Goal: Task Accomplishment & Management: Use online tool/utility

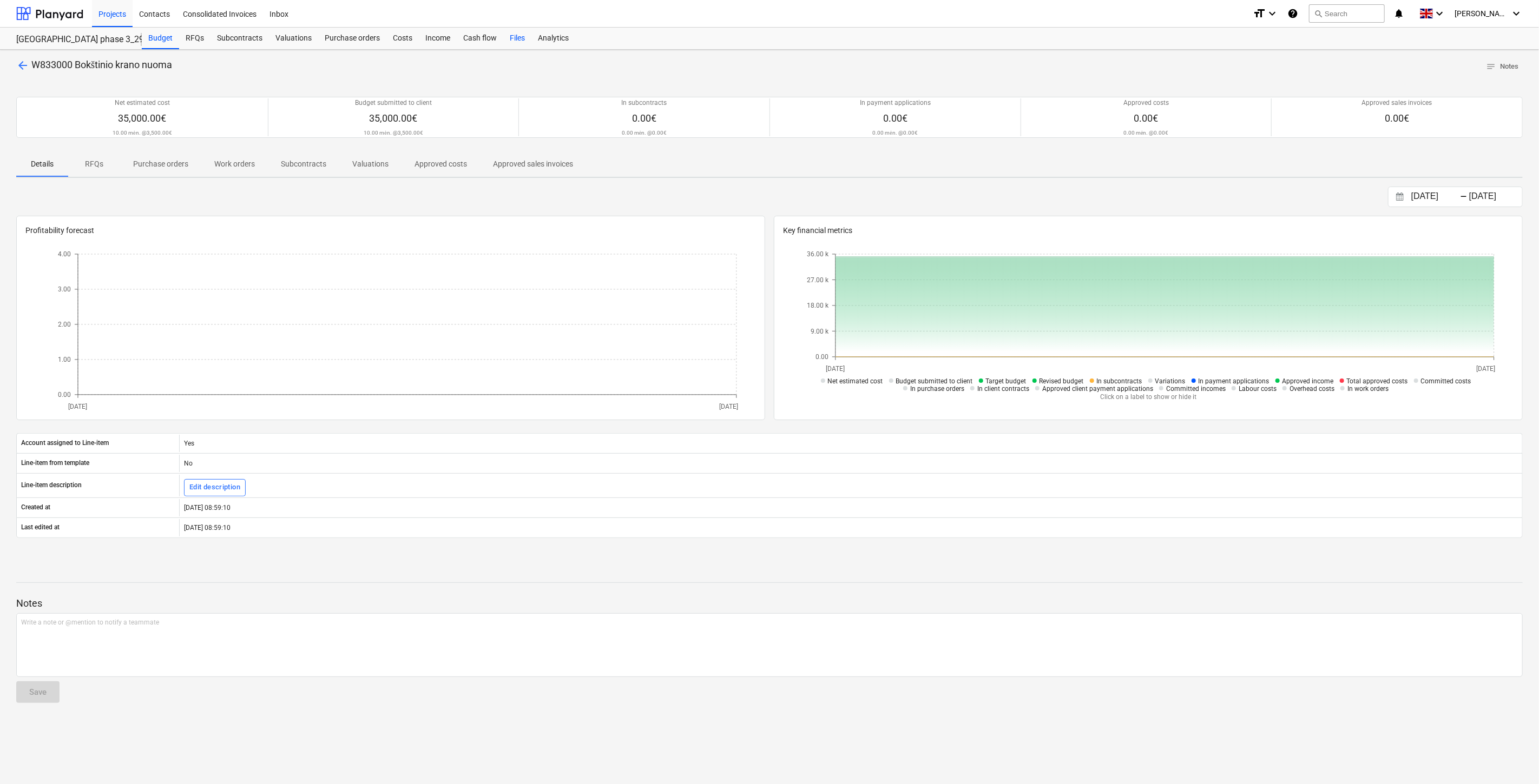
drag, startPoint x: 515, startPoint y: 35, endPoint x: 519, endPoint y: 33, distance: 4.5
click at [515, 35] on div "Files" at bounding box center [517, 38] width 28 height 22
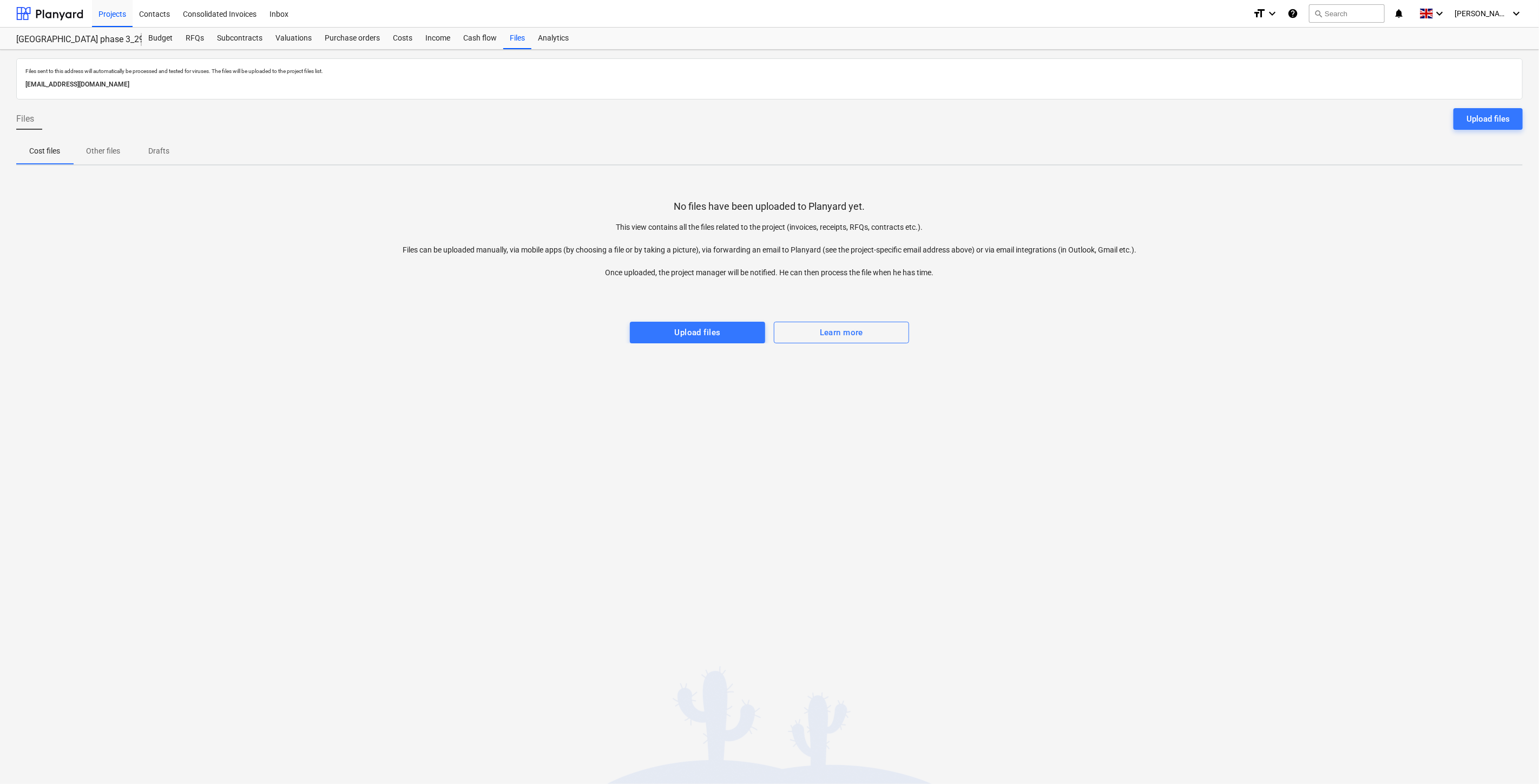
drag, startPoint x: 590, startPoint y: 387, endPoint x: 542, endPoint y: 361, distance: 54.6
click at [590, 387] on div "Files sent to this address will automatically be processed and tested for virus…" at bounding box center [769, 417] width 1539 height 734
click at [513, 348] on div "Files sent to this address will automatically be processed and tested for virus…" at bounding box center [769, 417] width 1539 height 734
click at [67, 11] on div at bounding box center [50, 13] width 67 height 27
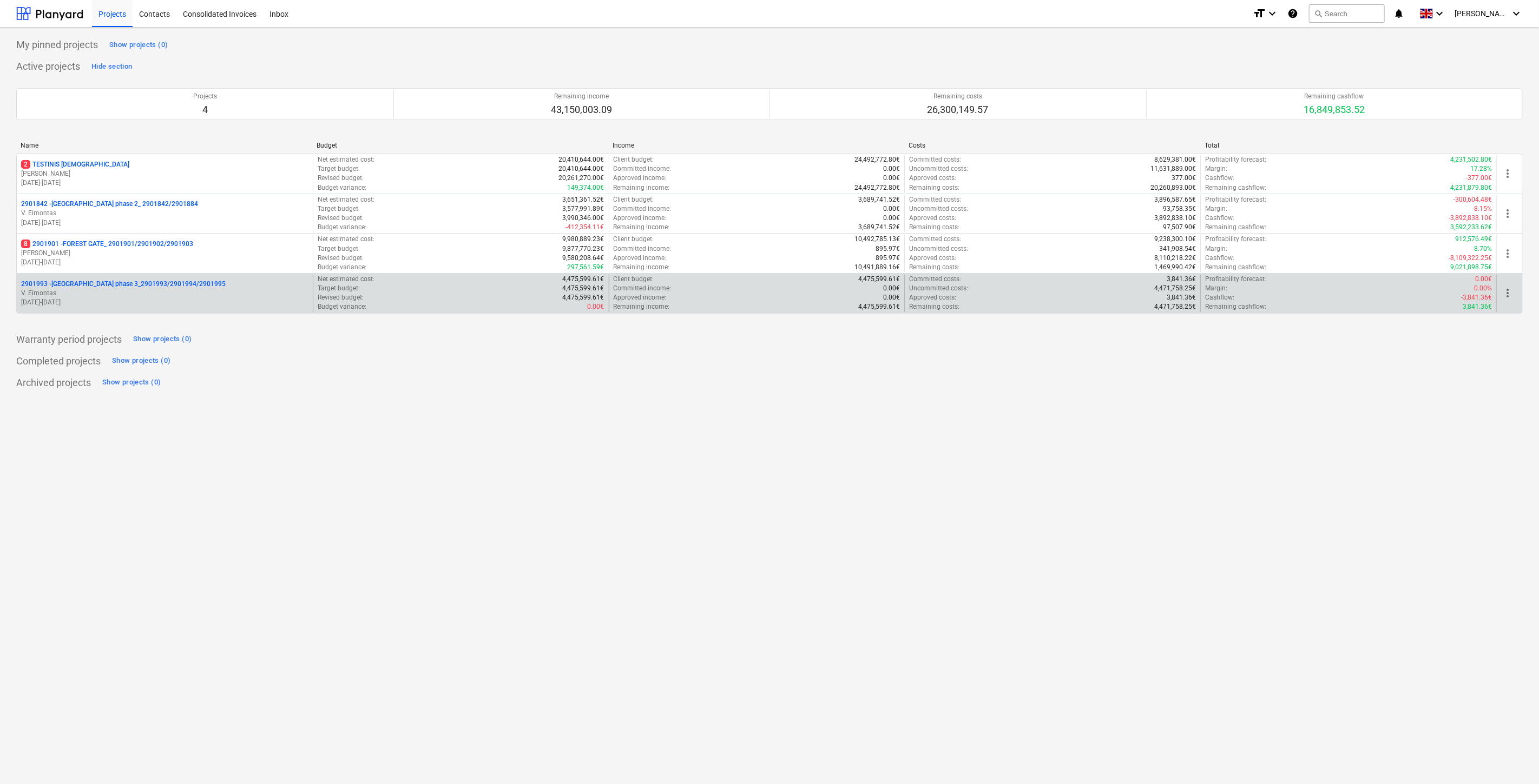
click at [130, 289] on p "2901993 - LAKE TOWN phase 3_2901993/2901994/2901995" at bounding box center [123, 285] width 205 height 10
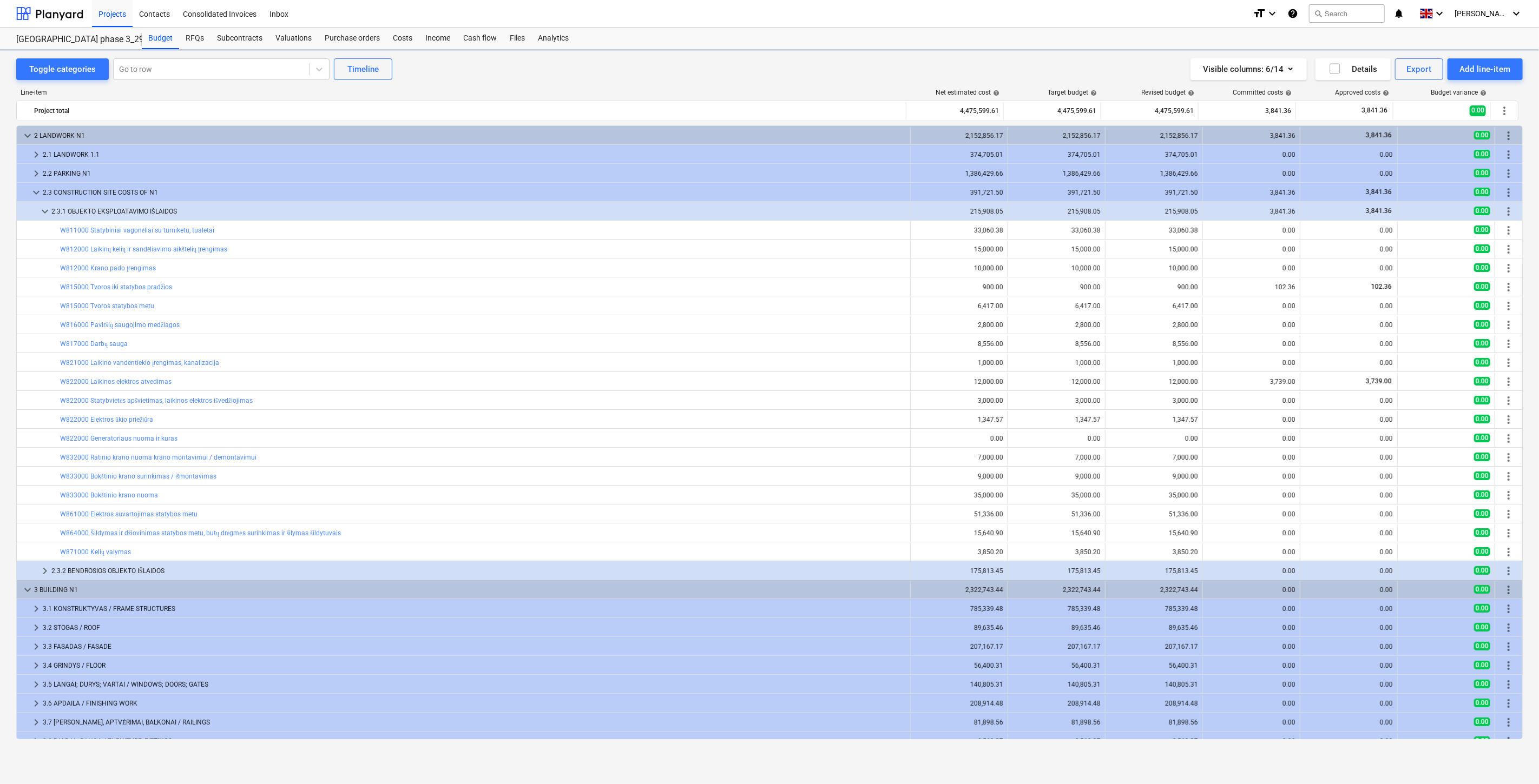
scroll to position [4, 0]
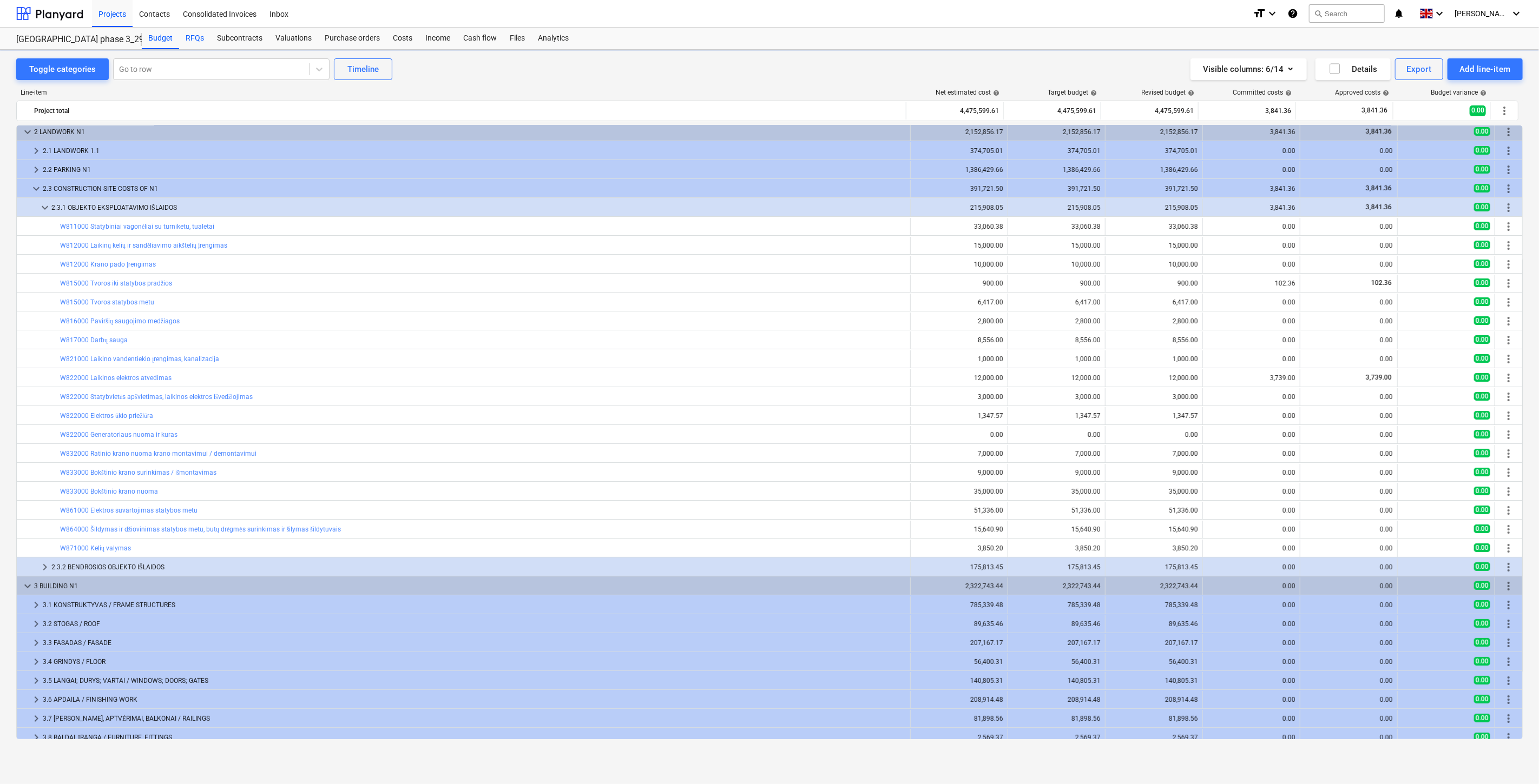
click at [198, 39] on div "RFQs" at bounding box center [194, 38] width 32 height 22
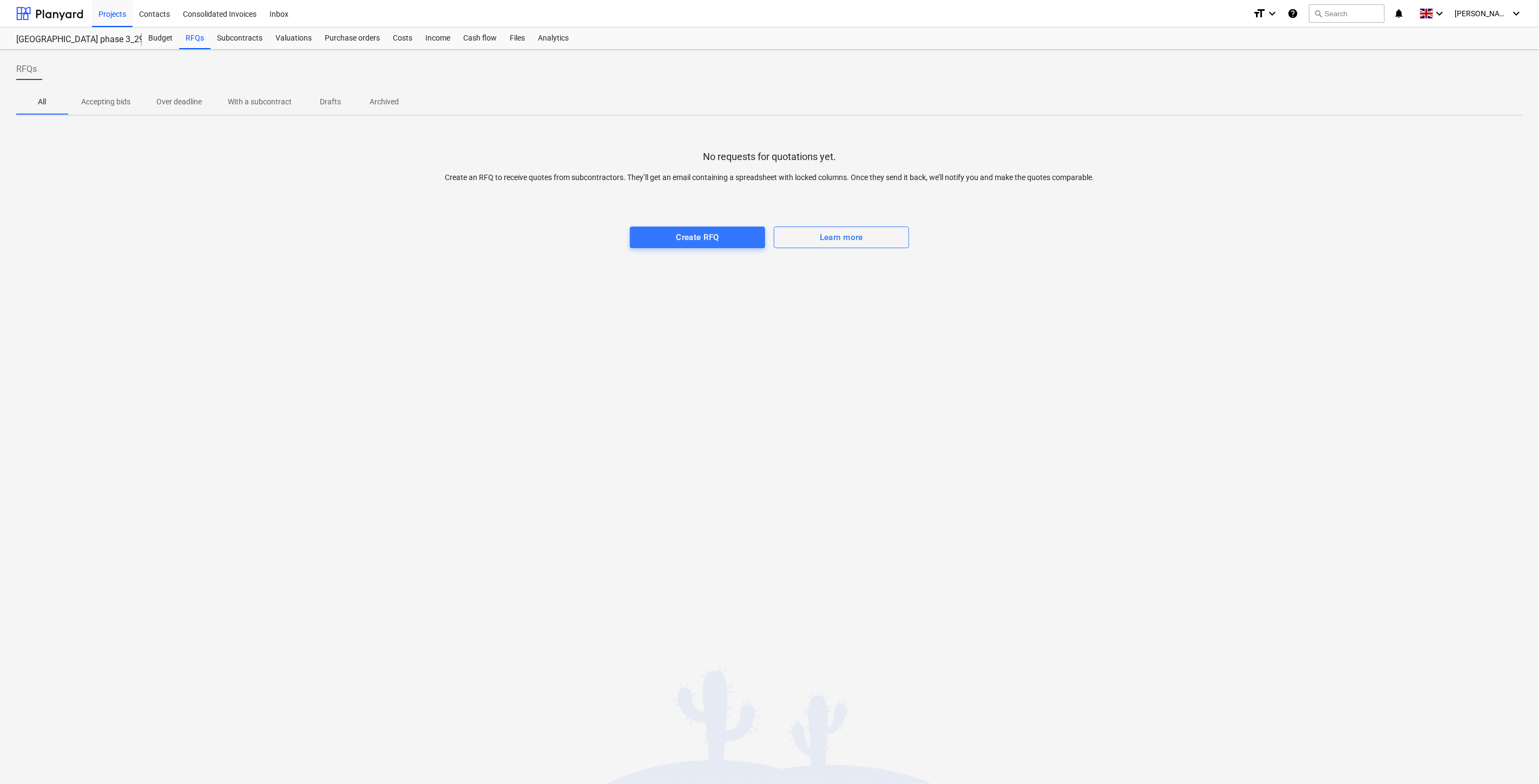
click at [544, 422] on div "RFQs All Accepting bids Over deadline With a subcontract Drafts Archived No req…" at bounding box center [769, 417] width 1539 height 734
click at [584, 396] on div "RFQs All Accepting bids Over deadline With a subcontract Drafts Archived No req…" at bounding box center [769, 417] width 1539 height 734
click at [655, 229] on button "Create RFQ" at bounding box center [697, 237] width 135 height 22
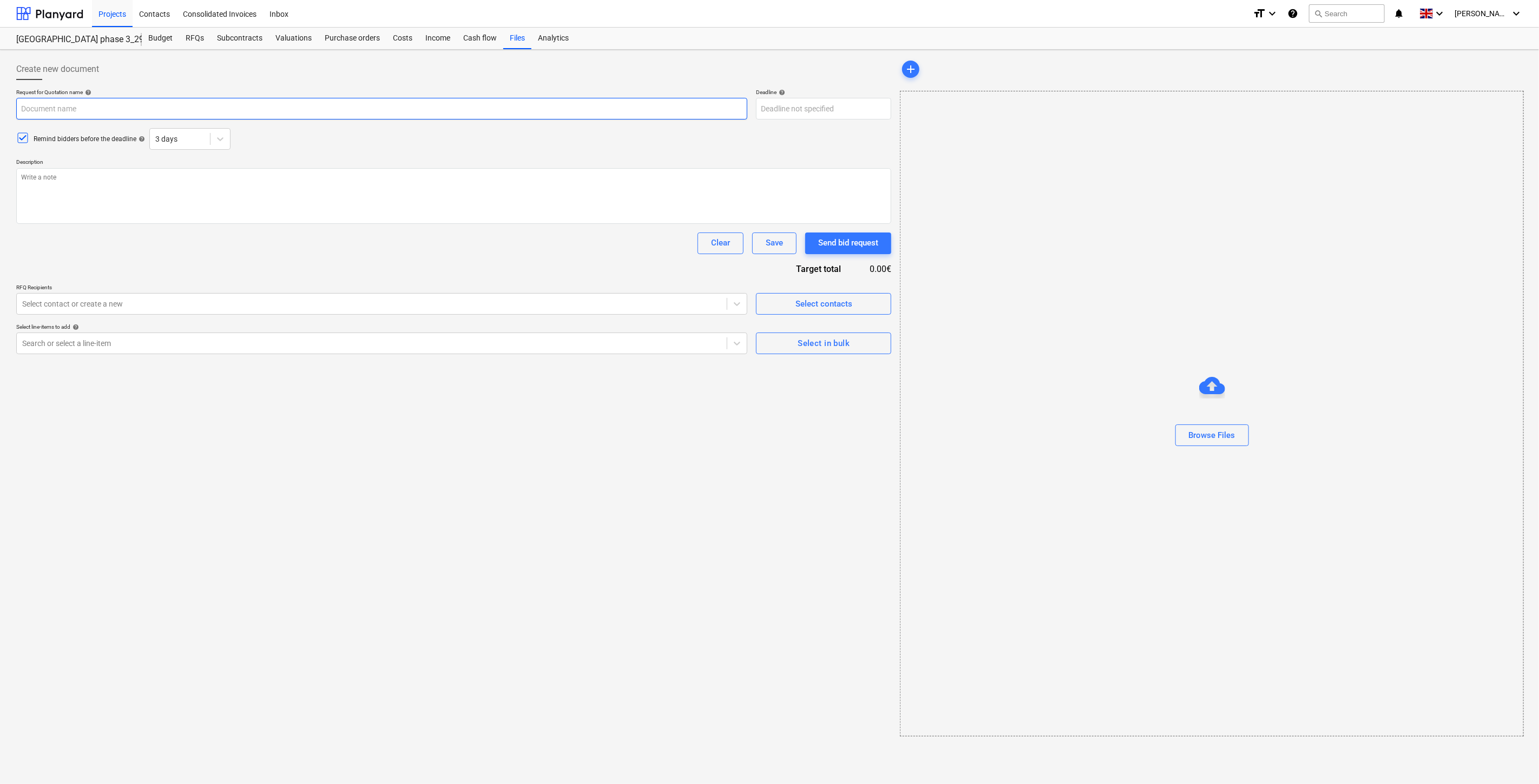
click at [266, 112] on input "text" at bounding box center [382, 108] width 731 height 22
paste input "L. Baliukevičiaus Dzūko g. 115, Vilnius (Forest Gate projekto). Postatybinio va…"
type textarea "x"
type input "L. Baliukevičiaus Dzūko g. 115, Vilnius (Forest Gate projekto). Postatybinio va…"
drag, startPoint x: 340, startPoint y: 109, endPoint x: 457, endPoint y: 123, distance: 117.8
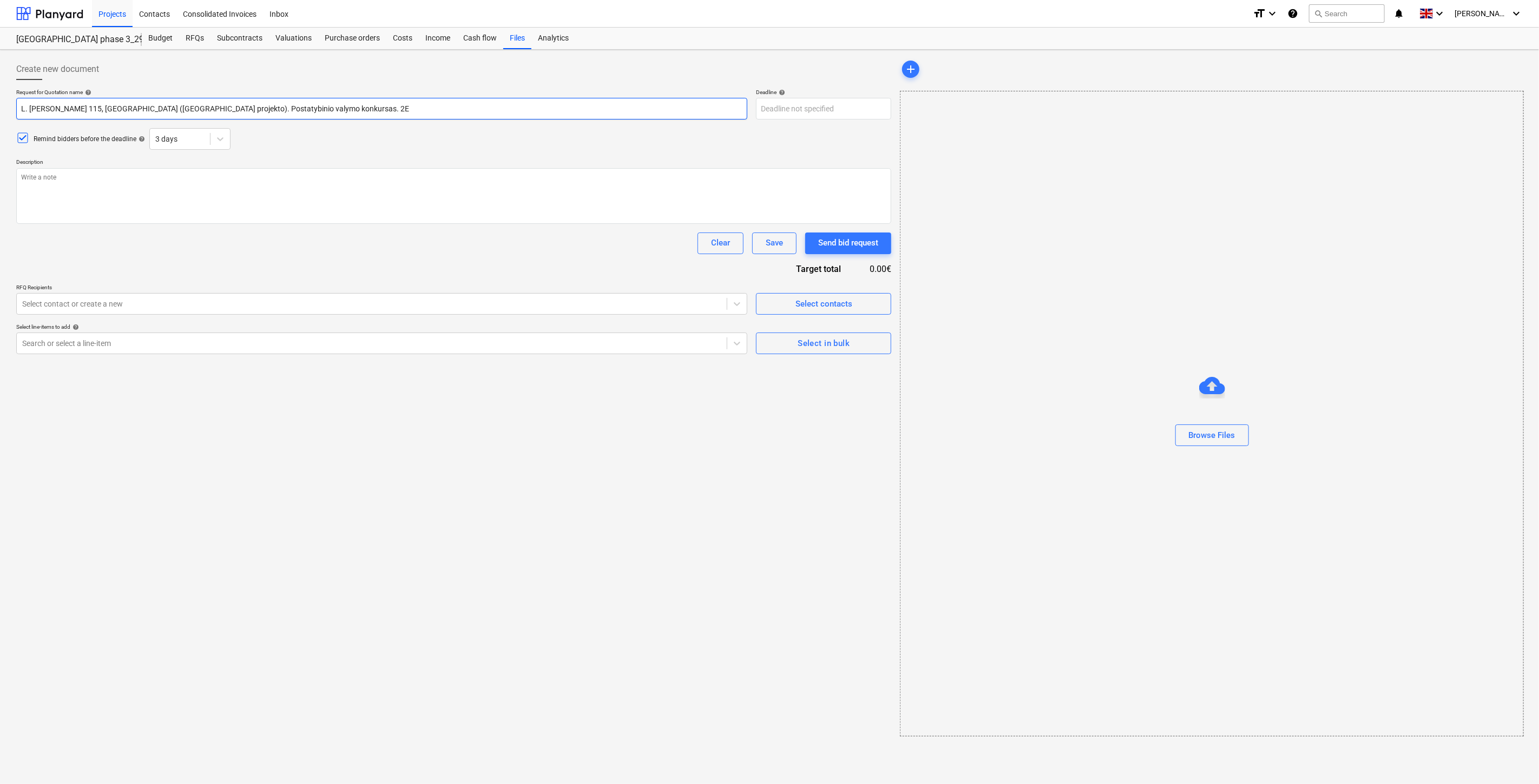
click at [340, 109] on input "L. Baliukevičiaus Dzūko g. 115, Vilnius (Forest Gate projekto). Postatybinio va…" at bounding box center [382, 108] width 731 height 22
type textarea "x"
type input "L. Baliukevičiaus Dzūko g. 115, Vilnius (Forest Gate projekto). Postatybinio va…"
type textarea "x"
type input "L. Baliukevičiaus Dzūko g. 115, Vilnius (Forest Gate projekto). Postatybinio va…"
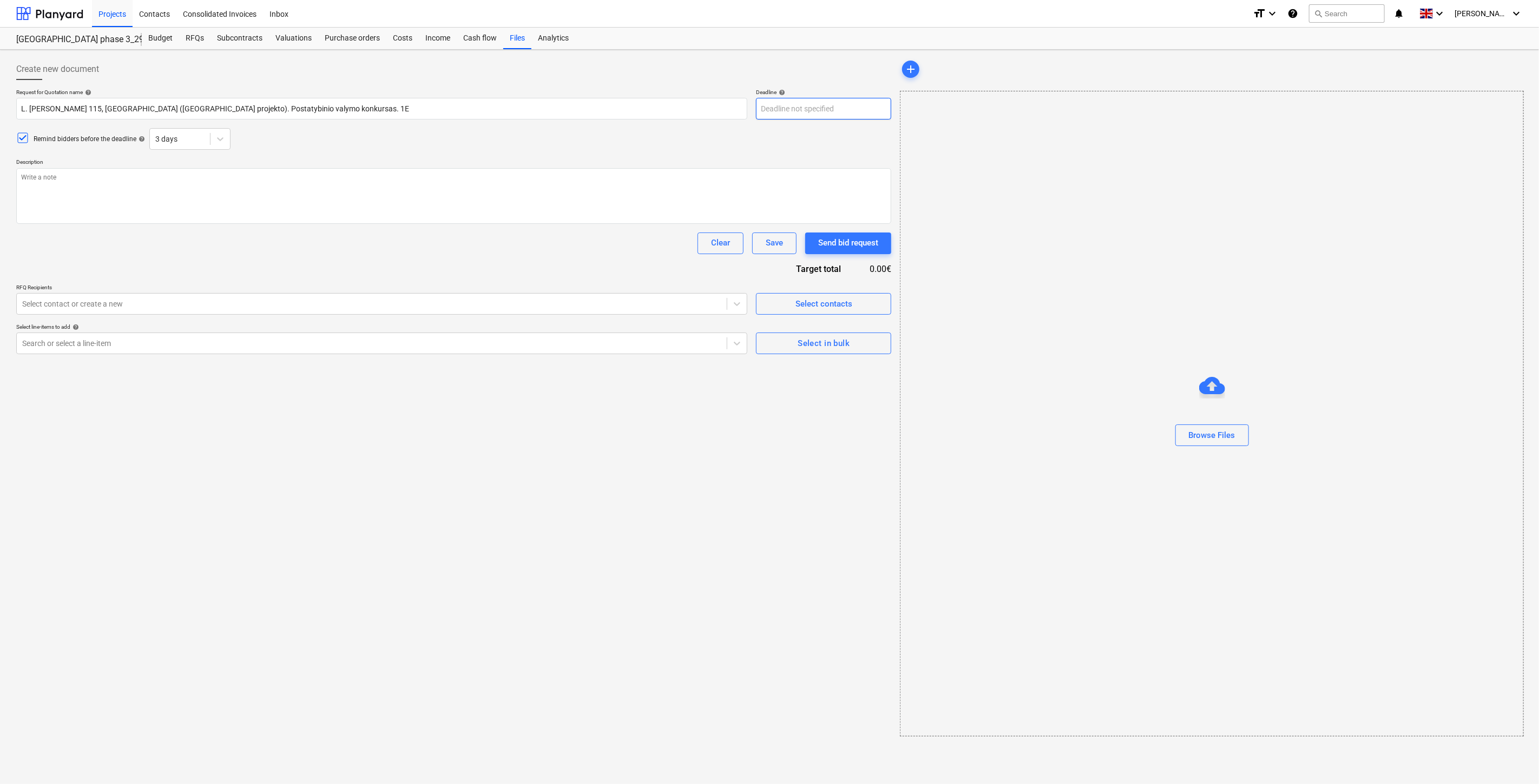
click at [805, 115] on body "Projects Contacts Consolidated Invoices Inbox format_size keyboard_arrow_down h…" at bounding box center [769, 392] width 1539 height 784
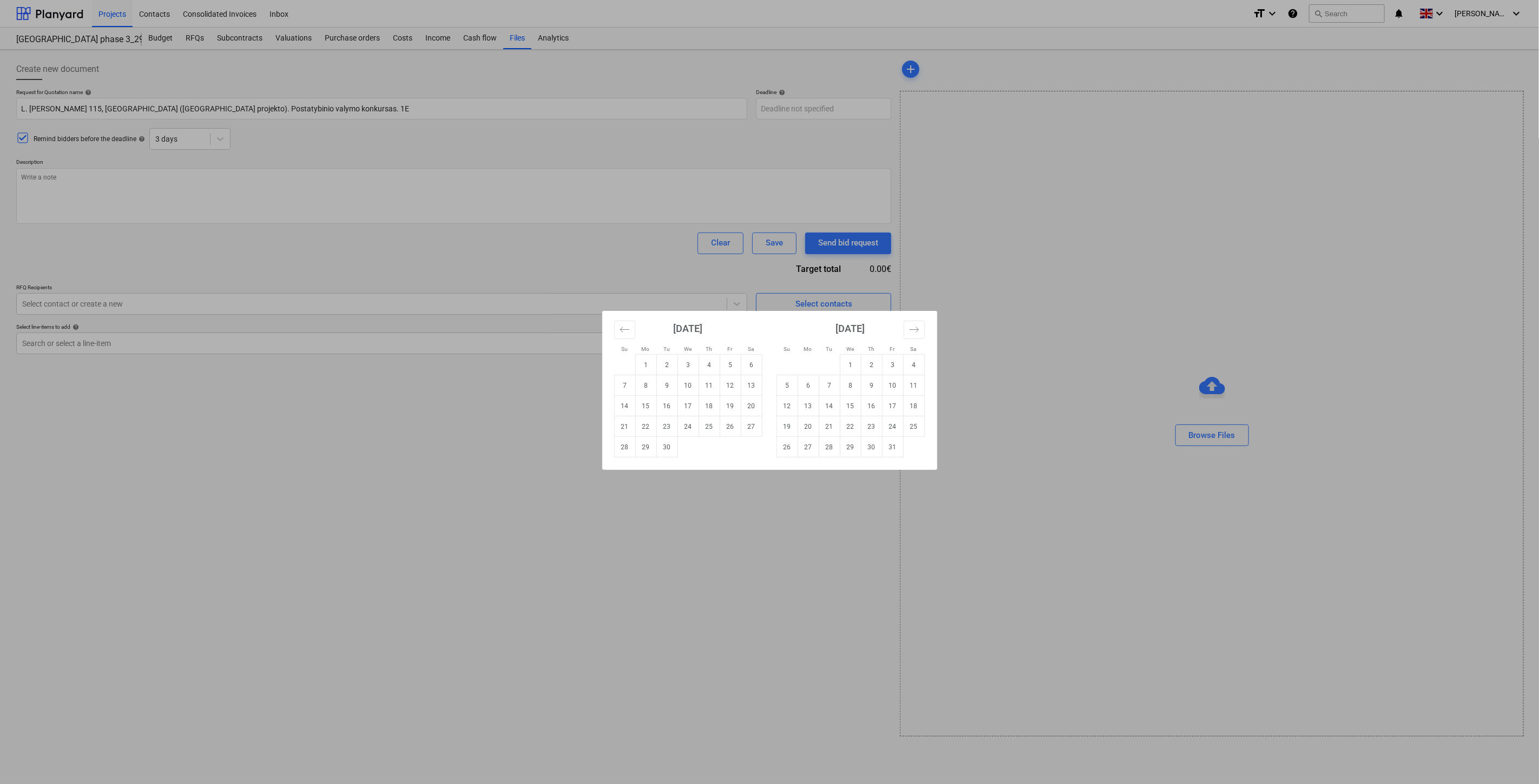
click at [766, 147] on div "Su Mo Tu We Th Fr Sa Su Mo Tu We Th Fr Sa August 2025 1 2 3 4 5 6 7 8 9 10 11 1…" at bounding box center [769, 392] width 1539 height 784
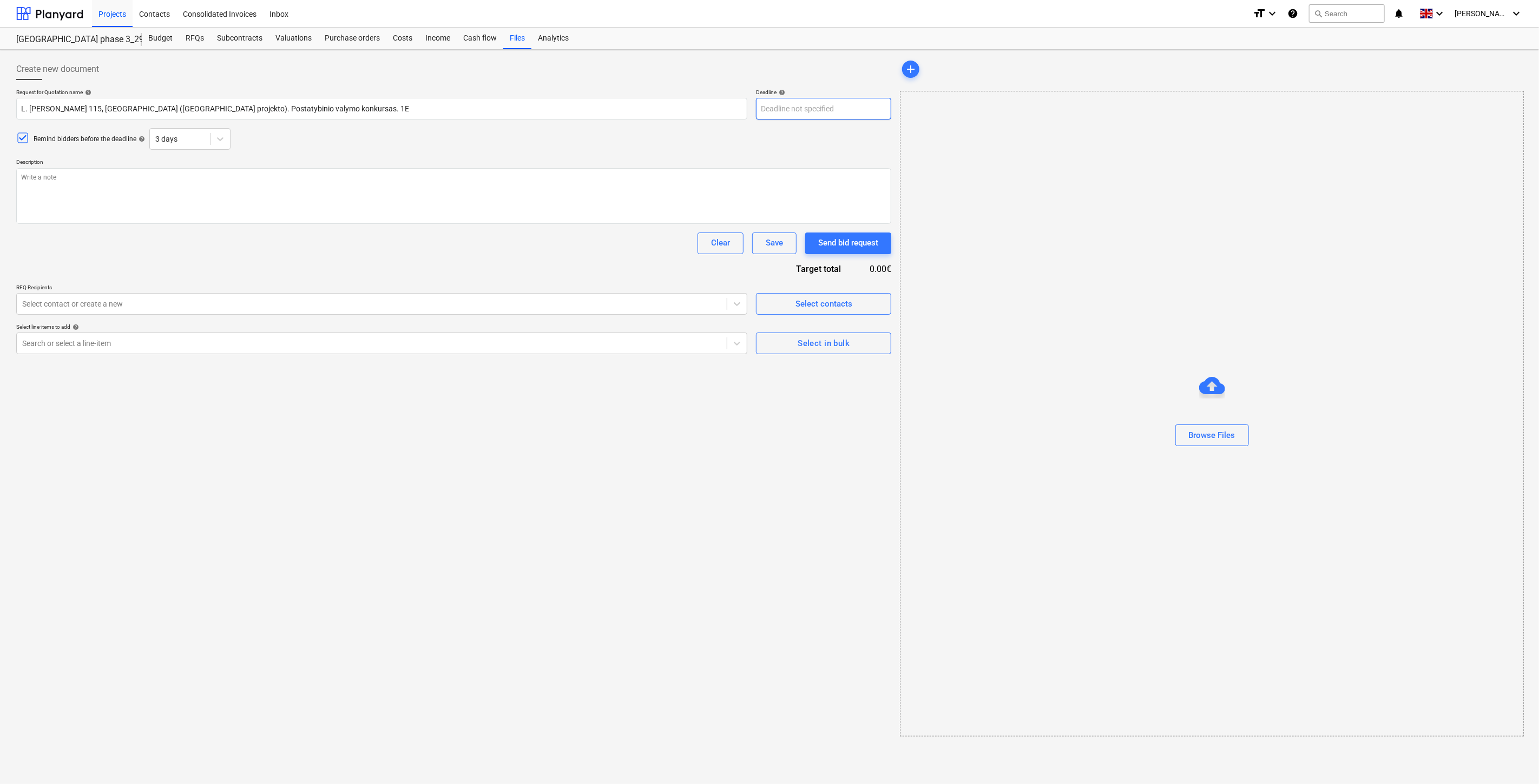
click at [812, 104] on body "Projects Contacts Consolidated Invoices Inbox format_size keyboard_arrow_down h…" at bounding box center [769, 392] width 1539 height 784
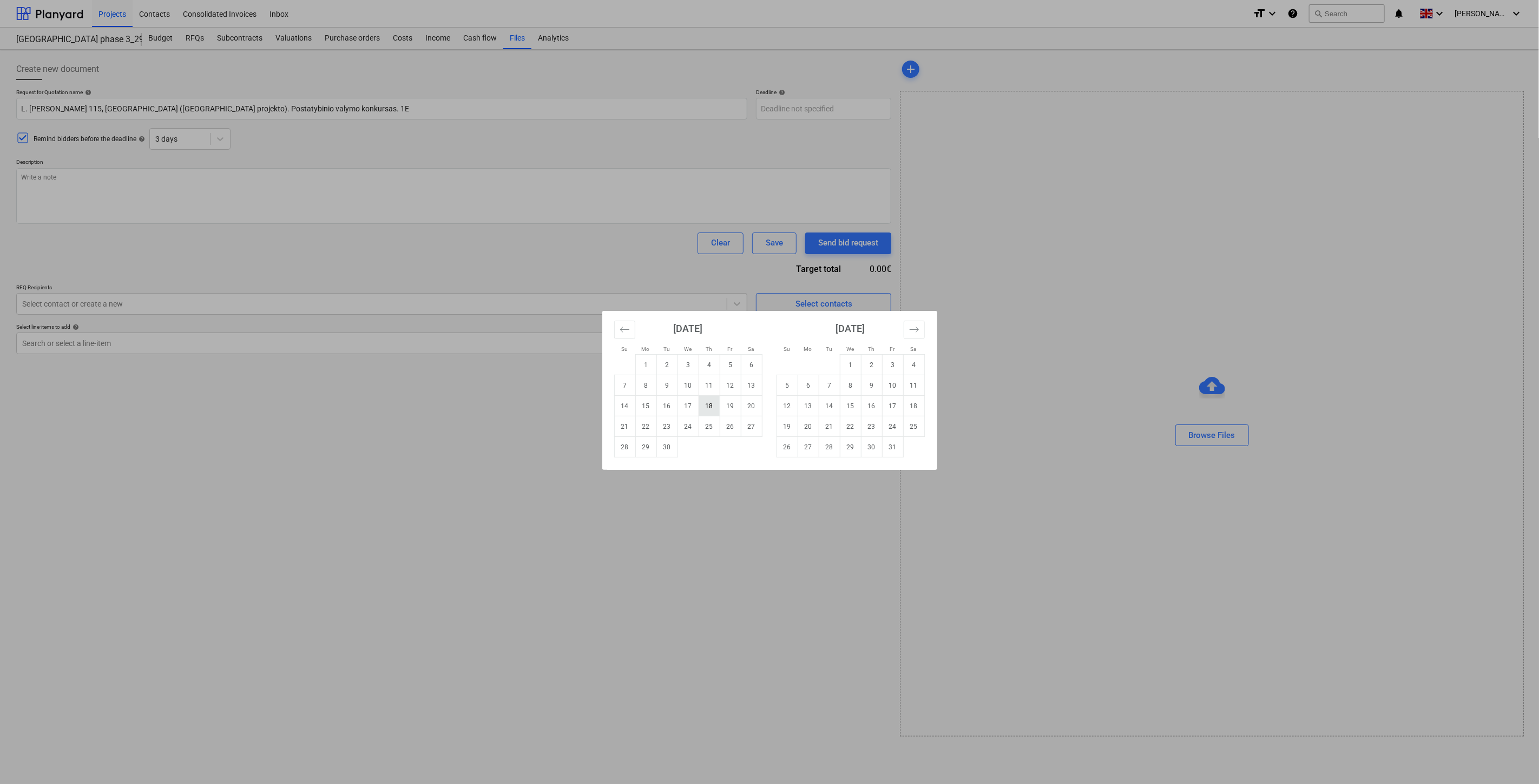
click at [710, 403] on td "18" at bounding box center [710, 406] width 21 height 21
type textarea "x"
type input "18 Sep 2025"
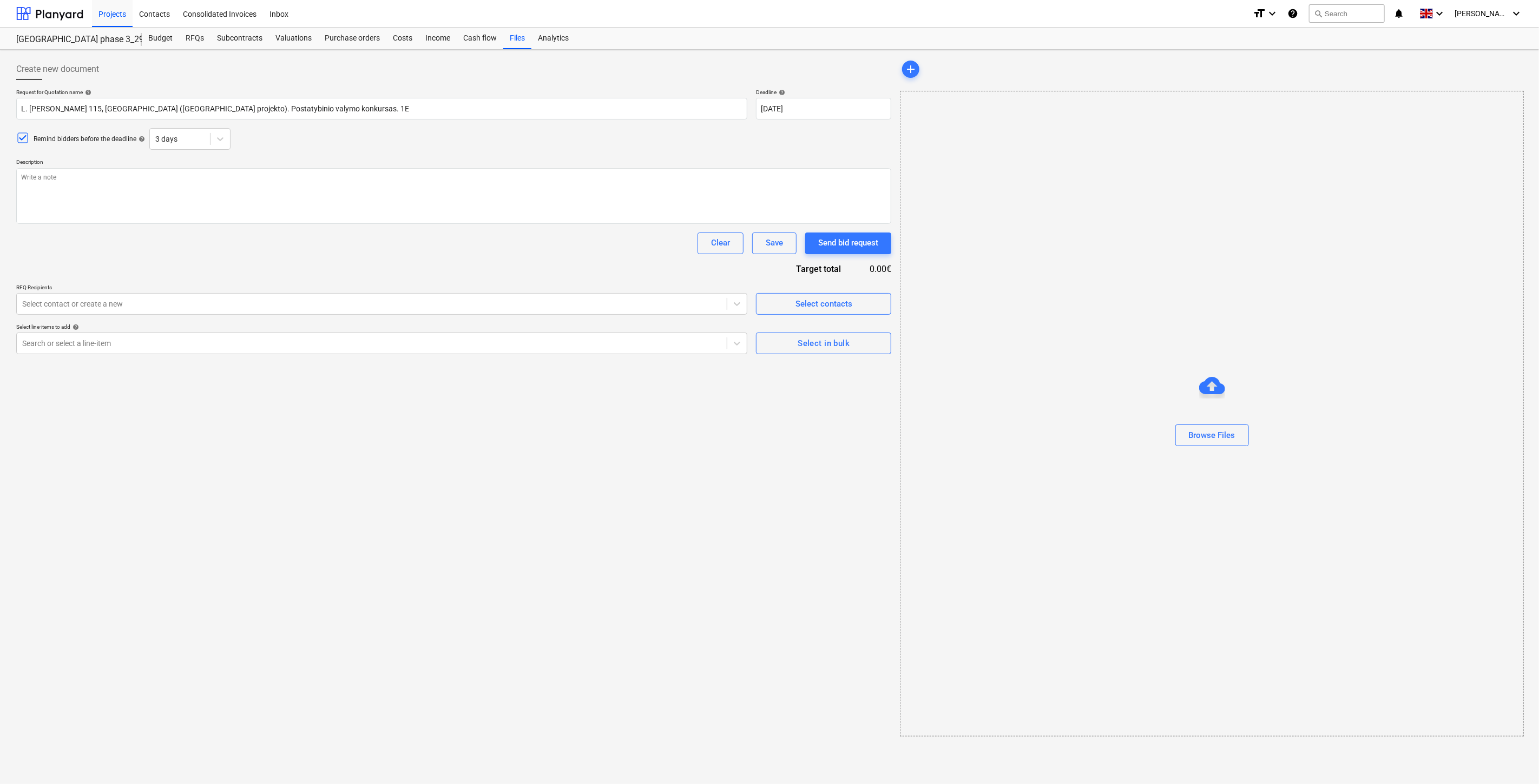
click at [311, 130] on div "Remind bidders before the deadline help 3 days" at bounding box center [453, 139] width 875 height 22
drag, startPoint x: 656, startPoint y: 499, endPoint x: 709, endPoint y: 454, distance: 69.5
click at [659, 493] on div "Create new document Request for Quotation name help L. Baliukevičiaus Dzūko g. …" at bounding box center [453, 398] width 884 height 687
type textarea "x"
click at [709, 454] on div "Create new document Request for Quotation name help L. Baliukevičiaus Dzūko g. …" at bounding box center [453, 398] width 884 height 687
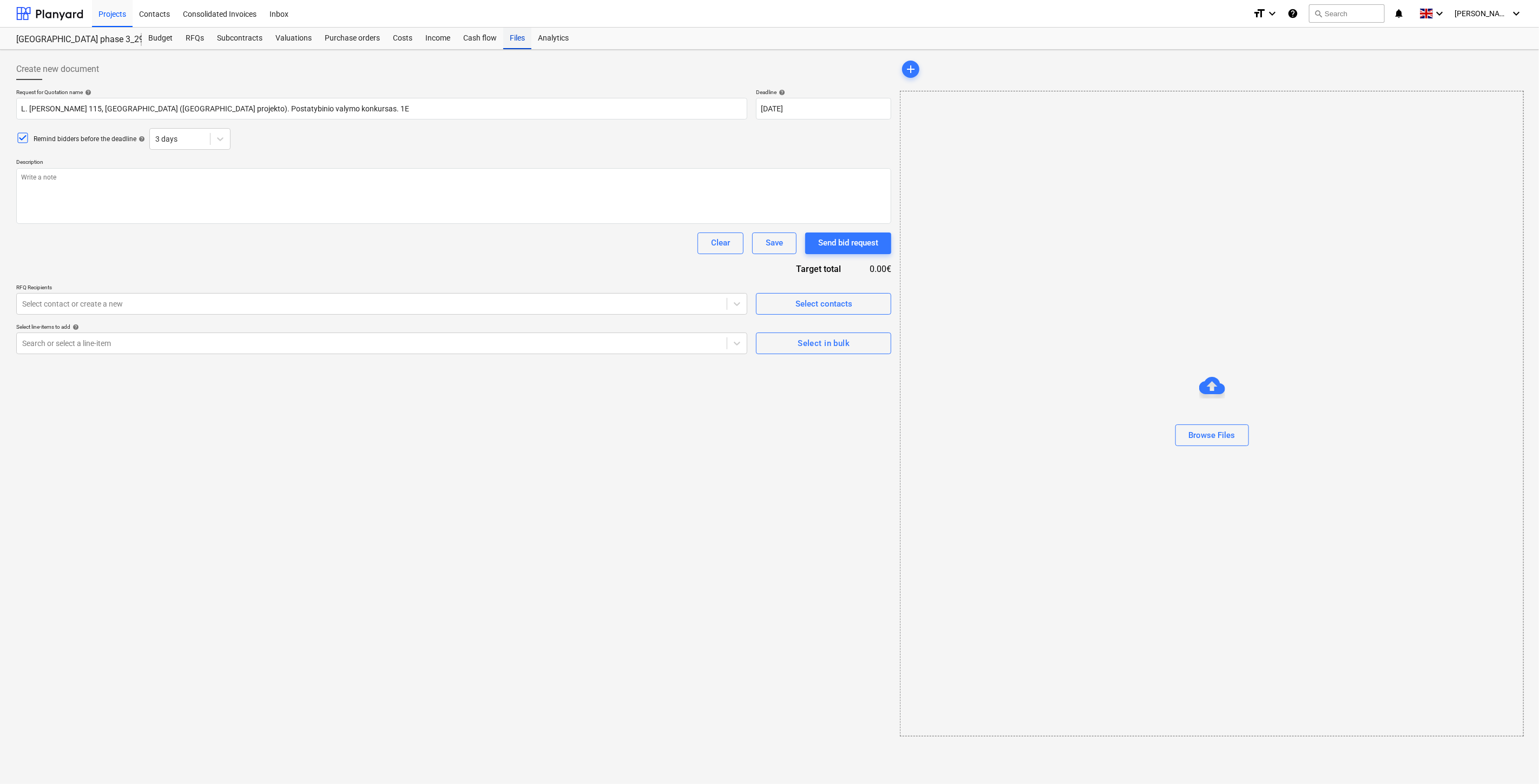
click at [504, 34] on div "Files" at bounding box center [517, 38] width 28 height 22
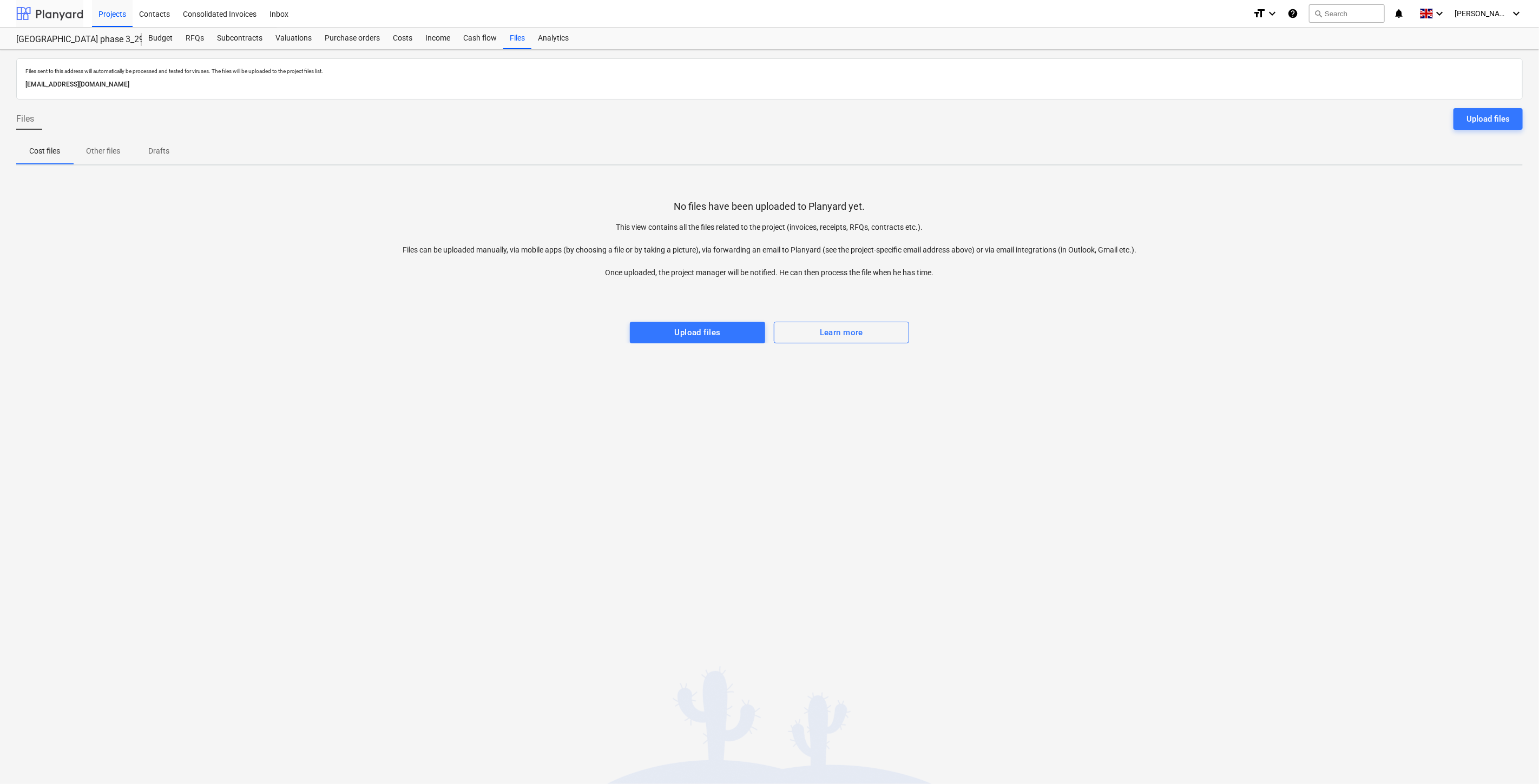
drag, startPoint x: 67, startPoint y: 11, endPoint x: 71, endPoint y: 15, distance: 5.7
click at [67, 11] on div at bounding box center [50, 13] width 67 height 27
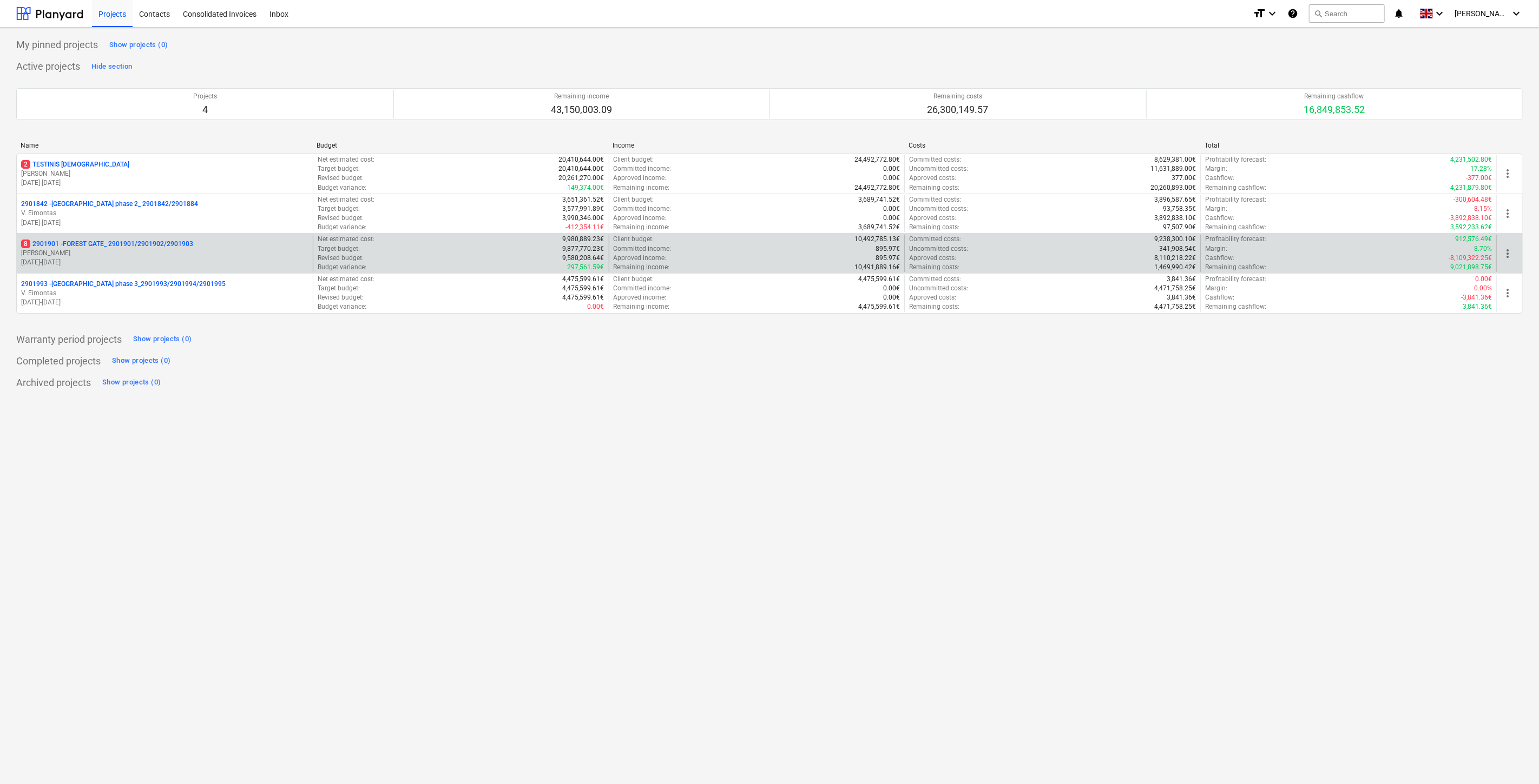
click at [138, 257] on p "[PERSON_NAME]" at bounding box center [165, 253] width 287 height 10
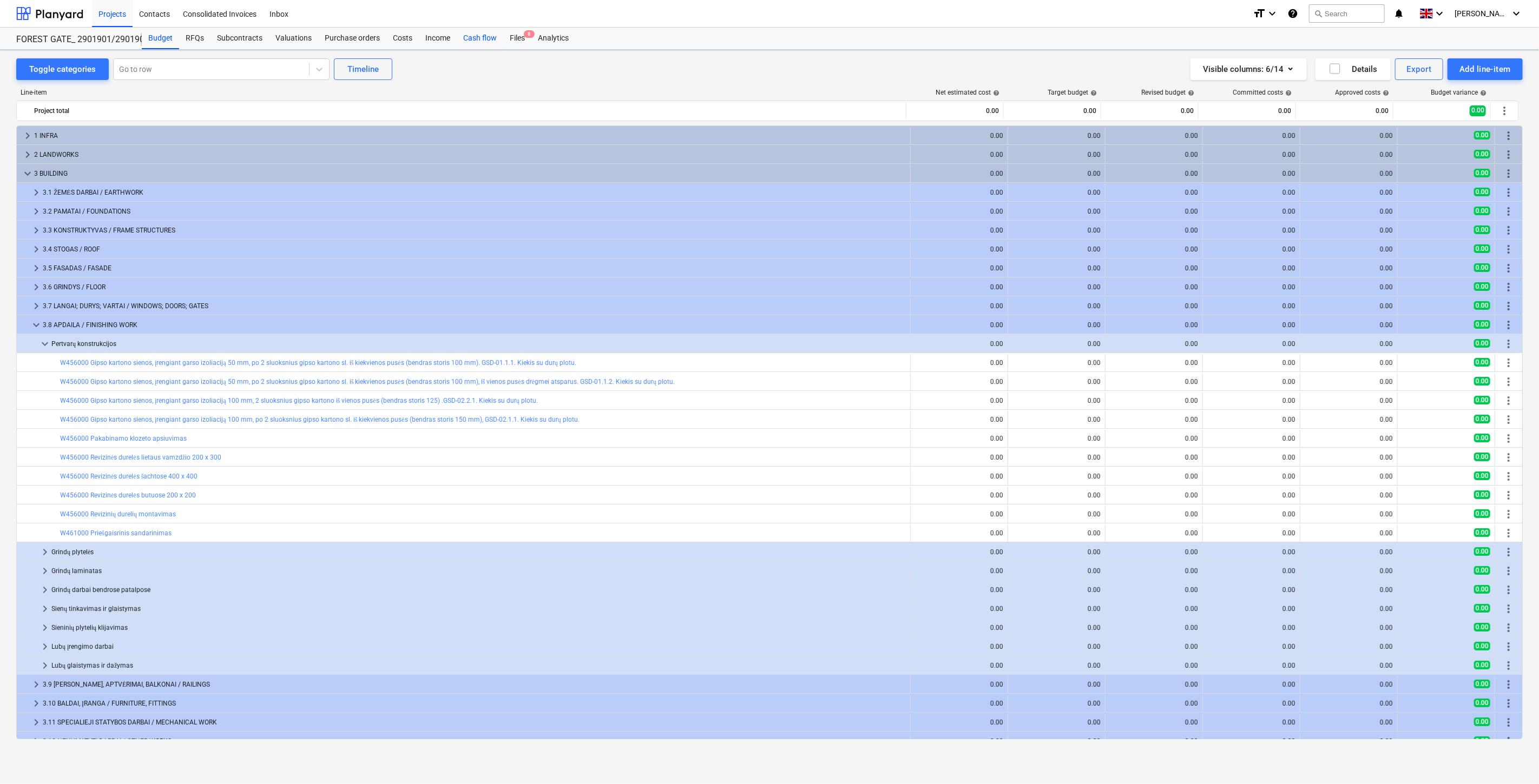
scroll to position [87, 0]
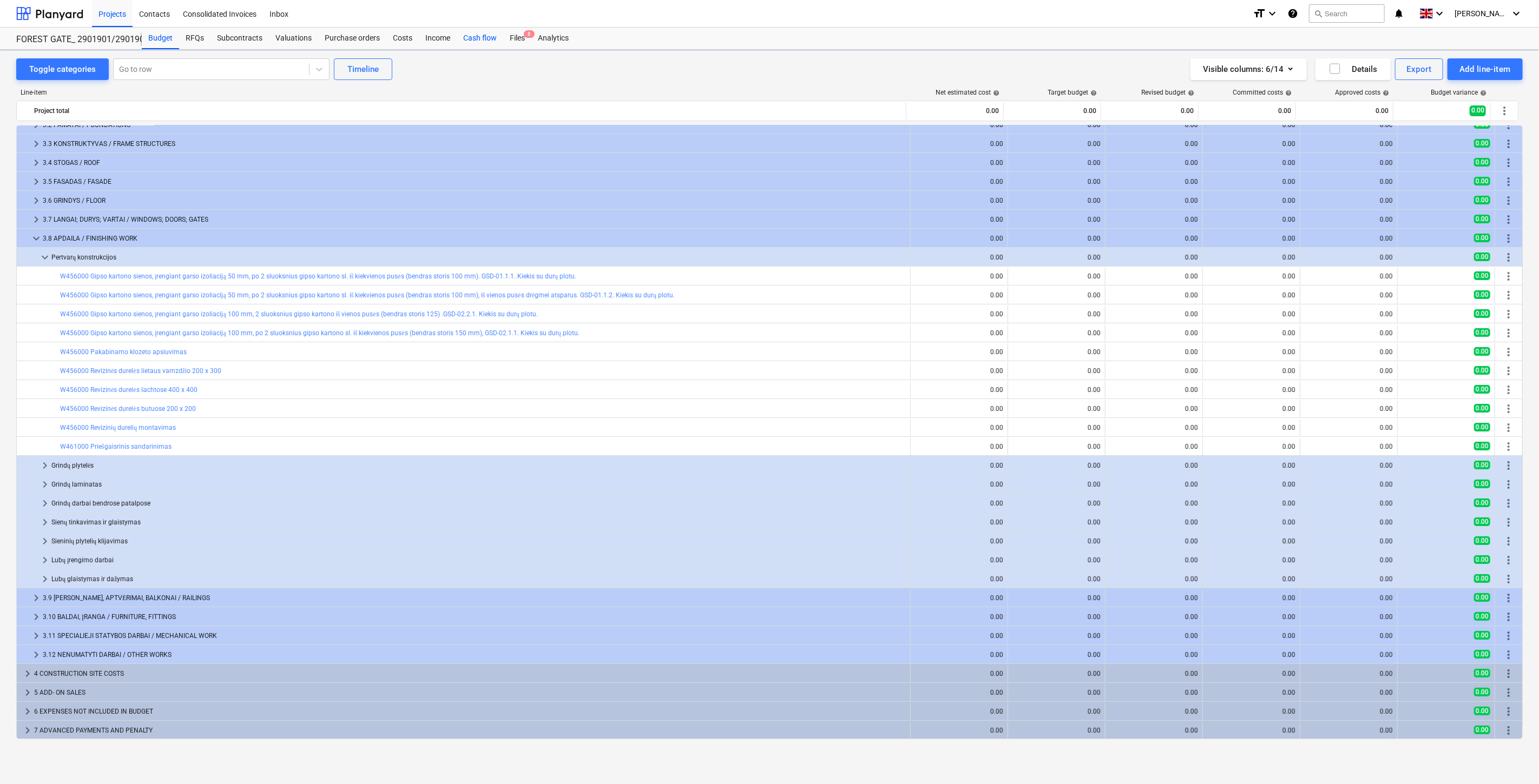
click at [472, 40] on div "Cash flow" at bounding box center [480, 38] width 47 height 22
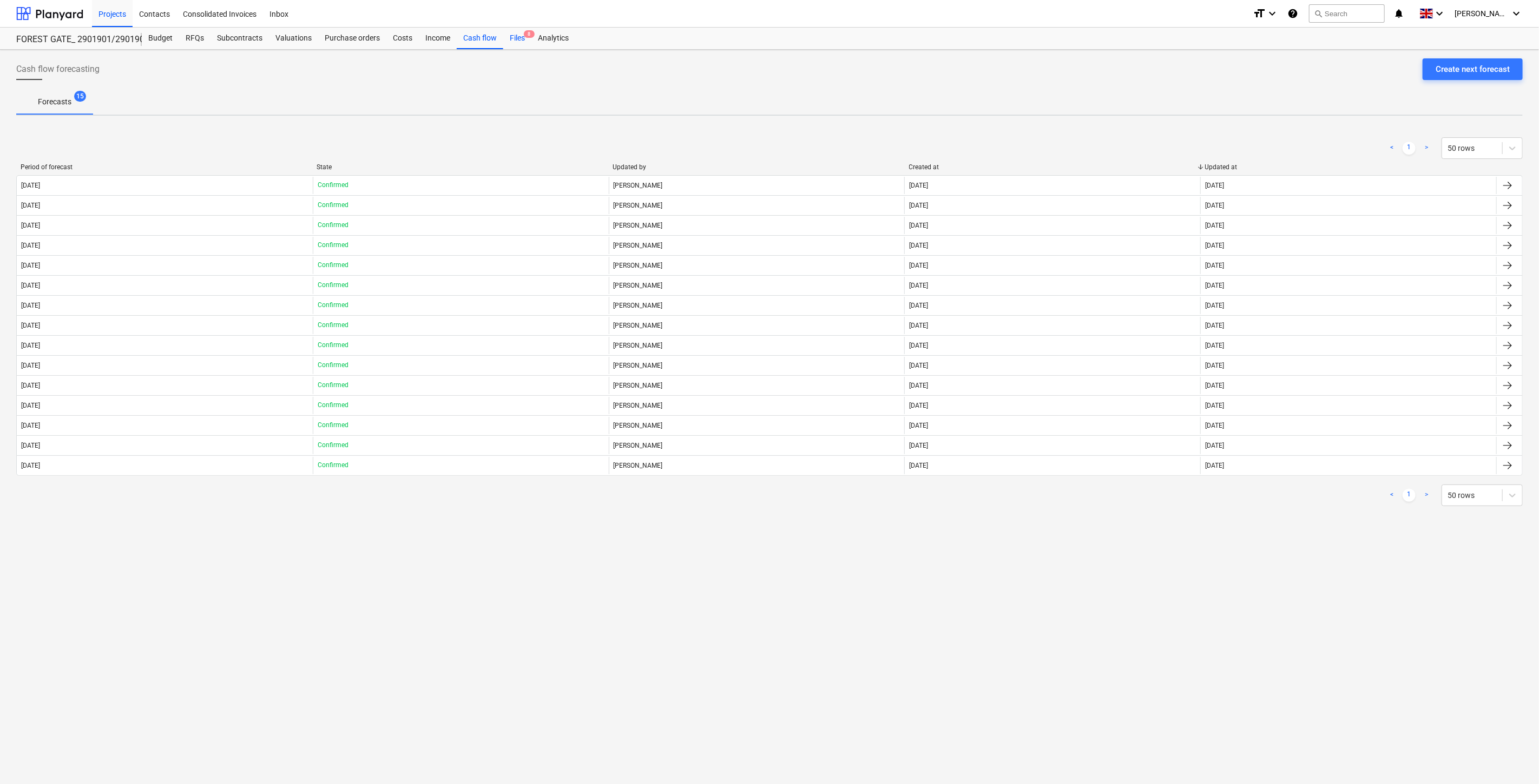
click at [520, 34] on div "Files 8" at bounding box center [517, 38] width 28 height 22
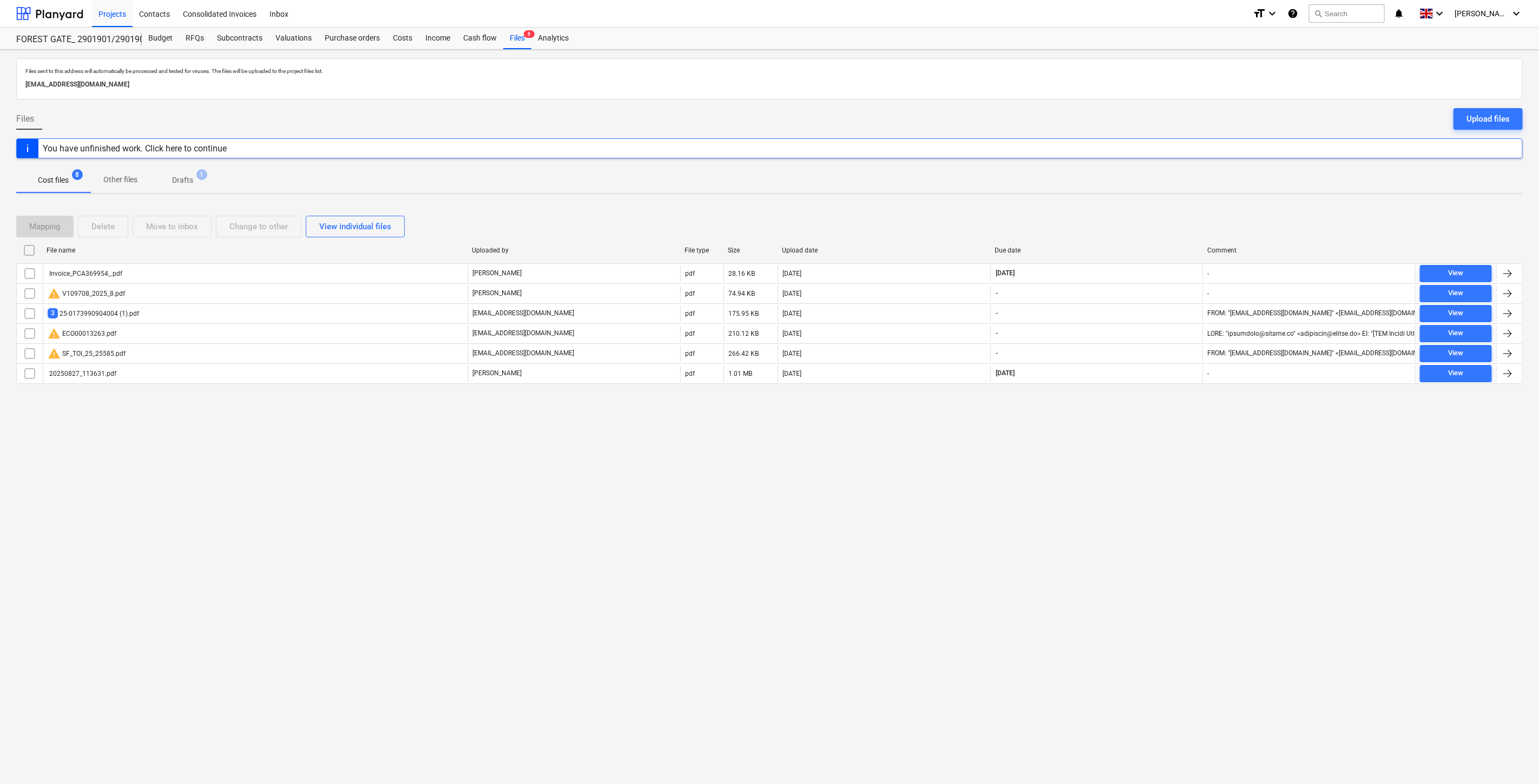
click at [1132, 561] on div "Files sent to this address will automatically be processed and tested for virus…" at bounding box center [769, 417] width 1539 height 734
click at [1167, 500] on div "Files sent to this address will automatically be processed and tested for virus…" at bounding box center [769, 417] width 1539 height 734
drag, startPoint x: 1175, startPoint y: 485, endPoint x: 1185, endPoint y: 458, distance: 28.8
click at [1175, 484] on div "Files sent to this address will automatically be processed and tested for virus…" at bounding box center [769, 417] width 1539 height 734
click at [1185, 458] on div "Files sent to this address will automatically be processed and tested for virus…" at bounding box center [769, 417] width 1539 height 734
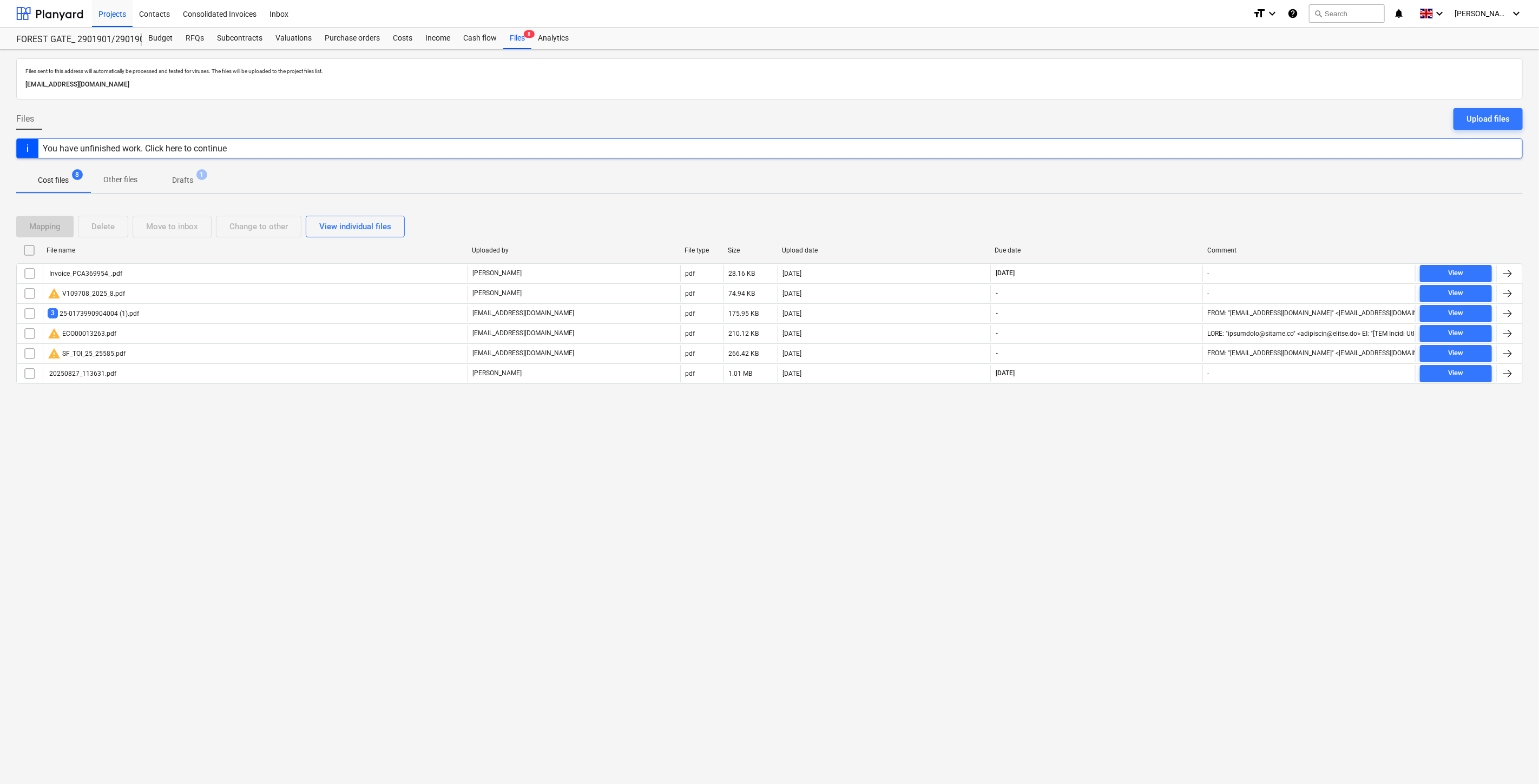
click at [1132, 240] on div "Mapping Delete Move to inbox Change to other View individual files" at bounding box center [769, 227] width 1506 height 31
click at [1141, 233] on div "Mapping Delete Move to inbox Change to other View individual files" at bounding box center [769, 227] width 1506 height 22
drag, startPoint x: 1161, startPoint y: 213, endPoint x: 1176, endPoint y: 201, distance: 19.2
click at [1162, 213] on div "Mapping Delete Move to inbox Change to other View individual files" at bounding box center [769, 227] width 1506 height 31
click at [1176, 201] on div "Files sent to this address will automatically be processed and tested for virus…" at bounding box center [769, 417] width 1539 height 734
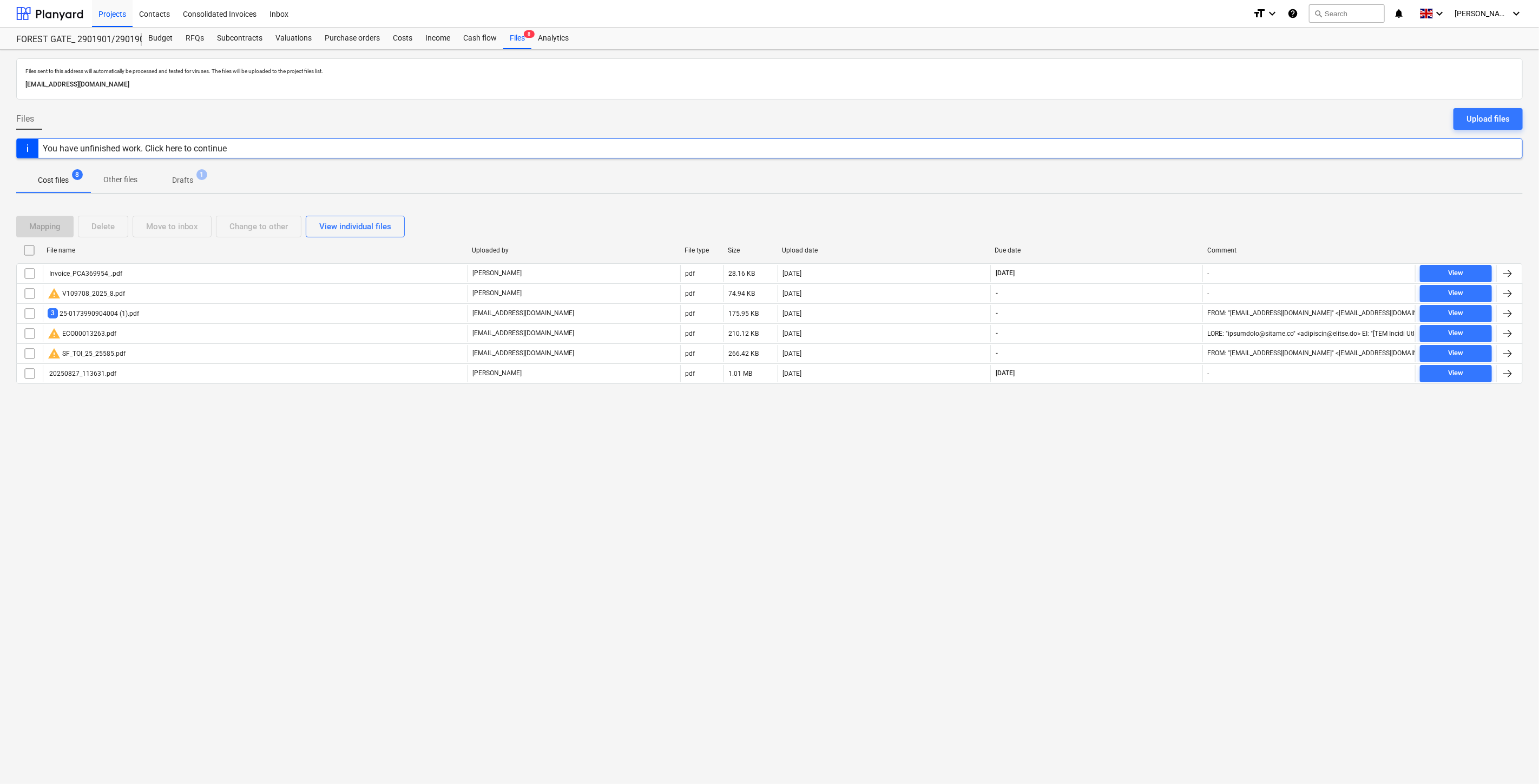
click at [1146, 216] on div "Mapping Delete Move to inbox Change to other View individual files" at bounding box center [769, 227] width 1506 height 22
click at [1154, 211] on div "Mapping Delete Move to inbox Change to other View individual files" at bounding box center [769, 227] width 1506 height 31
click at [1148, 211] on div "Mapping Delete Move to inbox Change to other View individual files" at bounding box center [769, 227] width 1506 height 31
click at [1160, 206] on div "Mapping Delete Move to inbox Change to other View individual files File name Up…" at bounding box center [769, 304] width 1506 height 203
click at [1164, 204] on div "Mapping Delete Move to inbox Change to other View individual files File name Up…" at bounding box center [769, 304] width 1506 height 203
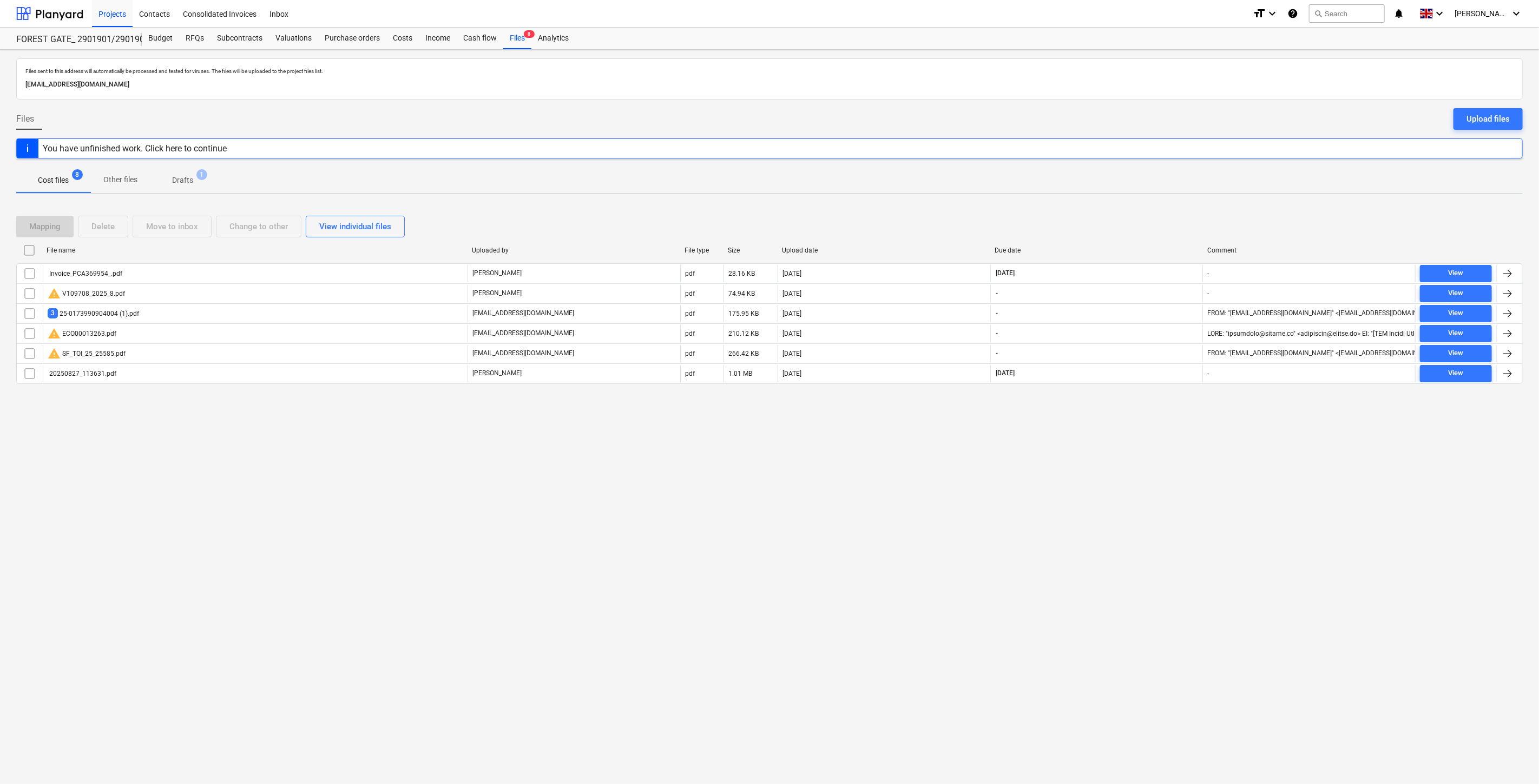
click at [1166, 203] on div "Mapping Delete Move to inbox Change to other View individual files File name Up…" at bounding box center [769, 304] width 1506 height 203
click at [1137, 207] on div "Mapping Delete Move to inbox Change to other View individual files File name Up…" at bounding box center [769, 304] width 1506 height 203
click at [1149, 203] on div "Mapping Delete Move to inbox Change to other View individual files File name Up…" at bounding box center [769, 304] width 1506 height 203
click at [1120, 223] on div "Mapping Delete Move to inbox Change to other View individual files" at bounding box center [769, 227] width 1506 height 22
click at [1141, 207] on div "Mapping Delete Move to inbox Change to other View individual files File name Up…" at bounding box center [769, 304] width 1506 height 203
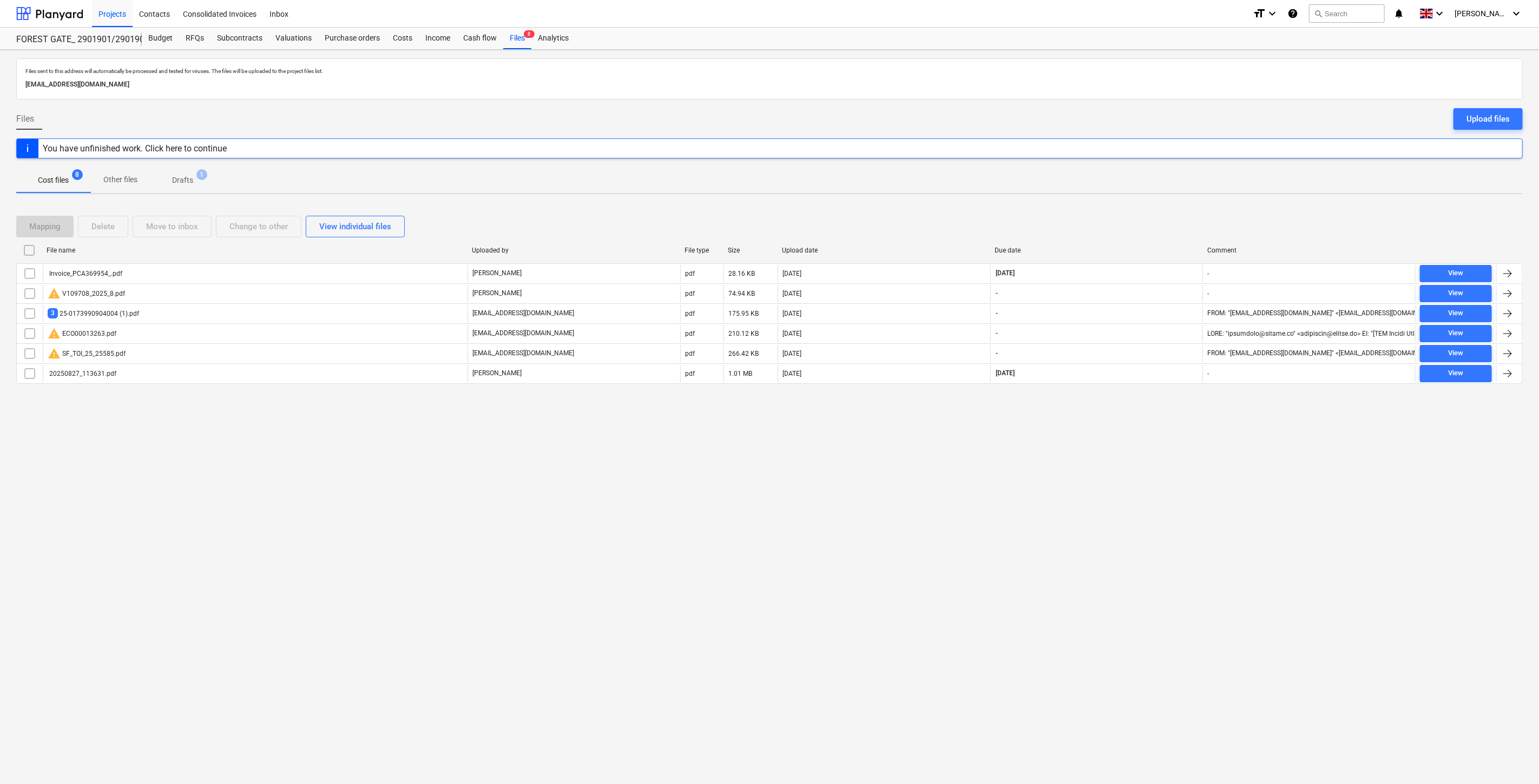
click at [1150, 202] on div "Files sent to this address will automatically be processed and tested for virus…" at bounding box center [769, 417] width 1539 height 734
click at [1155, 199] on div "Files sent to this address will automatically be processed and tested for virus…" at bounding box center [769, 417] width 1539 height 734
click at [1129, 217] on div "Mapping Delete Move to inbox Change to other View individual files" at bounding box center [769, 227] width 1506 height 22
click at [1144, 210] on div "Mapping Delete Move to inbox Change to other View individual files File name Up…" at bounding box center [769, 304] width 1506 height 203
click at [1151, 207] on div "Mapping Delete Move to inbox Change to other View individual files File name Up…" at bounding box center [769, 304] width 1506 height 203
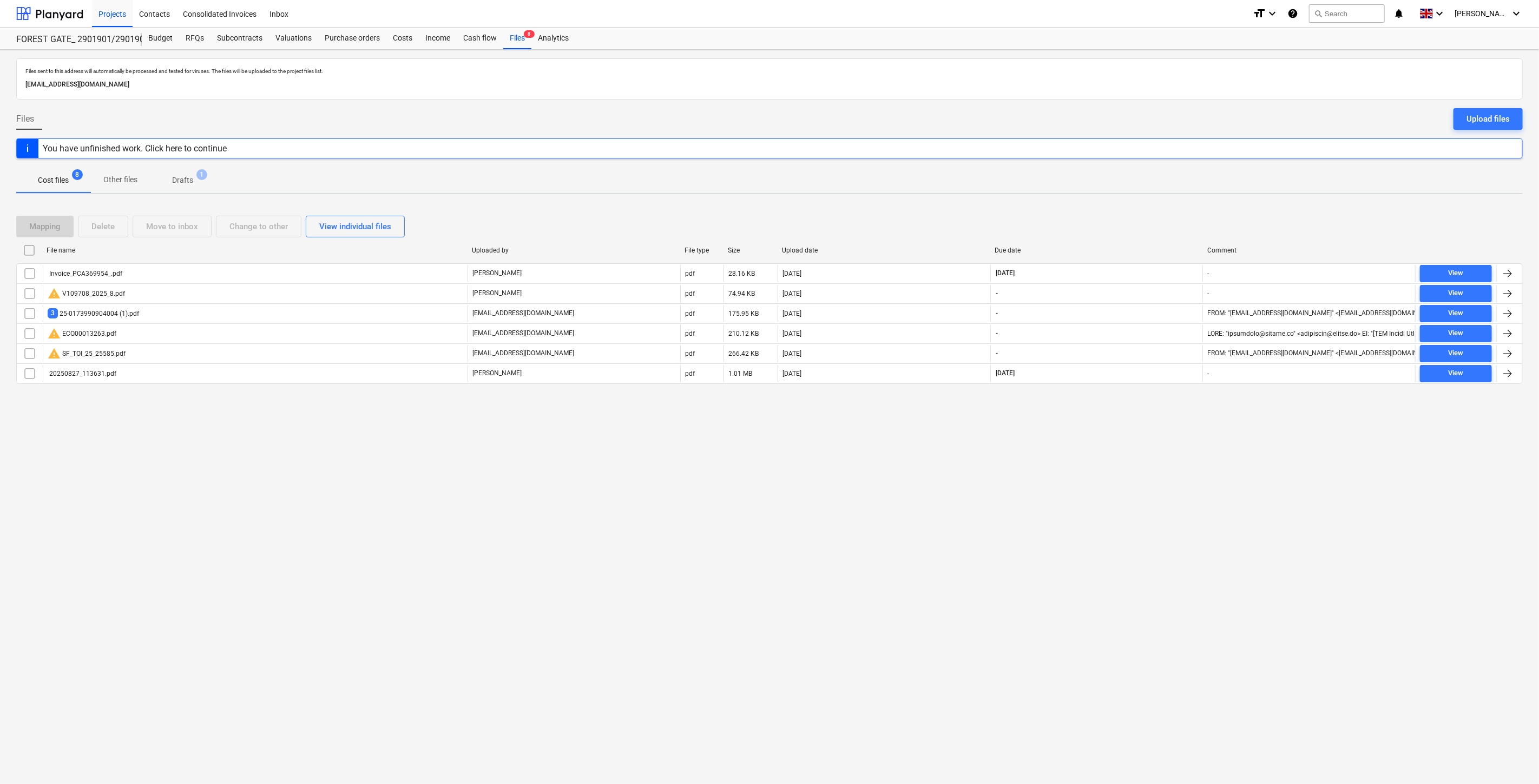
click at [1151, 207] on div "Mapping Delete Move to inbox Change to other View individual files File name Up…" at bounding box center [769, 304] width 1506 height 203
click at [1165, 202] on div "Files sent to this address will automatically be processed and tested for virus…" at bounding box center [769, 417] width 1539 height 734
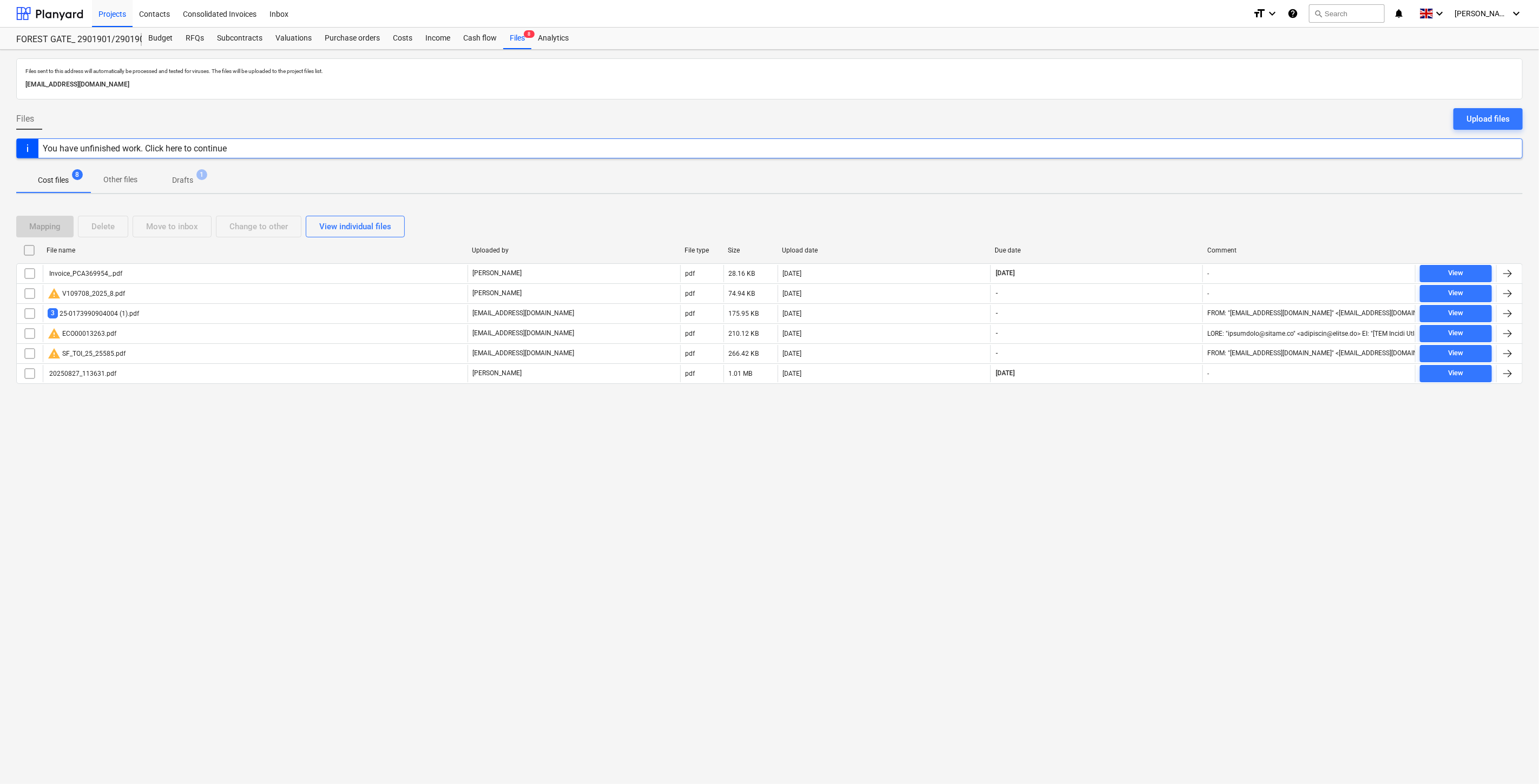
drag, startPoint x: 1054, startPoint y: 478, endPoint x: 1064, endPoint y: 468, distance: 14.1
click at [1054, 478] on div "Files sent to this address will automatically be processed and tested for virus…" at bounding box center [769, 417] width 1539 height 734
click at [1064, 468] on div "Files sent to this address will automatically be processed and tested for virus…" at bounding box center [769, 417] width 1539 height 734
click at [1138, 450] on div "Files sent to this address will automatically be processed and tested for virus…" at bounding box center [769, 417] width 1539 height 734
click at [1151, 432] on div "Files sent to this address will automatically be processed and tested for virus…" at bounding box center [769, 417] width 1539 height 734
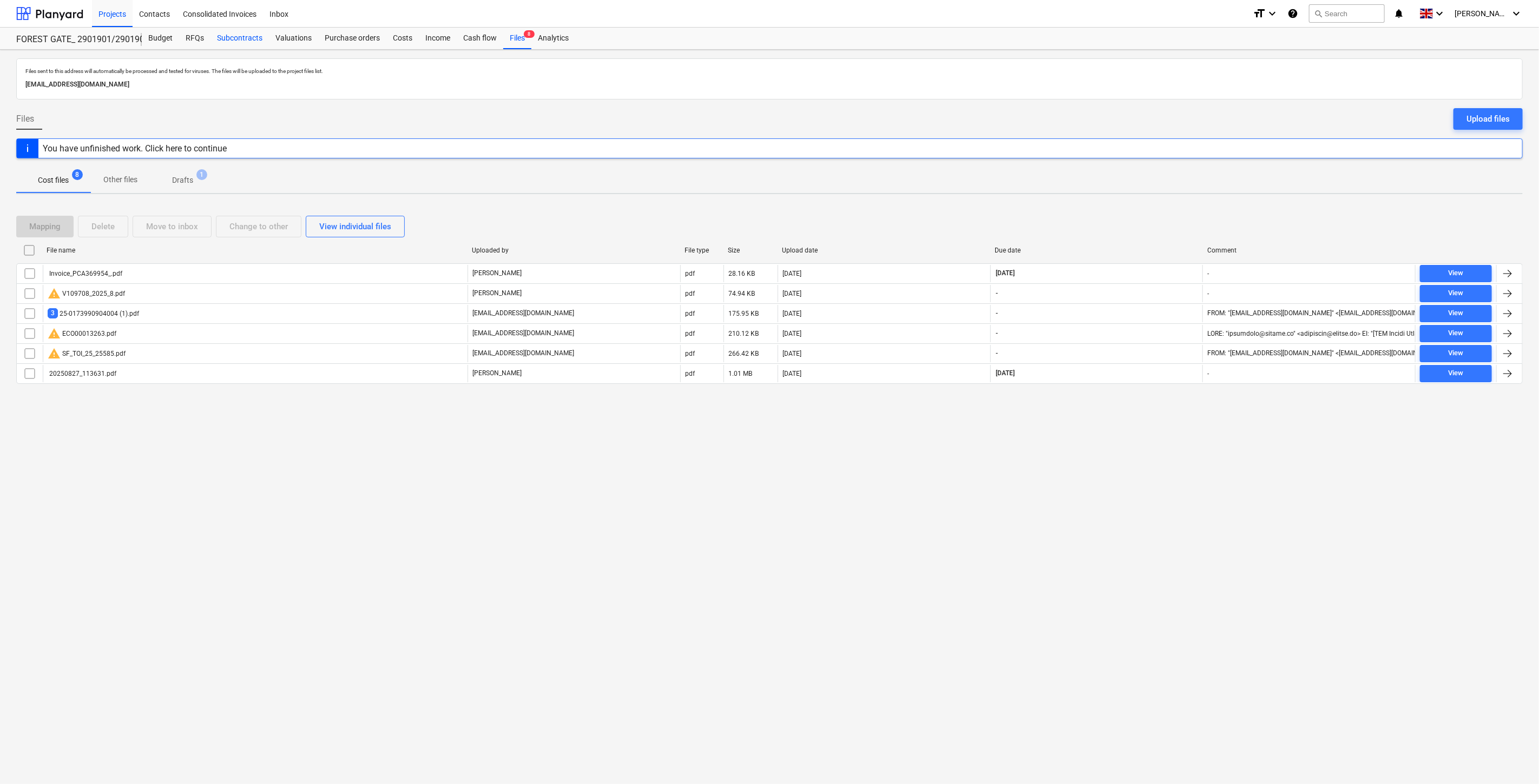
click at [231, 32] on div "Subcontracts" at bounding box center [239, 38] width 58 height 22
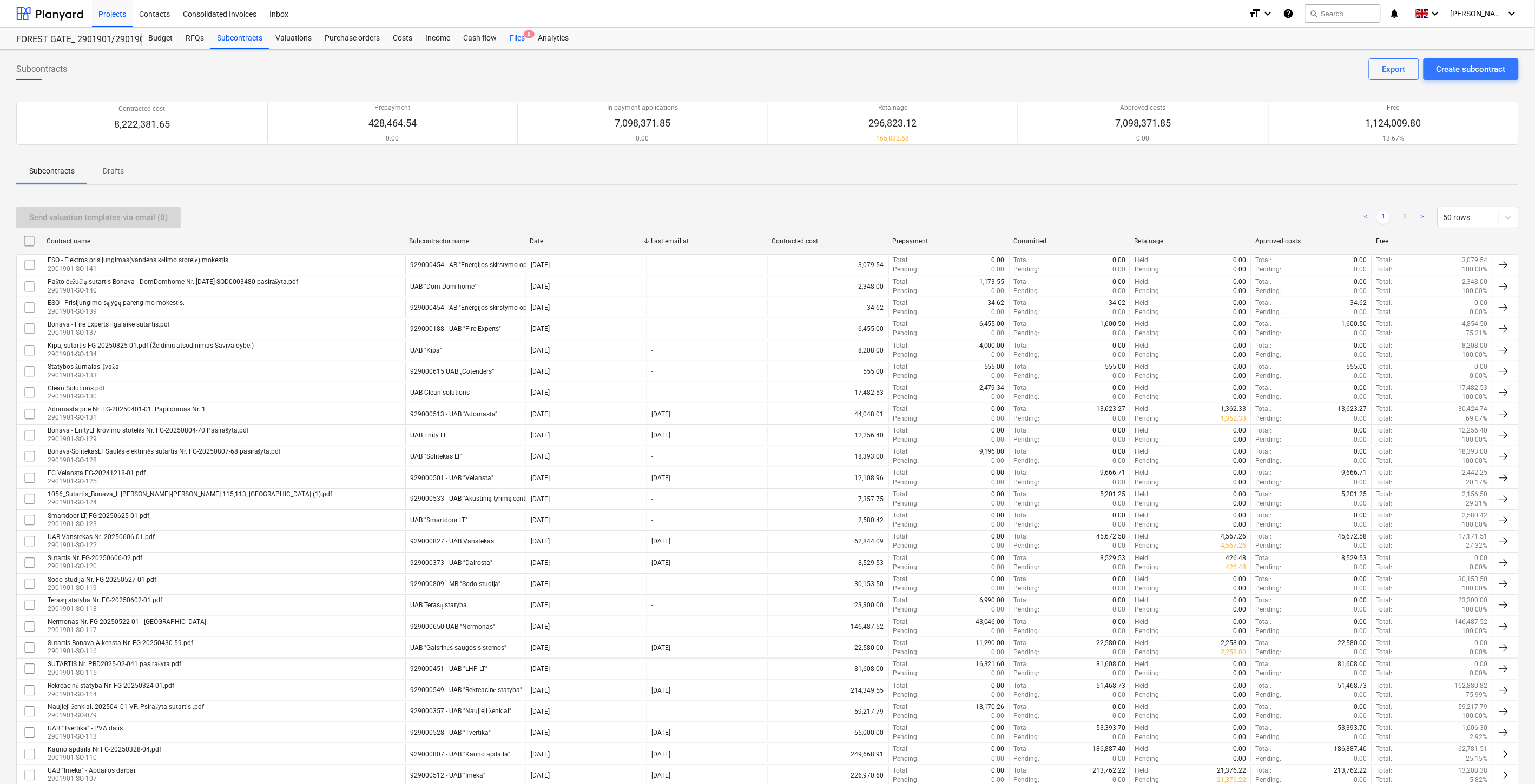
click at [516, 38] on div "Files 8" at bounding box center [516, 38] width 28 height 22
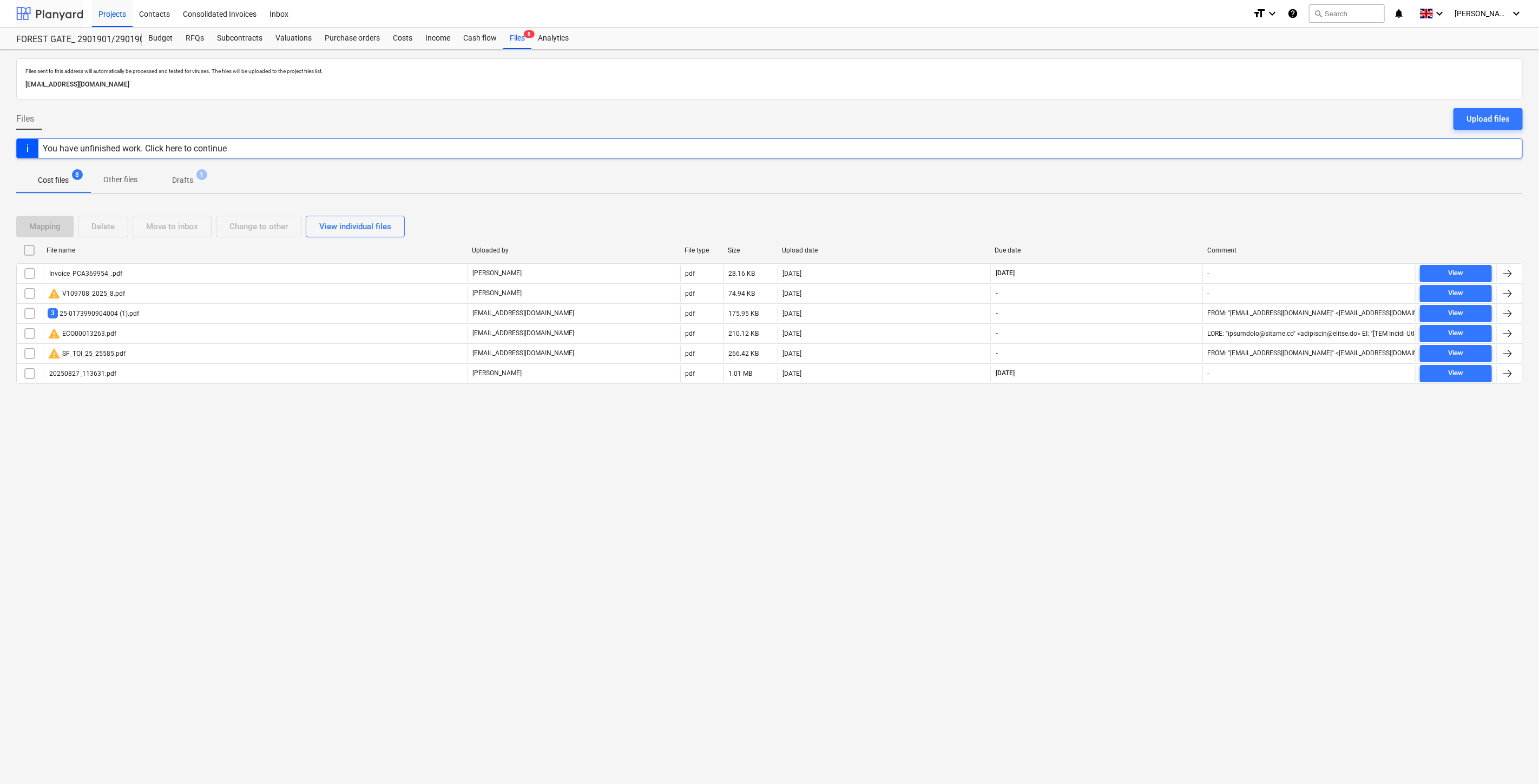
click at [63, 9] on div at bounding box center [50, 13] width 67 height 27
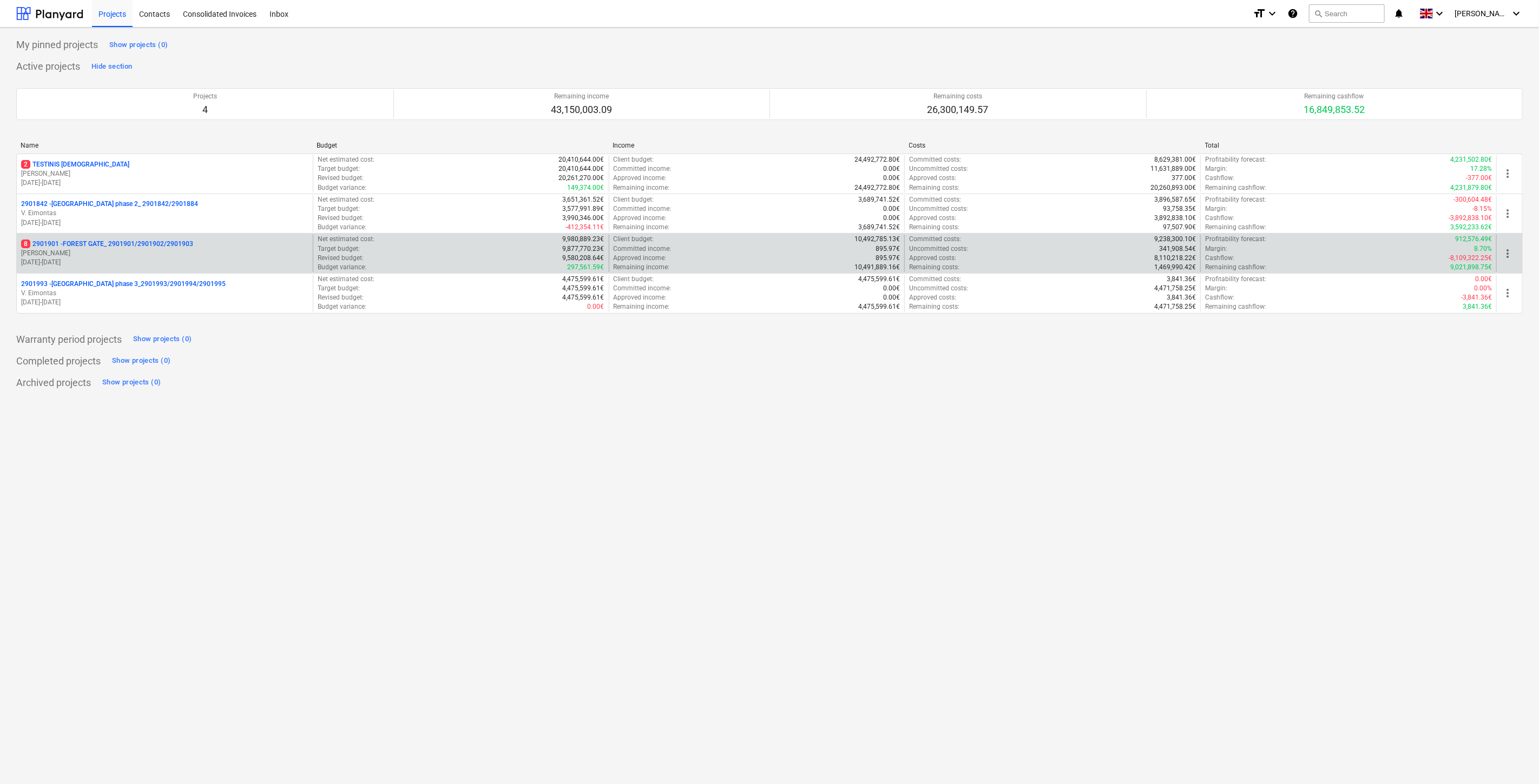
click at [128, 256] on p "[PERSON_NAME]" at bounding box center [165, 253] width 287 height 10
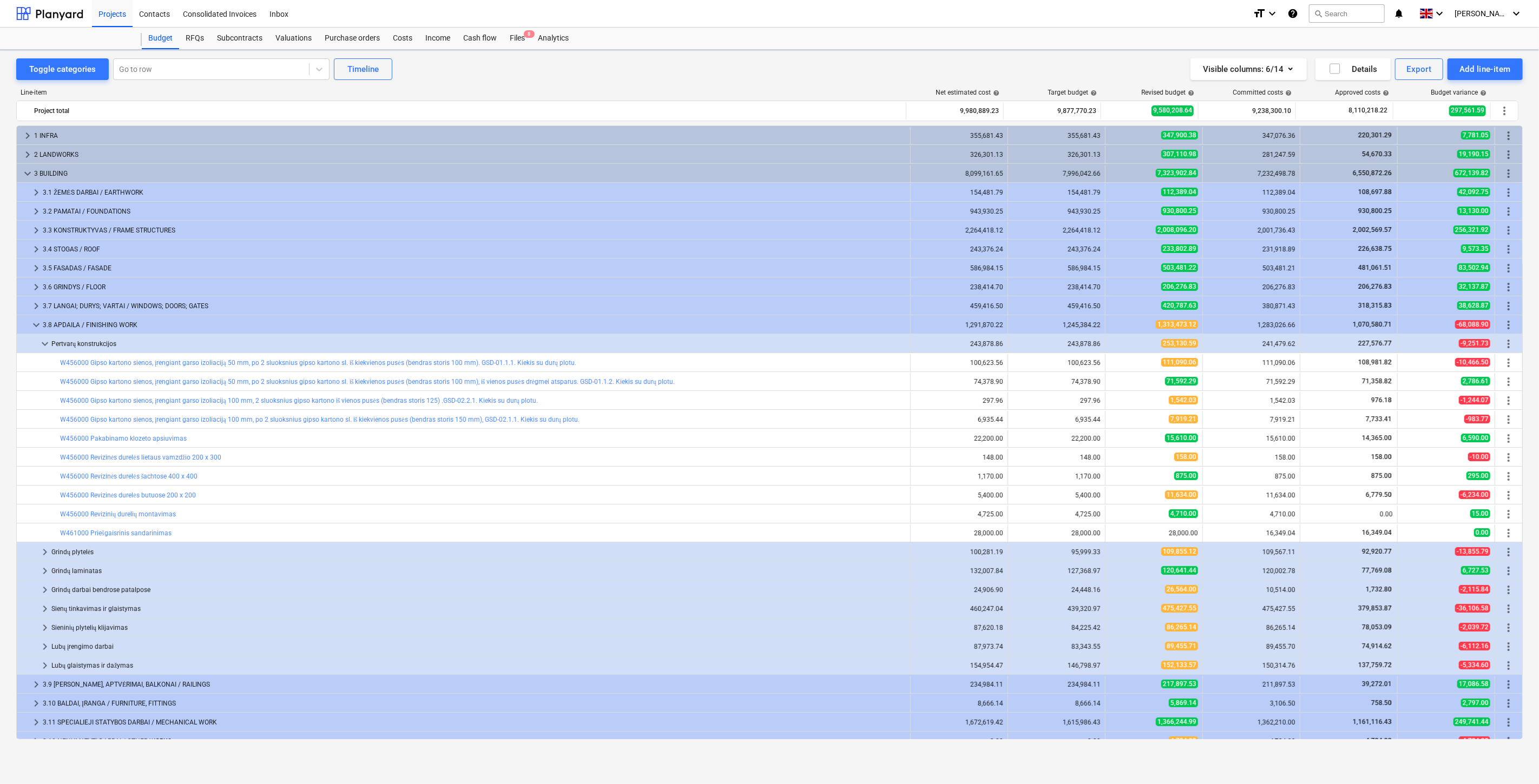
scroll to position [87, 0]
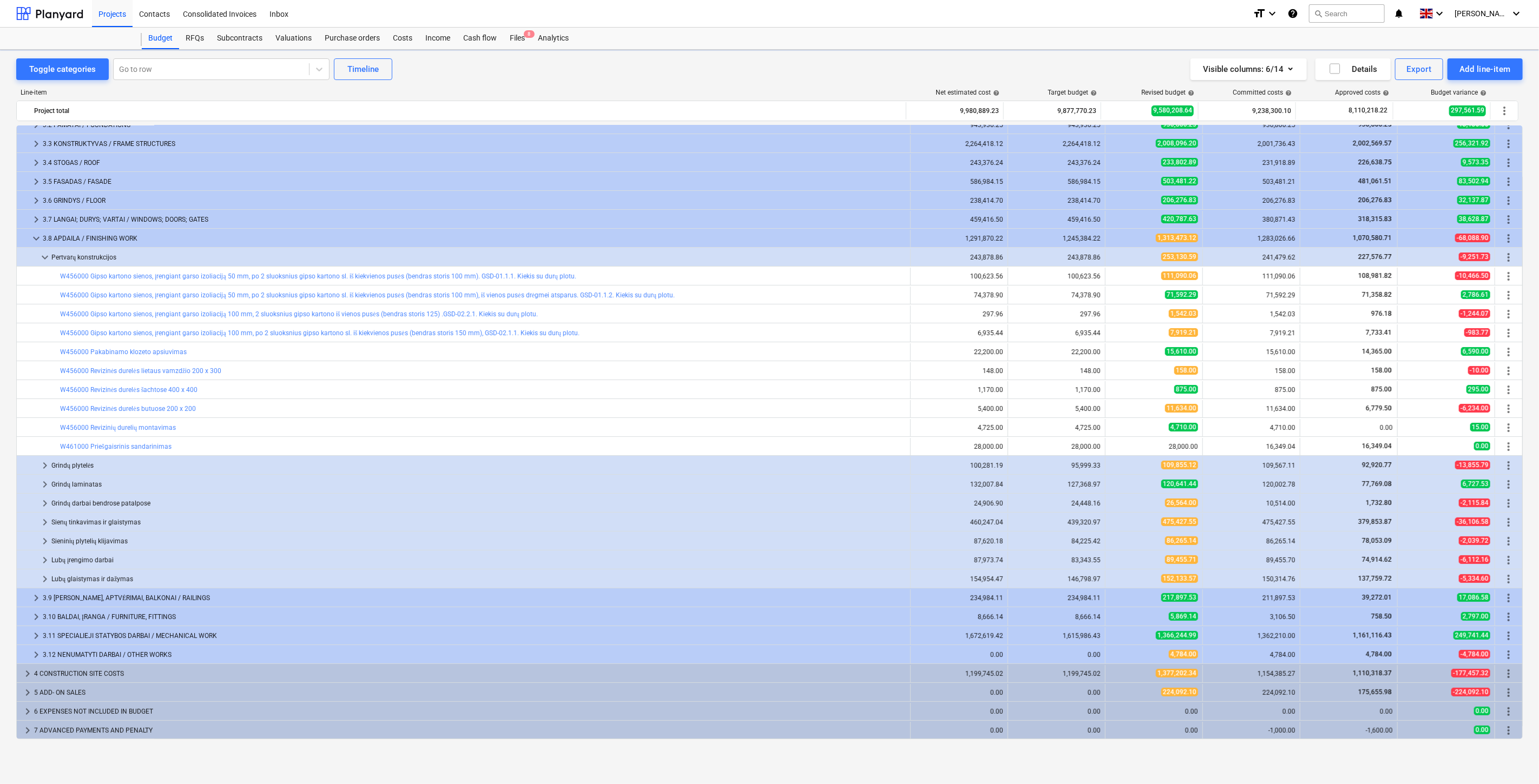
click at [516, 38] on div "Files 8" at bounding box center [517, 38] width 28 height 22
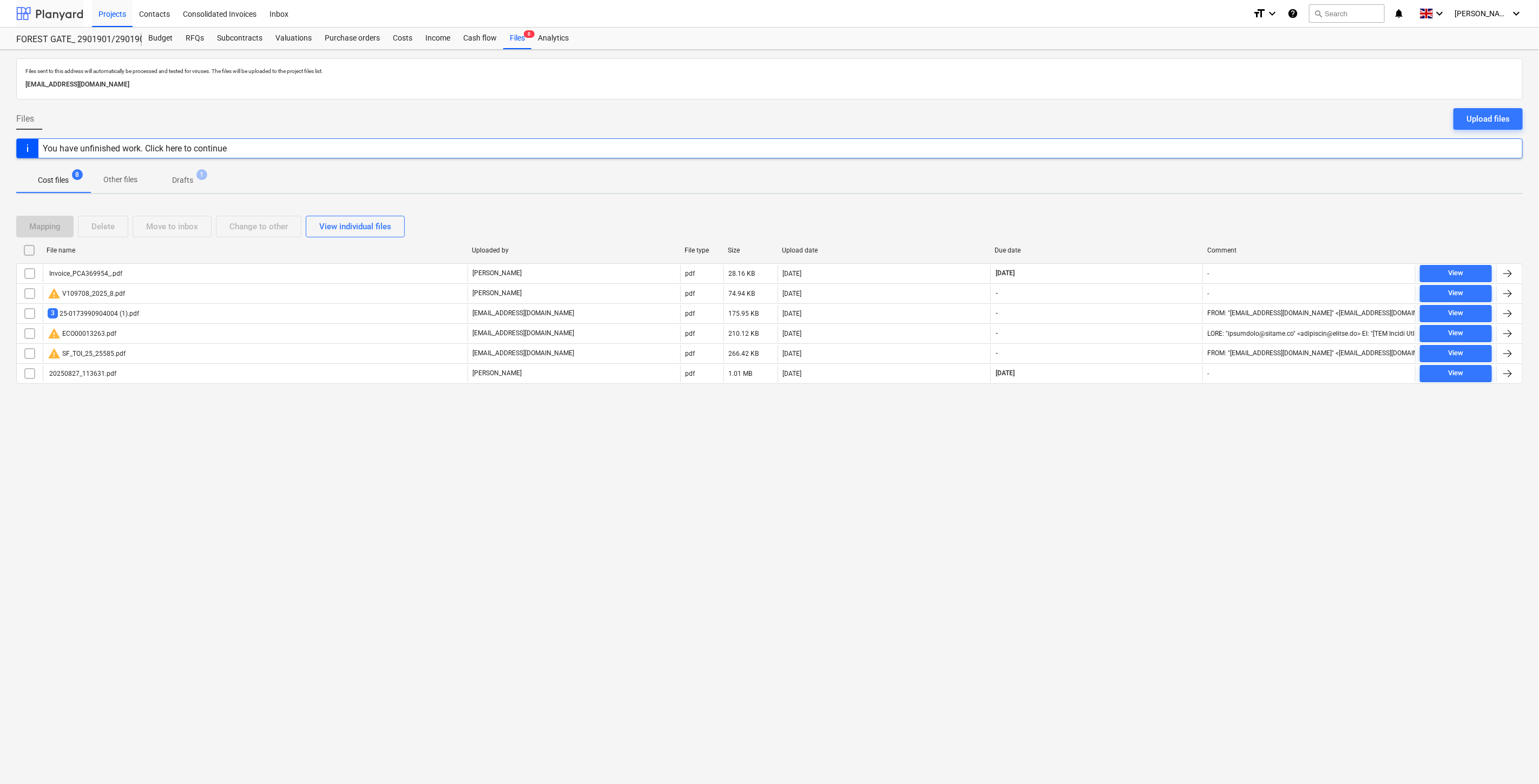
click at [55, 14] on div at bounding box center [50, 13] width 67 height 27
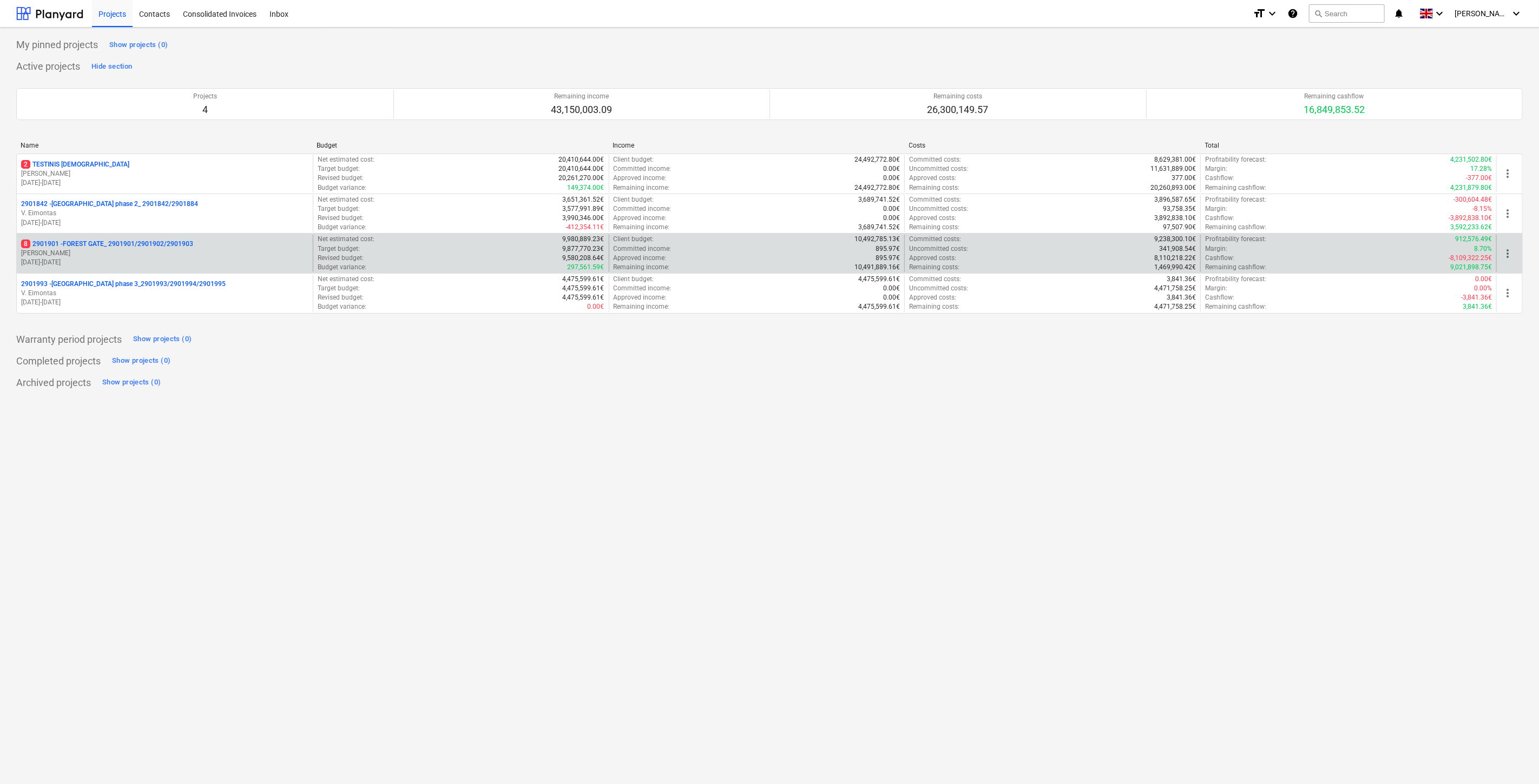
click at [123, 251] on p "[PERSON_NAME]" at bounding box center [165, 253] width 287 height 10
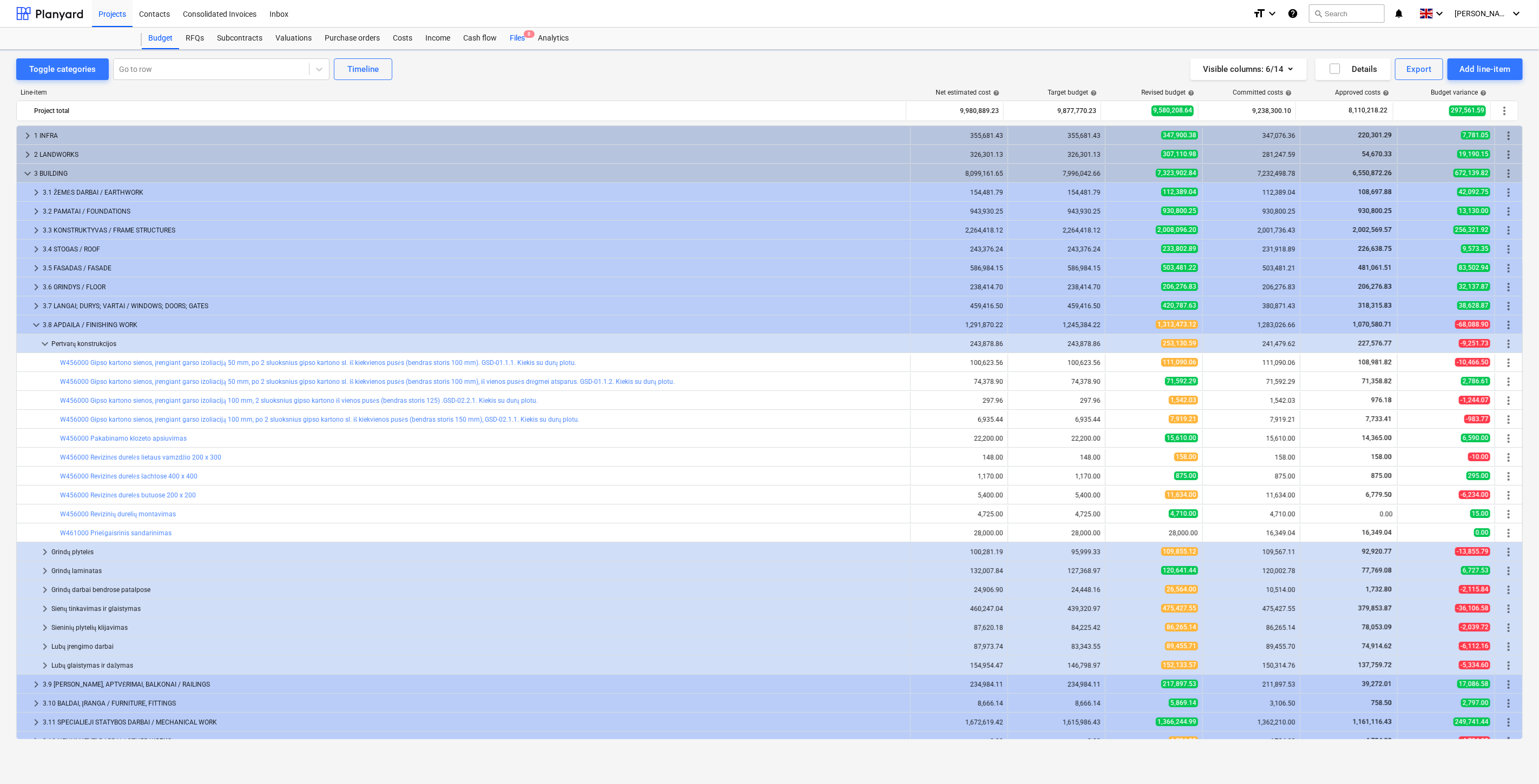
scroll to position [87, 0]
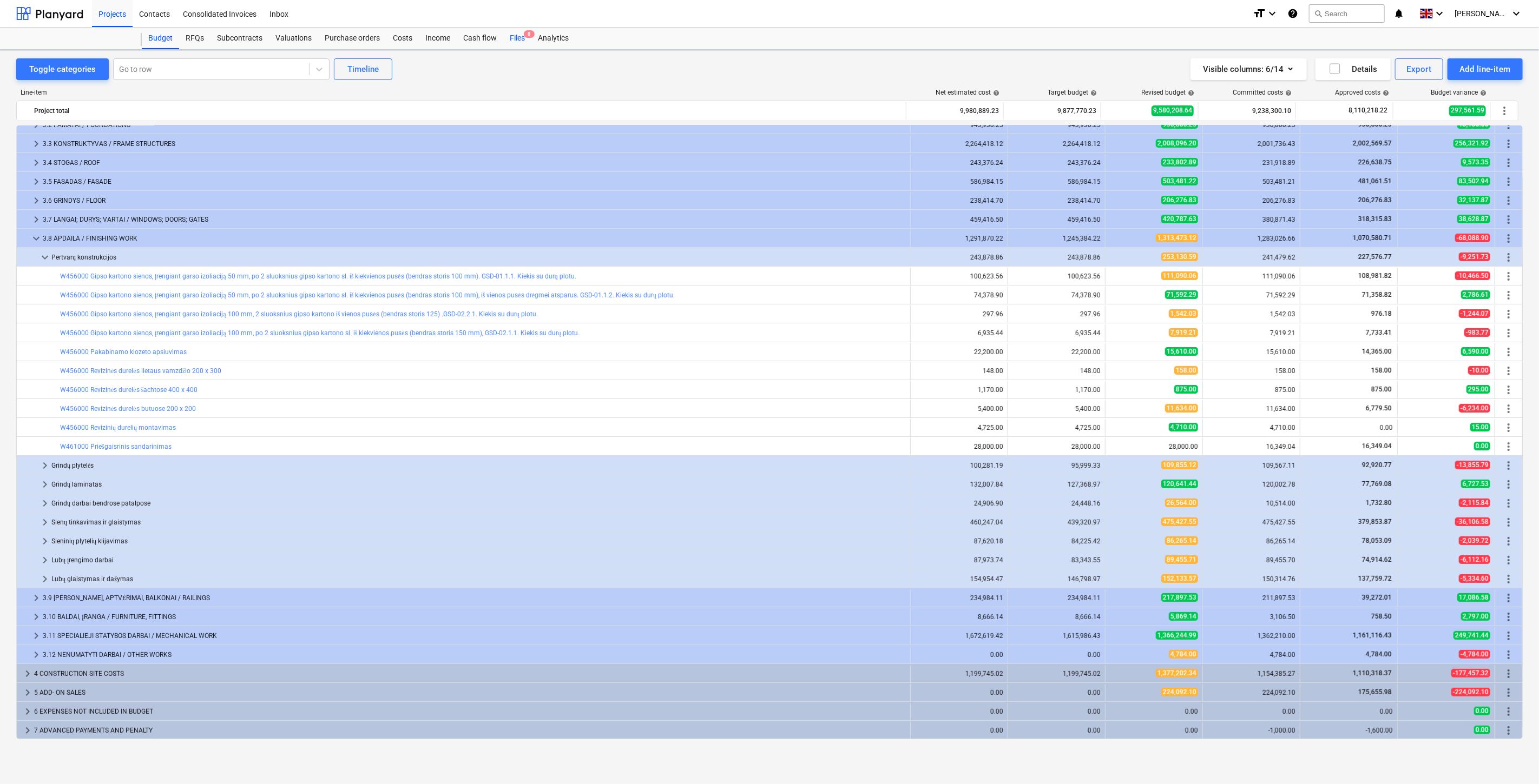
click at [516, 33] on div "Files 8" at bounding box center [517, 38] width 28 height 22
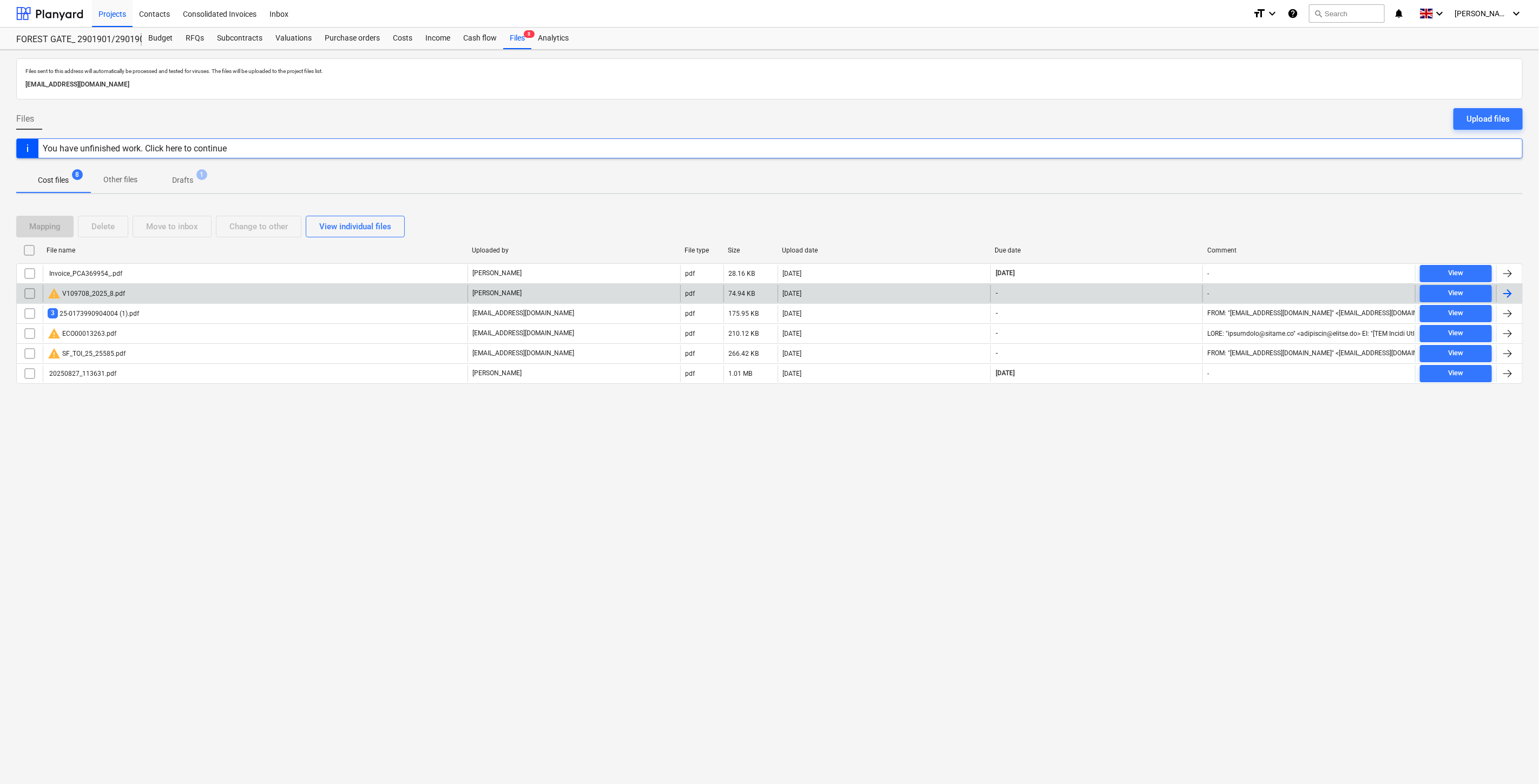
click at [252, 294] on div "warning V109708_2025_8.pdf" at bounding box center [255, 294] width 425 height 17
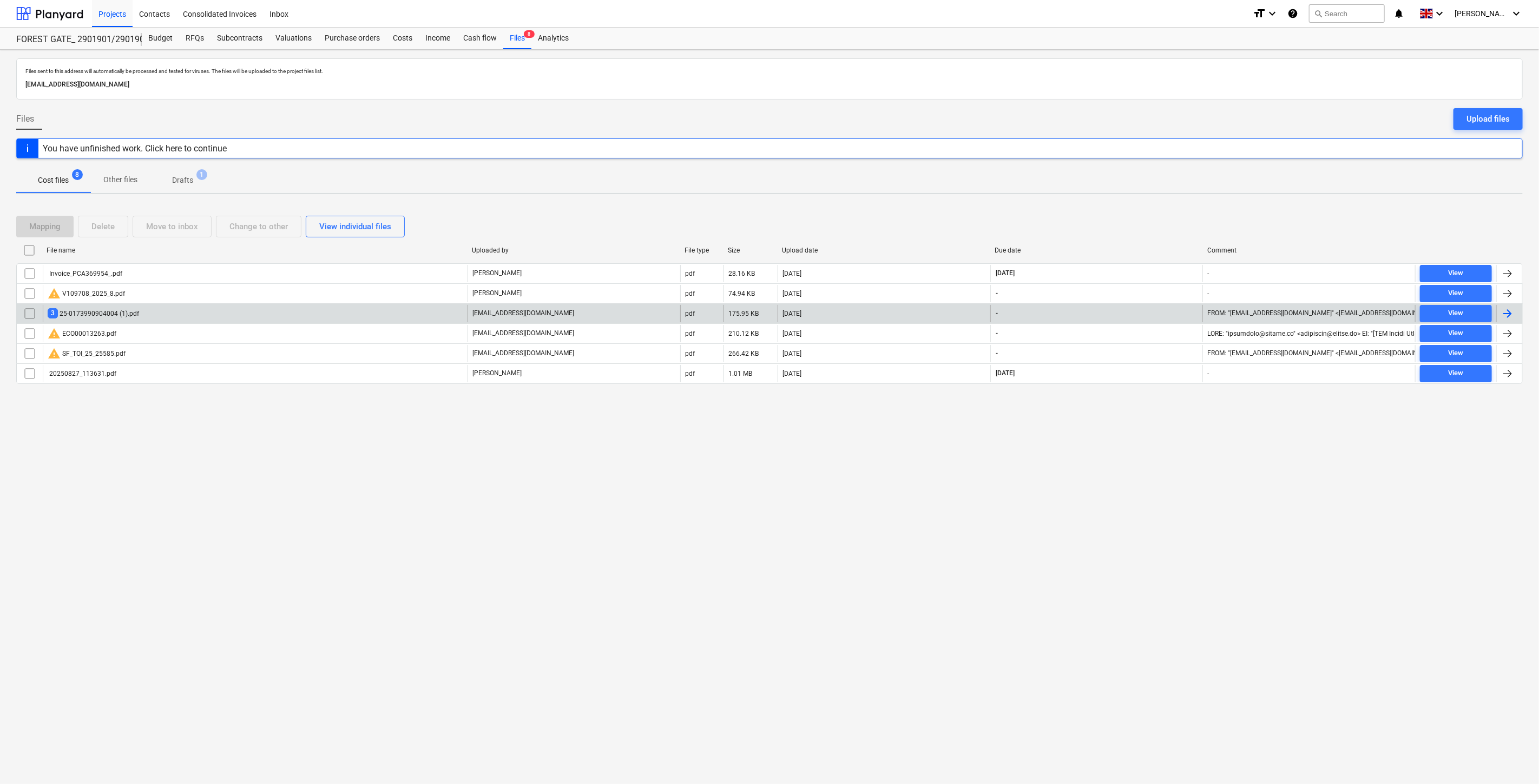
click at [211, 318] on div "3 25-0173990904004 (1).pdf" at bounding box center [255, 314] width 425 height 17
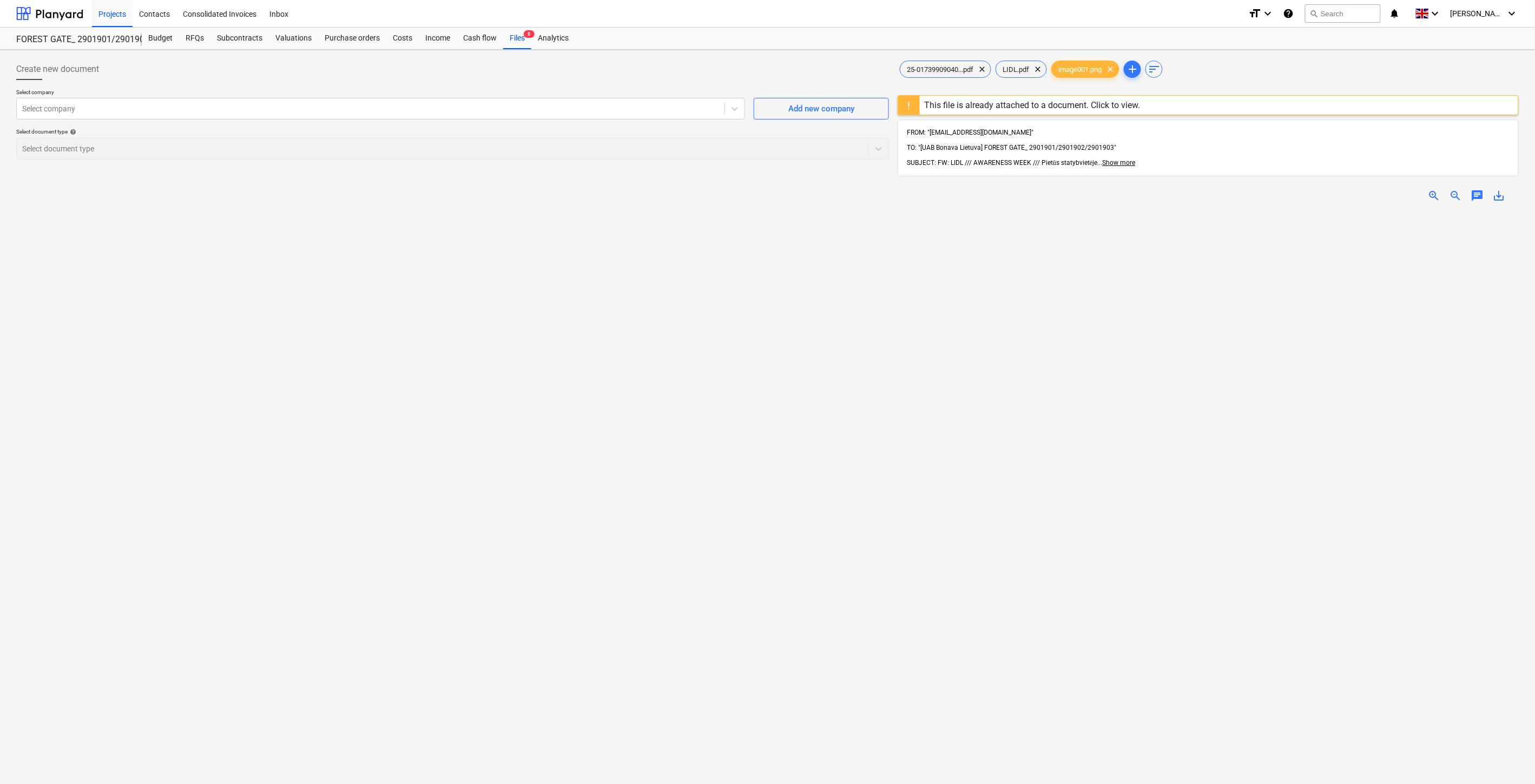
click at [967, 56] on div "25-01739909040...pdf clear LIDL.pdf clear image001.png clear add sort This file…" at bounding box center [1208, 512] width 630 height 915
click at [953, 73] on span "25-01739909040...pdf" at bounding box center [940, 69] width 79 height 8
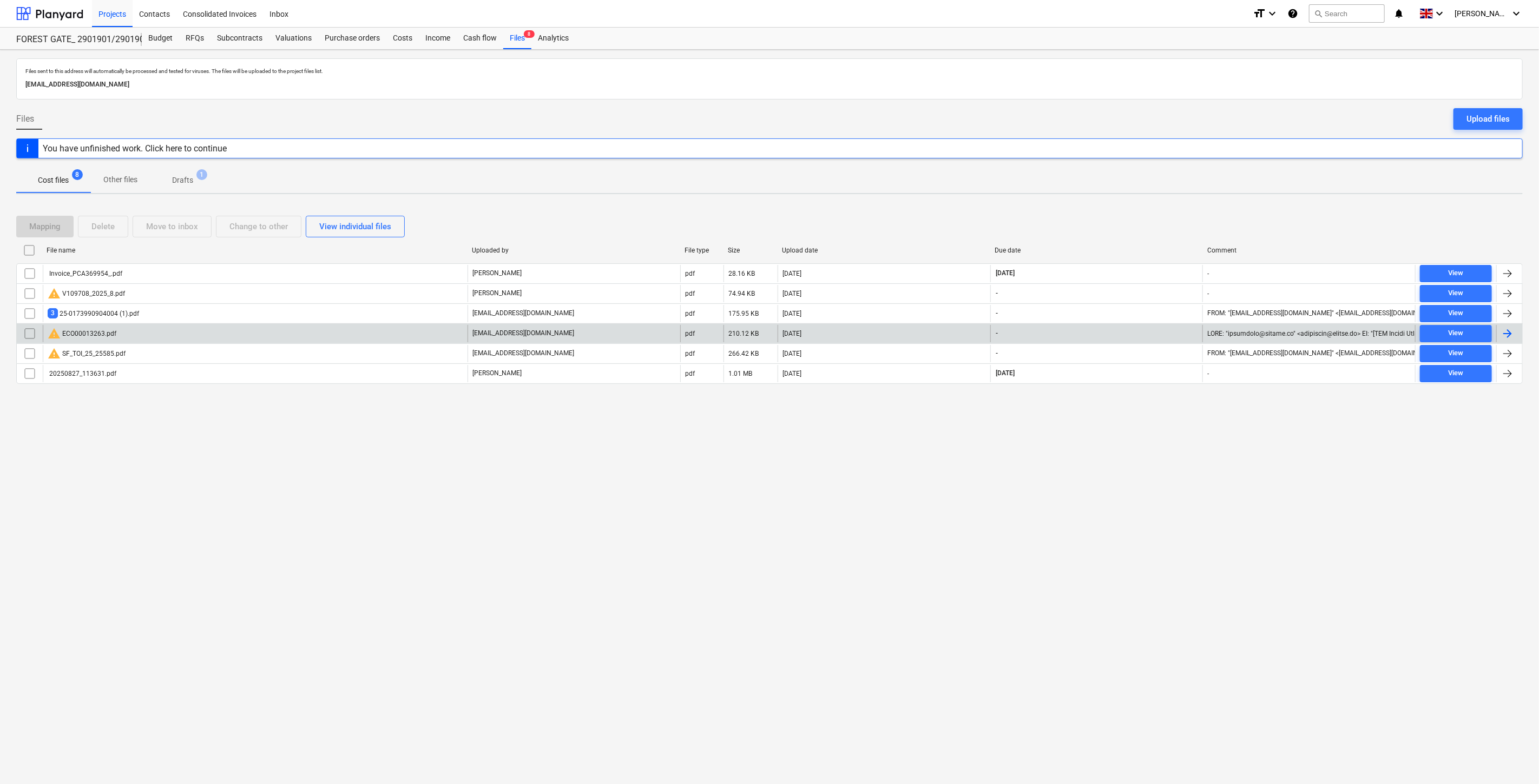
click at [140, 327] on div "warning ECO00013263.pdf" at bounding box center [255, 334] width 425 height 17
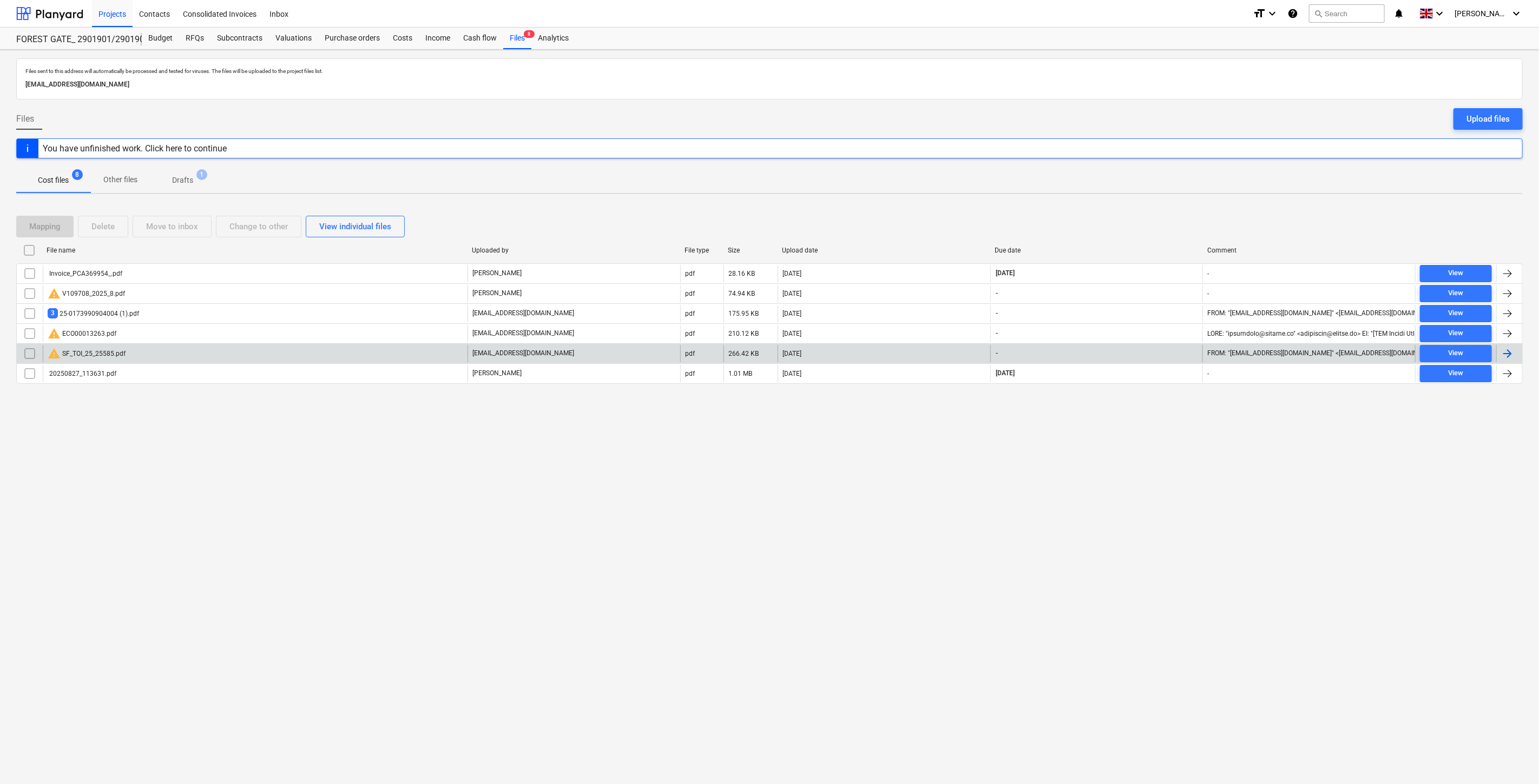
click at [179, 359] on div "warning SF_TOI_25_25585.pdf" at bounding box center [255, 354] width 425 height 17
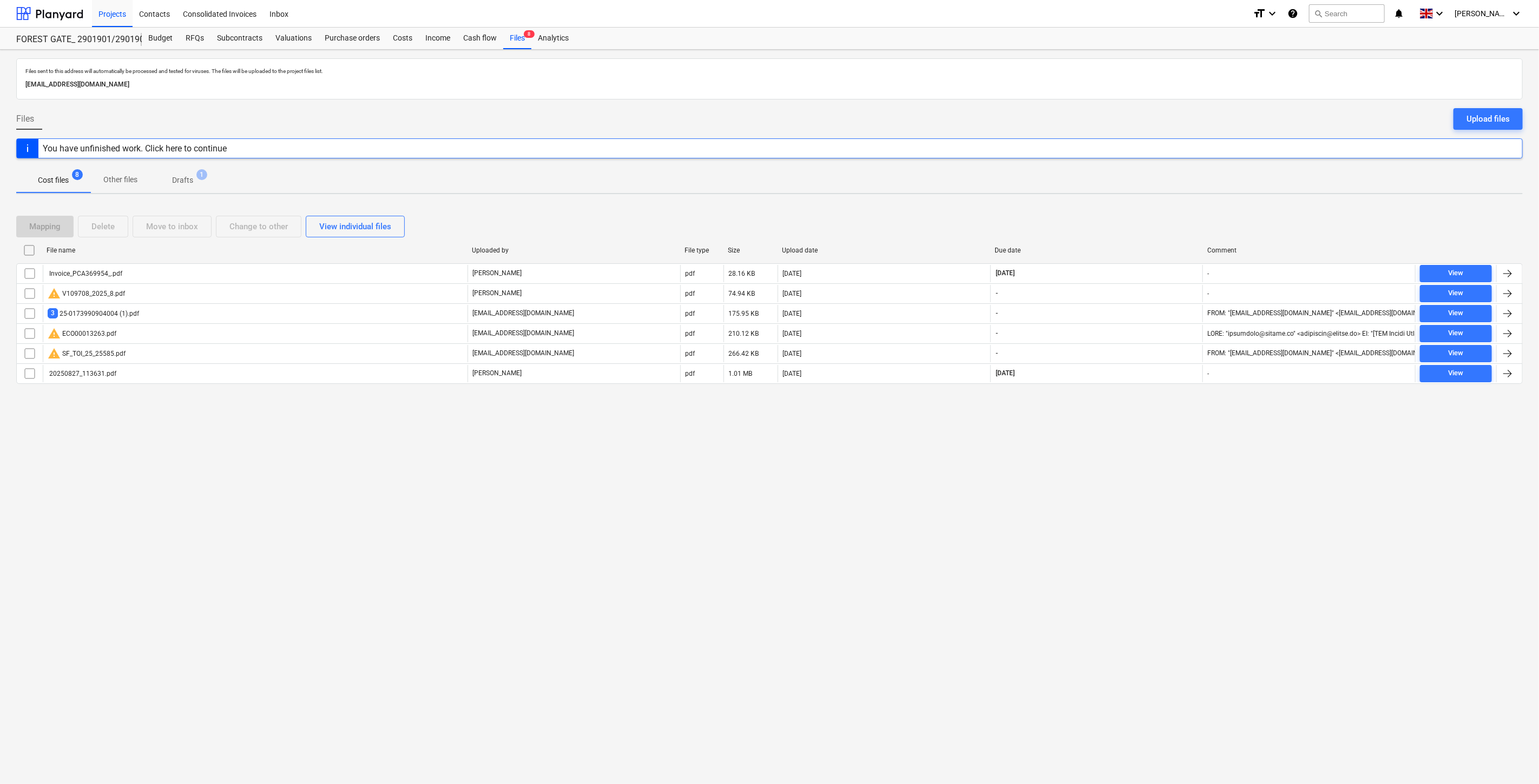
drag, startPoint x: 1150, startPoint y: 498, endPoint x: 1159, endPoint y: 464, distance: 35.2
click at [1150, 495] on div "Files sent to this address will automatically be processed and tested for virus…" at bounding box center [769, 417] width 1539 height 734
click at [1159, 464] on div "Files sent to this address will automatically be processed and tested for virus…" at bounding box center [769, 417] width 1539 height 734
click at [1177, 419] on div "Files sent to this address will automatically be processed and tested for virus…" at bounding box center [769, 417] width 1539 height 734
click at [1186, 409] on div "Files sent to this address will automatically be processed and tested for virus…" at bounding box center [769, 417] width 1539 height 734
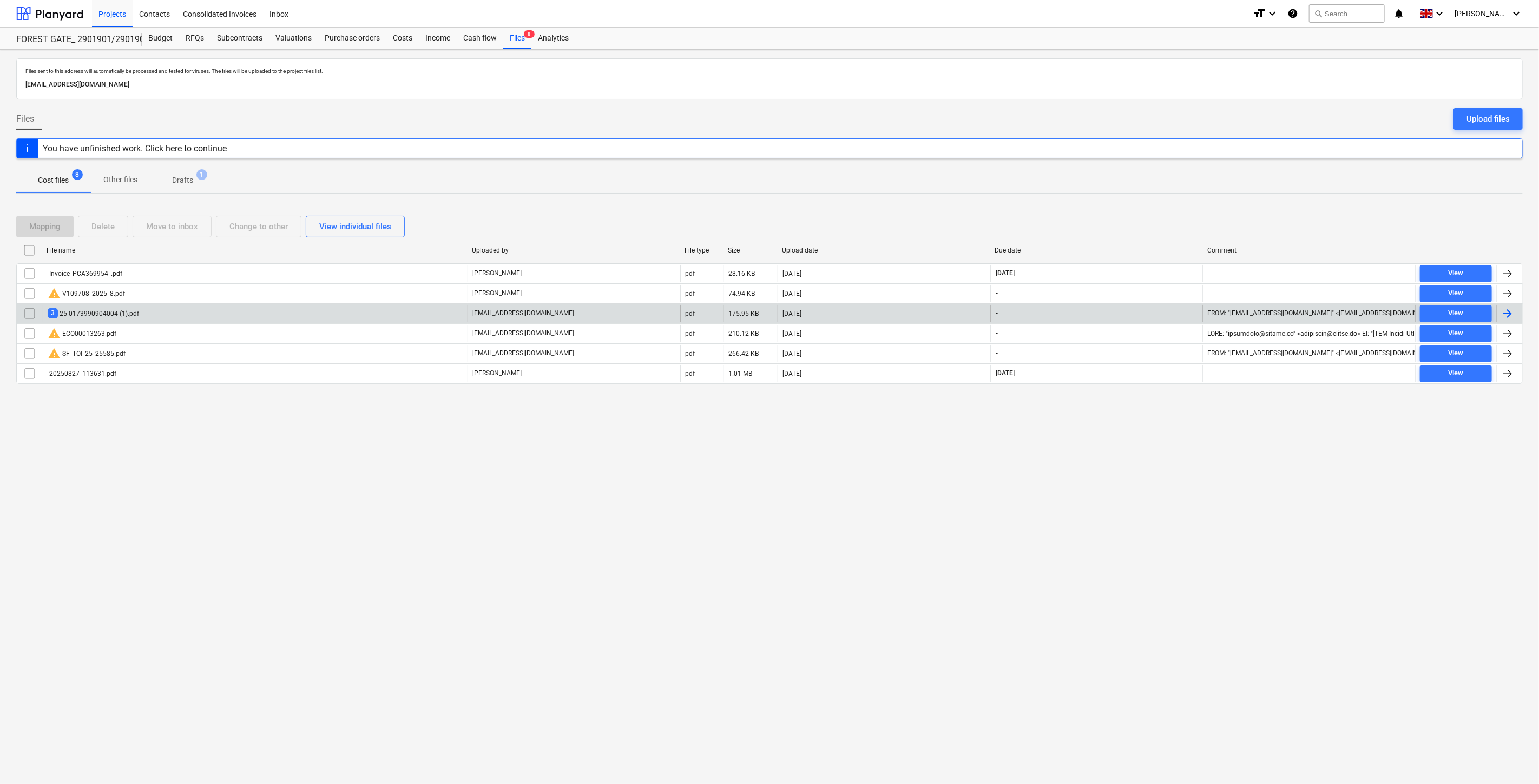
click at [302, 316] on div "3 25-0173990904004 (1).pdf" at bounding box center [255, 314] width 425 height 17
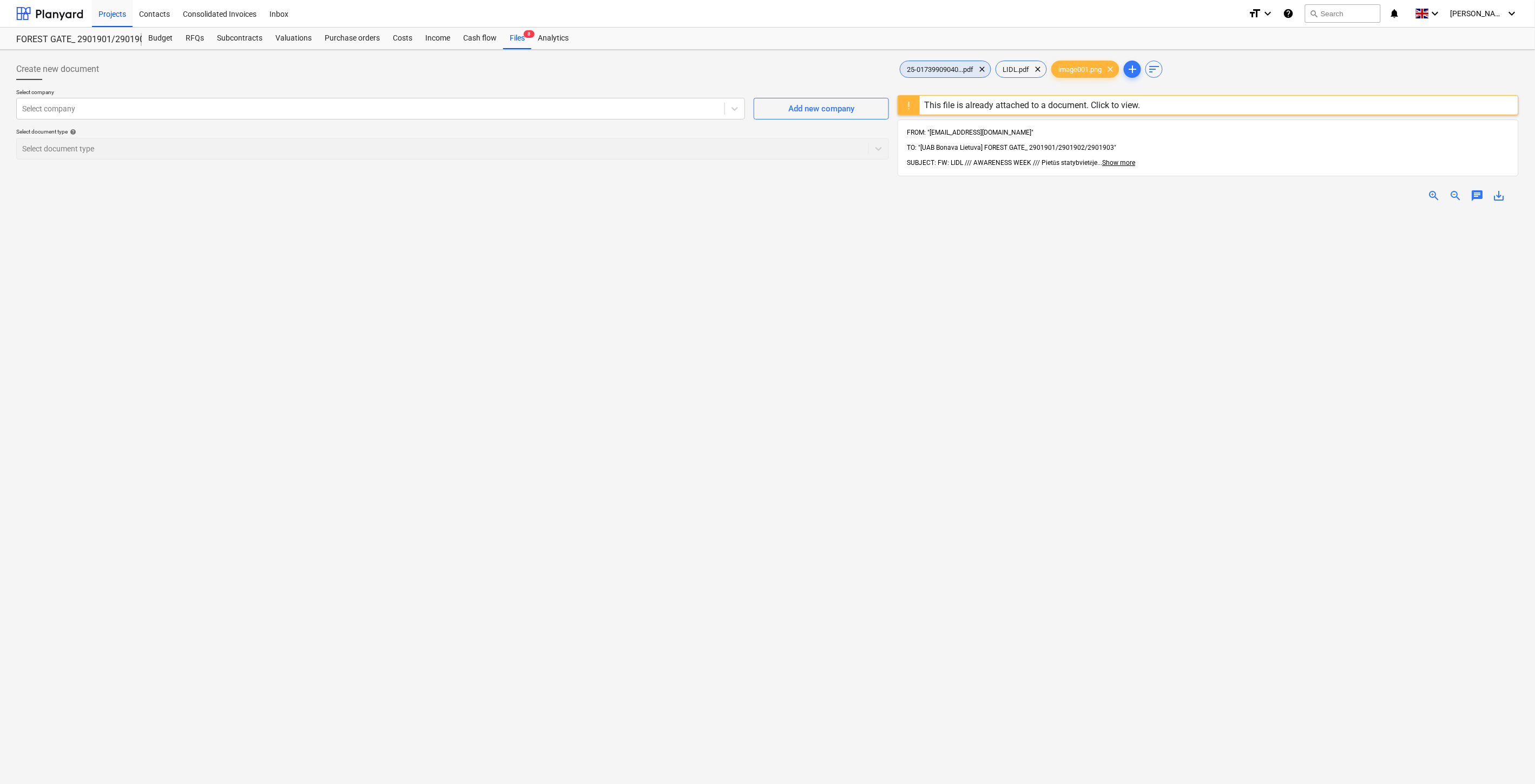
click at [956, 65] on span "25-01739909040...pdf" at bounding box center [940, 69] width 79 height 8
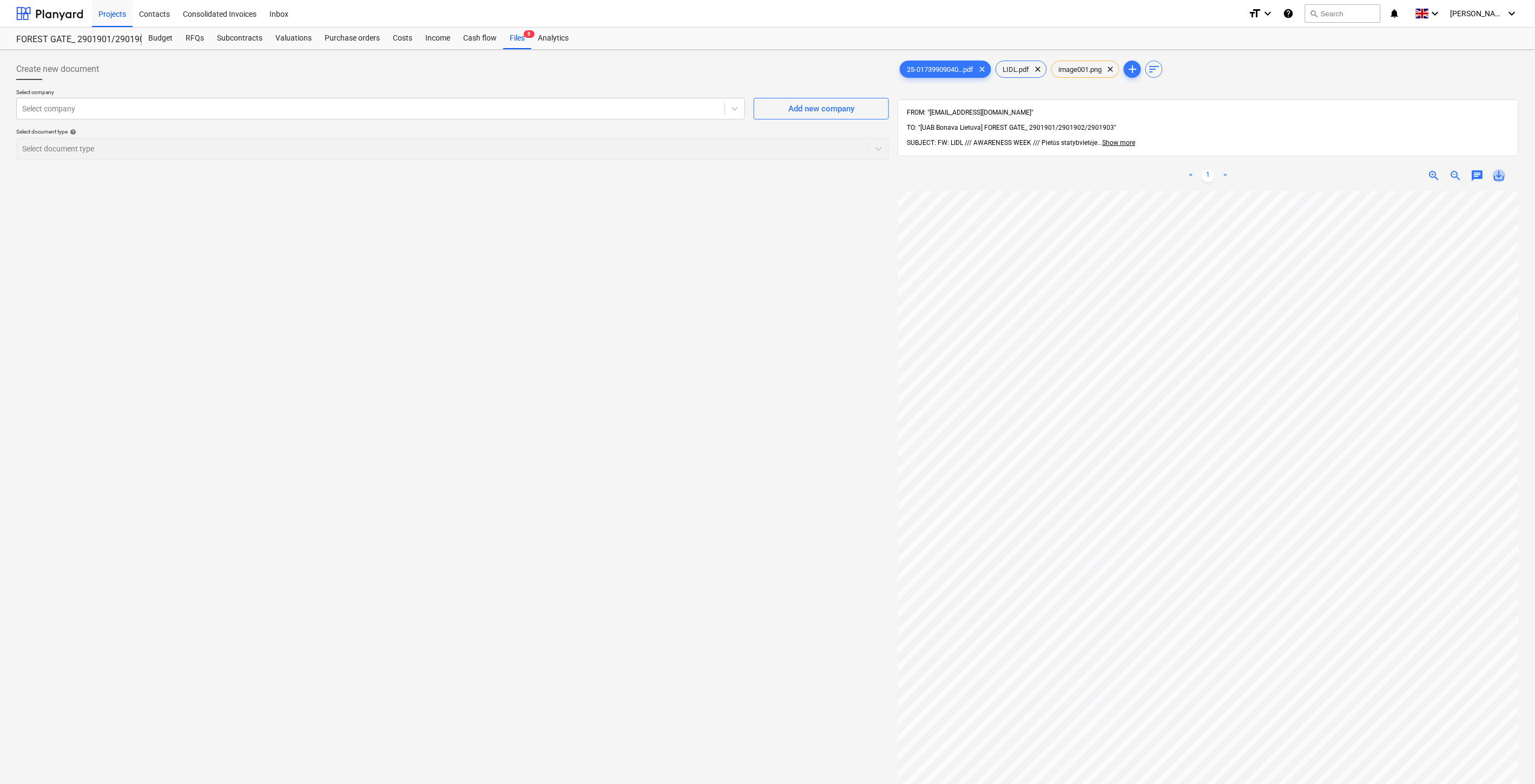
click at [1500, 169] on span "save_alt" at bounding box center [1500, 176] width 13 height 13
click at [71, 17] on div at bounding box center [50, 13] width 67 height 27
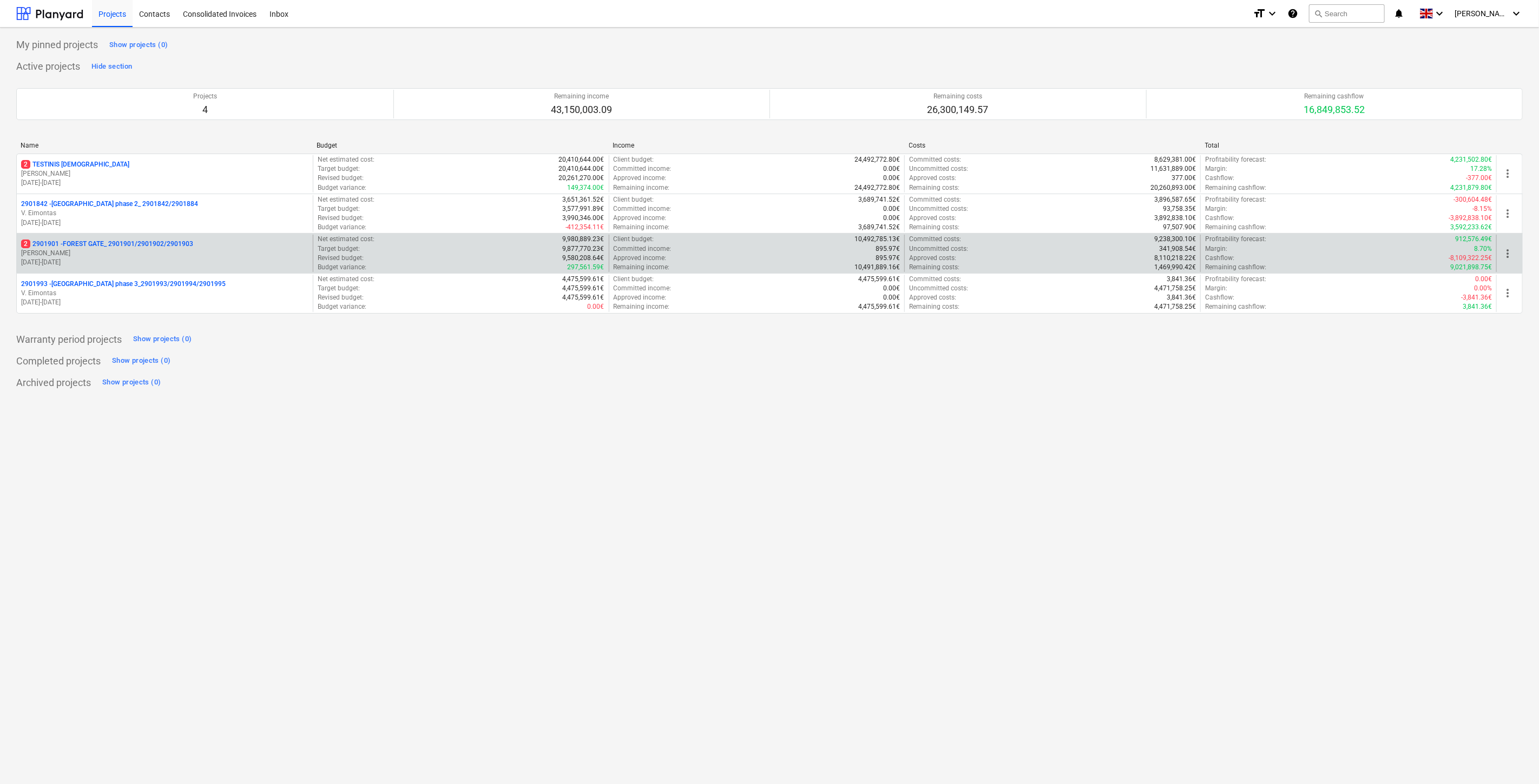
click at [118, 256] on p "[PERSON_NAME]" at bounding box center [165, 253] width 287 height 10
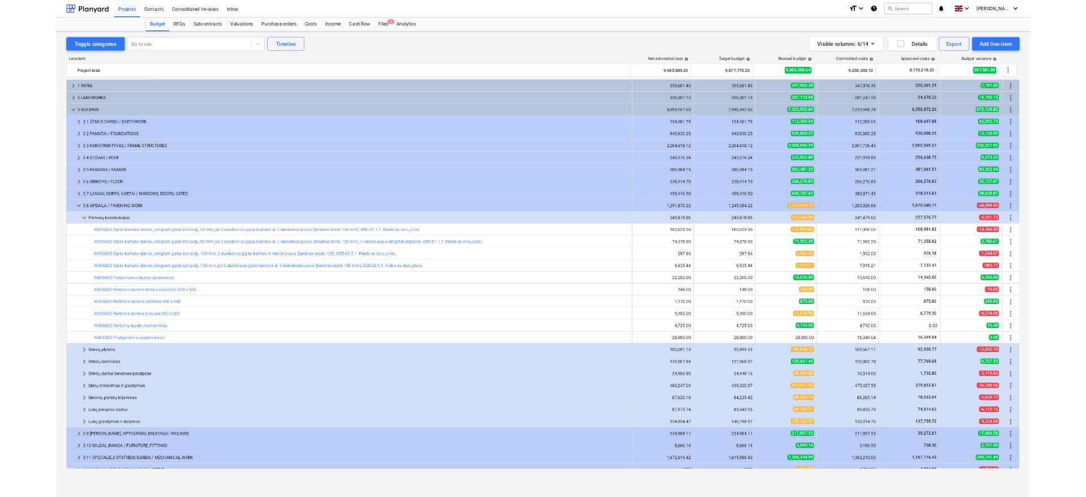
scroll to position [91, 0]
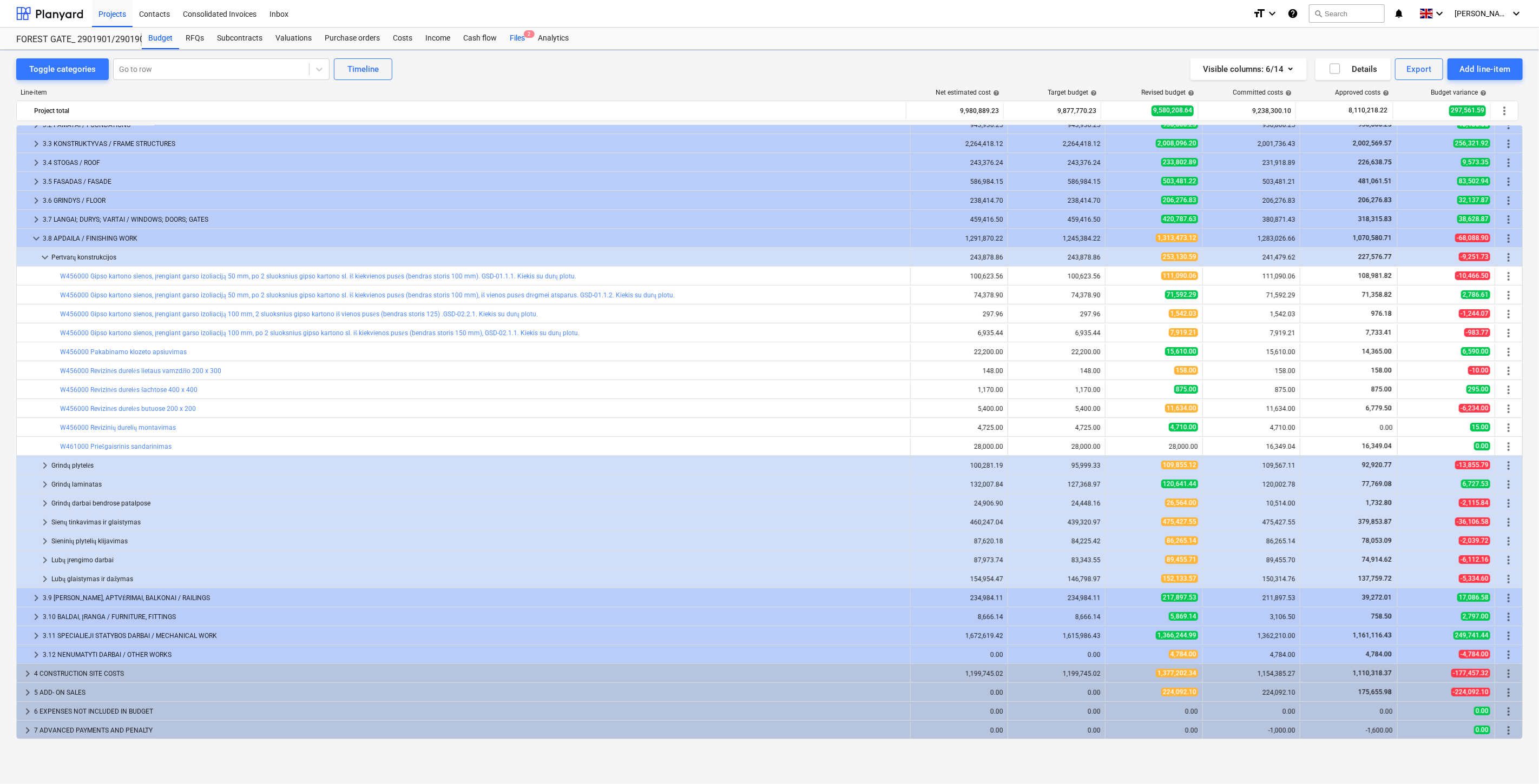
click at [518, 41] on div "Files 2" at bounding box center [517, 38] width 28 height 22
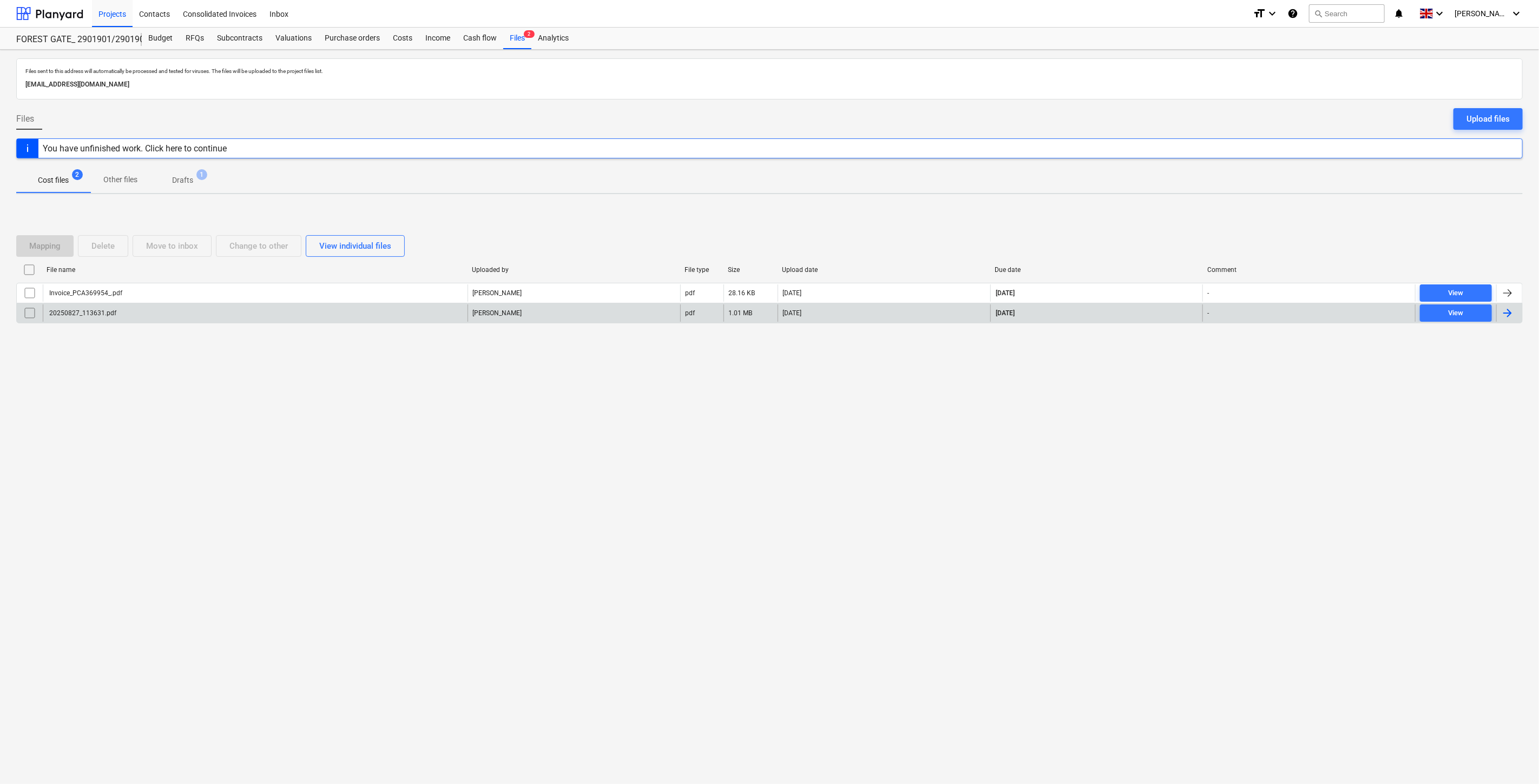
click at [191, 312] on div "20250827_113631.pdf" at bounding box center [255, 314] width 425 height 17
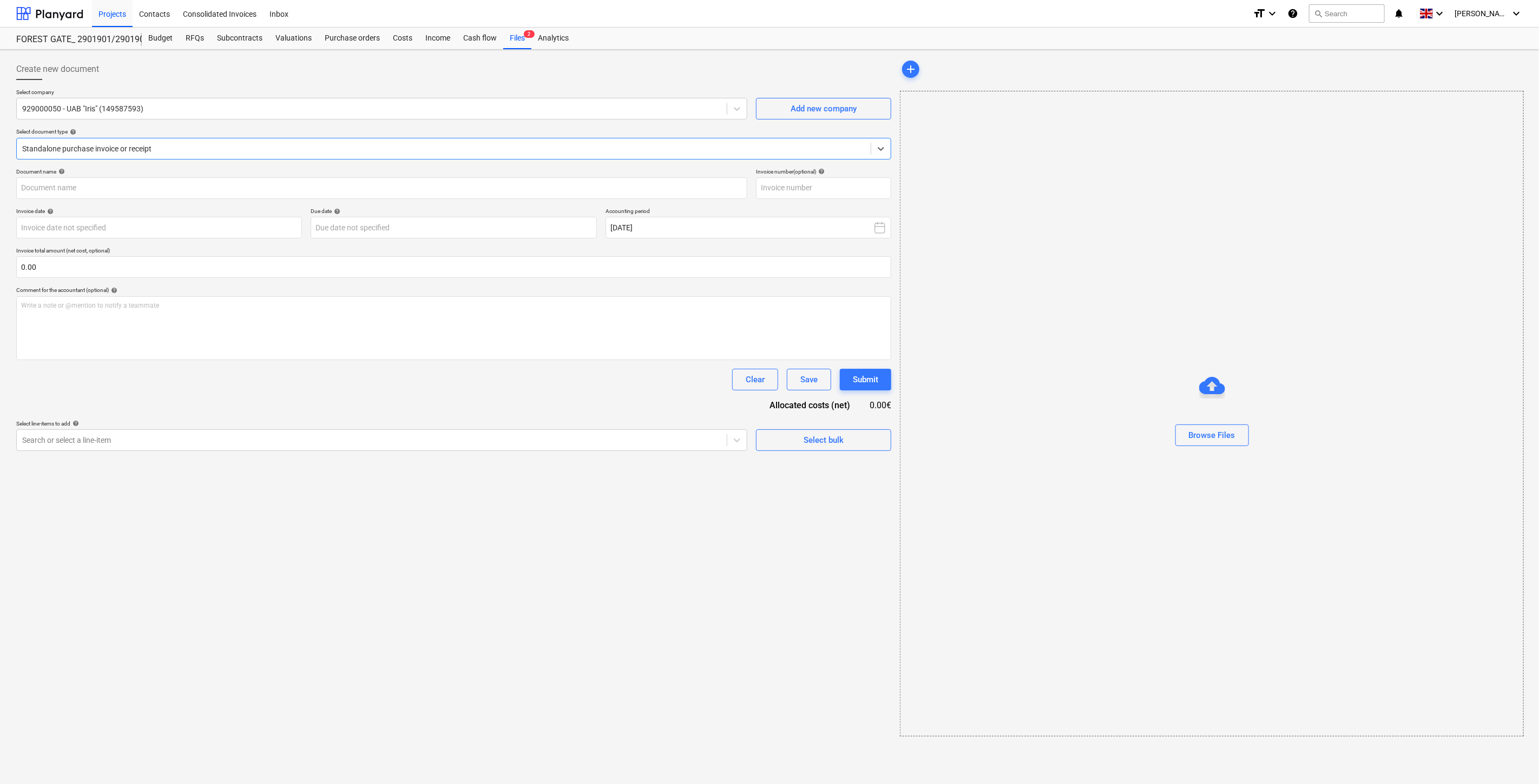
type input "IRIS0538356"
type input "26 Aug 2025"
type input "26 Sep 2025"
click at [62, 14] on div at bounding box center [50, 13] width 67 height 27
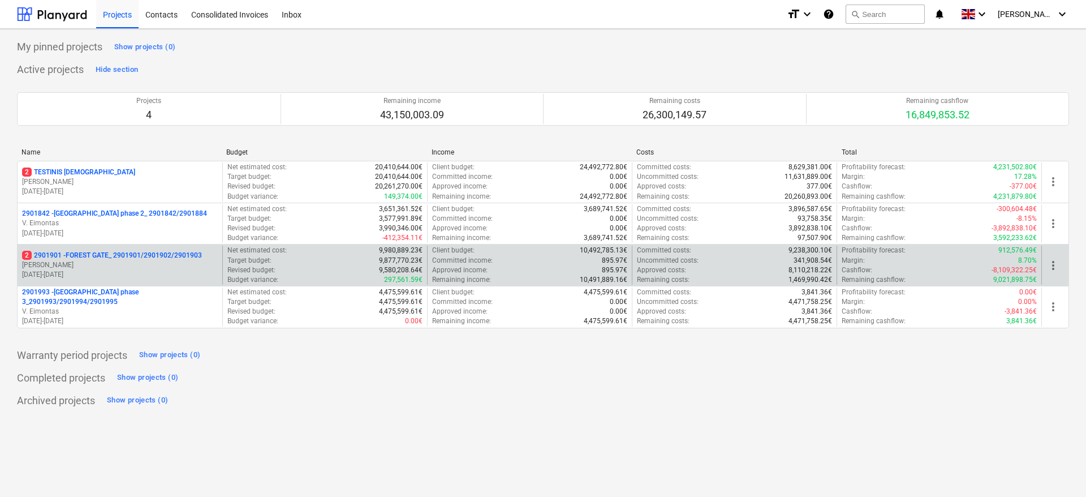
click at [108, 257] on p "2 2901901 - FOREST GATE_ 2901901/2901902/2901903" at bounding box center [112, 256] width 180 height 10
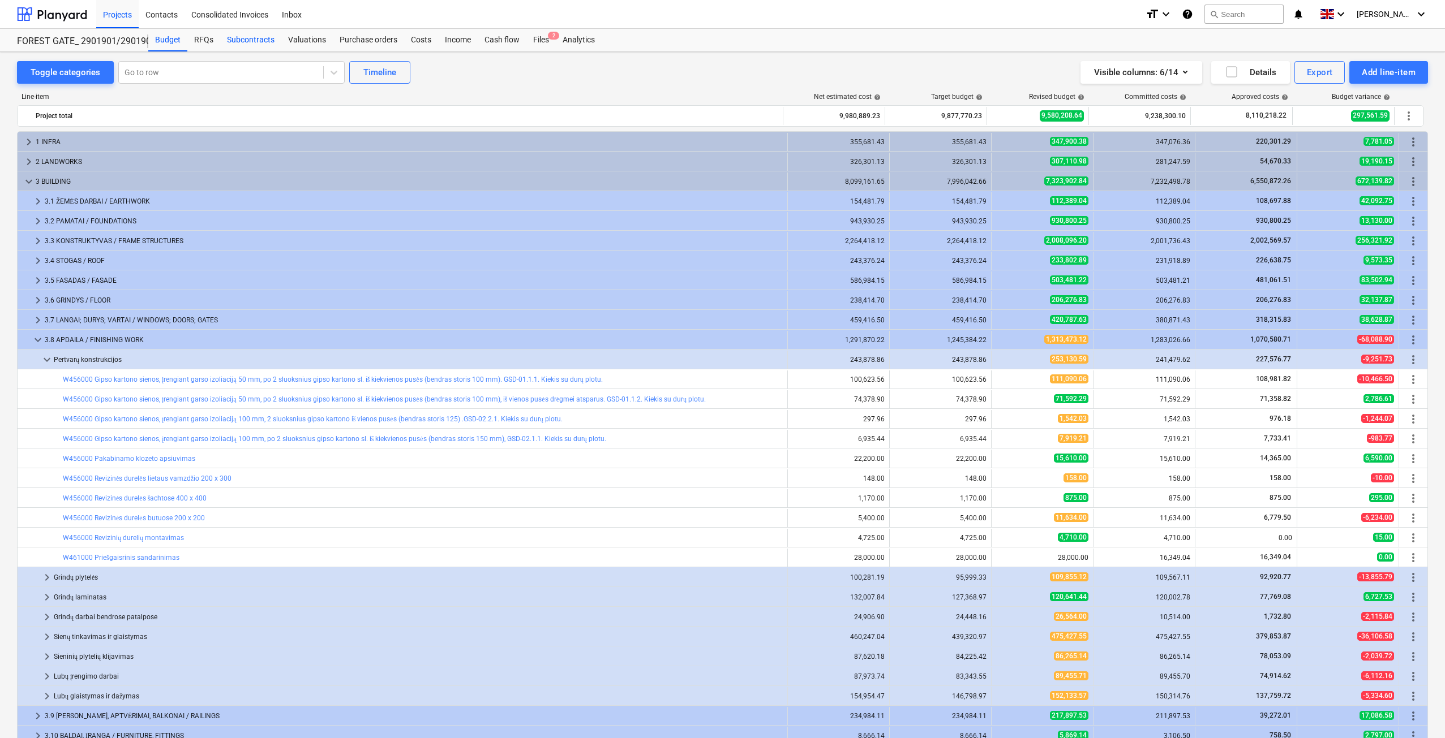
click at [251, 41] on div "Subcontracts" at bounding box center [250, 40] width 61 height 23
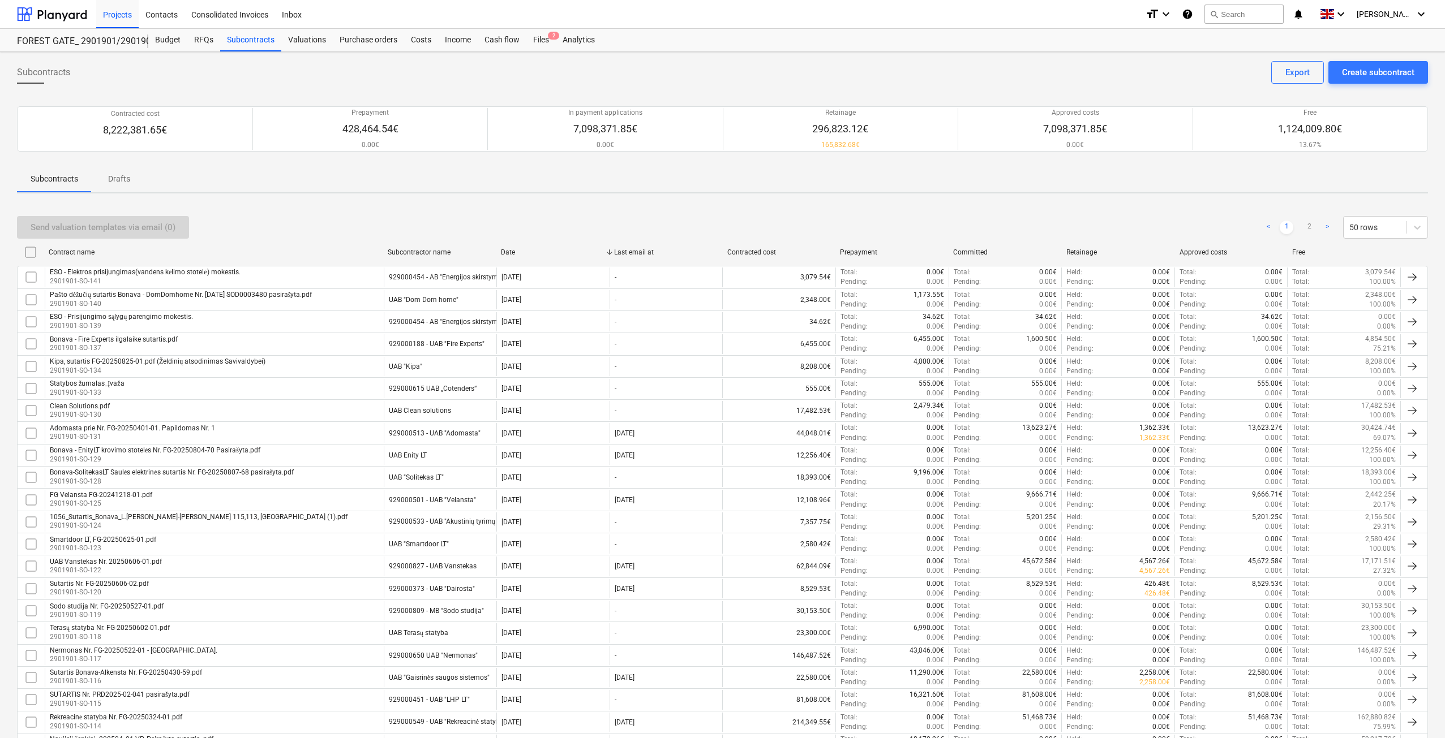
click at [1129, 230] on div "Send valuation templates via email (0) < 1 2 > 50 rows" at bounding box center [722, 227] width 1411 height 23
click at [1138, 226] on div "Send valuation templates via email (0) < 1 2 > 50 rows" at bounding box center [722, 227] width 1411 height 23
drag, startPoint x: 1144, startPoint y: 222, endPoint x: 1153, endPoint y: 215, distance: 11.8
click at [1144, 221] on div "Send valuation templates via email (0) < 1 2 > 50 rows" at bounding box center [722, 227] width 1411 height 23
click at [1153, 215] on div "Send valuation templates via email (0) < 1 2 > 50 rows" at bounding box center [722, 228] width 1411 height 32
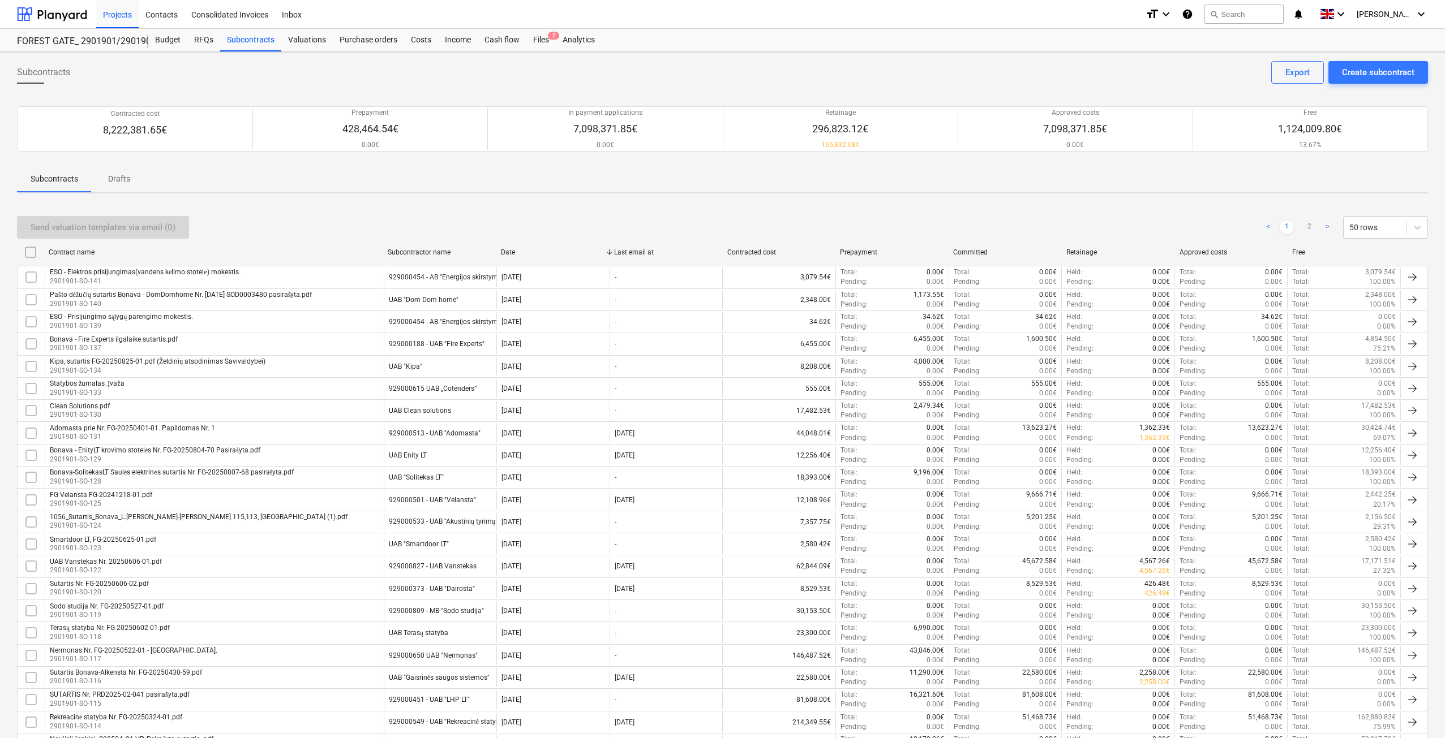
click at [1130, 226] on div "Send valuation templates via email (0) < 1 2 > 50 rows" at bounding box center [722, 227] width 1411 height 23
click at [1137, 217] on div "Send valuation templates via email (0) < 1 2 > 50 rows" at bounding box center [722, 227] width 1411 height 23
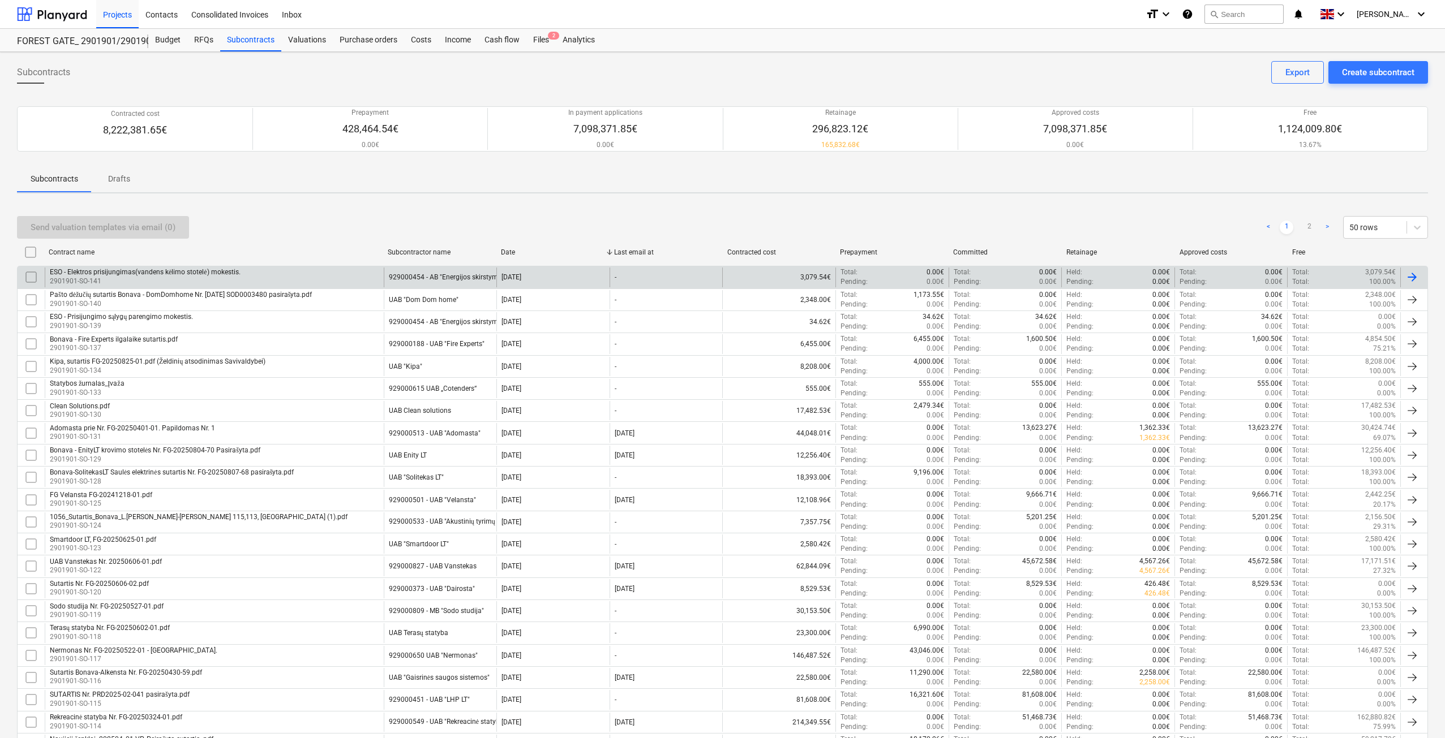
click at [312, 276] on div "ESO - Elektros prisijungimas(vandens kėlimo stotelė) mokestis. 2901901-SO-141" at bounding box center [214, 277] width 339 height 19
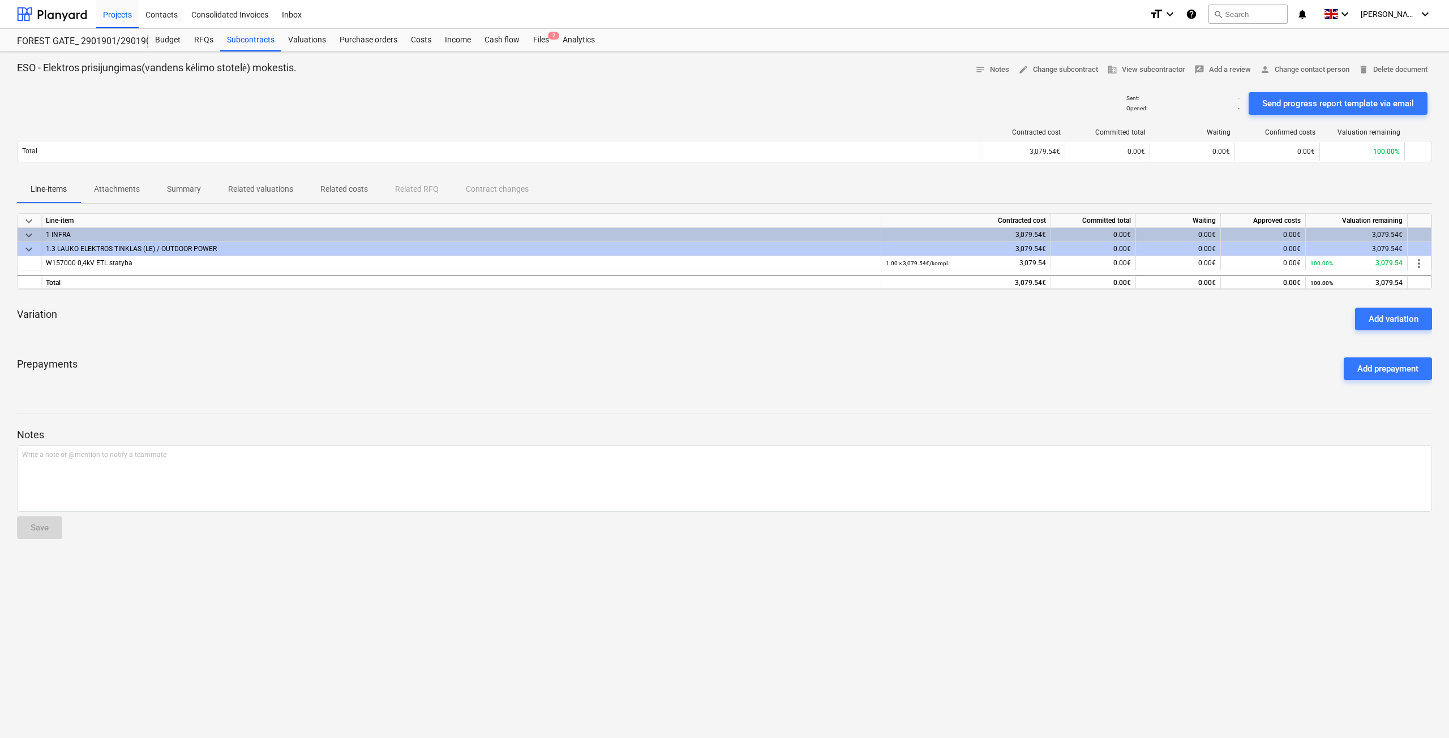
click at [1007, 328] on div "Variation Add variation" at bounding box center [724, 319] width 1415 height 41
click at [132, 187] on p "Attachments" at bounding box center [117, 189] width 46 height 12
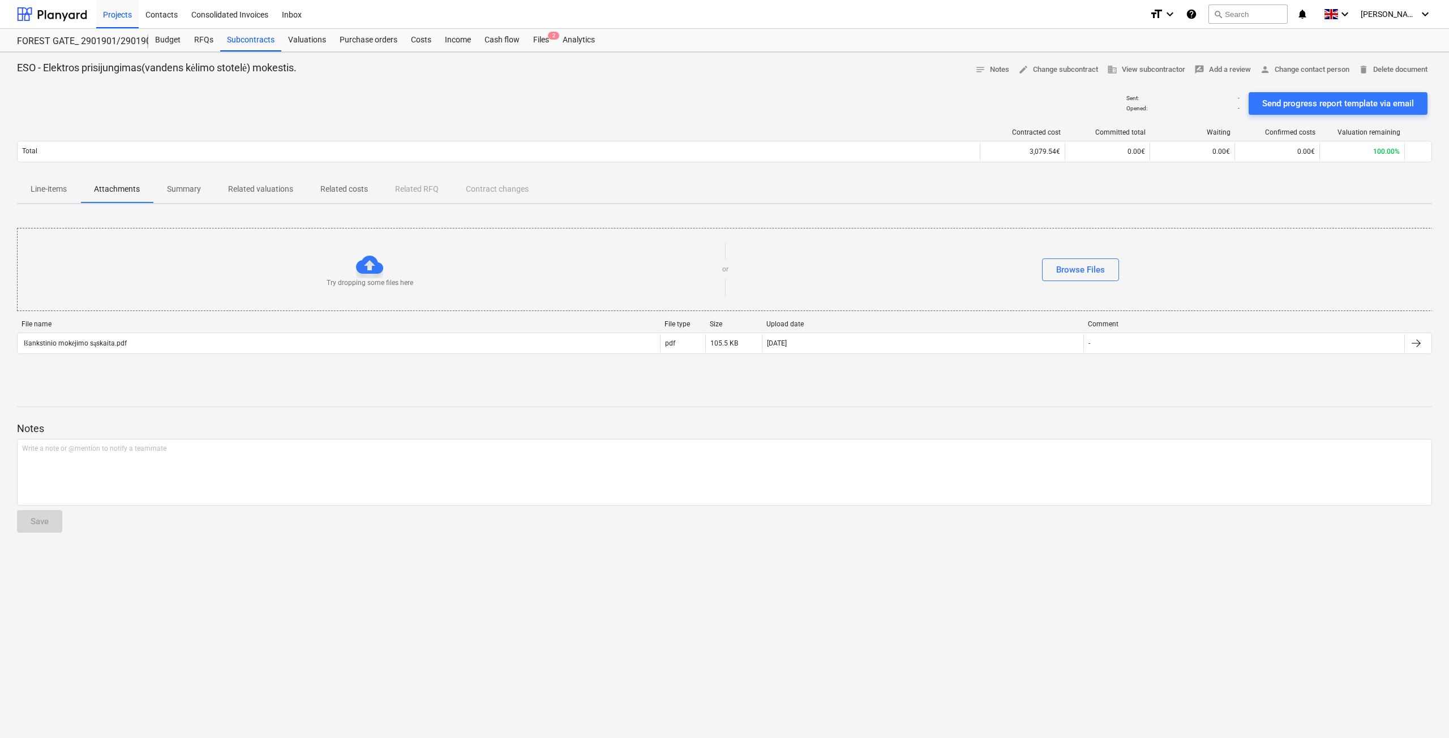
click at [59, 196] on span "Line-items" at bounding box center [48, 189] width 63 height 19
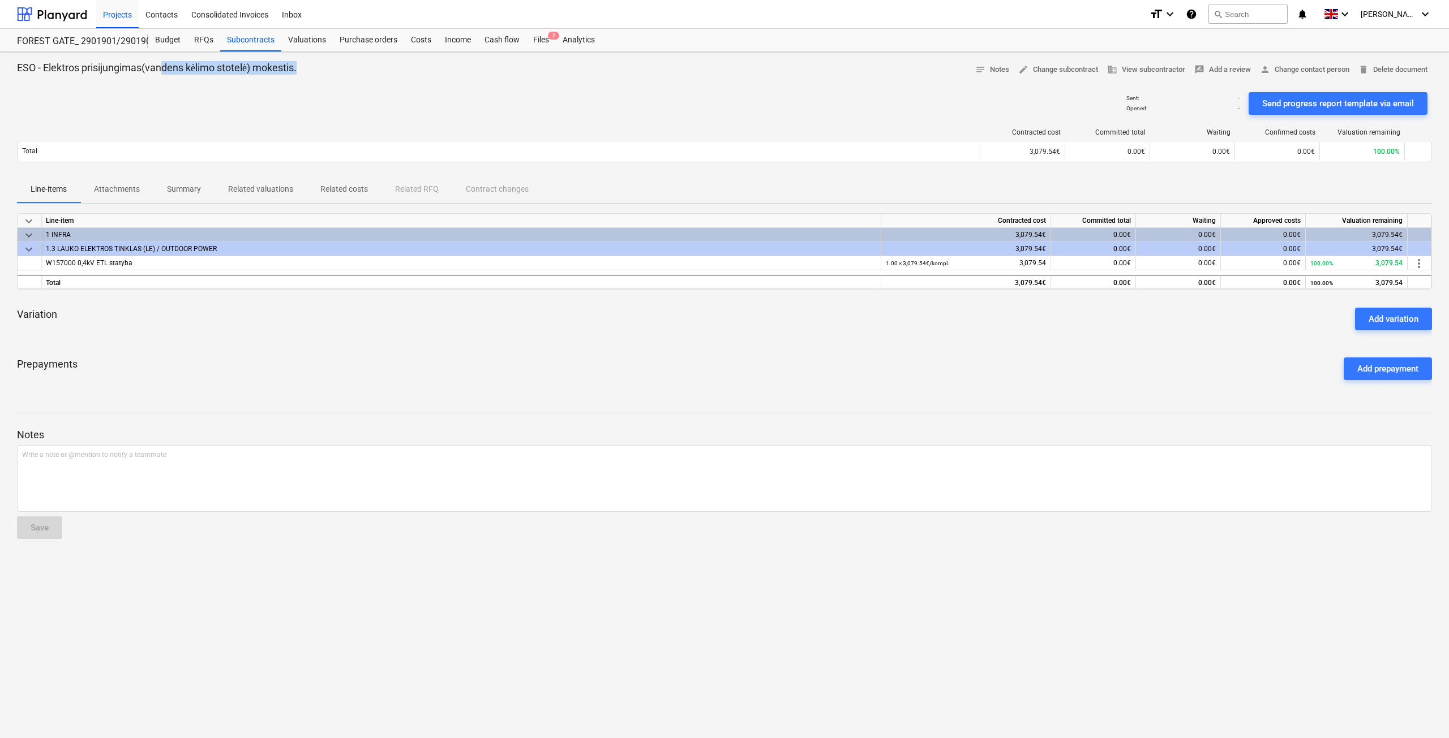
drag, startPoint x: 310, startPoint y: 67, endPoint x: 166, endPoint y: 69, distance: 143.7
click at [166, 69] on div "ESO - Elektros prisijungimas(vandens kėlimo stotelė) mokestis. notes Notes edit…" at bounding box center [724, 70] width 1415 height 18
click at [421, 69] on div "ESO - Elektros prisijungimas(vandens kėlimo stotelė) mokestis. notes Notes edit…" at bounding box center [724, 70] width 1415 height 18
click at [109, 187] on p "Attachments" at bounding box center [117, 189] width 46 height 12
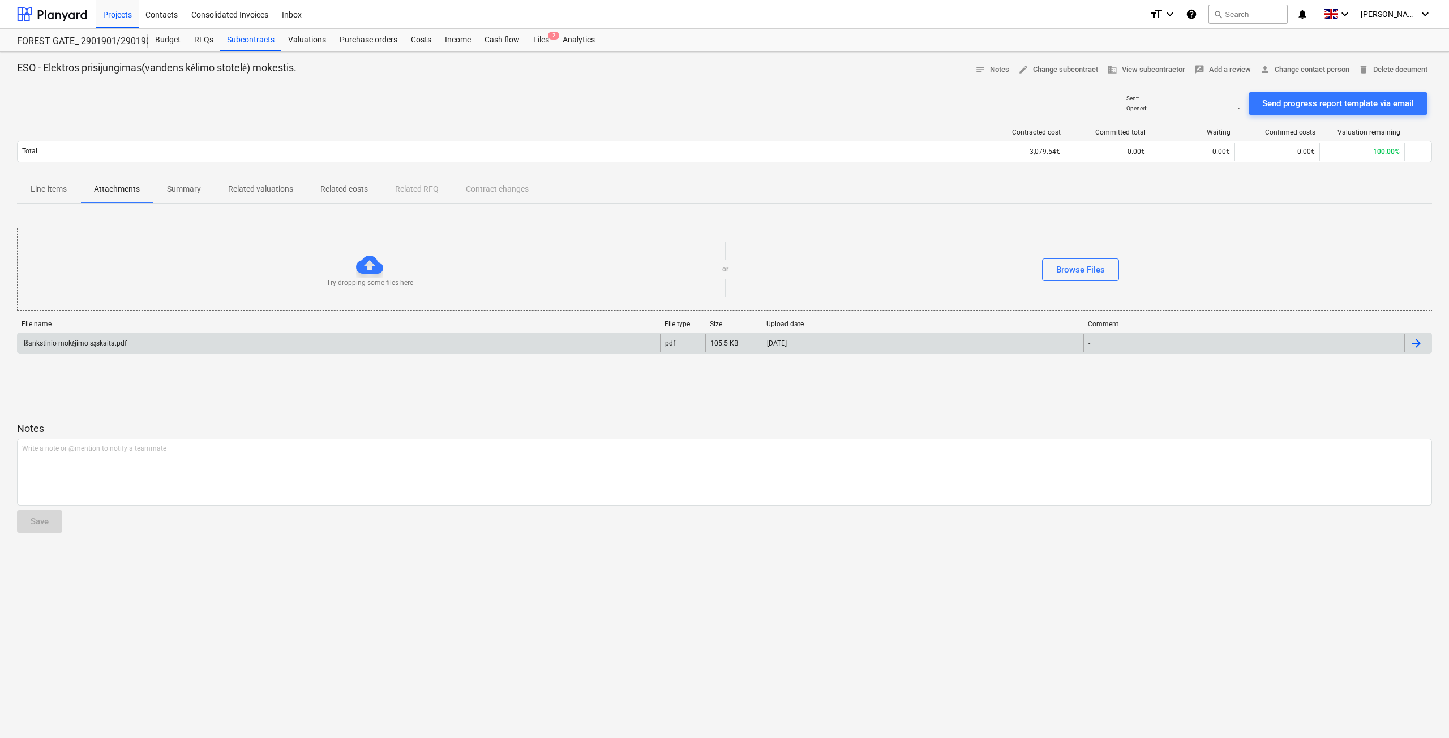
click at [151, 344] on div "Išankstinio mokėjimo sąskaita.pdf" at bounding box center [339, 343] width 642 height 18
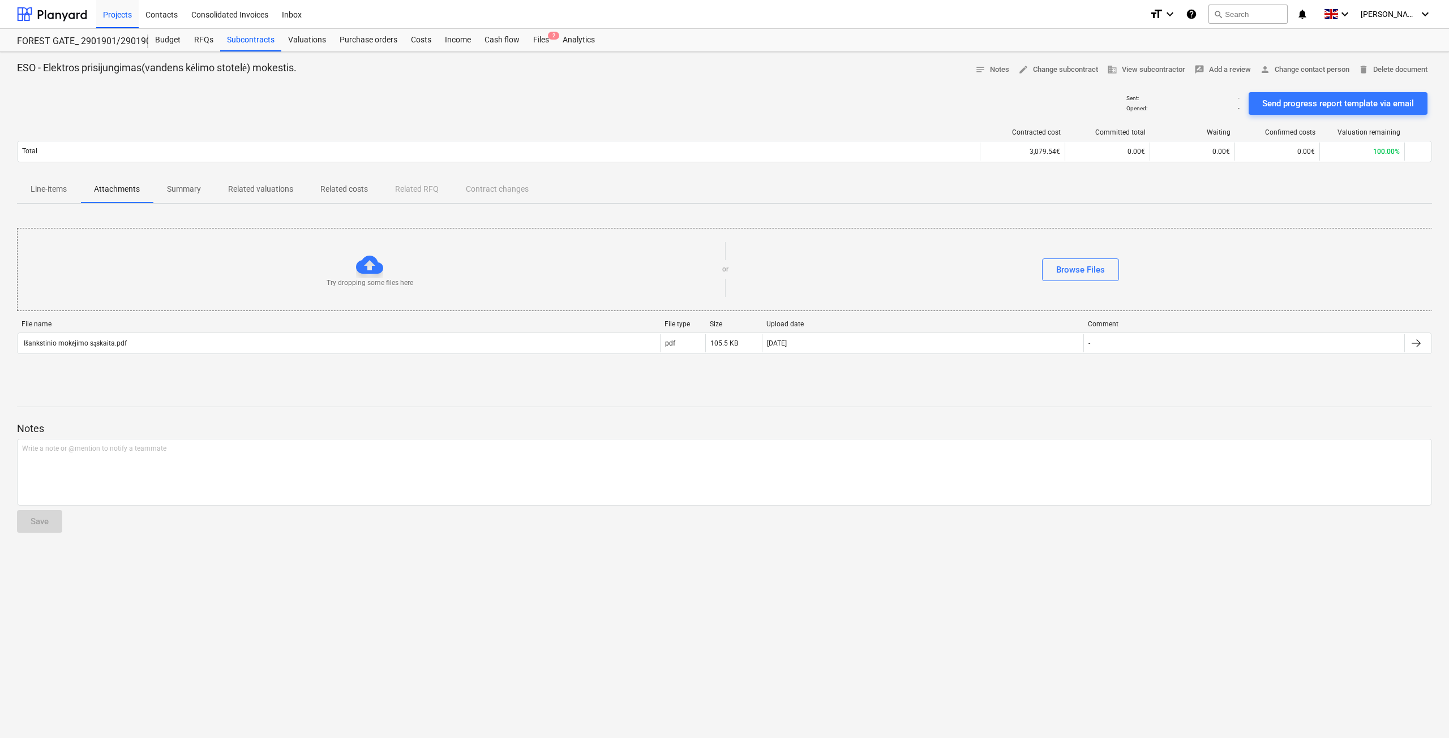
click at [68, 186] on span "Line-items" at bounding box center [48, 189] width 63 height 19
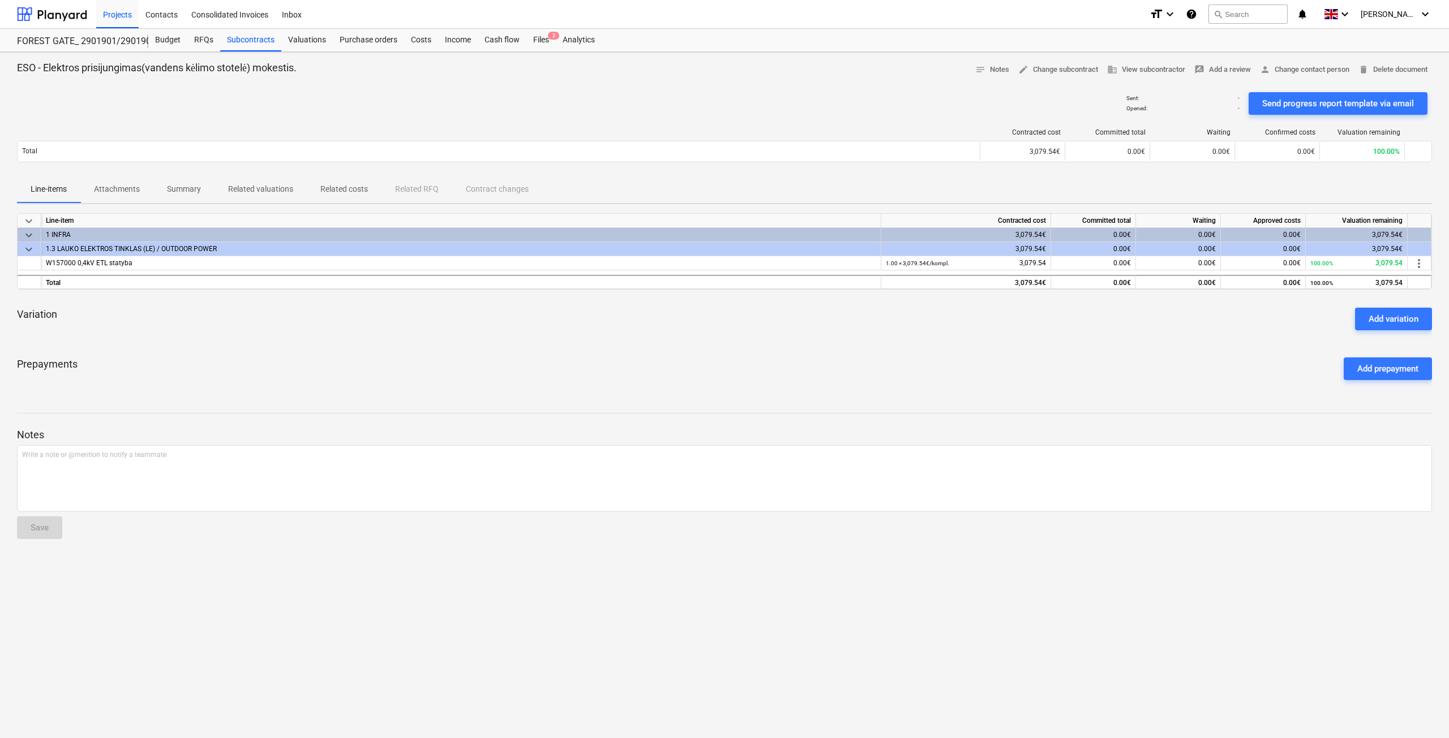
click at [1251, 384] on div "Prepayments Add prepayment" at bounding box center [724, 369] width 1415 height 41
click at [1263, 380] on div "Prepayments Add prepayment" at bounding box center [724, 369] width 1415 height 41
click at [119, 194] on p "Attachments" at bounding box center [117, 189] width 46 height 12
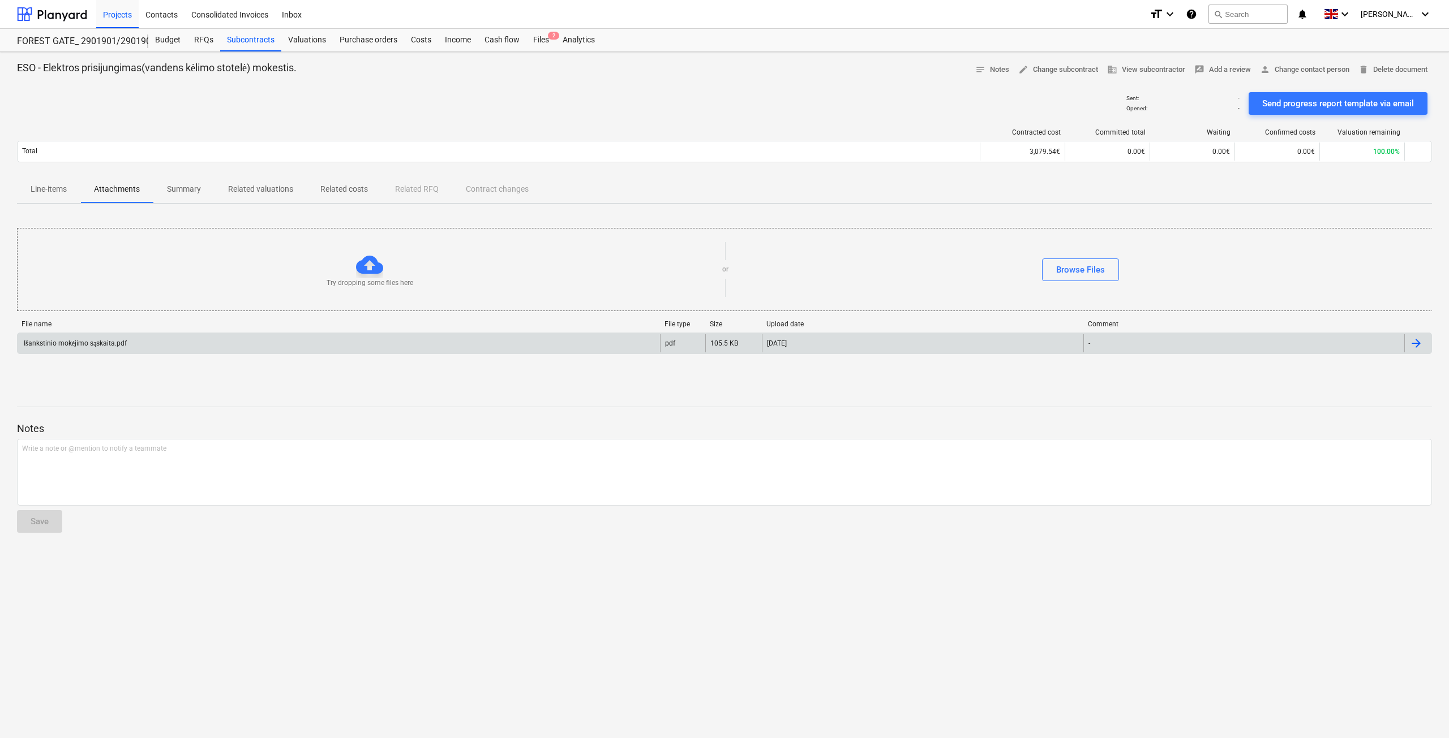
click at [146, 345] on div "Išankstinio mokėjimo sąskaita.pdf" at bounding box center [339, 343] width 642 height 18
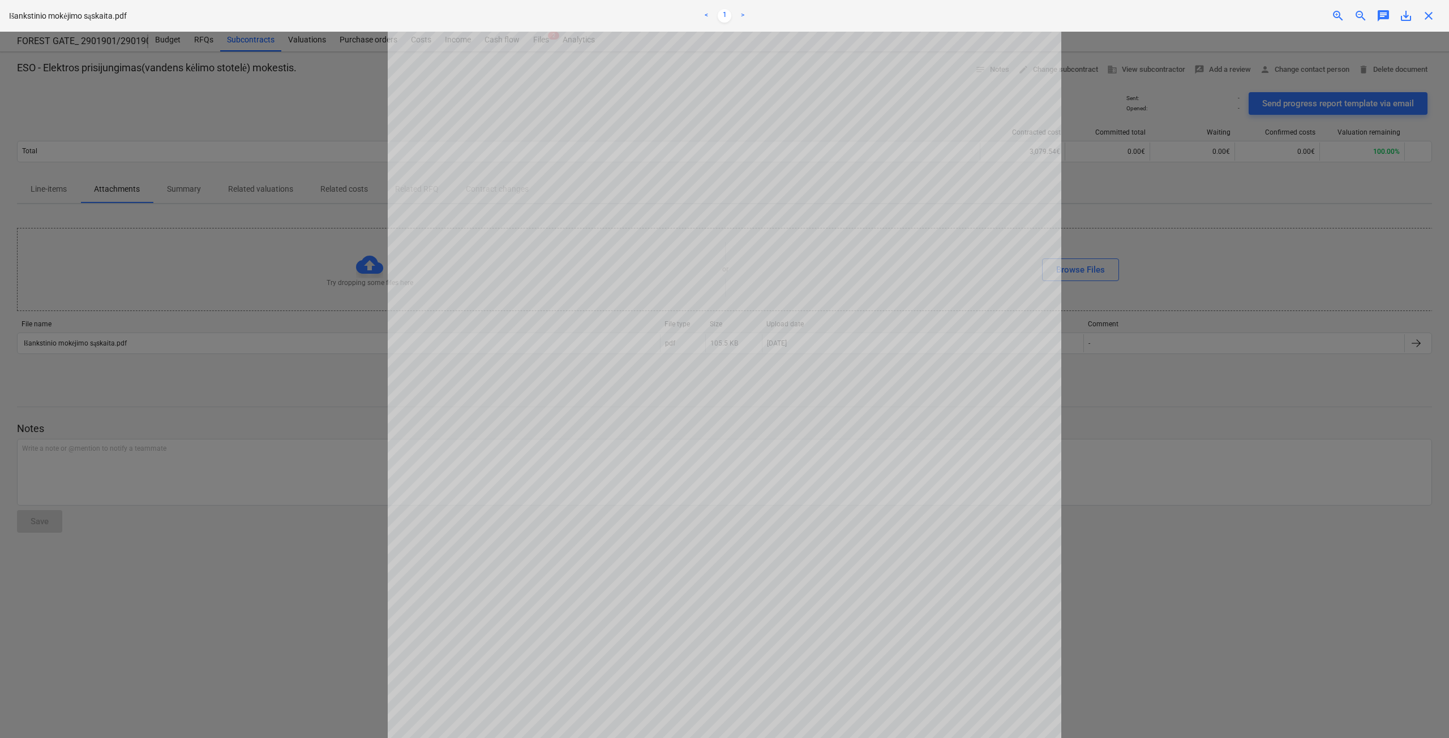
click at [1401, 15] on span "save_alt" at bounding box center [1406, 16] width 14 height 14
click at [1430, 16] on span "close" at bounding box center [1428, 16] width 14 height 14
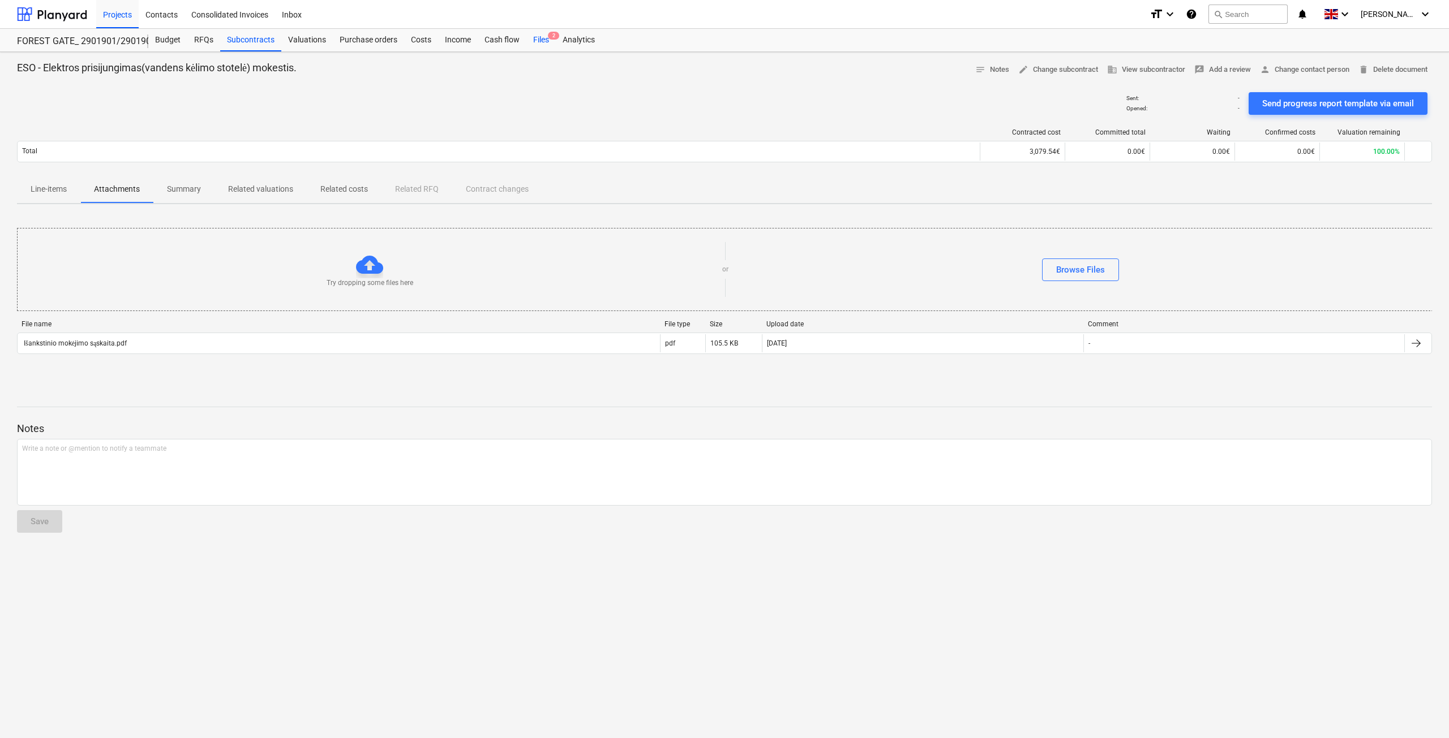
click at [547, 40] on div "Files 2" at bounding box center [540, 40] width 29 height 23
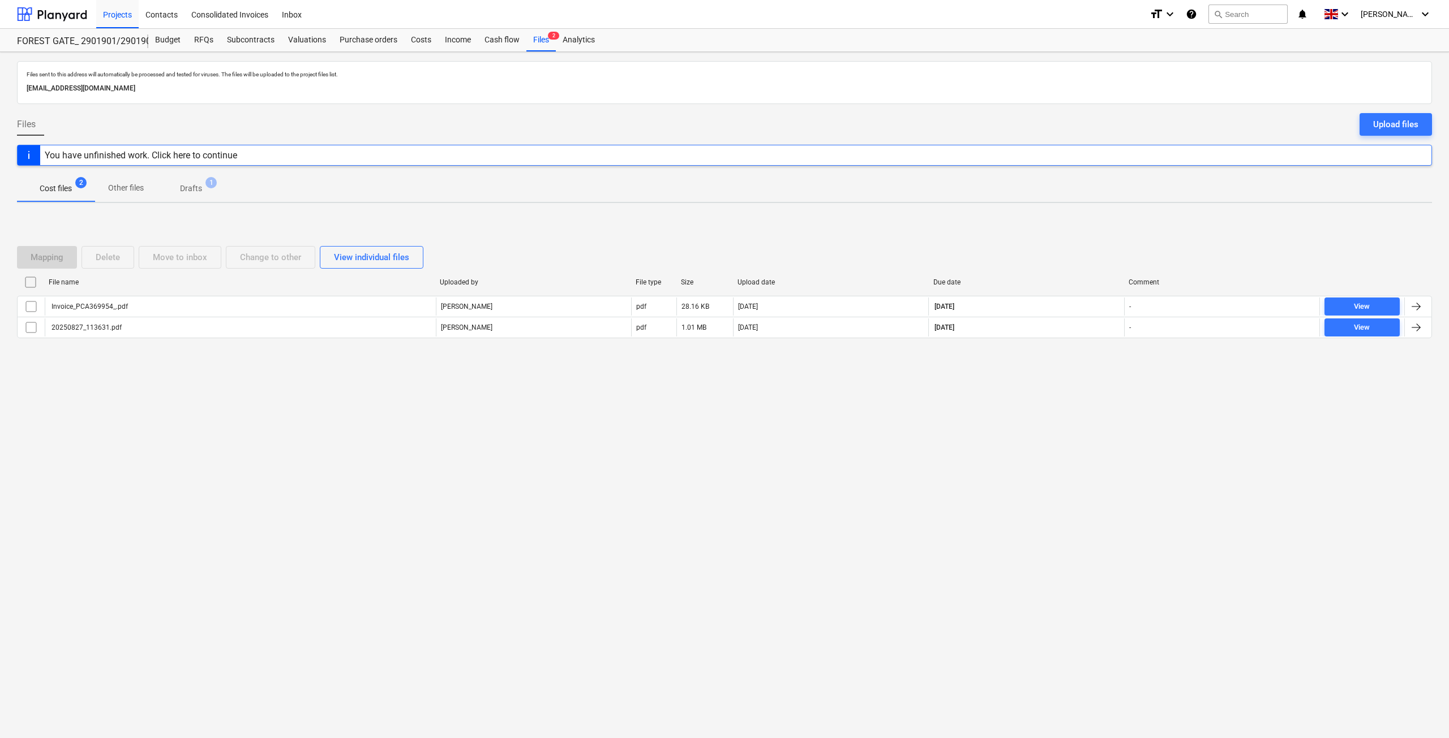
click at [856, 448] on div "Files sent to this address will automatically be processed and tested for virus…" at bounding box center [724, 395] width 1449 height 686
click at [893, 432] on div "Files sent to this address will automatically be processed and tested for virus…" at bounding box center [724, 395] width 1449 height 686
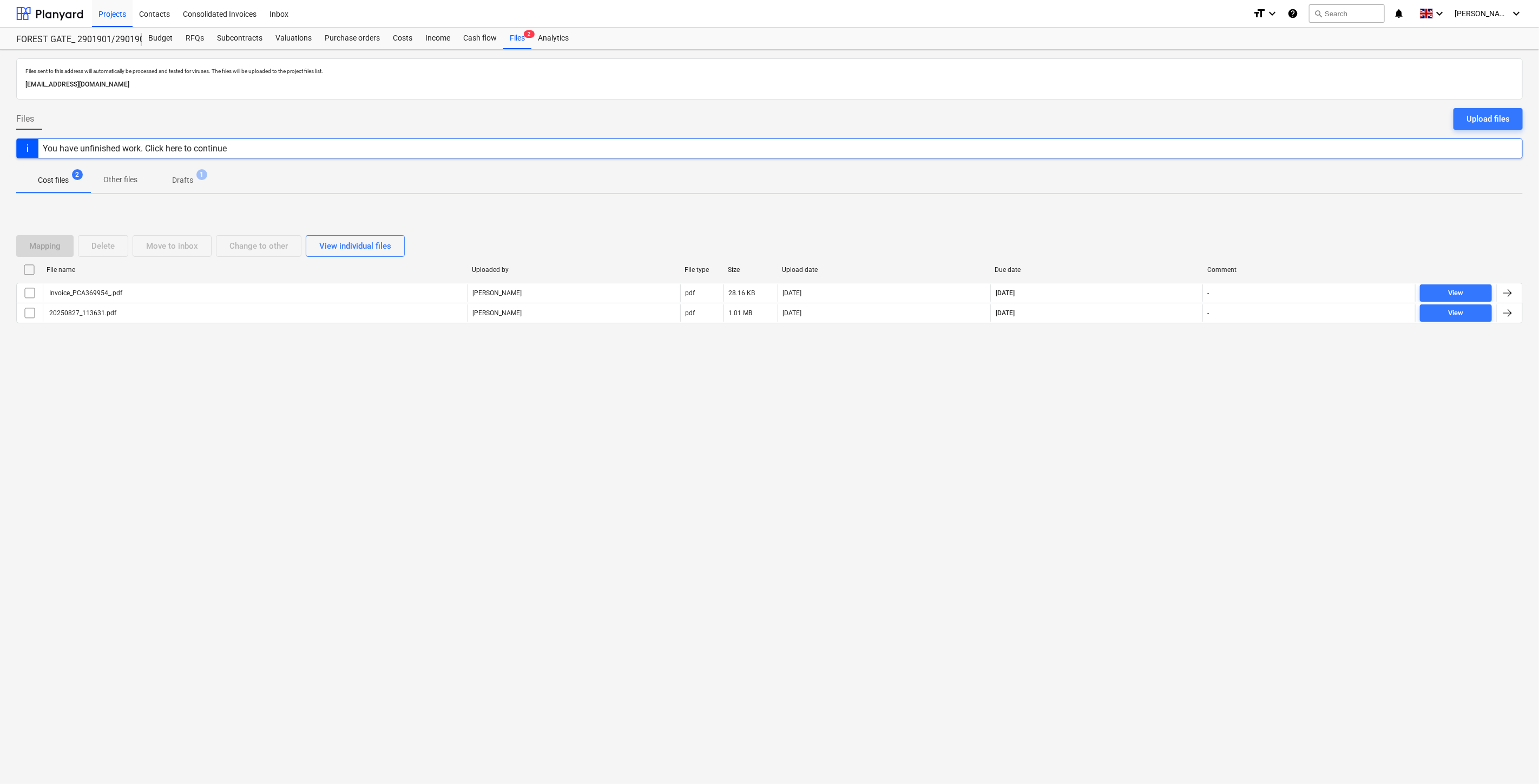
click at [1084, 474] on div "Files sent to this address will automatically be processed and tested for virus…" at bounding box center [769, 417] width 1539 height 734
click at [1102, 458] on div "Files sent to this address will automatically be processed and tested for virus…" at bounding box center [769, 417] width 1539 height 734
click at [76, 18] on div at bounding box center [50, 13] width 67 height 27
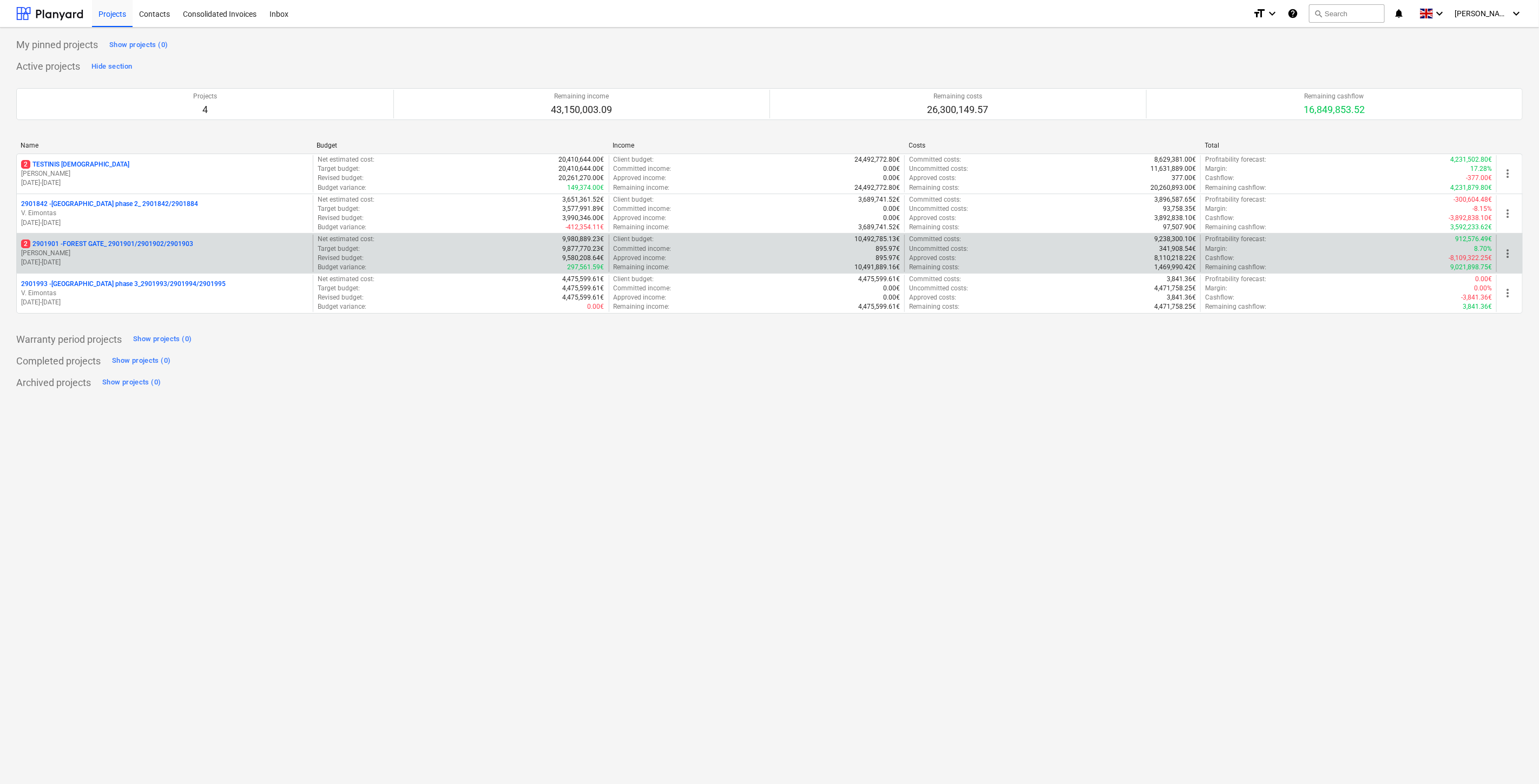
click at [120, 252] on p "[PERSON_NAME]" at bounding box center [165, 253] width 287 height 10
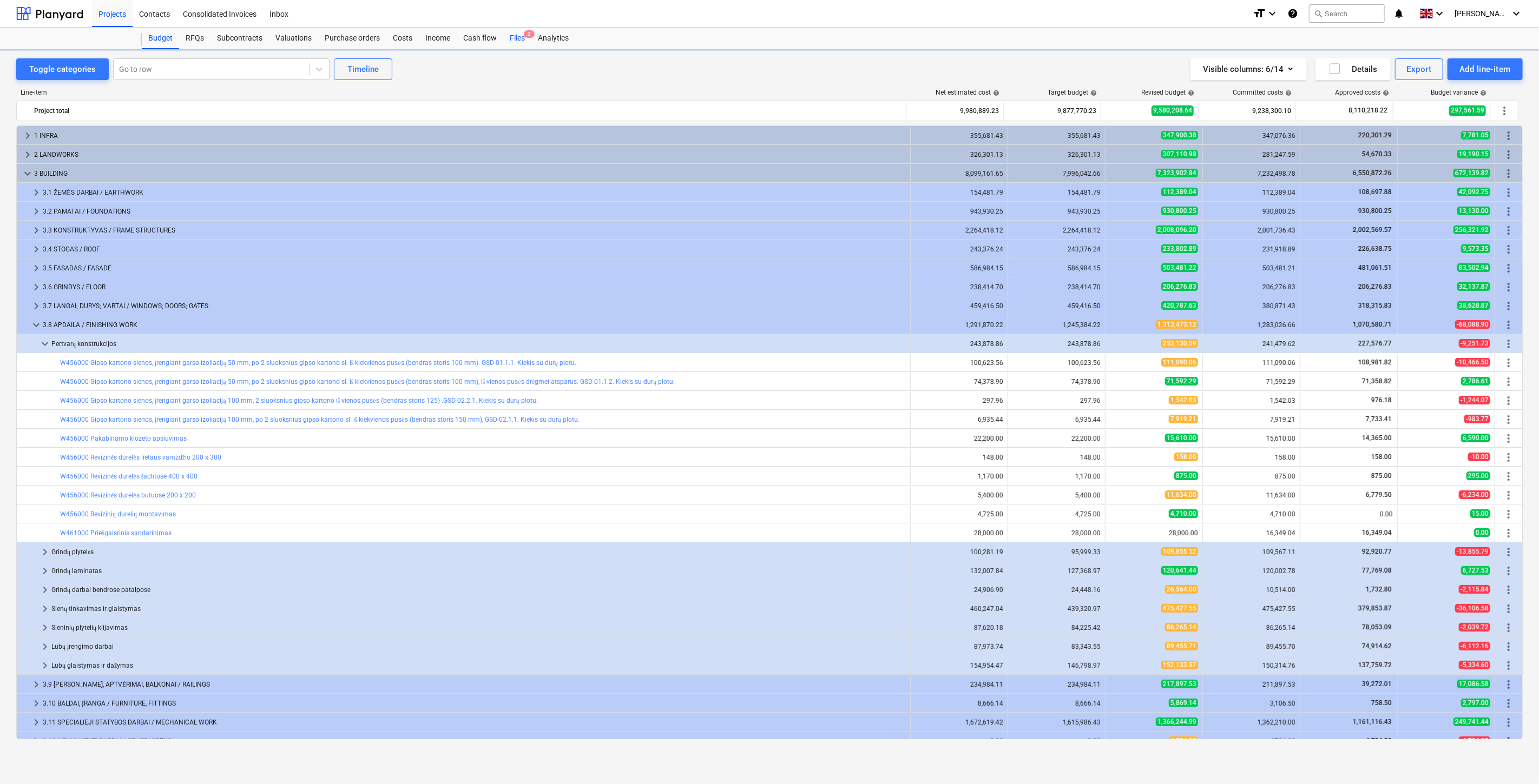
click at [512, 35] on div "Files 2" at bounding box center [517, 38] width 28 height 22
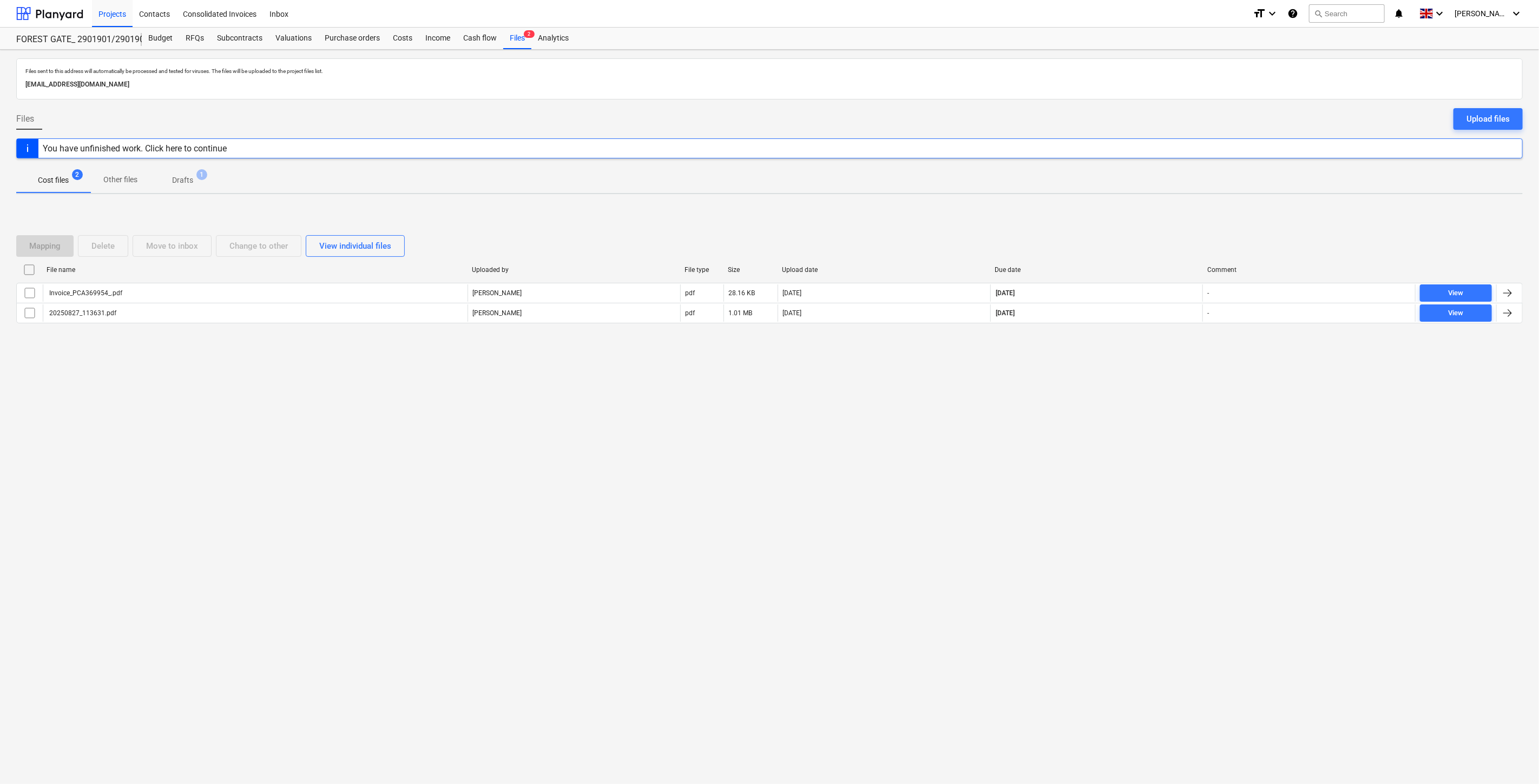
click at [1120, 359] on div "Mapping Delete Move to inbox Change to other View individual files File name Up…" at bounding box center [769, 284] width 1506 height 163
click at [1127, 356] on div "Mapping Delete Move to inbox Change to other View individual files File name Up…" at bounding box center [769, 284] width 1506 height 163
click at [1149, 229] on div "Mapping Delete Move to inbox Change to other View individual files File name Up…" at bounding box center [769, 284] width 1506 height 122
click at [1154, 227] on div "Mapping Delete Move to inbox Change to other View individual files File name Up…" at bounding box center [769, 284] width 1506 height 122
click at [1164, 219] on div "Mapping Delete Move to inbox Change to other View individual files File name Up…" at bounding box center [769, 284] width 1506 height 163
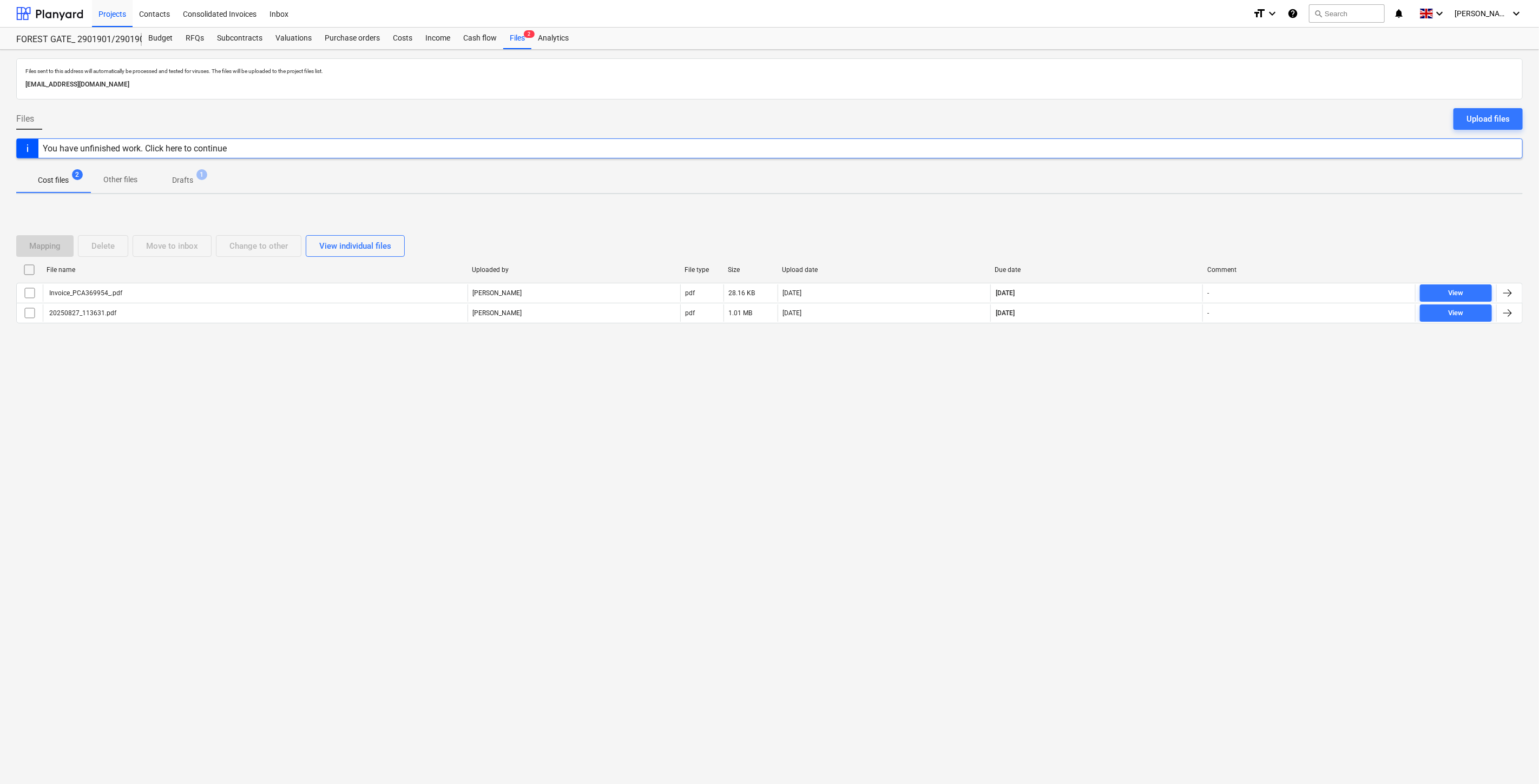
click at [1171, 215] on div "Mapping Delete Move to inbox Change to other View individual files File name Up…" at bounding box center [769, 284] width 1506 height 163
click at [1145, 216] on div "Mapping Delete Move to inbox Change to other View individual files File name Up…" at bounding box center [769, 284] width 1506 height 163
click at [1160, 207] on div "Mapping Delete Move to inbox Change to other View individual files File name Up…" at bounding box center [769, 284] width 1506 height 163
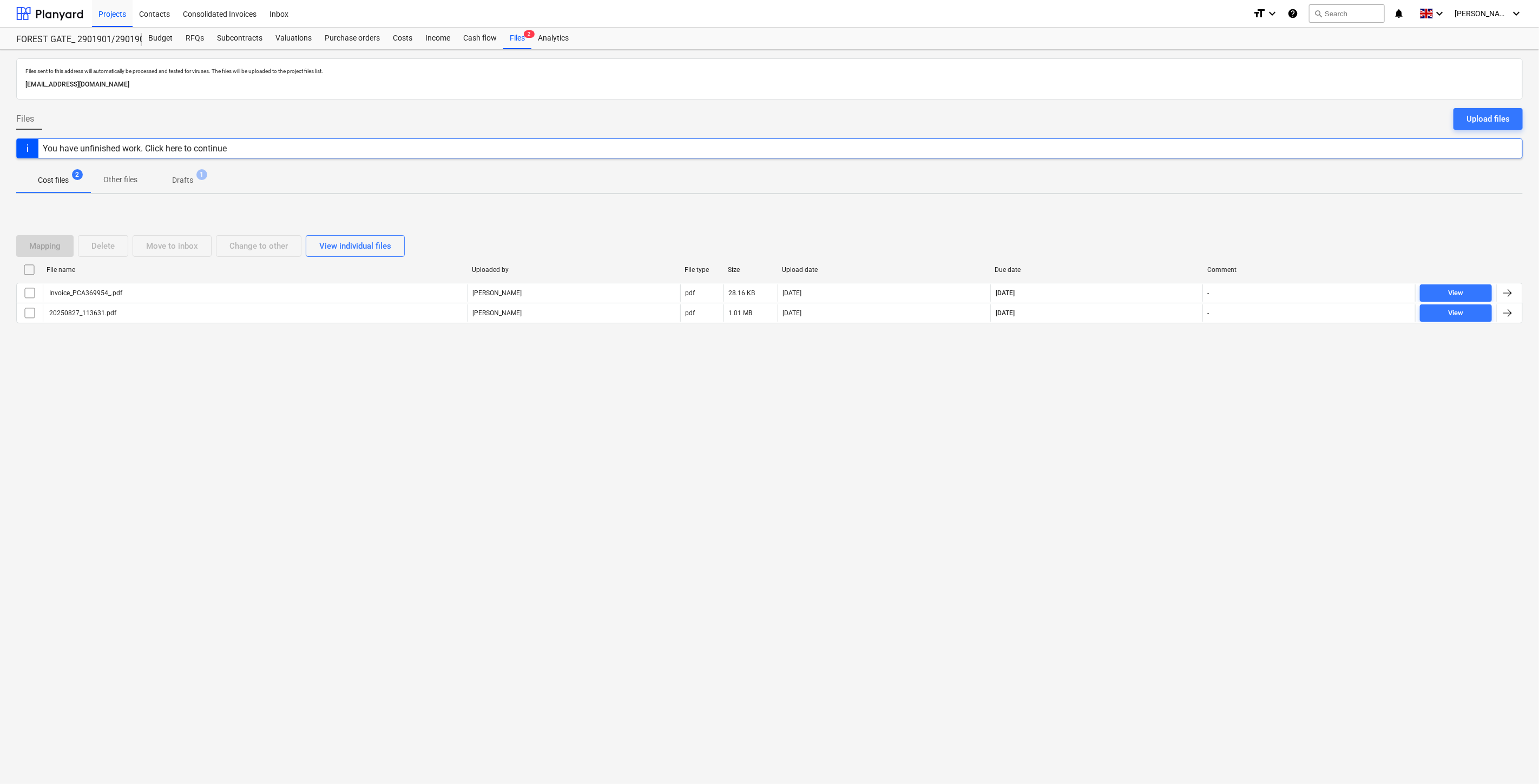
drag, startPoint x: 1138, startPoint y: 220, endPoint x: 1152, endPoint y: 208, distance: 18.4
click at [1142, 217] on div "Mapping Delete Move to inbox Change to other View individual files File name Up…" at bounding box center [769, 284] width 1506 height 163
click at [1152, 208] on div "Mapping Delete Move to inbox Change to other View individual files File name Up…" at bounding box center [769, 284] width 1506 height 163
click at [1136, 215] on div "Mapping Delete Move to inbox Change to other View individual files File name Up…" at bounding box center [769, 284] width 1506 height 163
click at [1175, 198] on div "Files sent to this address will automatically be processed and tested for virus…" at bounding box center [769, 417] width 1539 height 734
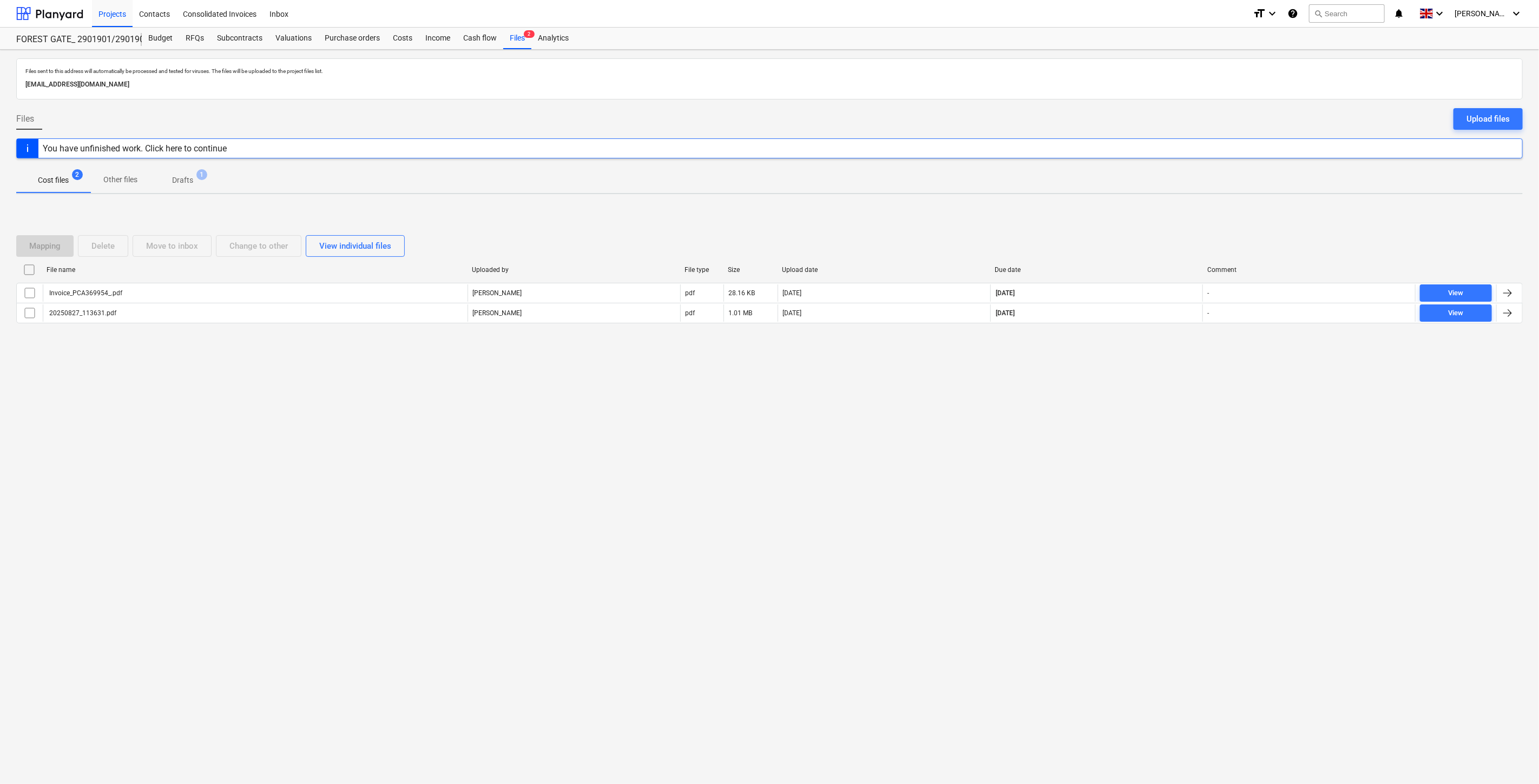
drag, startPoint x: 1105, startPoint y: 381, endPoint x: 1129, endPoint y: 365, distance: 28.8
click at [1107, 380] on div "Files sent to this address will automatically be processed and tested for virus…" at bounding box center [769, 417] width 1539 height 734
click at [1134, 361] on div "Mapping Delete Move to inbox Change to other View individual files File name Up…" at bounding box center [769, 284] width 1506 height 163
click at [1360, 12] on button "search Search" at bounding box center [1347, 13] width 76 height 18
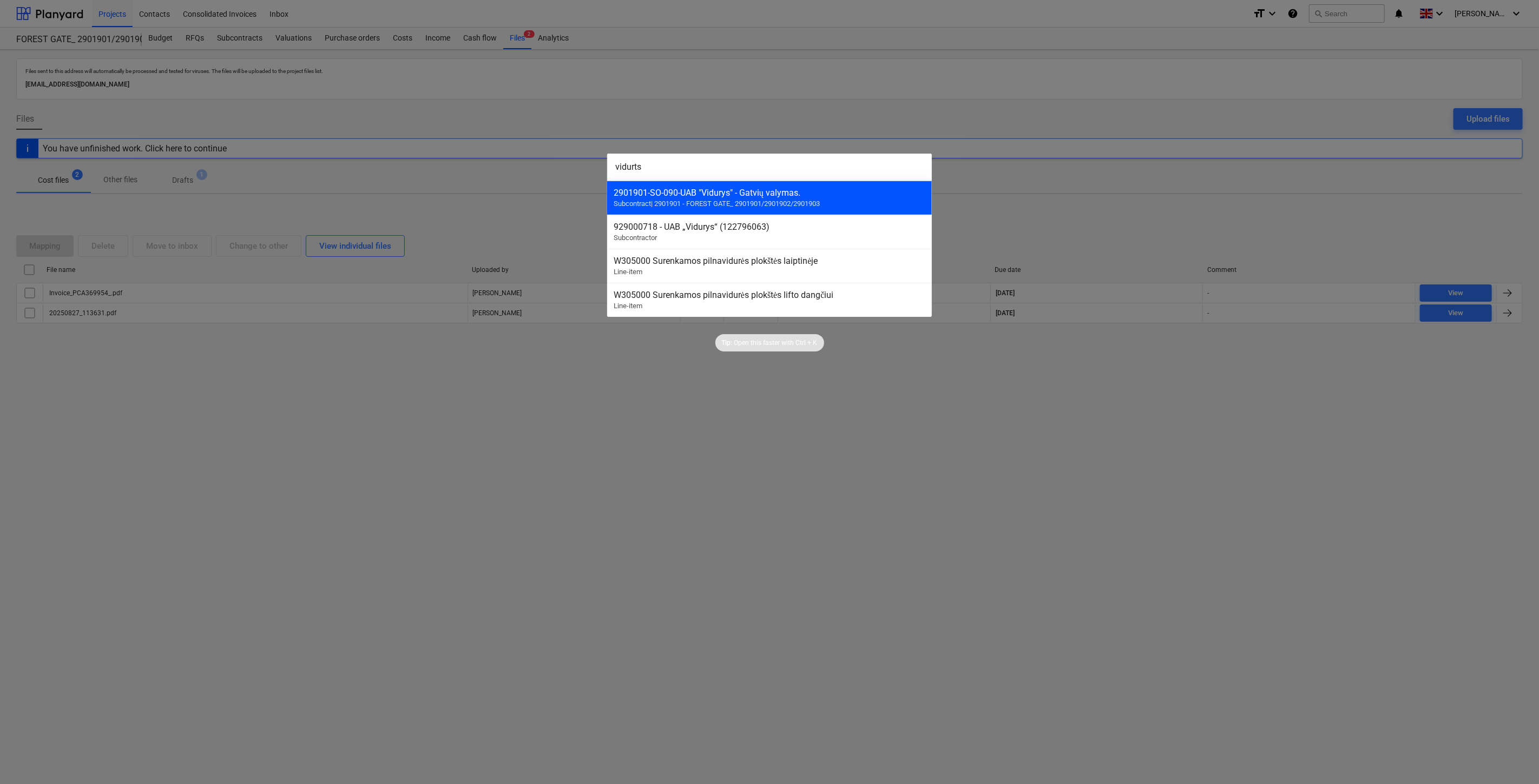
type input "vidurts"
click at [729, 207] on span "Subcontract | 2901901 - FOREST GATE_ 2901901/2901902/2901903" at bounding box center [717, 204] width 207 height 8
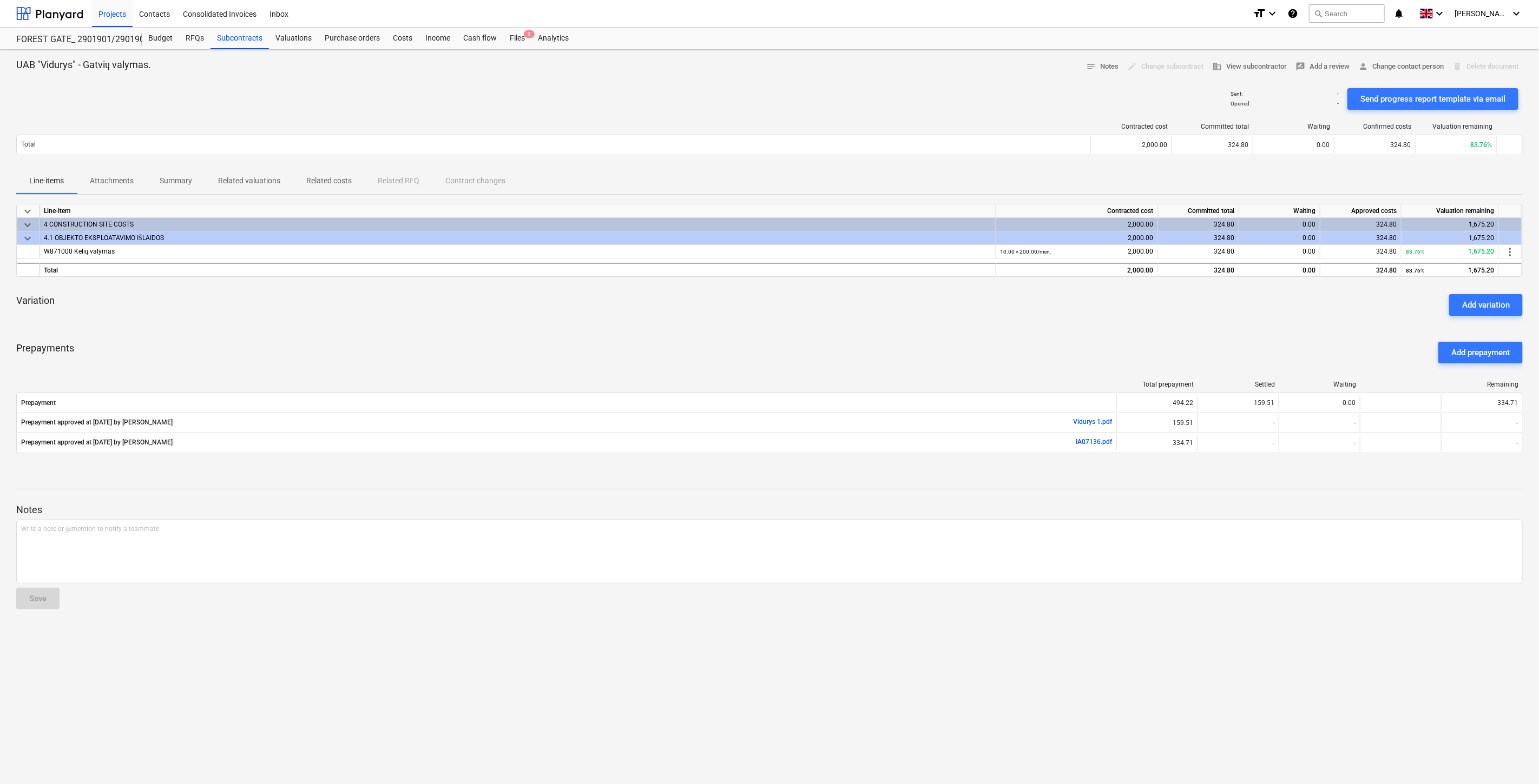
click at [947, 372] on div "Total prepayment Settled Waiting Remaining Prepayment 494.22 159.51 0.00 334.71…" at bounding box center [769, 419] width 1506 height 94
click at [979, 356] on div "Prepayments Add prepayment" at bounding box center [769, 353] width 1506 height 39
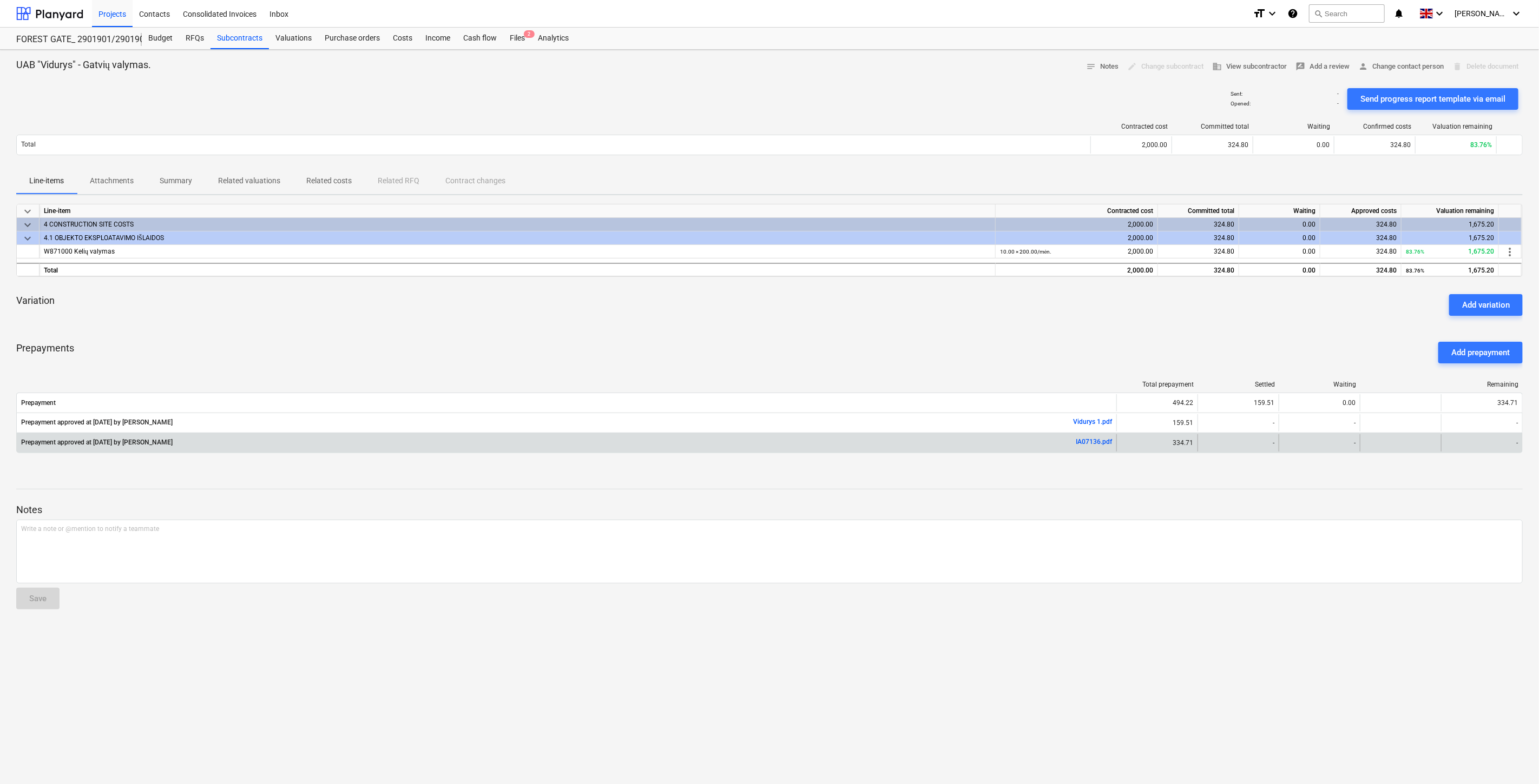
click at [1100, 441] on link "IA07136.pdf" at bounding box center [1094, 442] width 36 height 8
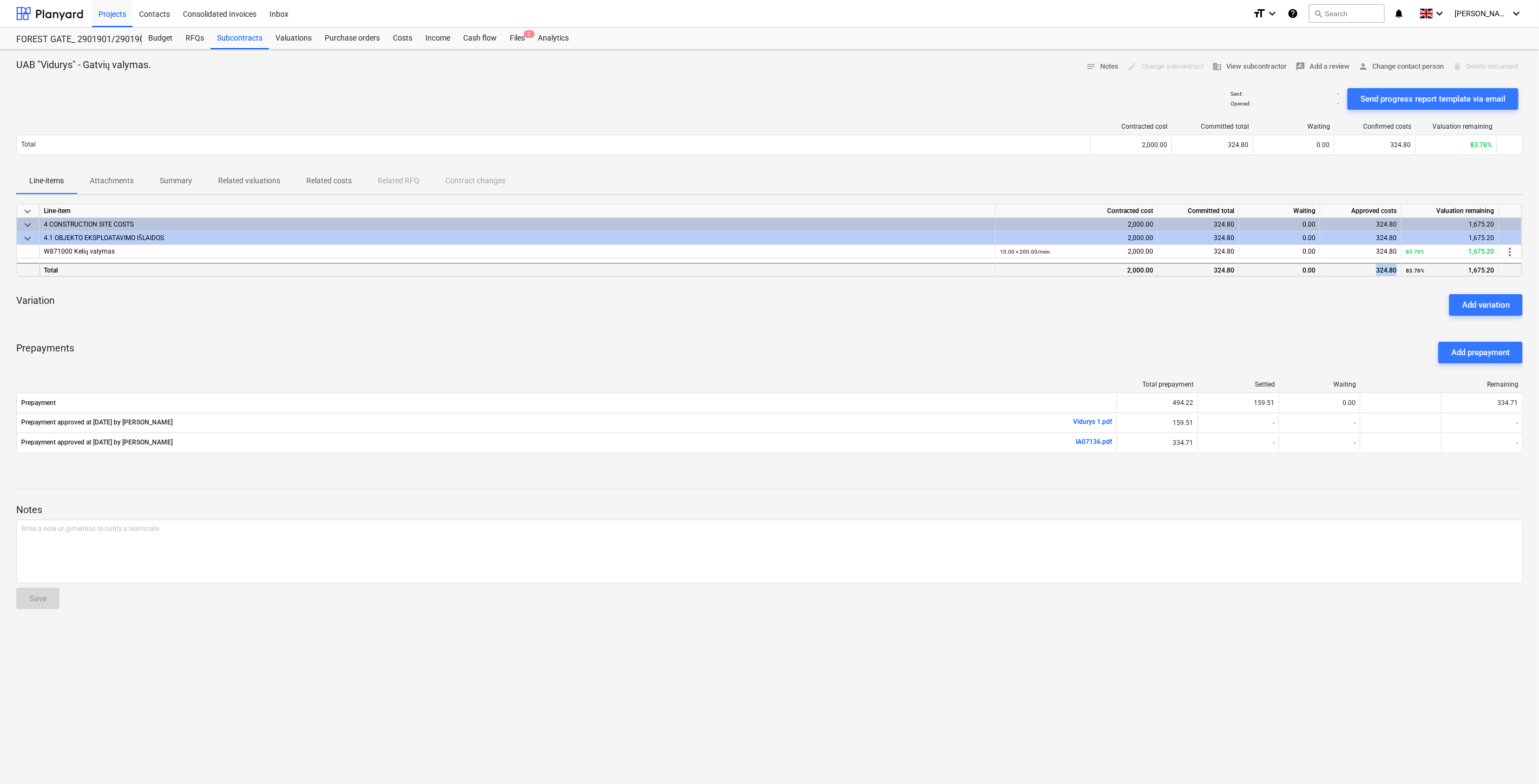
drag, startPoint x: 1397, startPoint y: 269, endPoint x: 1375, endPoint y: 272, distance: 22.2
click at [1375, 272] on div "324.80" at bounding box center [1361, 270] width 81 height 13
click at [1388, 327] on div "keyboard_arrow_down Line-item Contracted cost Committed total Waiting Approved …" at bounding box center [769, 335] width 1506 height 262
click at [1395, 316] on div "Variation Add variation" at bounding box center [769, 305] width 1506 height 39
click at [1170, 364] on div "Prepayments Add prepayment" at bounding box center [769, 353] width 1506 height 39
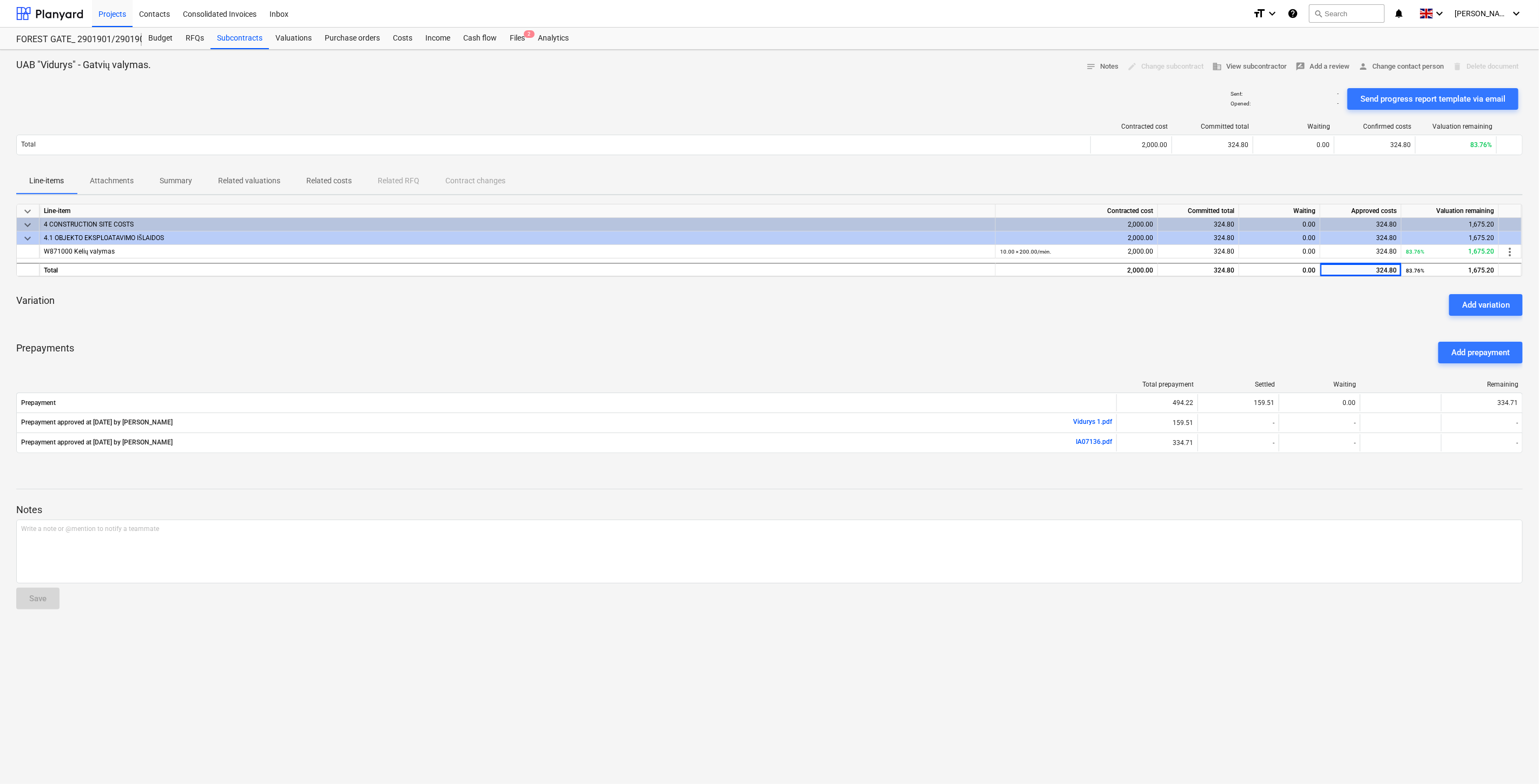
click at [1198, 351] on div "Prepayments Add prepayment" at bounding box center [769, 353] width 1506 height 39
click at [1358, 298] on div "Variation Add variation" at bounding box center [769, 305] width 1506 height 39
click at [1363, 296] on div "Variation Add variation" at bounding box center [769, 305] width 1506 height 39
click at [1386, 286] on div "Variation Add variation" at bounding box center [769, 305] width 1506 height 39
click at [1395, 280] on div "keyboard_arrow_down Line-item Contracted cost Committed total Waiting Approved …" at bounding box center [769, 335] width 1506 height 262
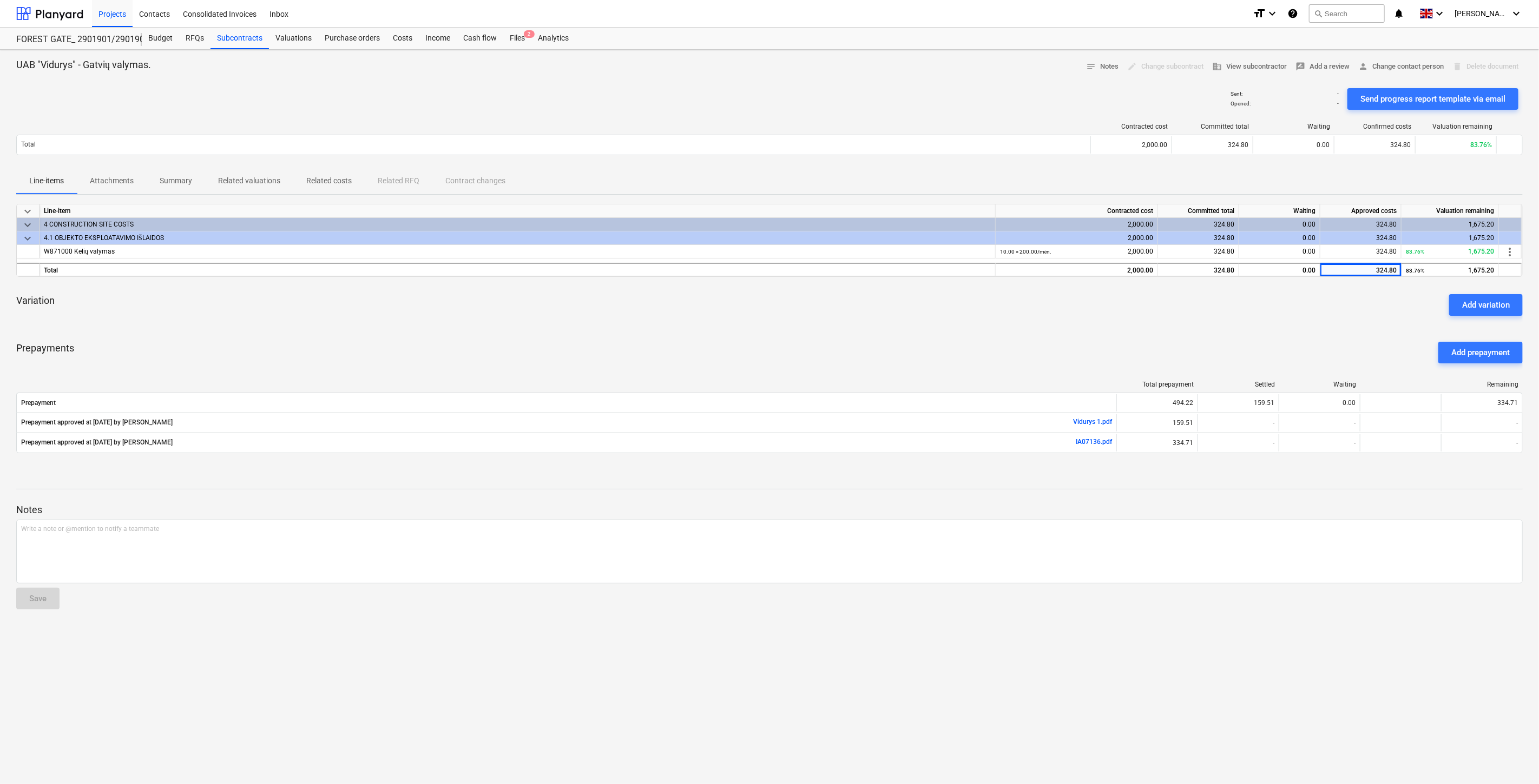
click at [1359, 317] on div "Variation Add variation" at bounding box center [769, 305] width 1506 height 39
click at [1361, 315] on div "Variation Add variation" at bounding box center [769, 305] width 1506 height 39
click at [1379, 298] on div "Variation Add variation" at bounding box center [769, 305] width 1506 height 39
click at [1388, 289] on div "Variation Add variation" at bounding box center [769, 305] width 1506 height 39
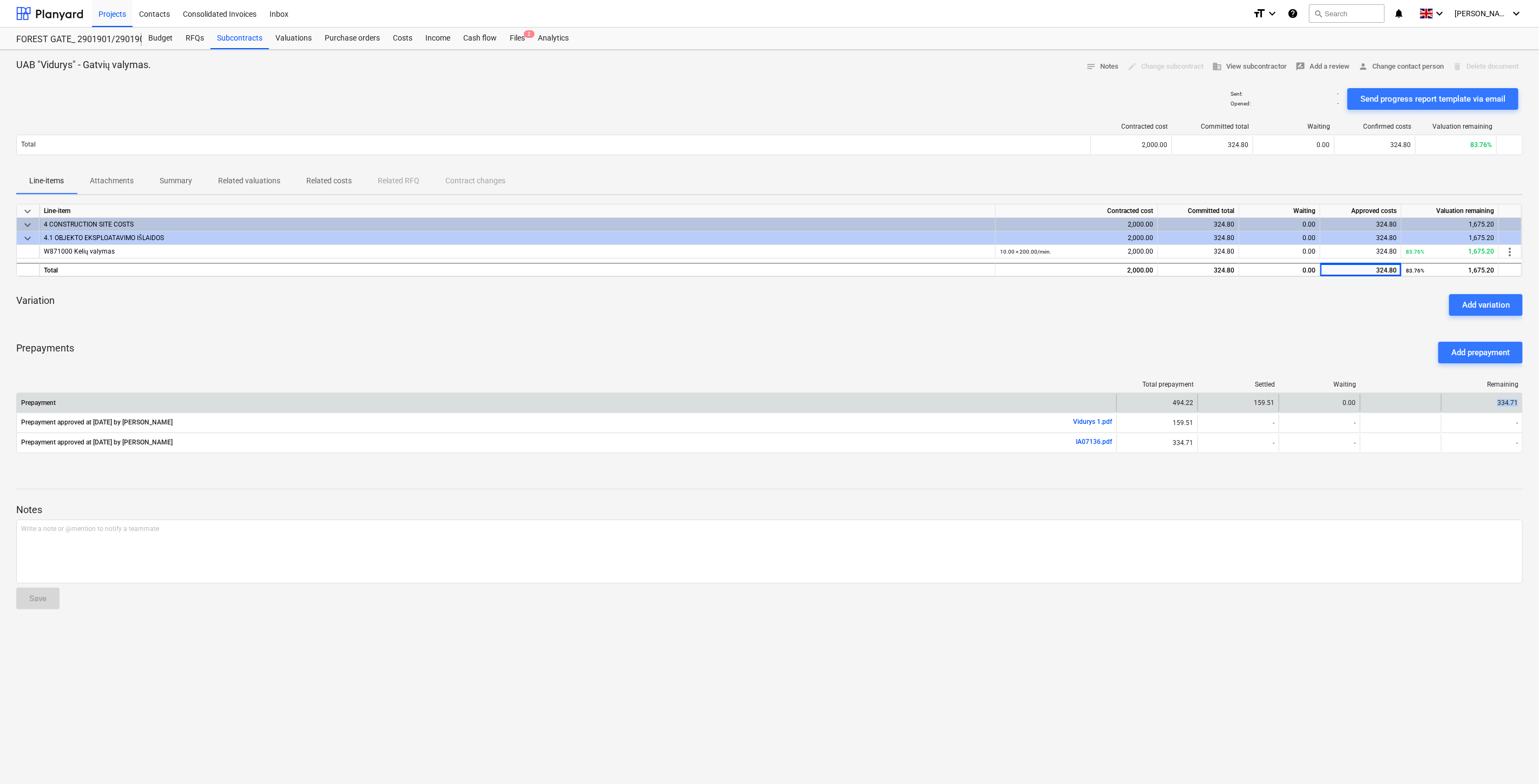
drag, startPoint x: 1520, startPoint y: 403, endPoint x: 1490, endPoint y: 403, distance: 30.0
click at [1490, 403] on div "334.71" at bounding box center [1482, 403] width 81 height 17
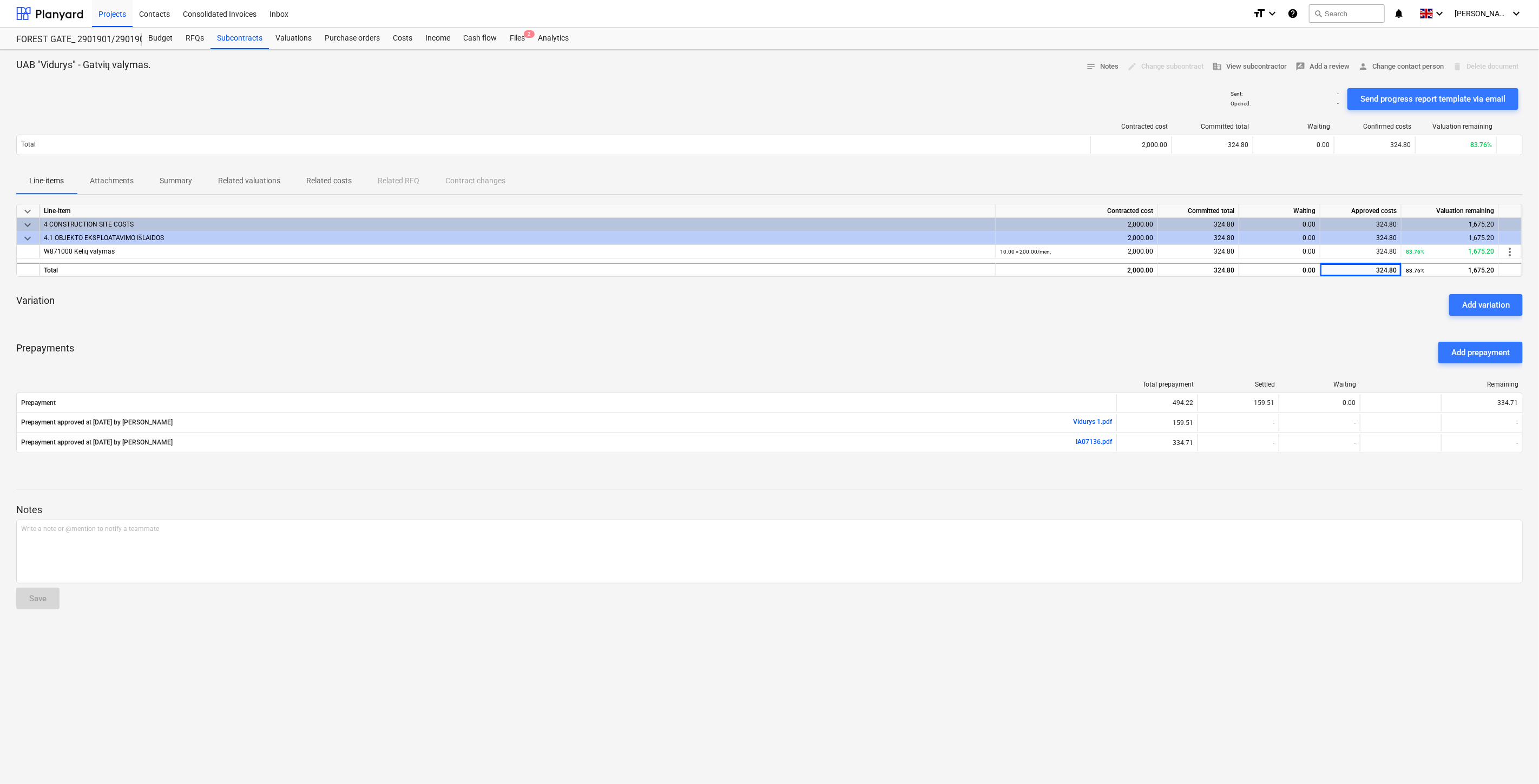
click at [1370, 338] on div "Prepayments Add prepayment" at bounding box center [769, 353] width 1506 height 39
click at [1367, 321] on div "Variation Add variation" at bounding box center [769, 305] width 1506 height 39
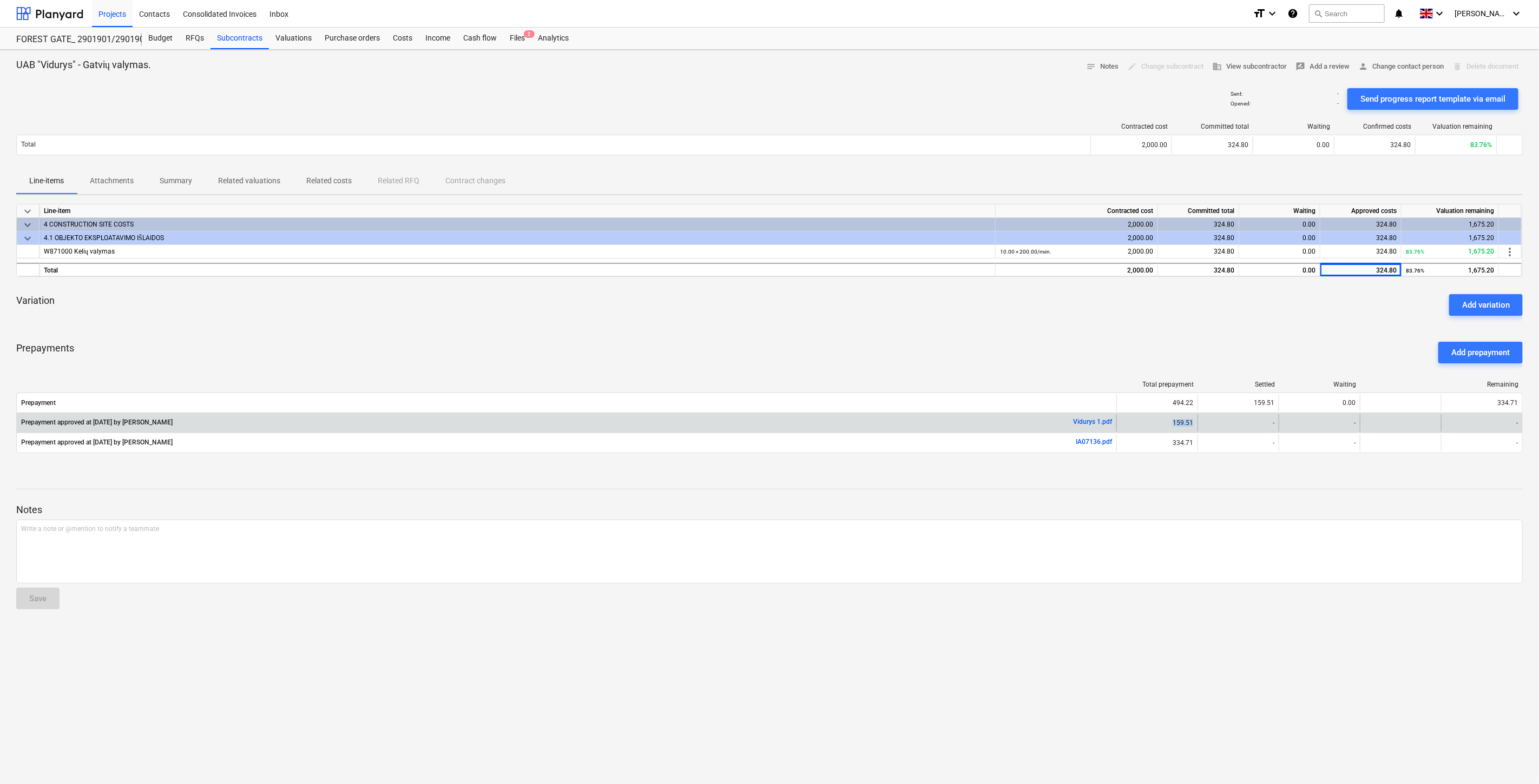
drag, startPoint x: 1195, startPoint y: 421, endPoint x: 1166, endPoint y: 425, distance: 29.3
click at [1166, 425] on div "159.51" at bounding box center [1156, 423] width 81 height 17
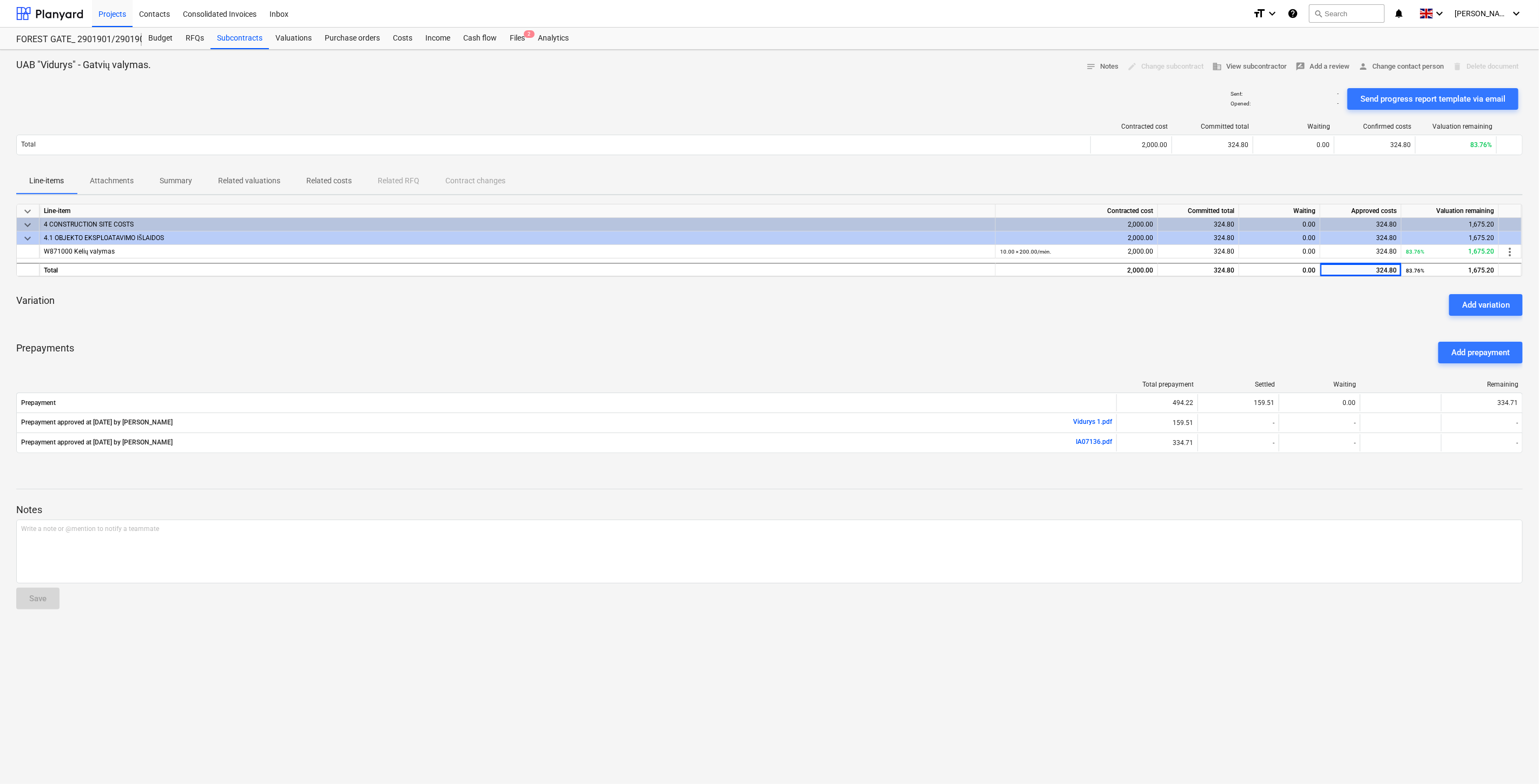
click at [1192, 356] on div "Prepayments Add prepayment" at bounding box center [769, 353] width 1506 height 39
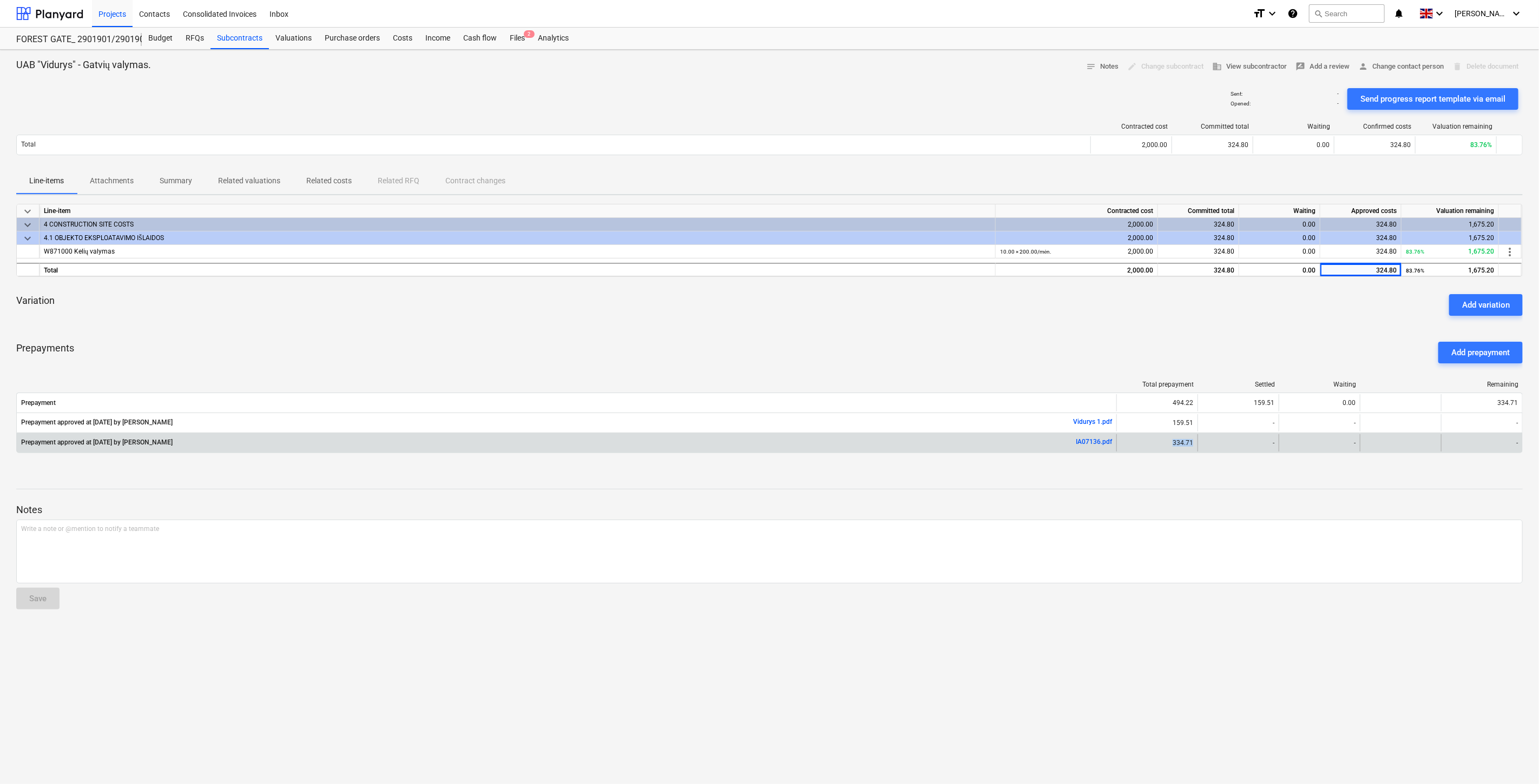
drag, startPoint x: 1194, startPoint y: 440, endPoint x: 1154, endPoint y: 445, distance: 40.3
click at [1154, 445] on div "334.71" at bounding box center [1156, 443] width 81 height 17
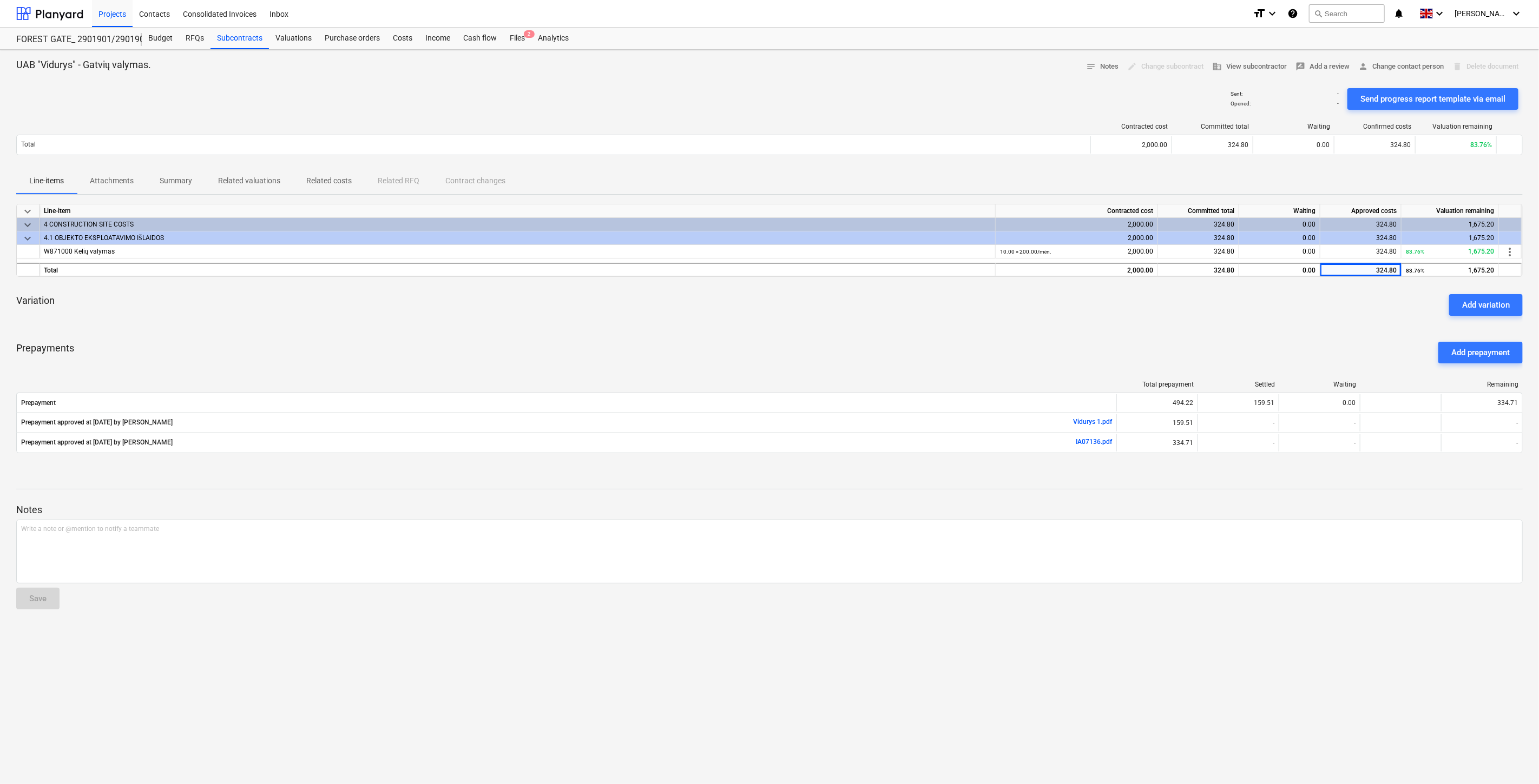
click at [1138, 488] on div "Notes Write a note or @mention to notify a teammate ﻿ Save" at bounding box center [769, 547] width 1506 height 143
drag, startPoint x: 1140, startPoint y: 486, endPoint x: 1149, endPoint y: 477, distance: 12.7
click at [1140, 486] on div "Notes Write a note or @mention to notify a teammate ﻿ Save" at bounding box center [769, 547] width 1506 height 143
drag, startPoint x: 1359, startPoint y: 380, endPoint x: 1329, endPoint y: 372, distance: 31.0
click at [1328, 375] on div "Total prepayment Settled Waiting Remaining Prepayment 494.22 159.51 0.00 334.71…" at bounding box center [769, 419] width 1506 height 94
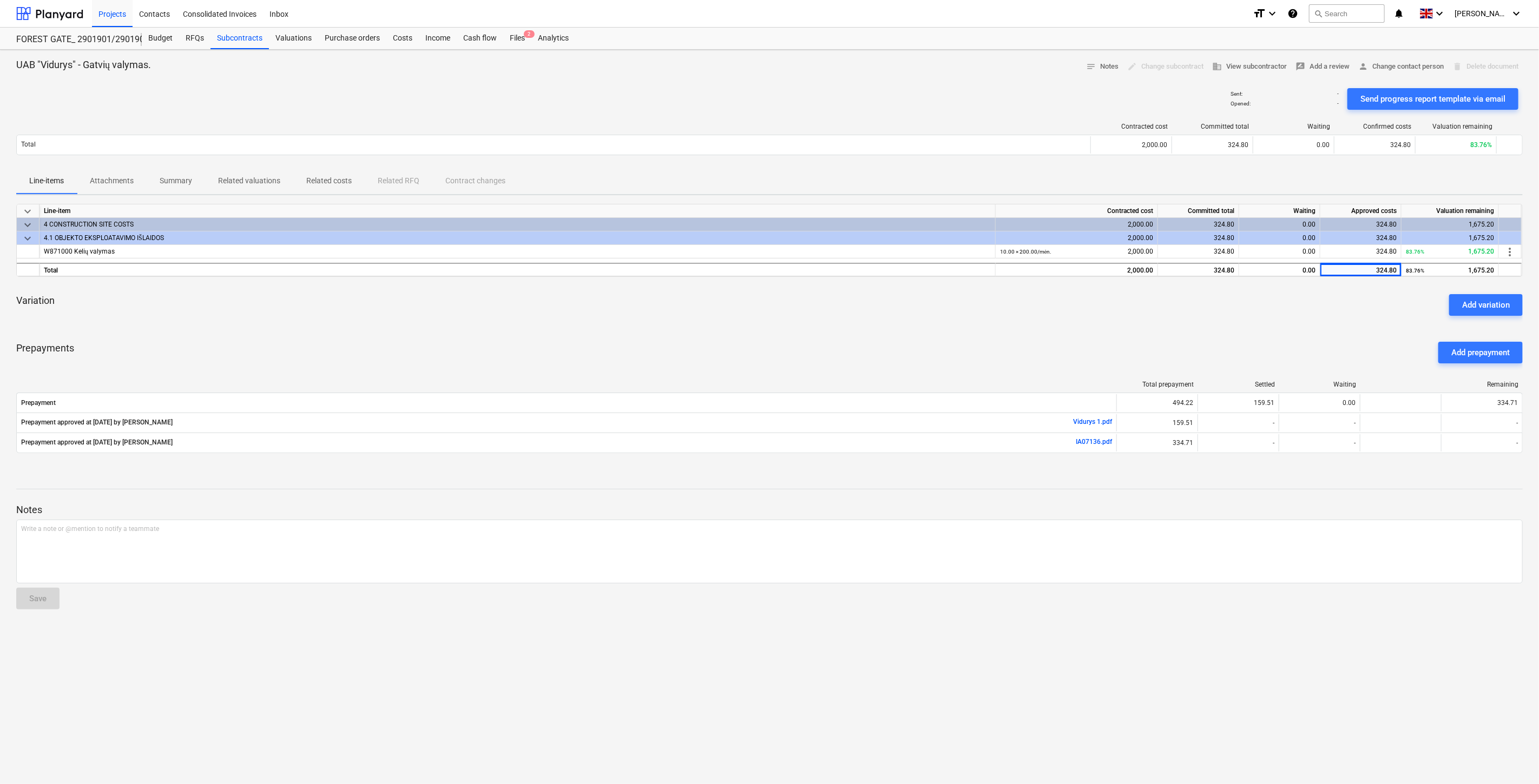
click at [1347, 347] on div "Prepayments Add prepayment" at bounding box center [769, 353] width 1506 height 39
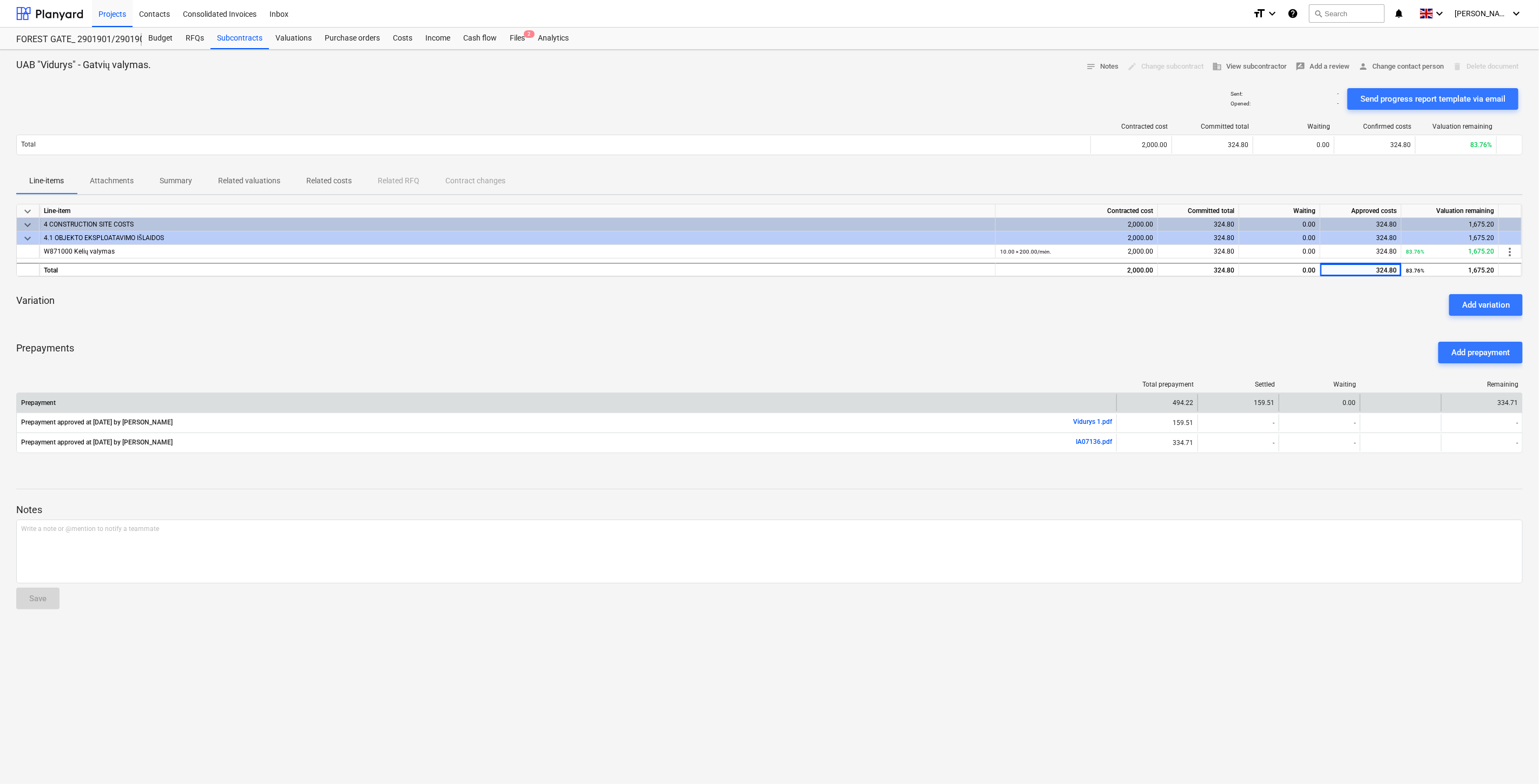
drag, startPoint x: 1285, startPoint y: 344, endPoint x: 1132, endPoint y: 408, distance: 165.8
click at [1285, 344] on div "Prepayments Add prepayment" at bounding box center [769, 353] width 1506 height 39
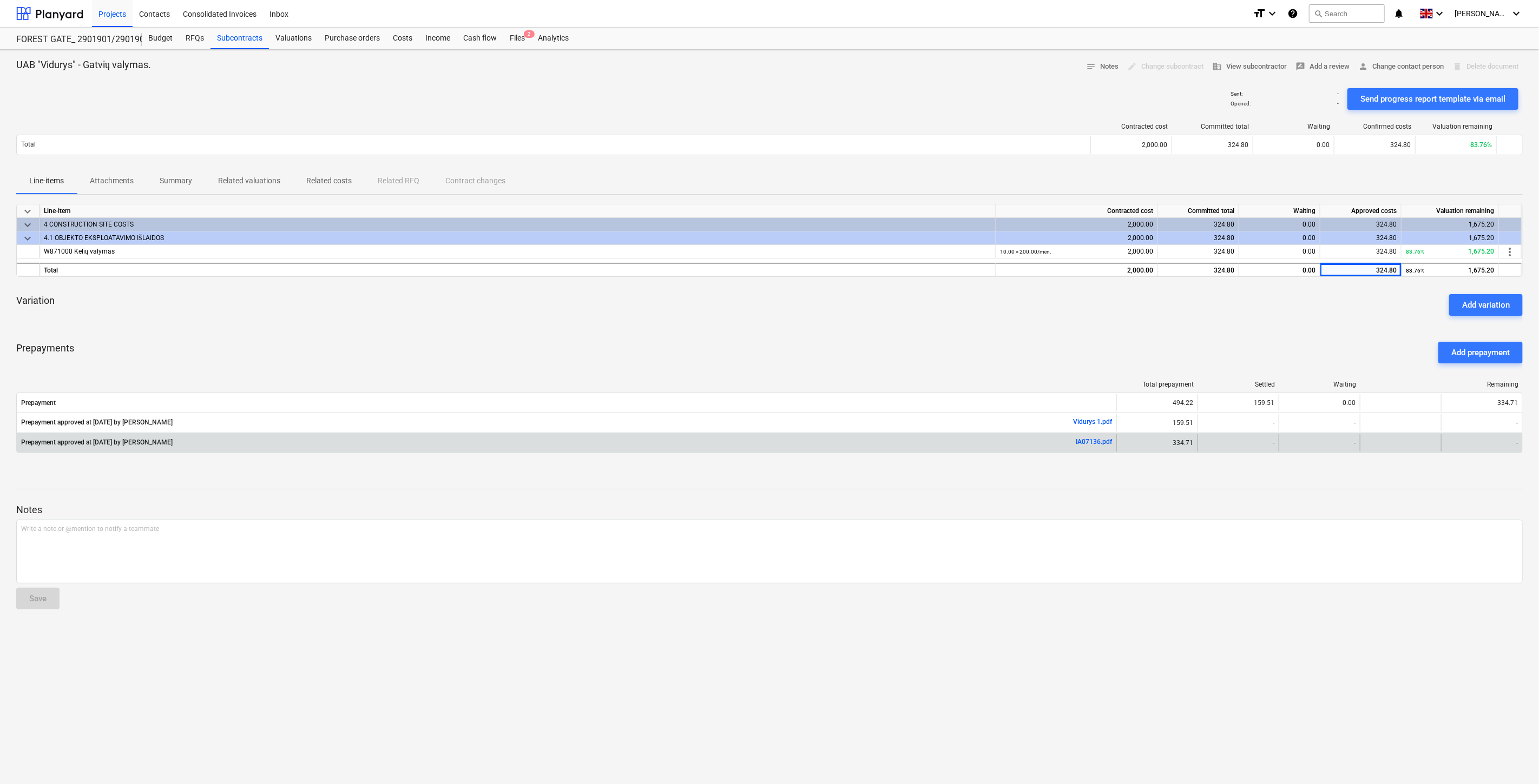
click at [1078, 441] on link "IA07136.pdf" at bounding box center [1094, 442] width 36 height 8
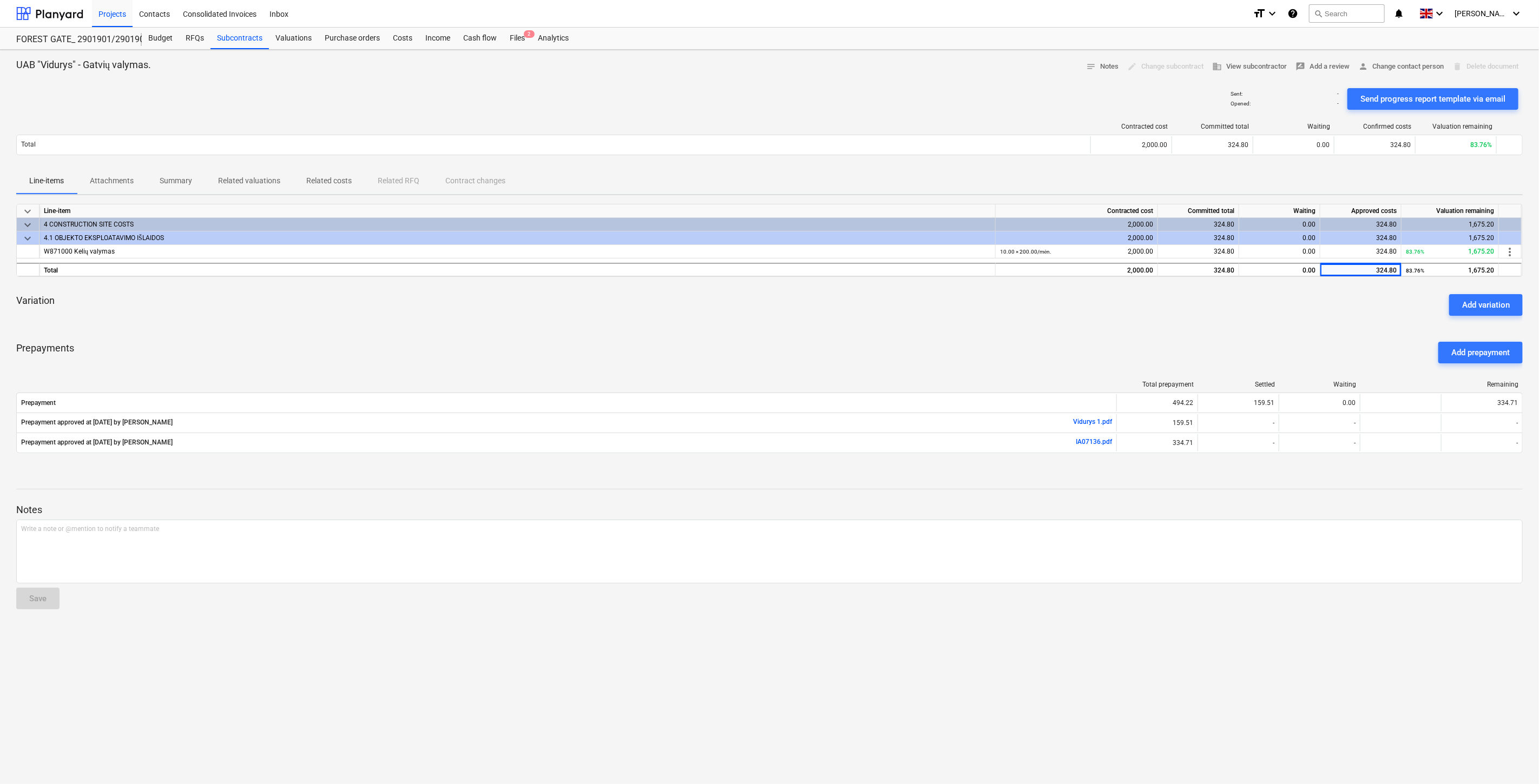
drag, startPoint x: 1223, startPoint y: 336, endPoint x: 1207, endPoint y: 342, distance: 17.1
click at [1223, 336] on div "Prepayments Add prepayment" at bounding box center [769, 353] width 1506 height 39
click at [235, 327] on div "keyboard_arrow_down Line-item Contracted cost Committed total Waiting Approved …" at bounding box center [769, 335] width 1506 height 262
click at [512, 36] on div "Files 2" at bounding box center [517, 38] width 28 height 22
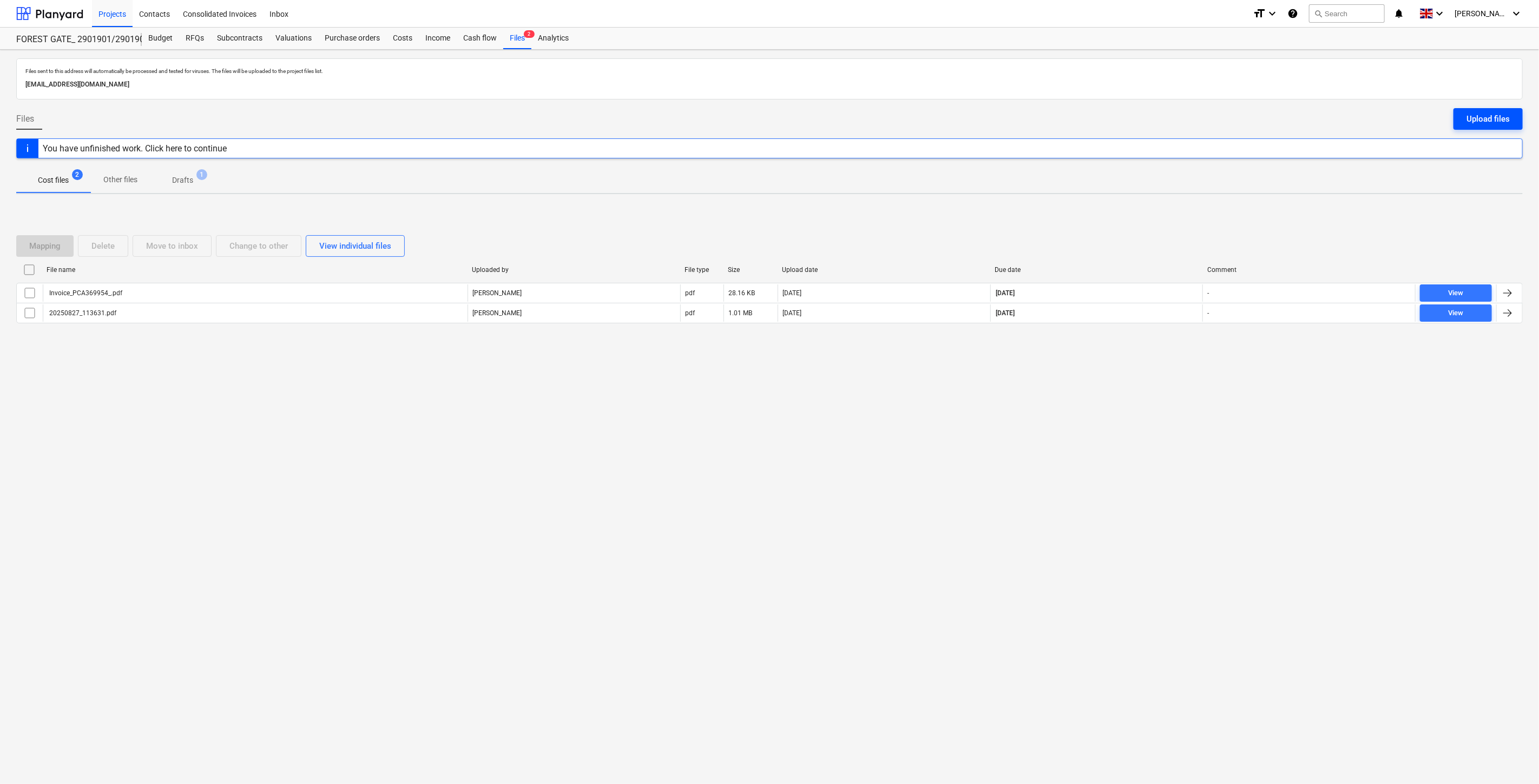
click at [1474, 125] on div "Upload files" at bounding box center [1487, 119] width 43 height 14
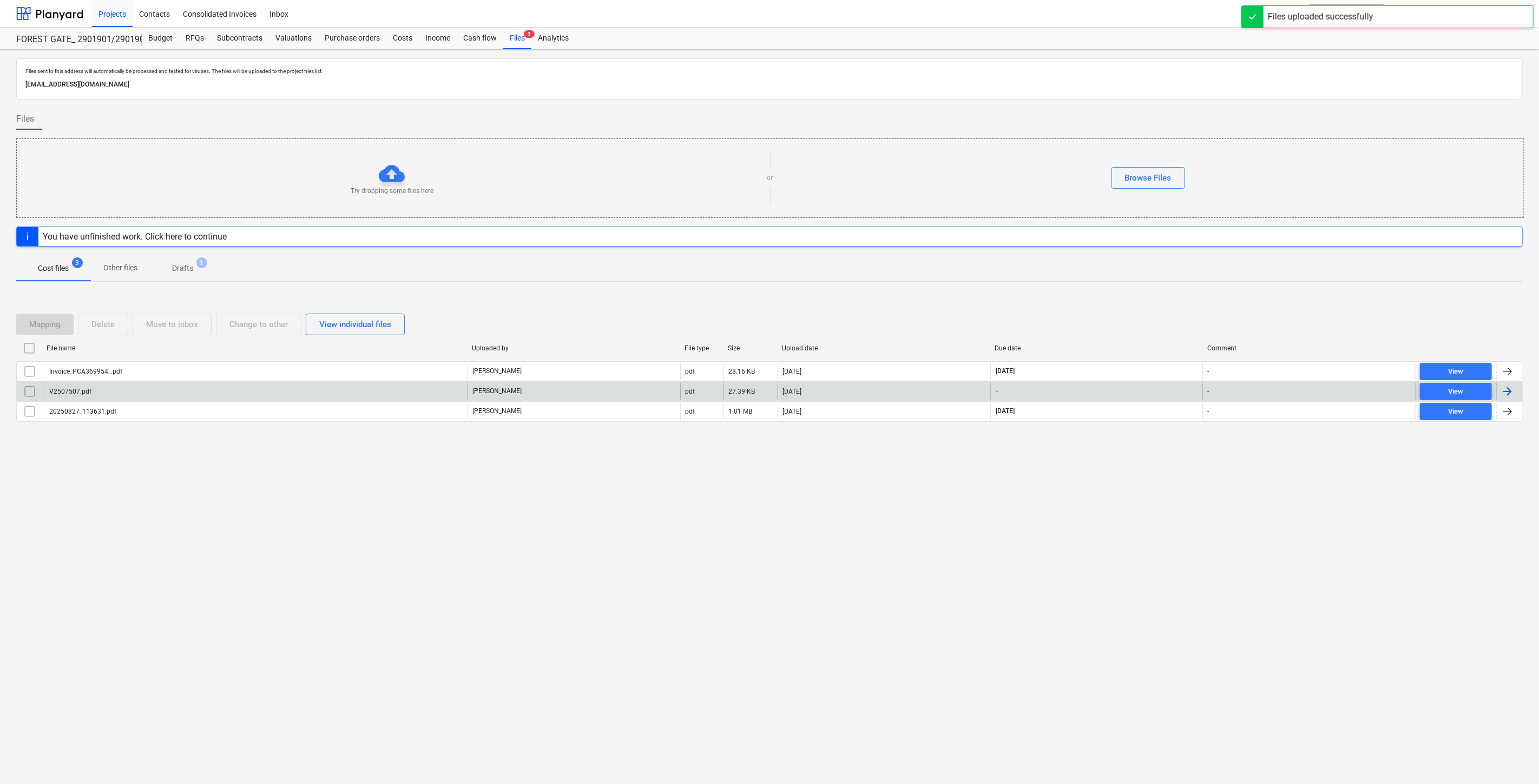
click at [385, 388] on div "V2507507.pdf" at bounding box center [255, 392] width 425 height 17
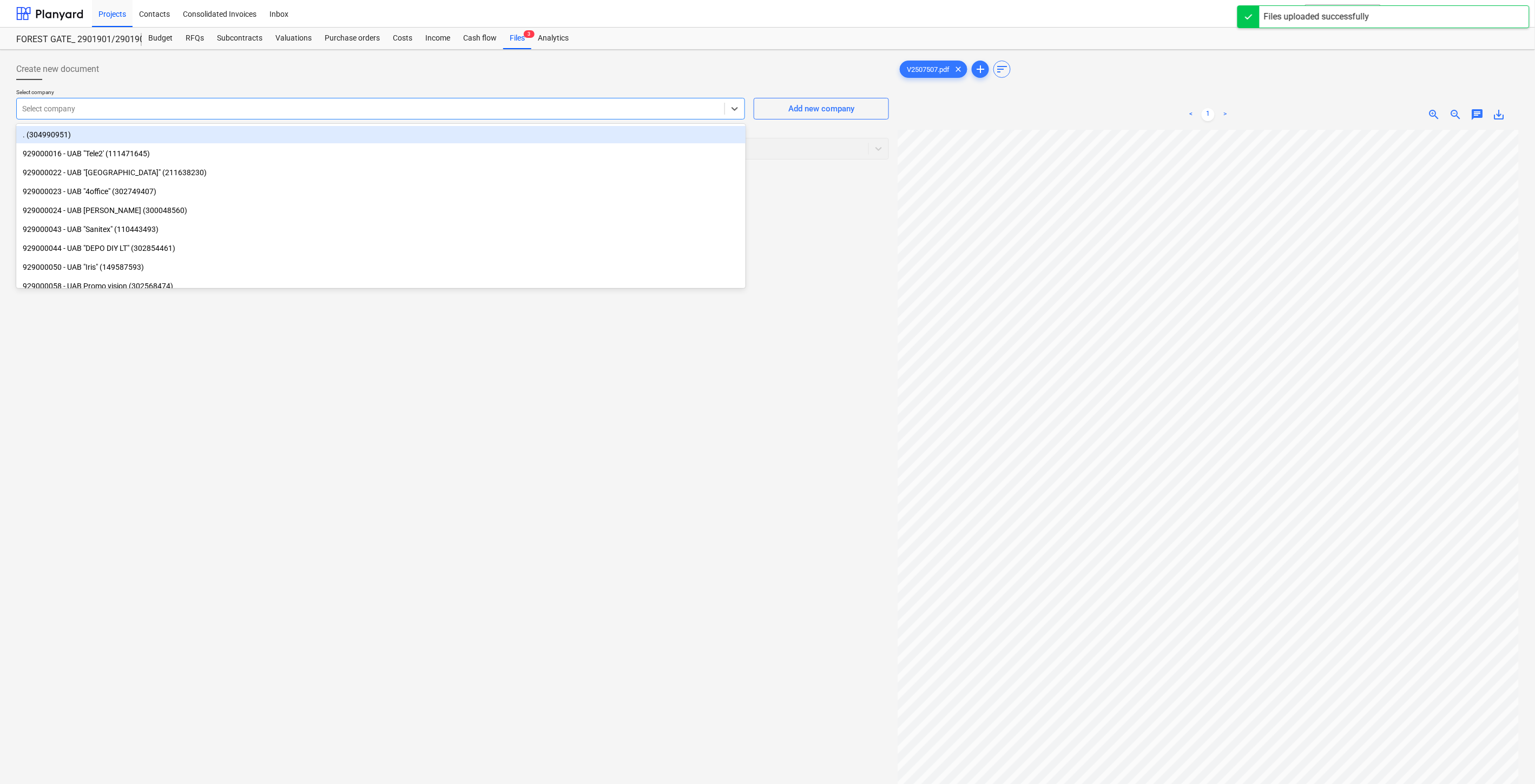
click at [472, 104] on div at bounding box center [370, 108] width 697 height 11
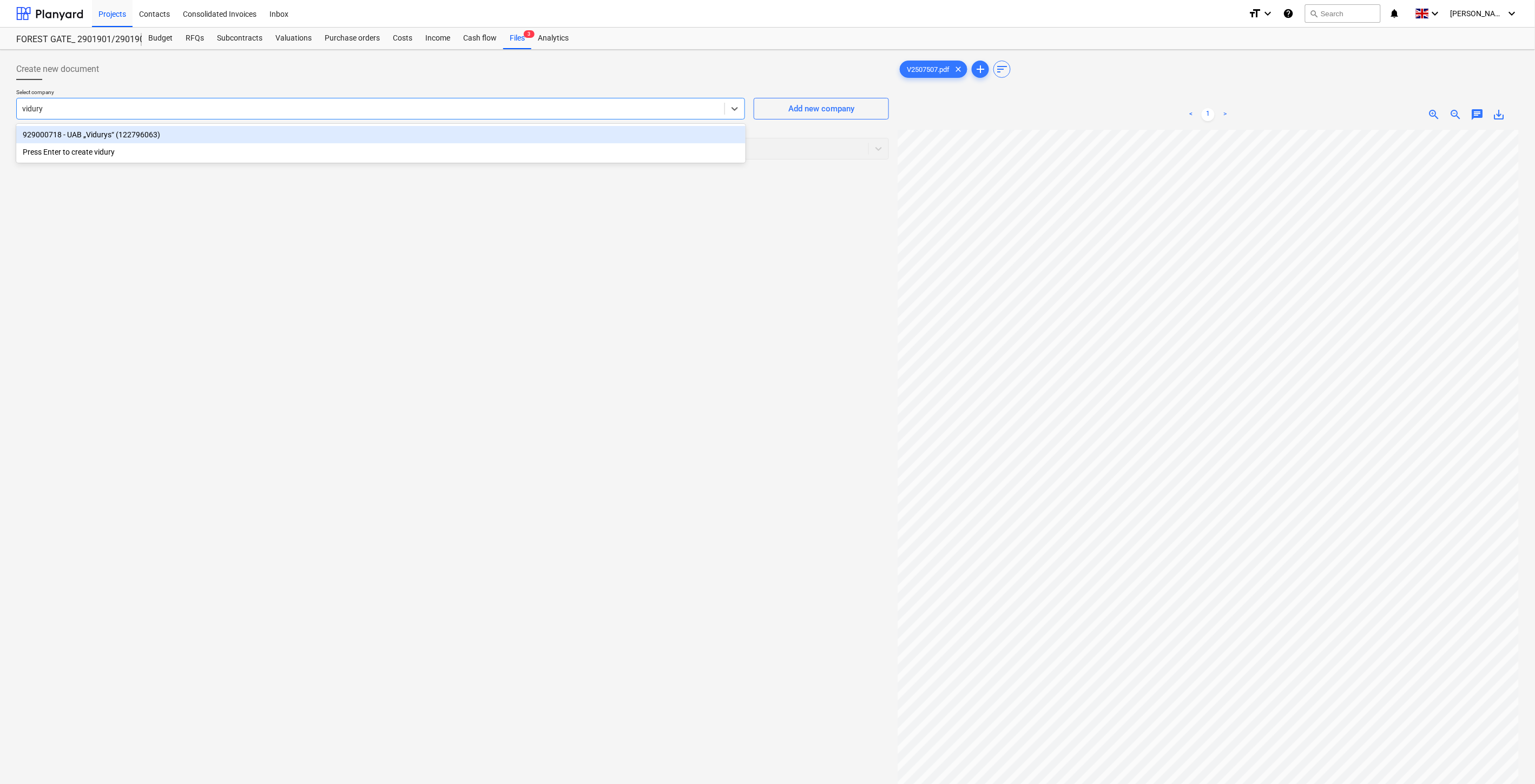
type input "vidurys"
click at [451, 128] on div "929000718 - UAB „Vidurys“ (122796063)" at bounding box center [381, 135] width 730 height 17
click at [441, 146] on div at bounding box center [442, 148] width 841 height 11
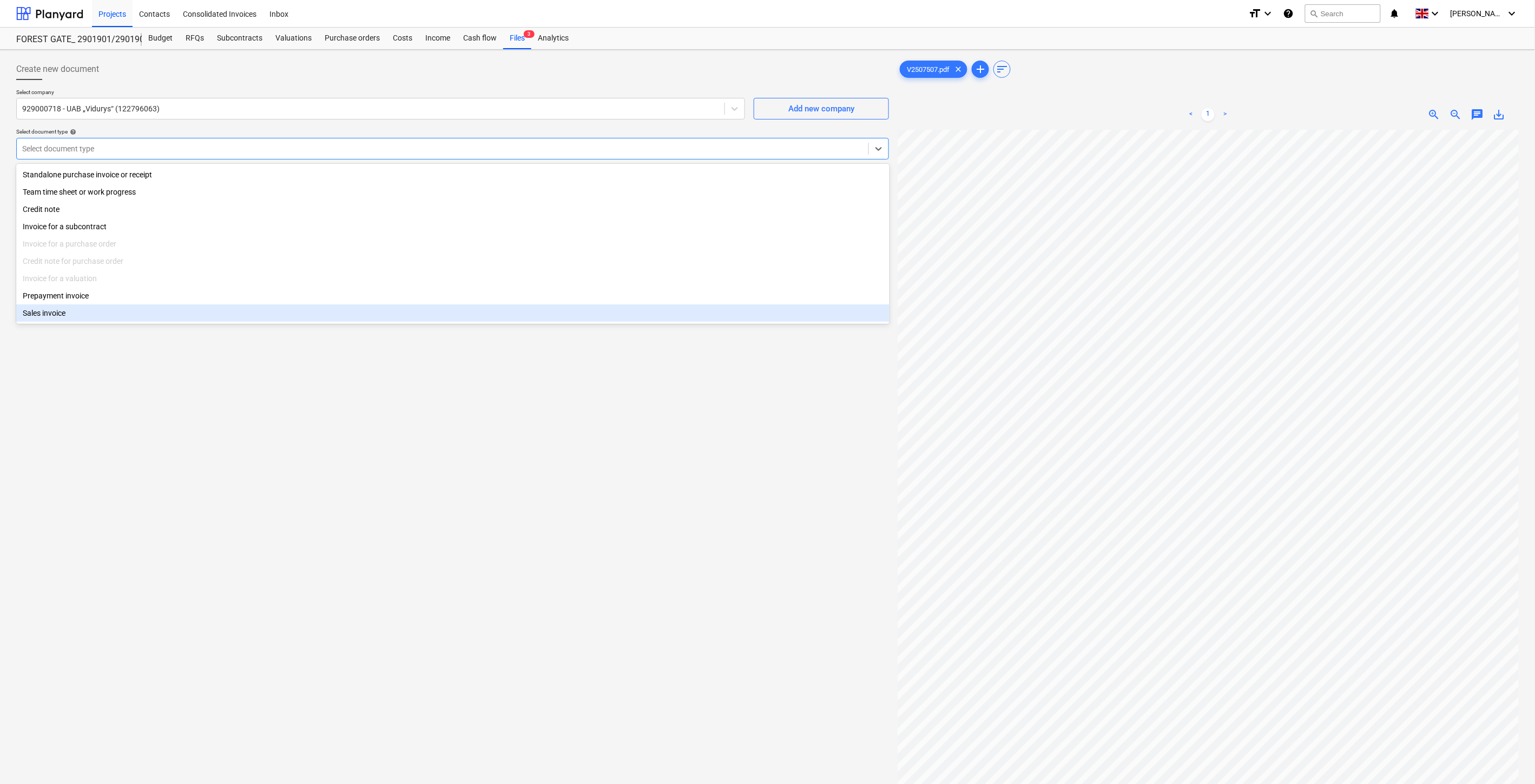
click at [734, 577] on div "Create new document Select company 929000718 - UAB „Vidurys“ (122796063) Add ne…" at bounding box center [452, 471] width 882 height 835
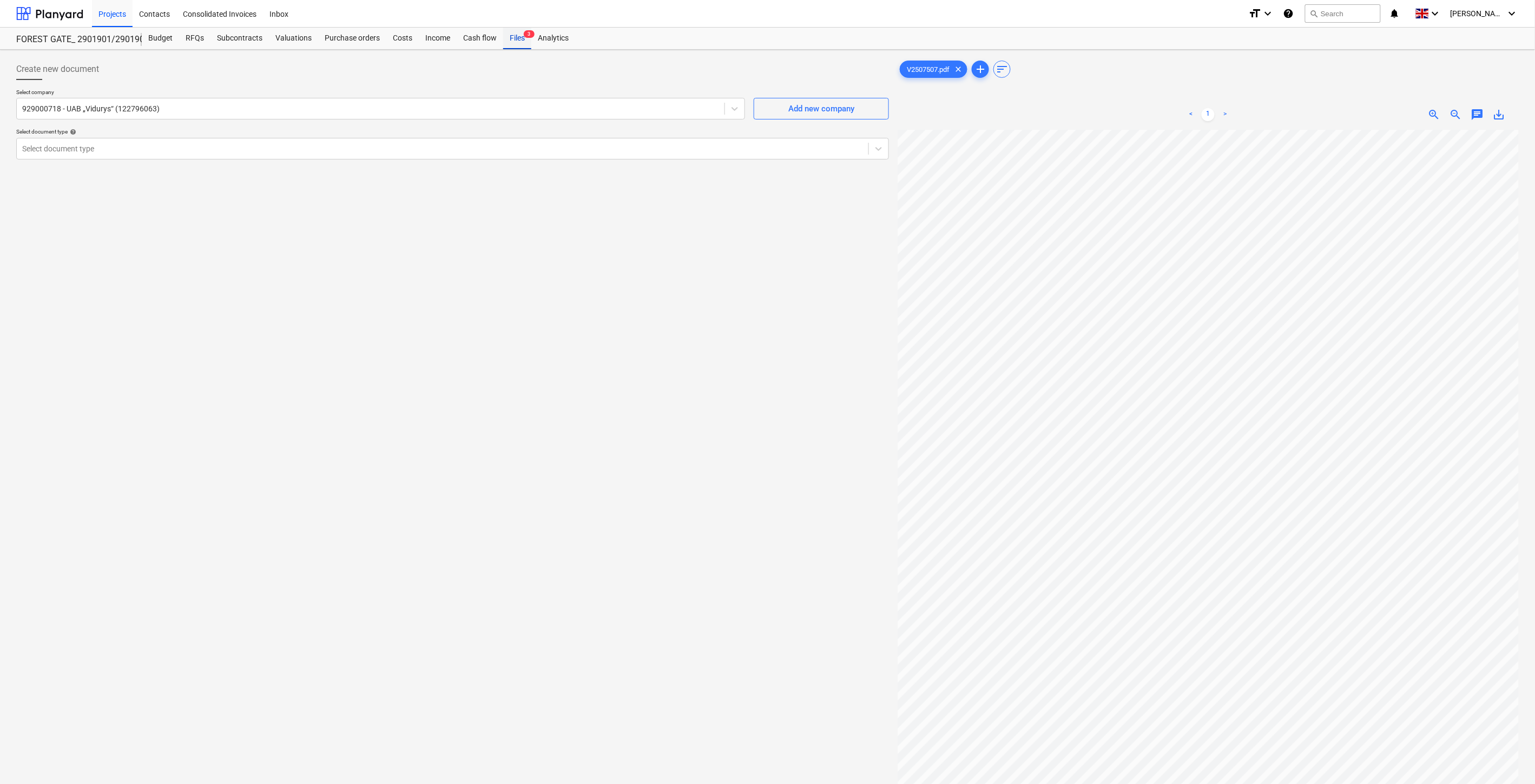
click at [516, 47] on div "Files 3" at bounding box center [516, 38] width 28 height 22
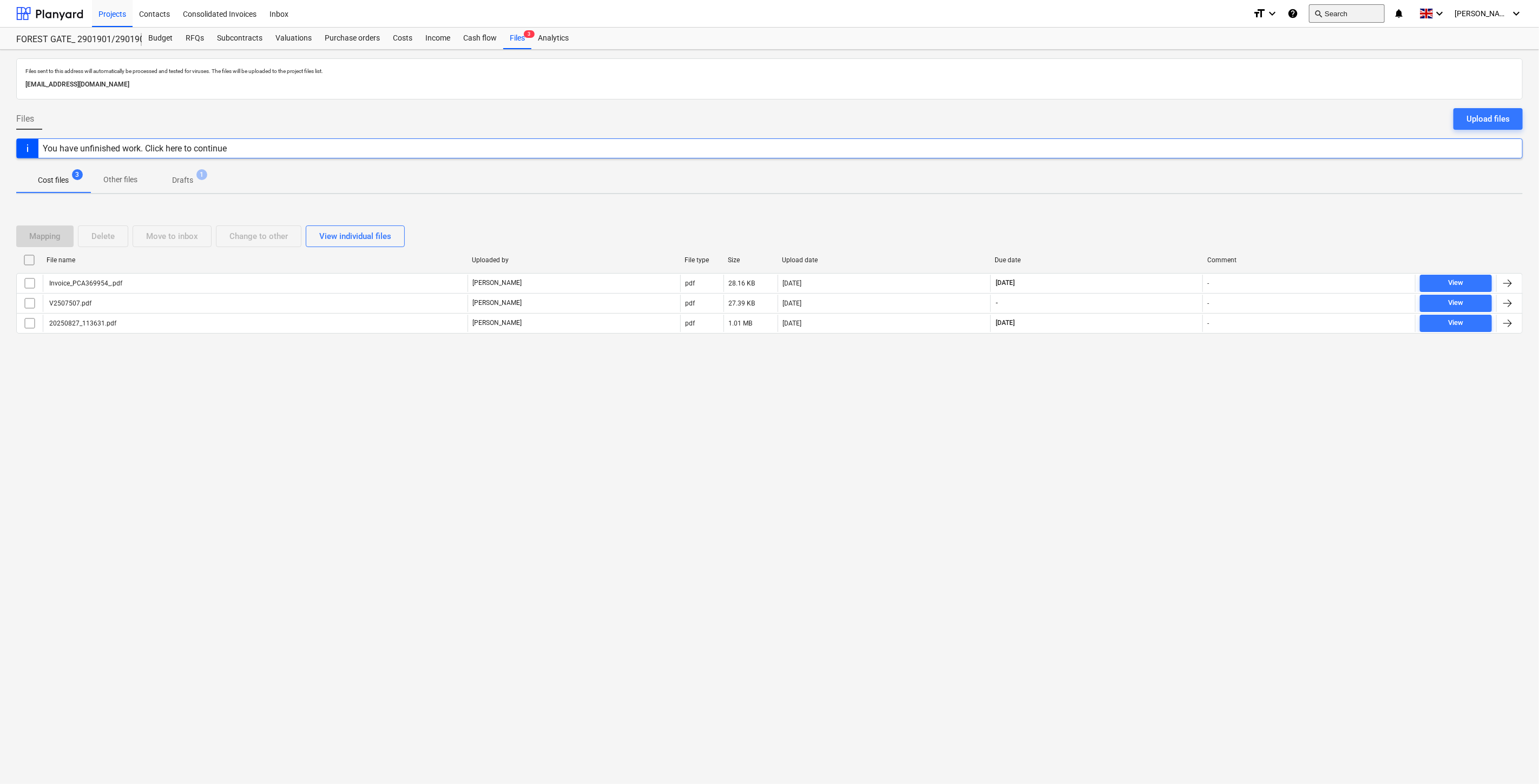
click at [1380, 11] on button "search Search" at bounding box center [1347, 13] width 76 height 18
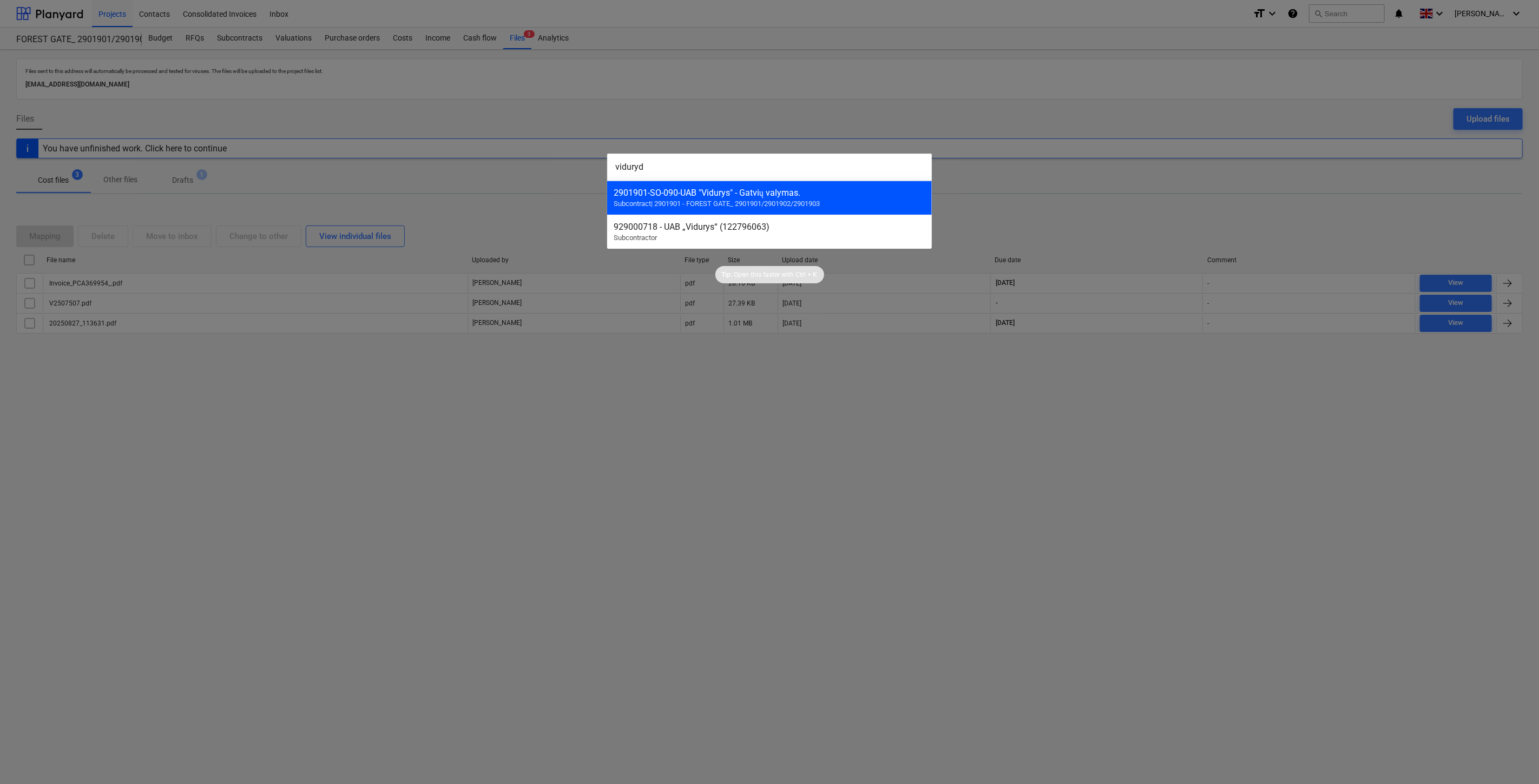
type input "viduryd"
drag, startPoint x: 814, startPoint y: 191, endPoint x: 851, endPoint y: 181, distance: 38.3
click at [814, 191] on div "2901901-SO-090 - UAB "Vidurys" - Gatvių valymas." at bounding box center [770, 192] width 312 height 11
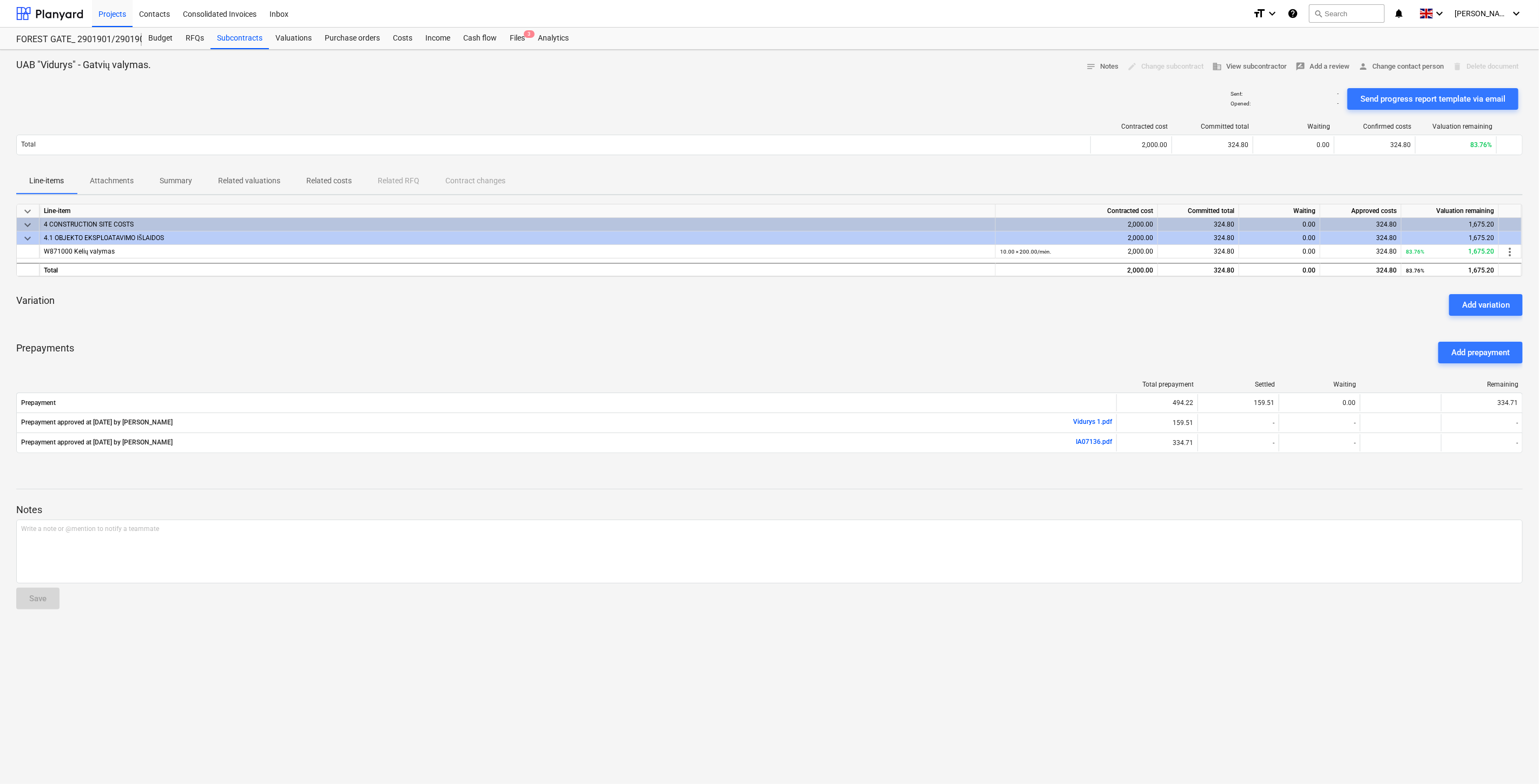
drag, startPoint x: 582, startPoint y: 365, endPoint x: 792, endPoint y: 309, distance: 217.3
click at [586, 362] on div "Prepayments Add prepayment" at bounding box center [769, 353] width 1506 height 39
click at [793, 307] on div "Variation Add variation" at bounding box center [769, 305] width 1506 height 39
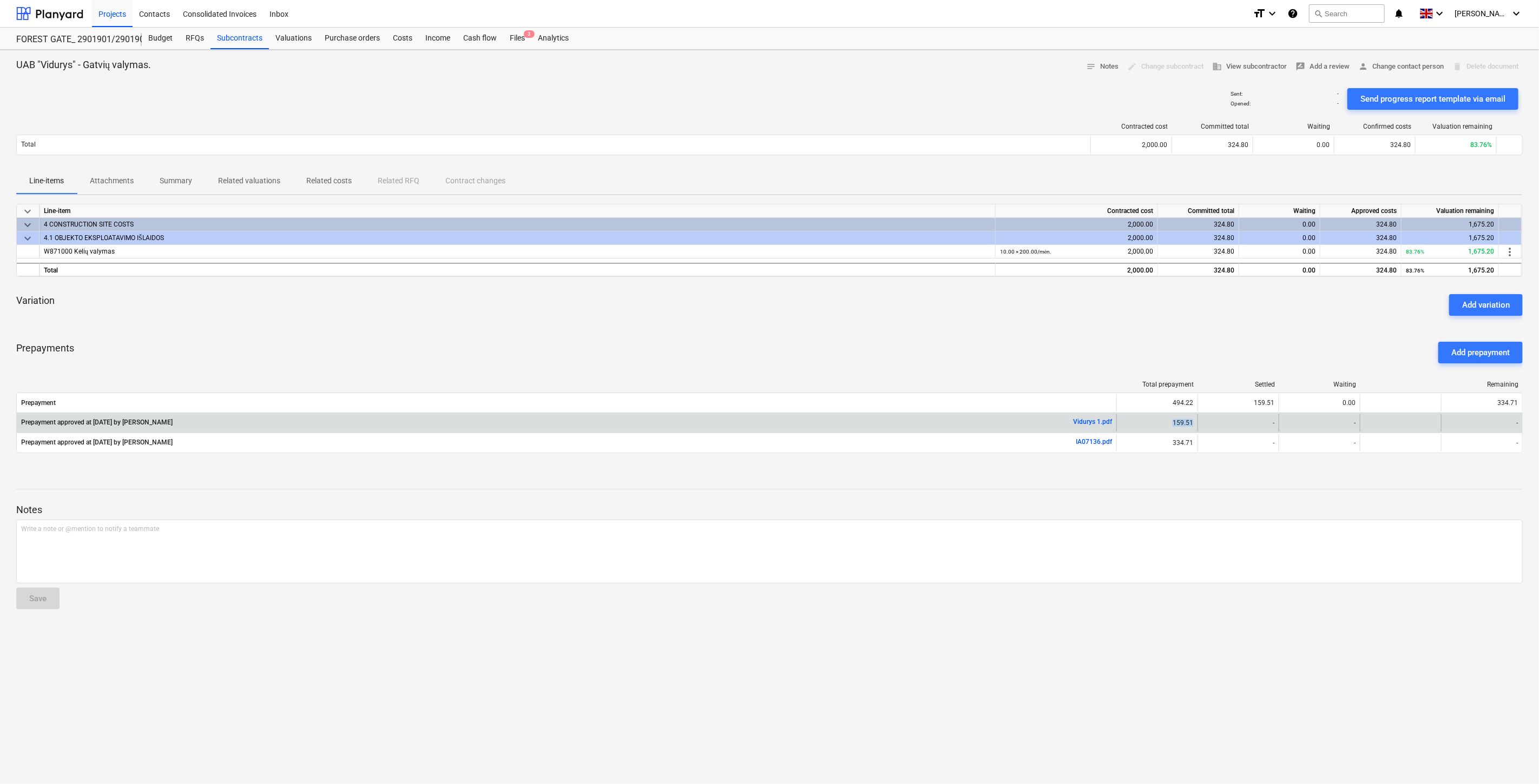
drag, startPoint x: 1194, startPoint y: 425, endPoint x: 1167, endPoint y: 425, distance: 27.0
click at [1167, 425] on div "159.51" at bounding box center [1156, 423] width 81 height 17
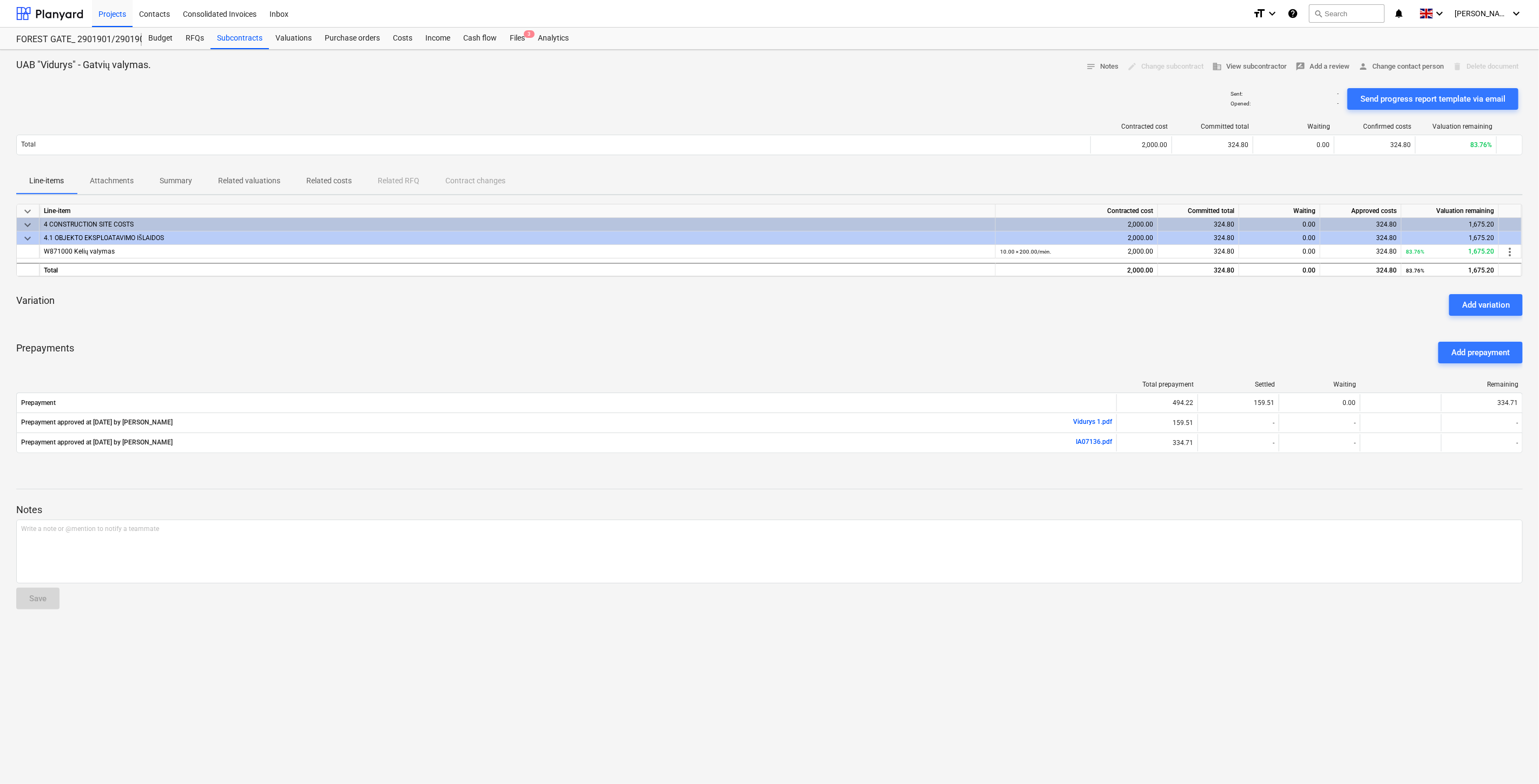
click at [1228, 331] on div "keyboard_arrow_down Line-item Contracted cost Committed total Waiting Approved …" at bounding box center [769, 335] width 1506 height 262
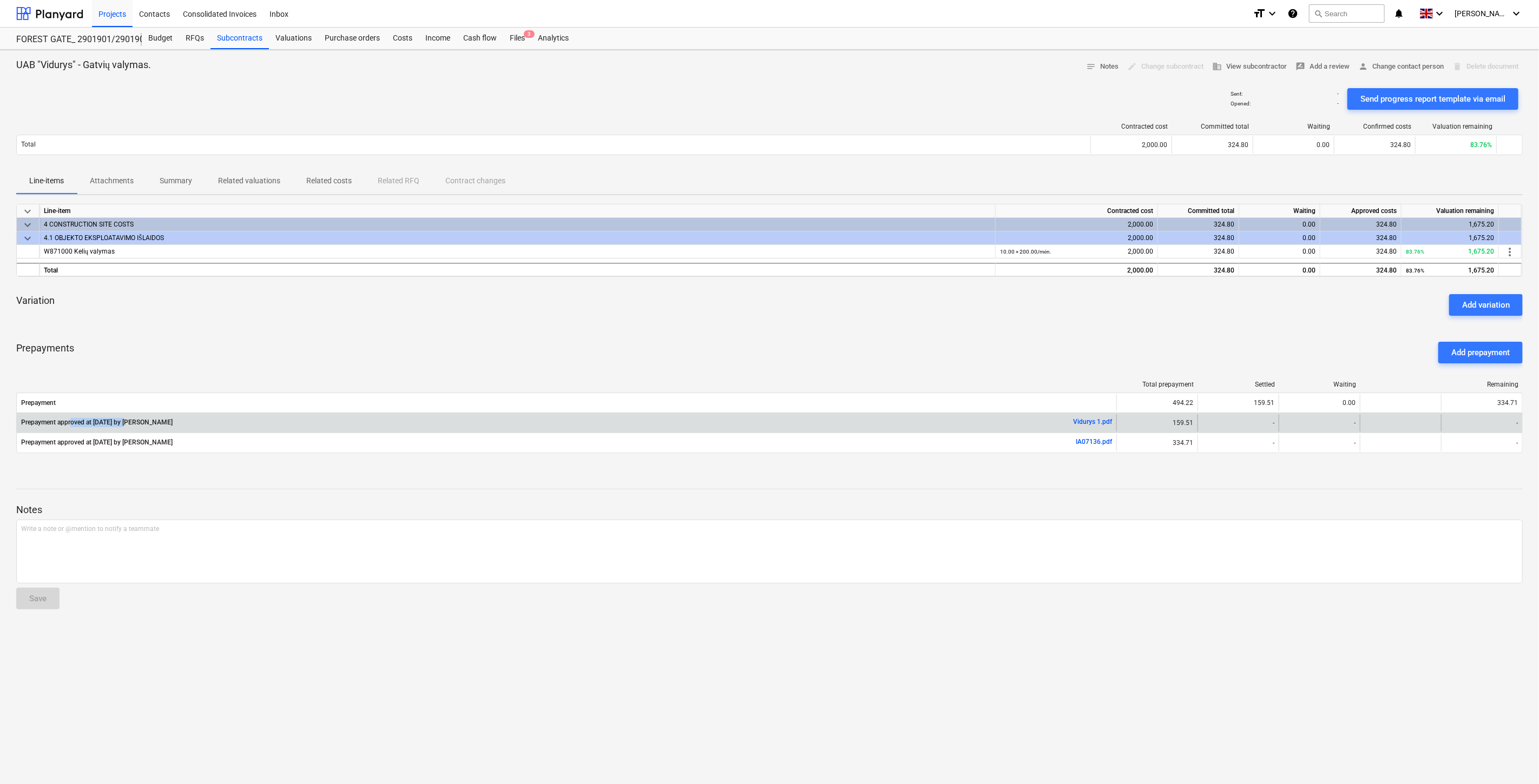
drag, startPoint x: 128, startPoint y: 425, endPoint x: 72, endPoint y: 427, distance: 56.0
click at [72, 427] on p "Prepayment approved at [DATE] by [PERSON_NAME]" at bounding box center [97, 423] width 151 height 10
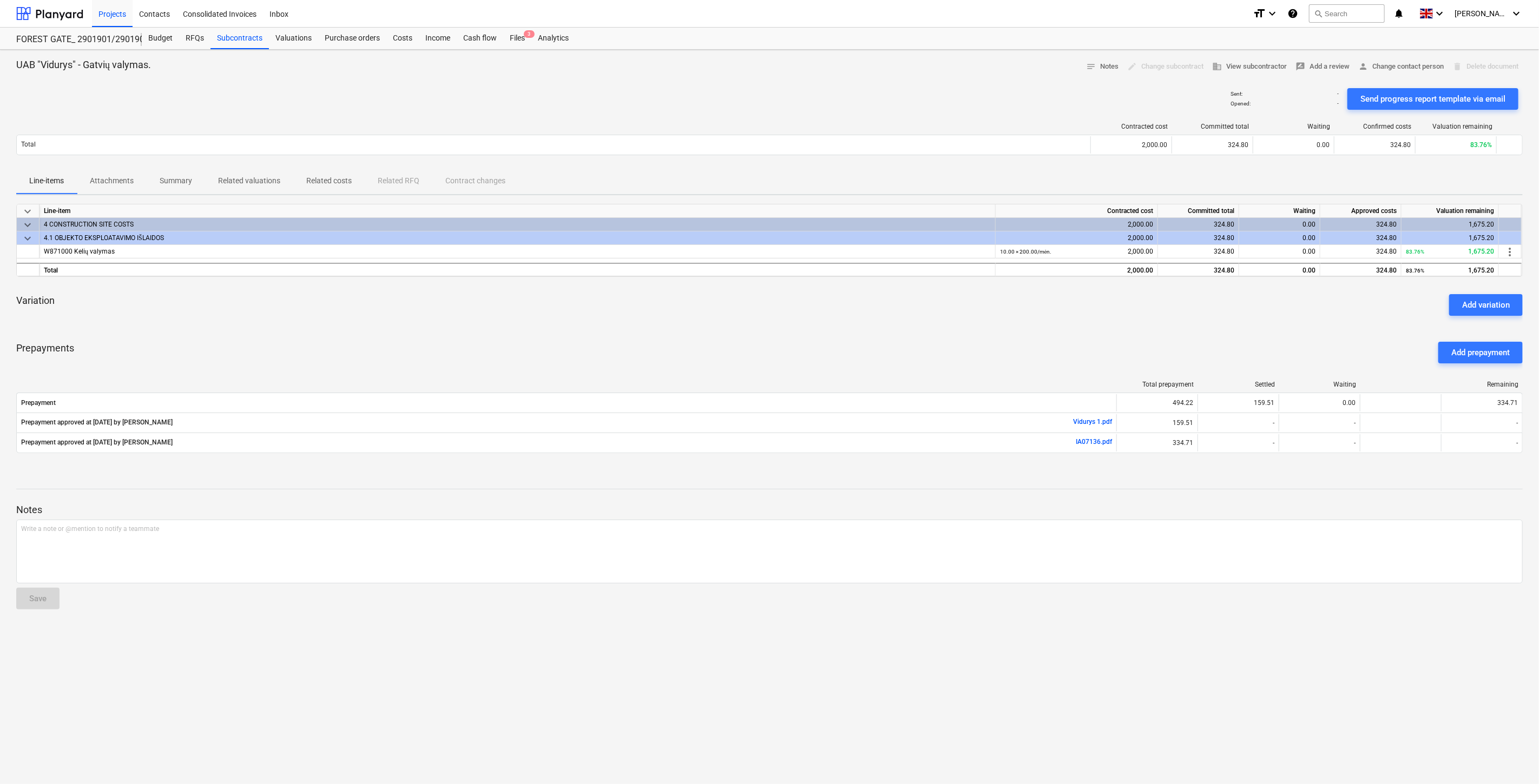
click at [648, 289] on div "Variation Add variation" at bounding box center [769, 305] width 1506 height 39
click at [1353, 356] on div "Prepayments Add prepayment" at bounding box center [769, 353] width 1506 height 39
click at [1362, 344] on div "Prepayments Add prepayment" at bounding box center [769, 353] width 1506 height 39
click at [1368, 338] on div "Prepayments Add prepayment" at bounding box center [769, 353] width 1506 height 39
click at [1374, 329] on div "keyboard_arrow_down Line-item Contracted cost Committed total Waiting Approved …" at bounding box center [769, 335] width 1506 height 262
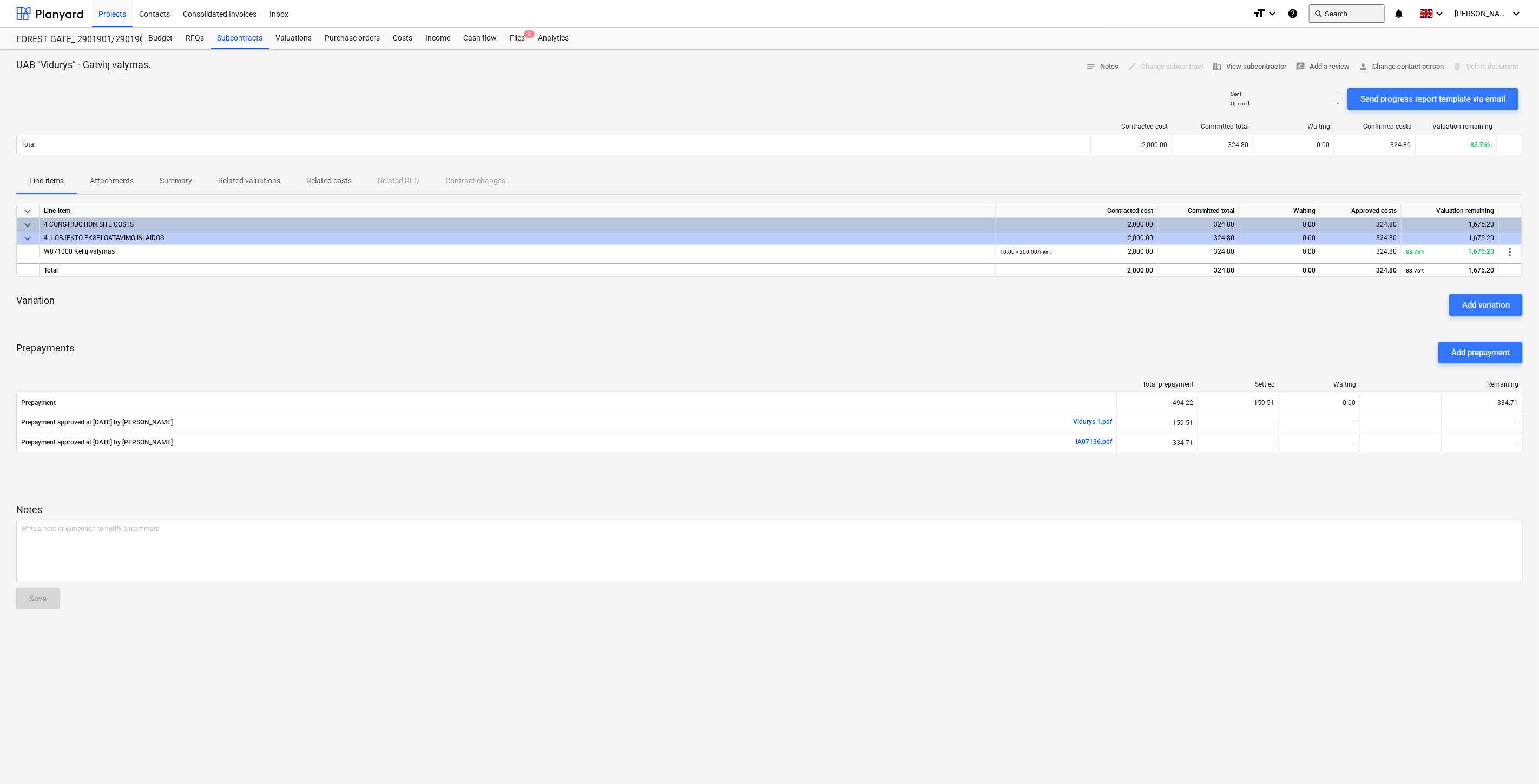
click at [1370, 7] on button "search Search" at bounding box center [1347, 13] width 76 height 18
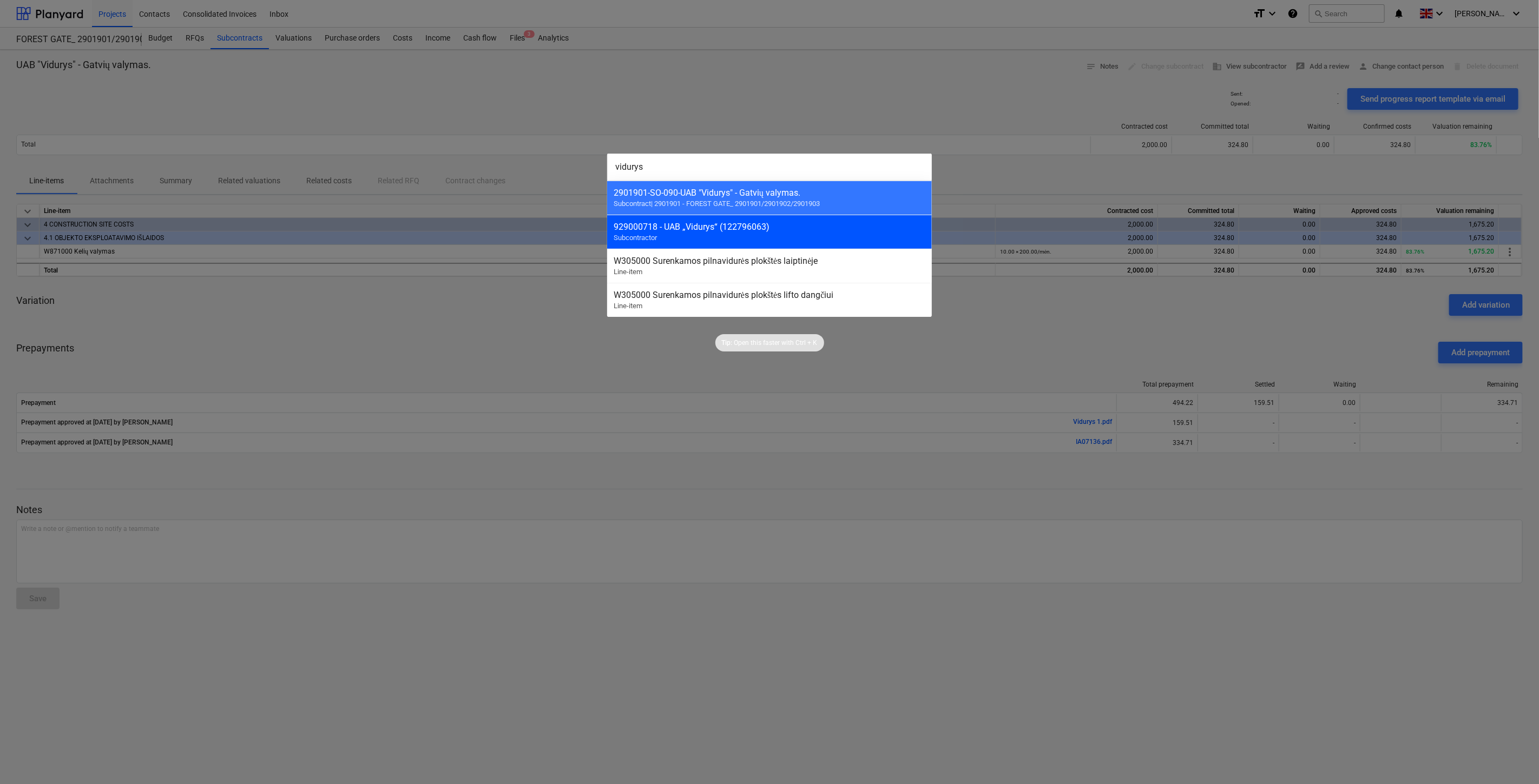
type input "vidurys"
click at [762, 224] on div "929000718 - UAB „Vidurys“ (122796063)" at bounding box center [770, 227] width 312 height 11
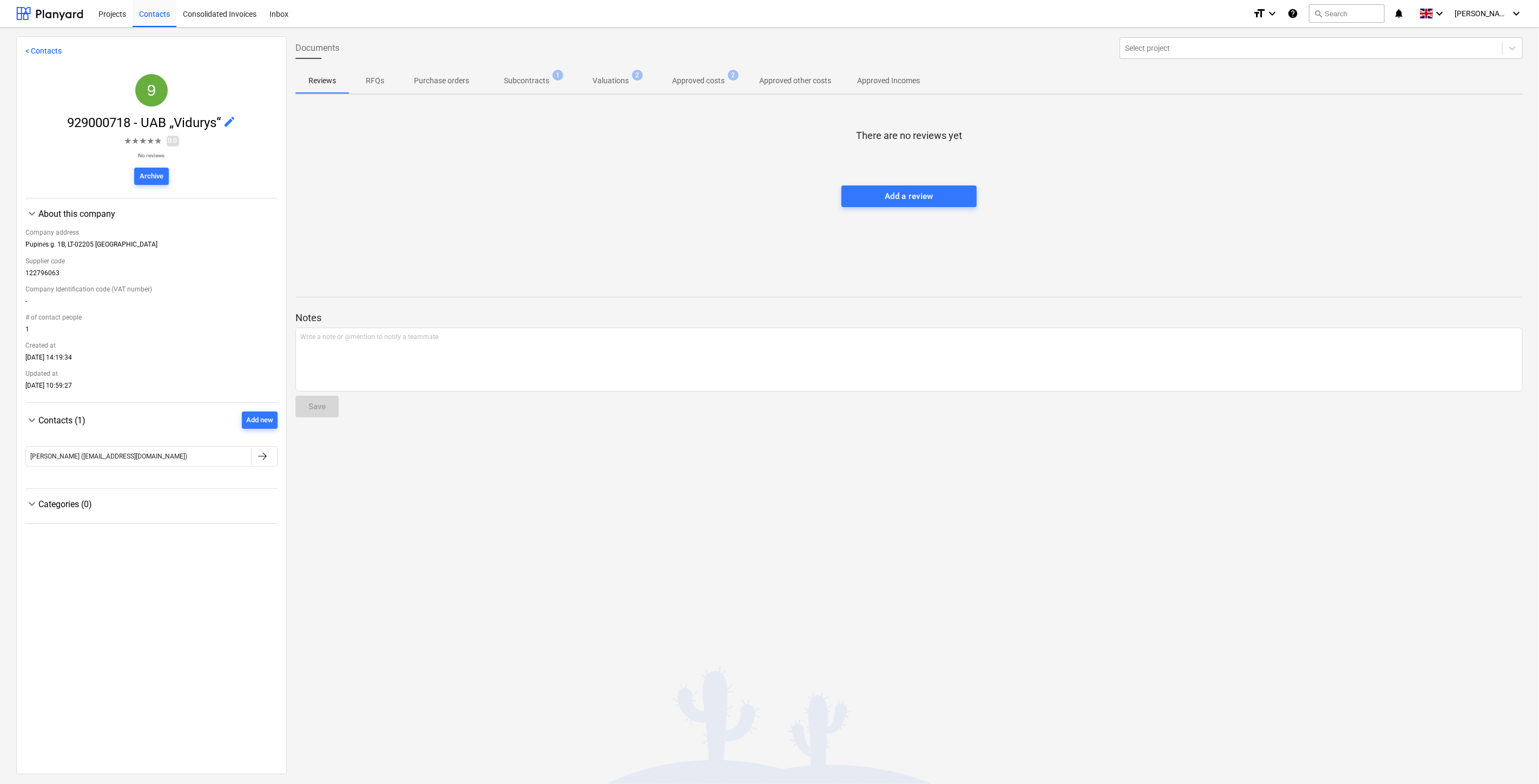
click at [692, 76] on span "Approved costs 2" at bounding box center [698, 80] width 70 height 11
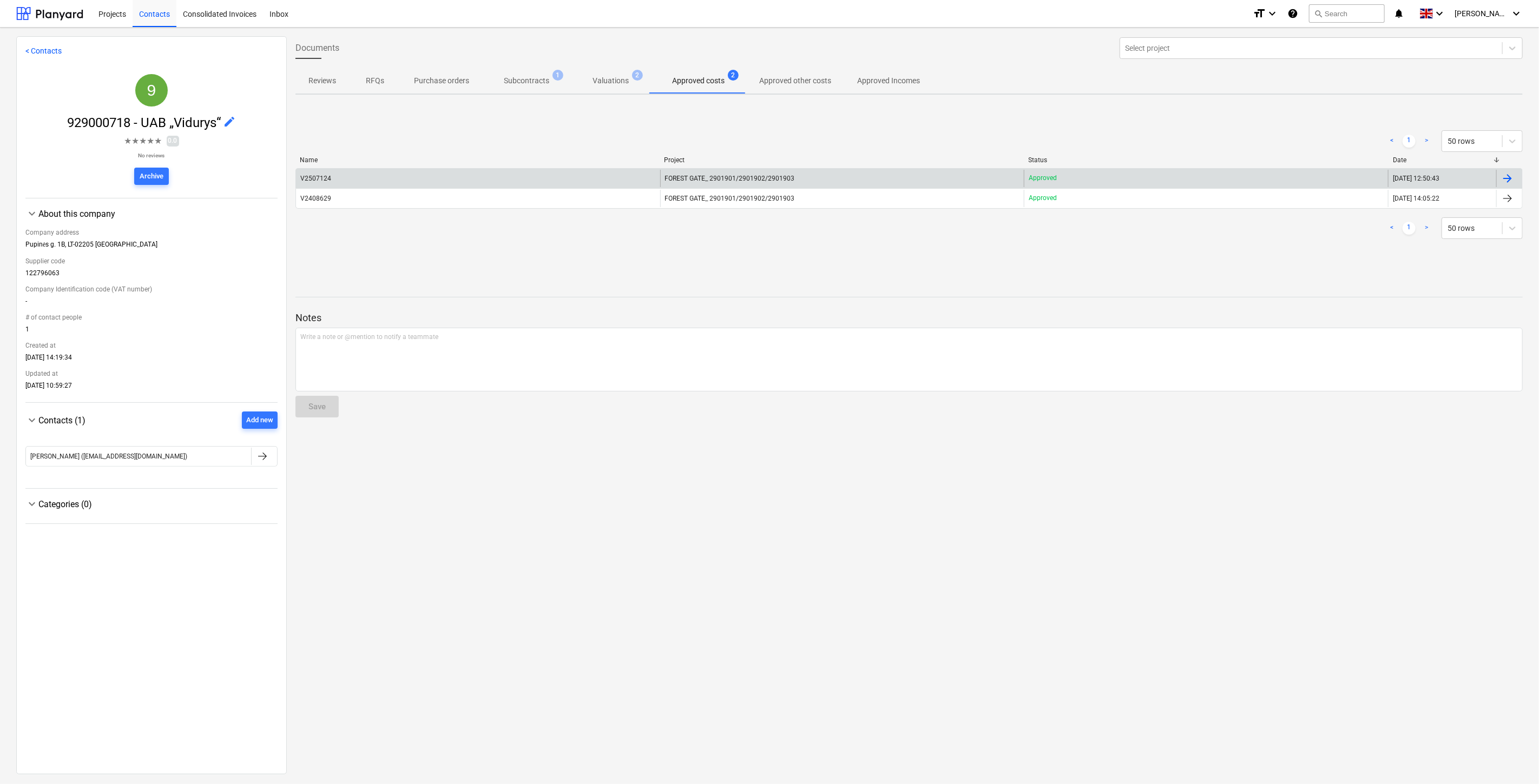
click at [610, 171] on div "V2507124" at bounding box center [478, 179] width 364 height 17
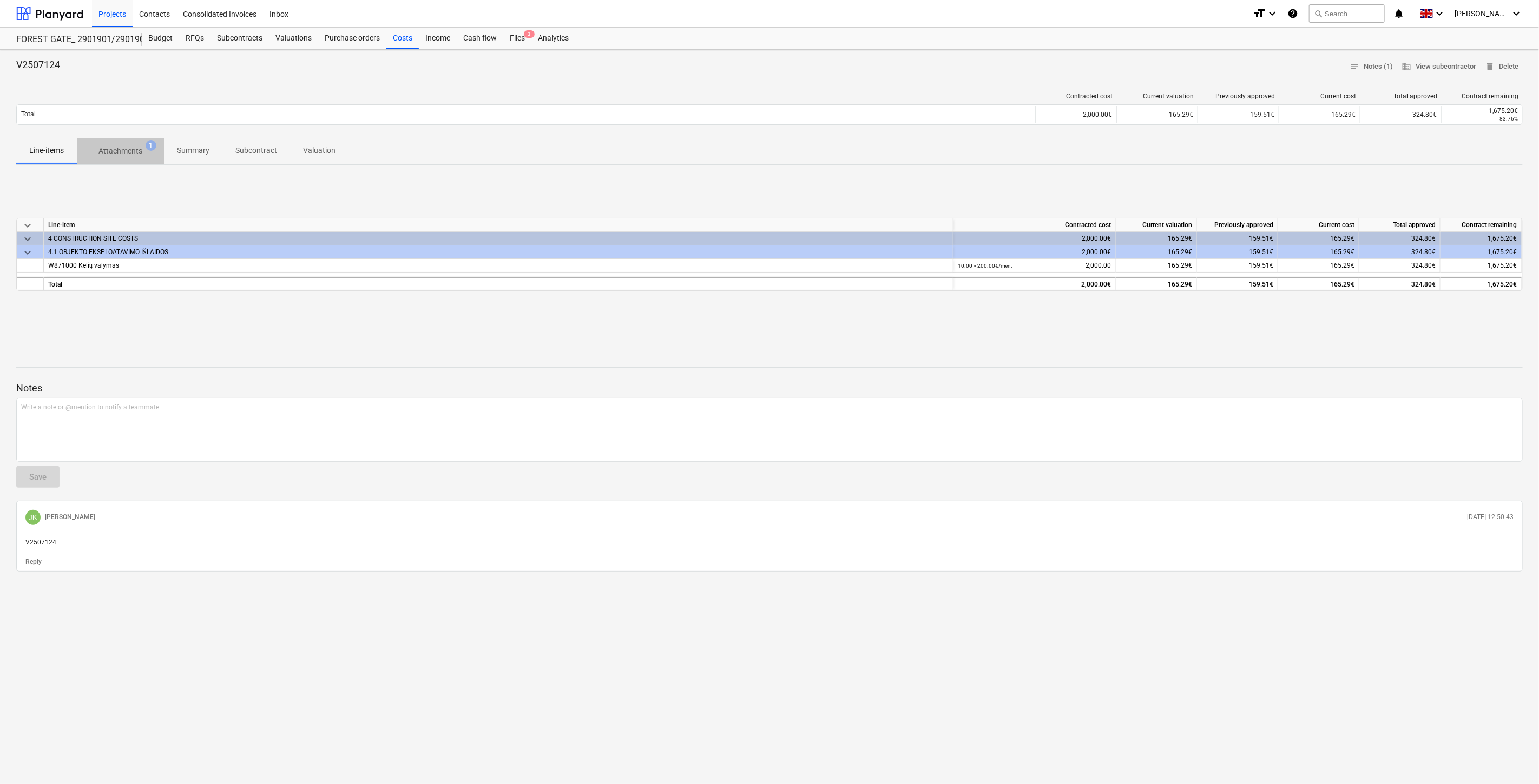
click at [138, 151] on p "Attachments" at bounding box center [121, 151] width 44 height 11
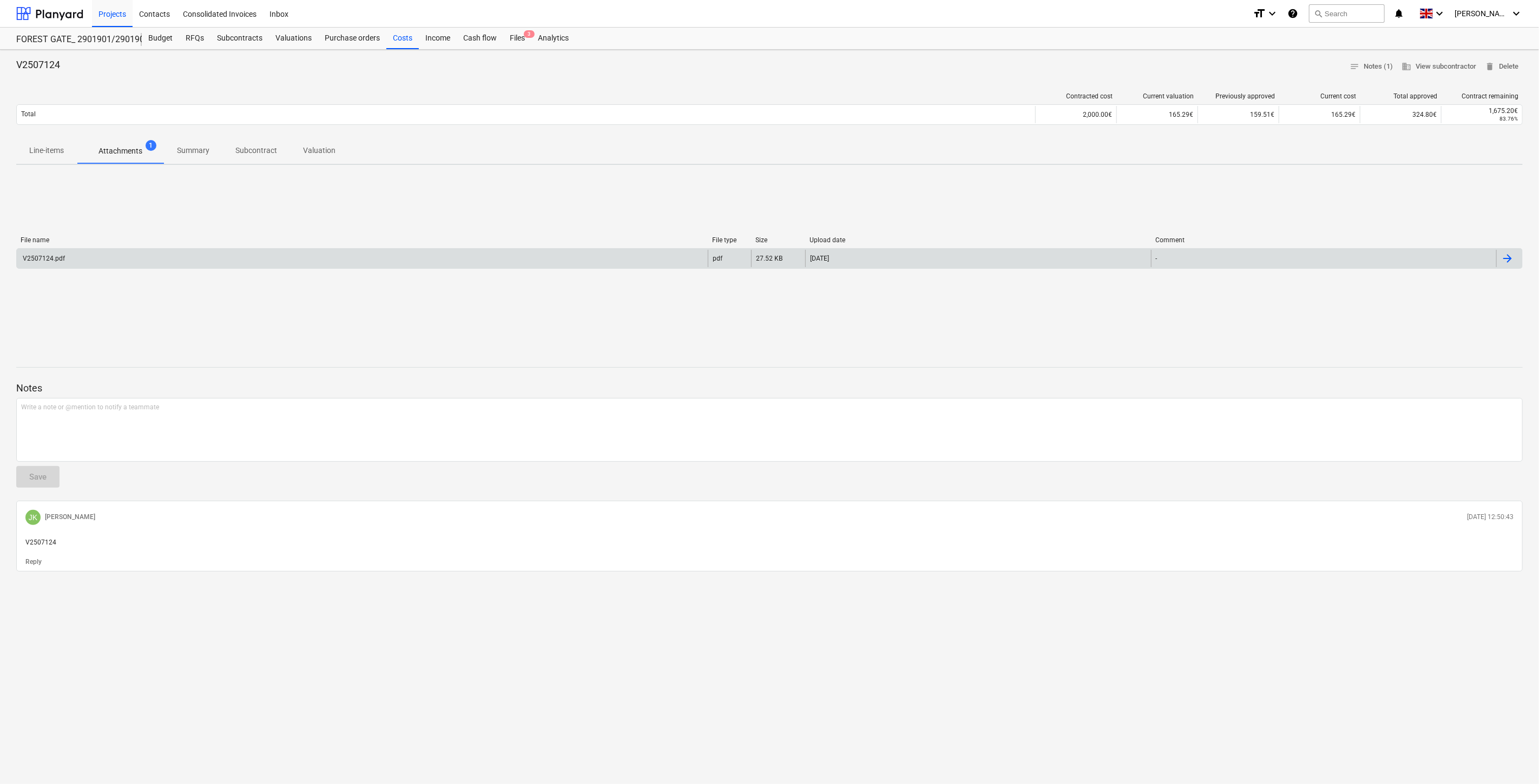
click at [221, 261] on div "V2507124.pdf" at bounding box center [363, 258] width 692 height 17
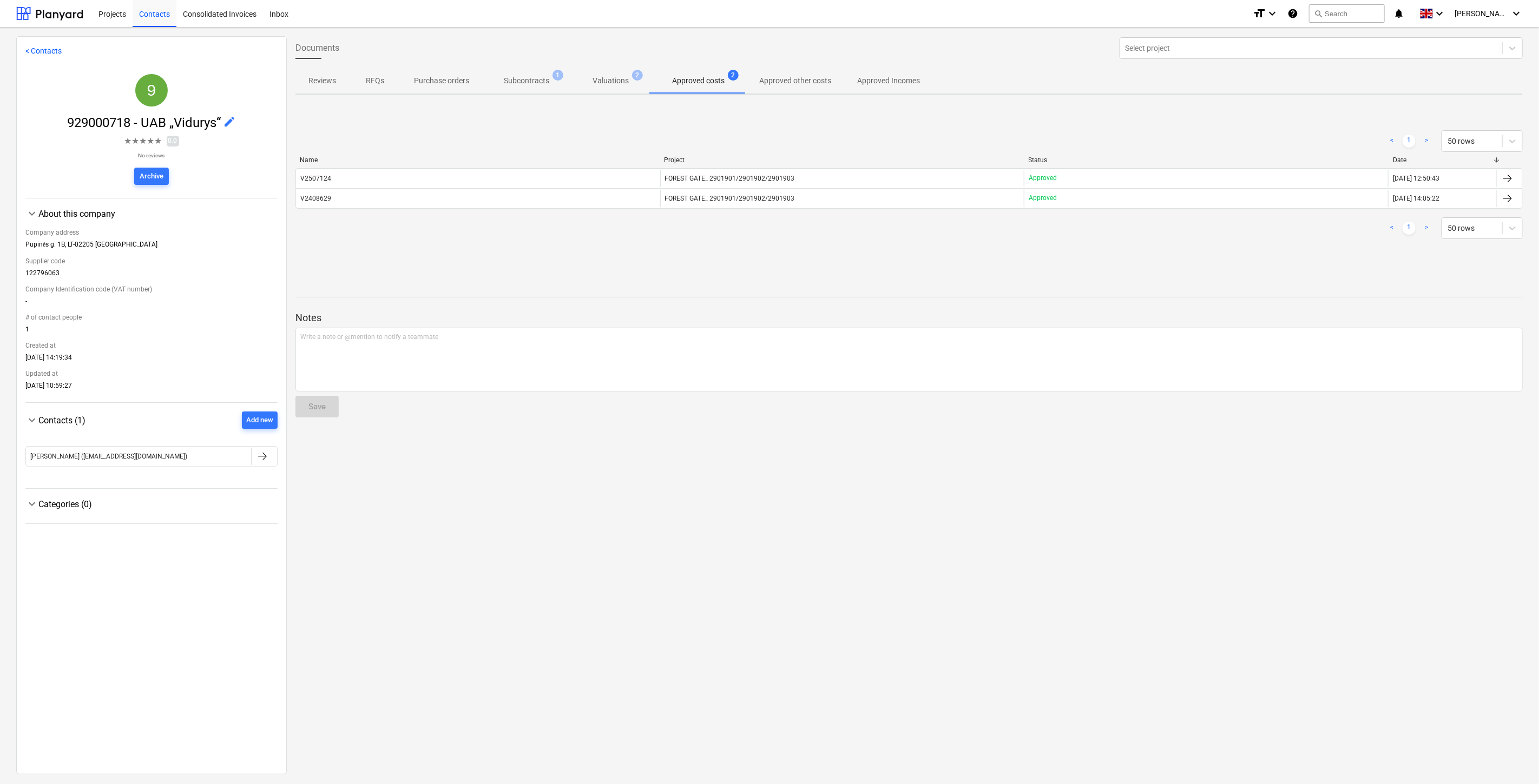
click at [516, 87] on span "Subcontracts 1" at bounding box center [526, 80] width 89 height 19
click at [711, 69] on button "Approved costs 2" at bounding box center [698, 80] width 96 height 26
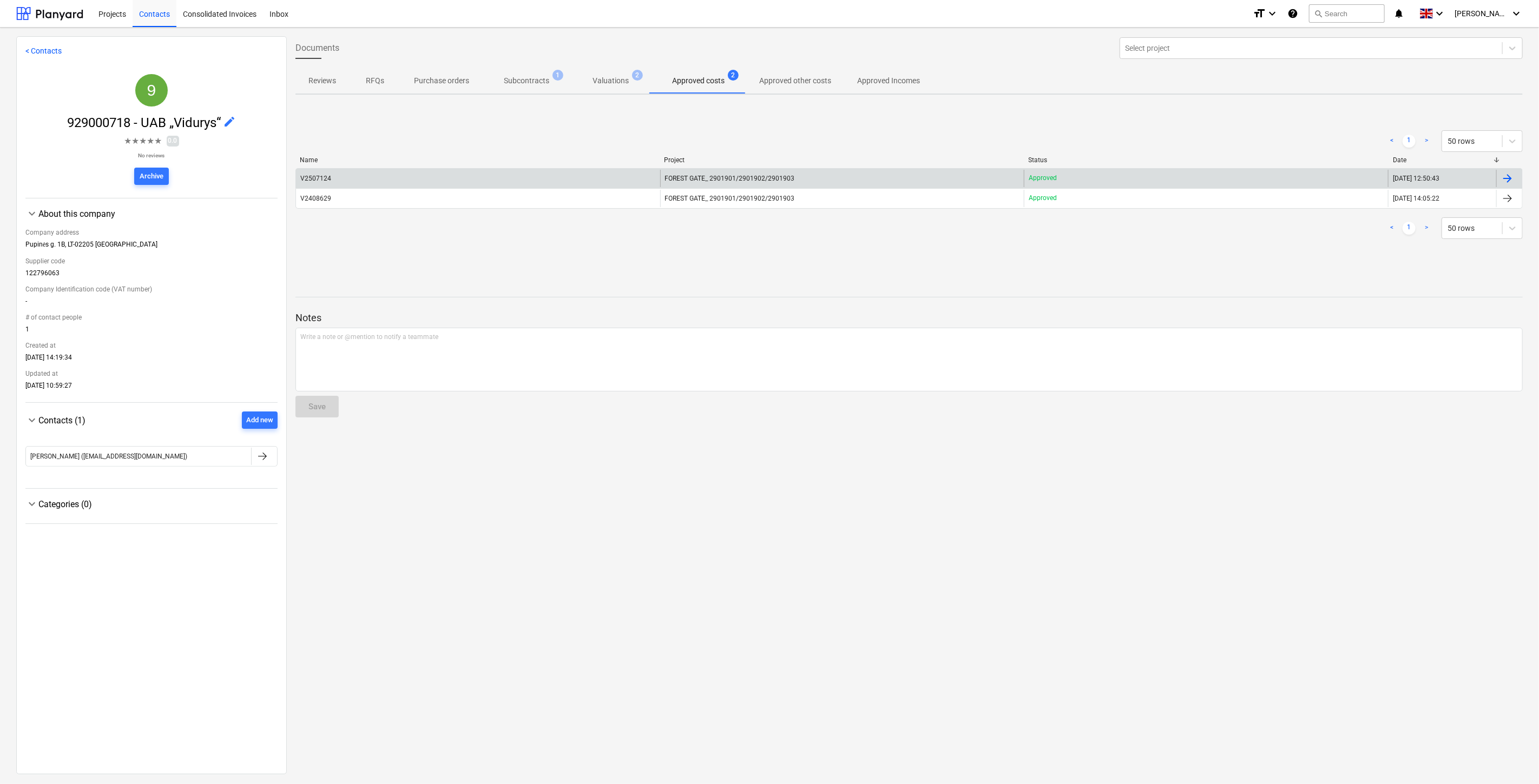
click at [594, 174] on div "V2507124" at bounding box center [478, 179] width 364 height 17
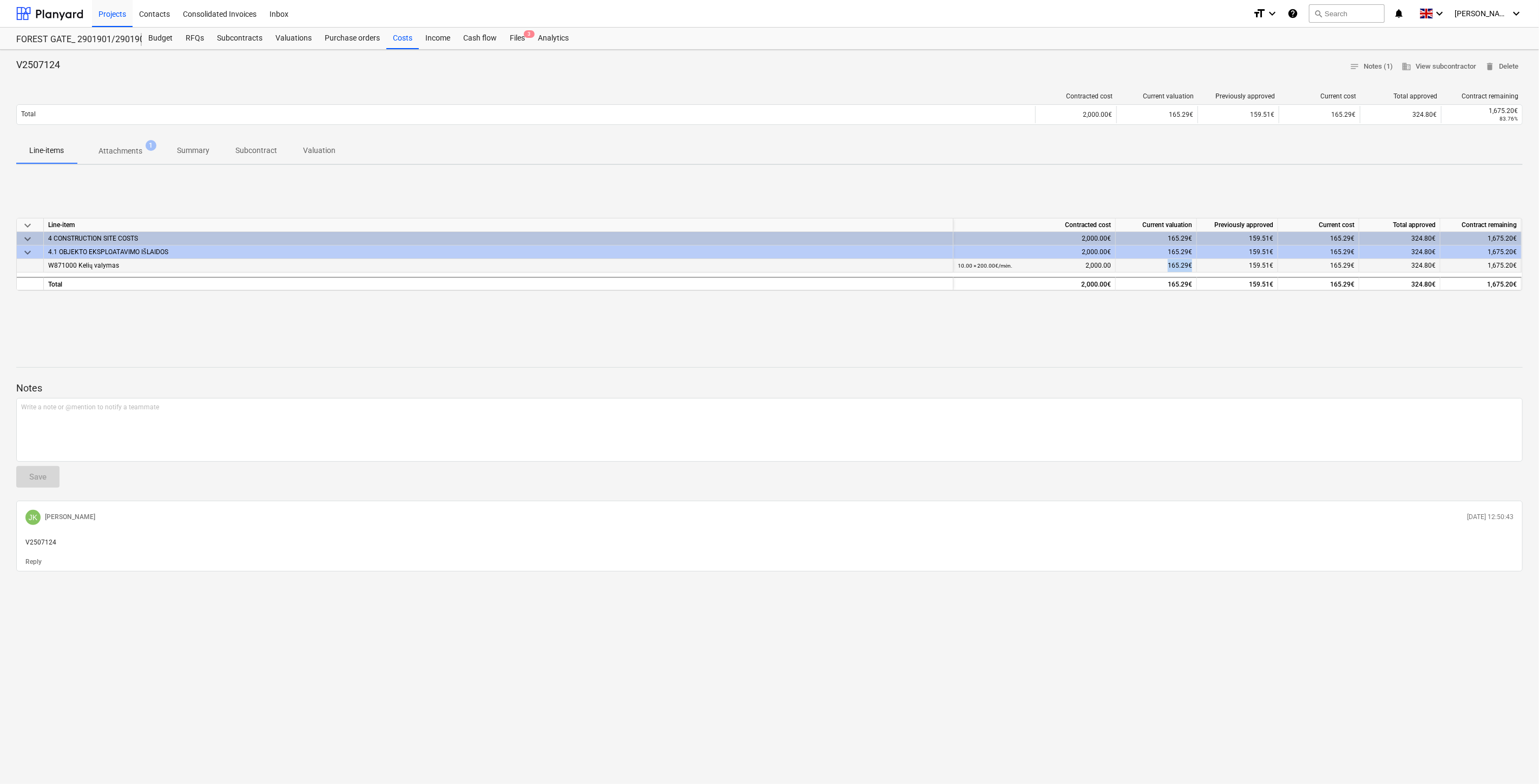
drag, startPoint x: 1192, startPoint y: 268, endPoint x: 1160, endPoint y: 267, distance: 32.0
click at [1160, 267] on div "165.29€" at bounding box center [1156, 266] width 81 height 13
click at [1148, 318] on div "keyboard_arrow_down Line-item Contracted cost Current valuation Previously appr…" at bounding box center [769, 255] width 1506 height 163
click at [1166, 309] on div "keyboard_arrow_down Line-item Contracted cost Current valuation Previously appr…" at bounding box center [769, 255] width 1506 height 163
click at [1164, 338] on div "V2507124 notes Notes (1) business View subcontractor delete Delete Contracted c…" at bounding box center [769, 417] width 1539 height 734
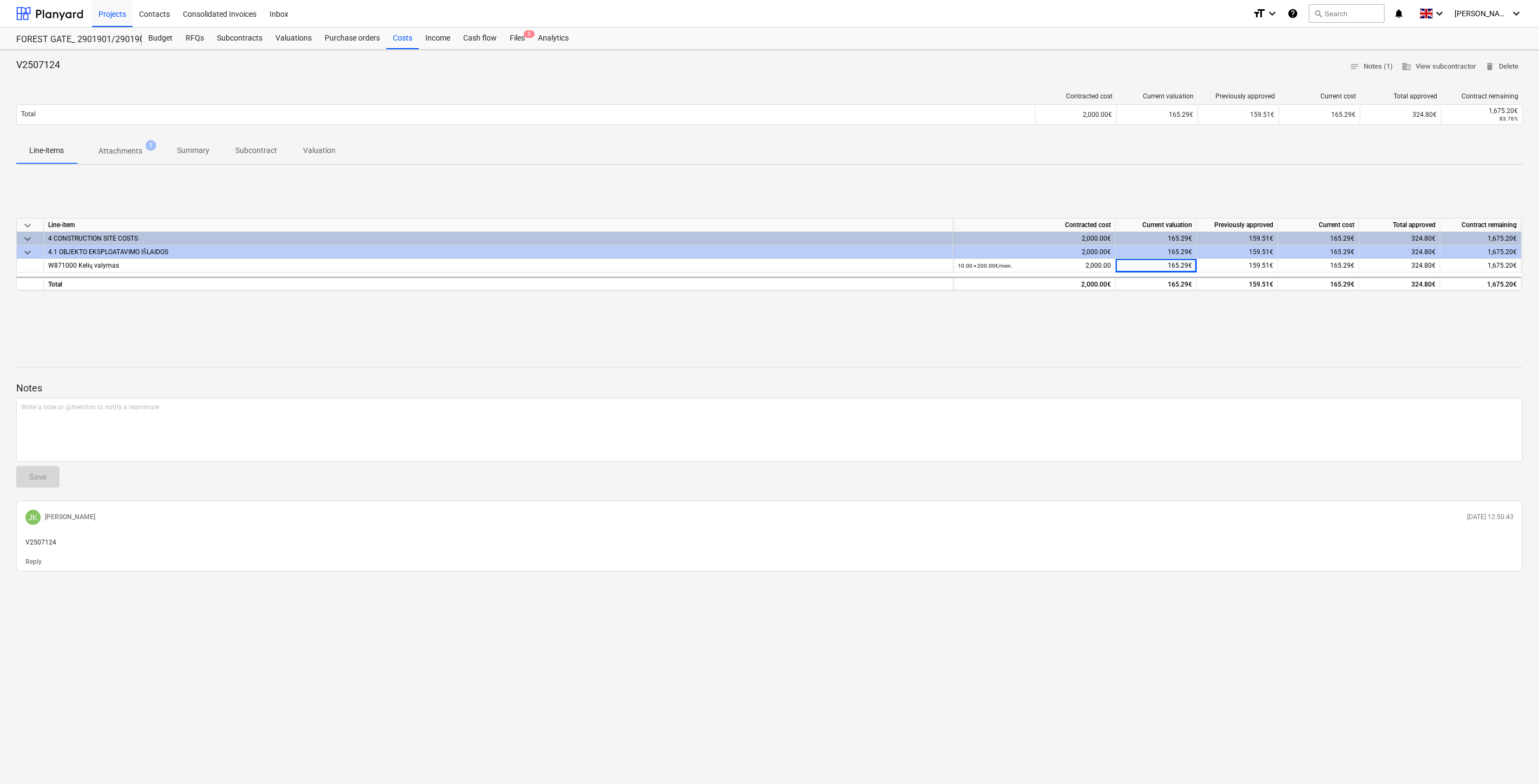
click at [1167, 337] on div "V2507124 notes Notes (1) business View subcontractor delete Delete Contracted c…" at bounding box center [769, 417] width 1539 height 734
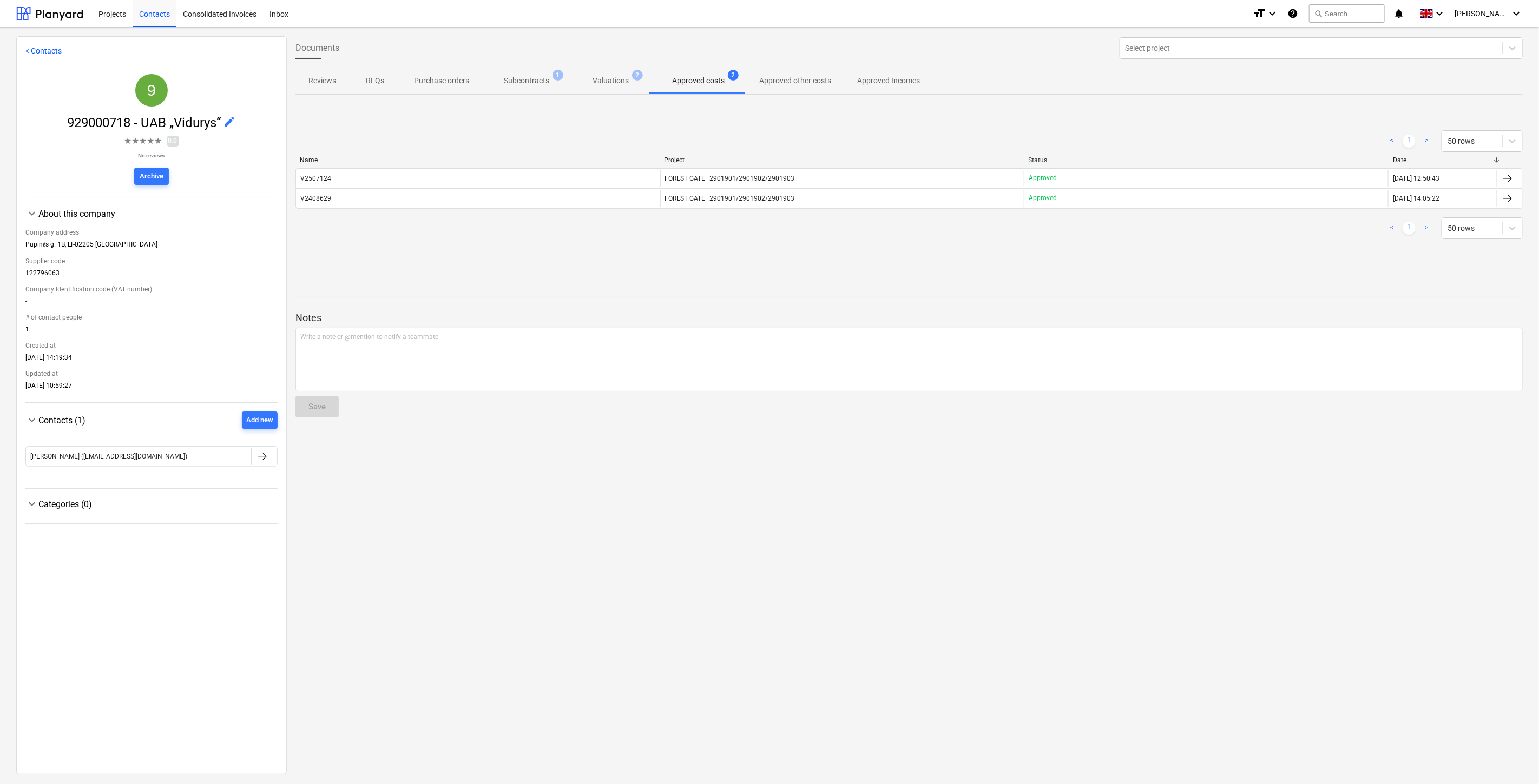
click at [1327, 258] on div "< 1 > 50 rows Name Project Status Date V2507124 FOREST GATE_ 2901901/2901902/29…" at bounding box center [909, 185] width 1227 height 163
click at [537, 87] on span "Subcontracts 1" at bounding box center [526, 80] width 89 height 19
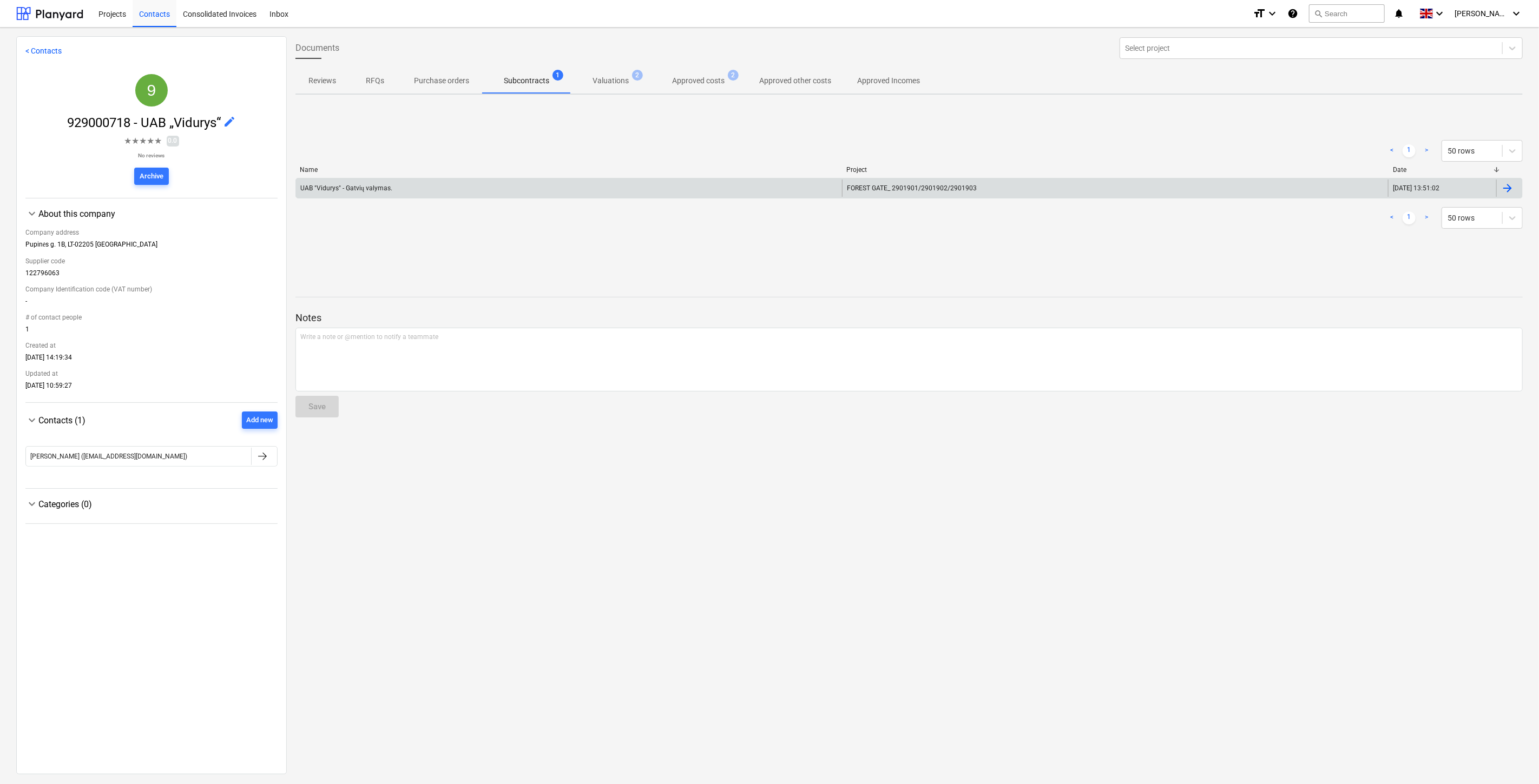
click at [672, 185] on div "UAB "Vidurys" - Gatvių valymas." at bounding box center [569, 188] width 546 height 17
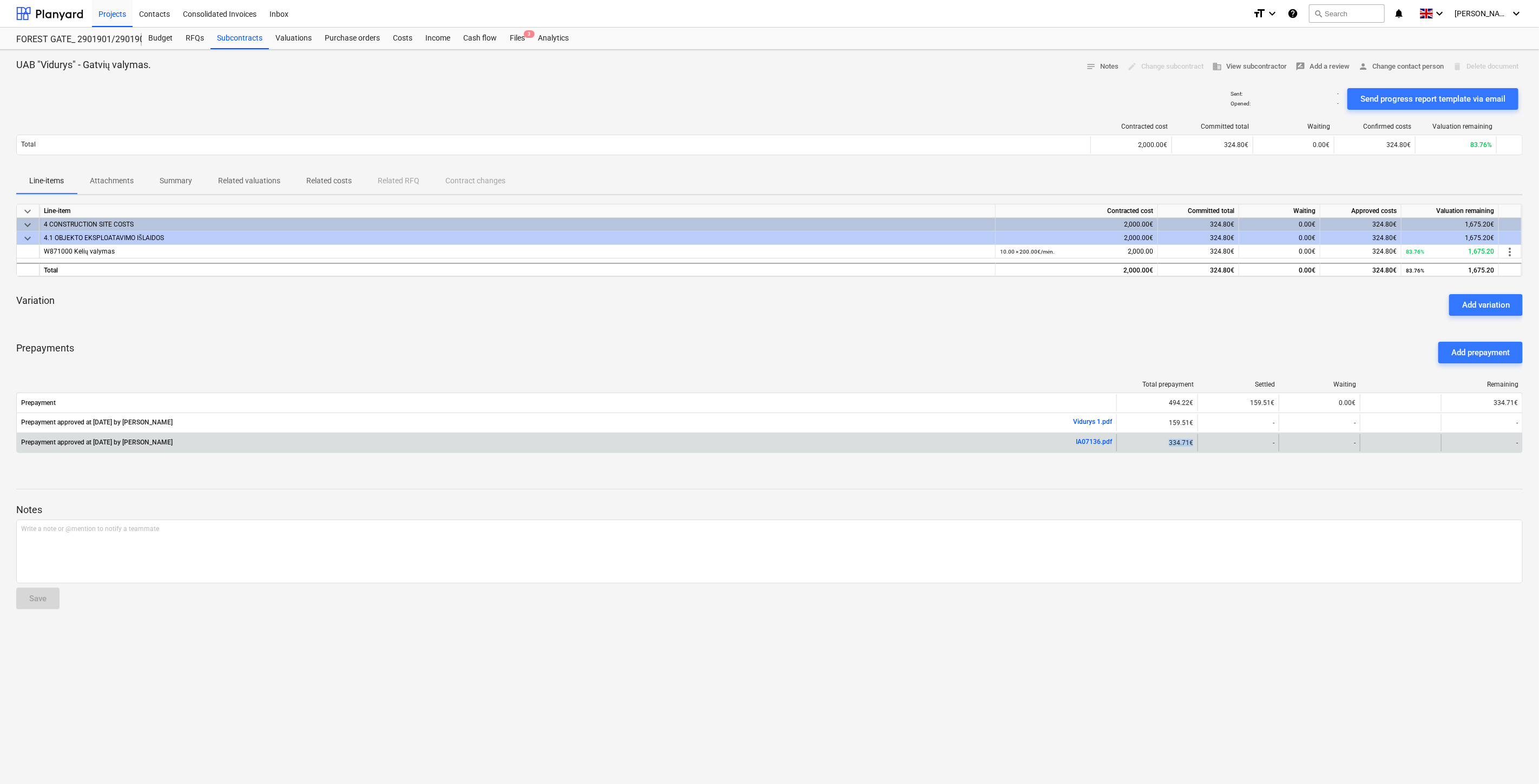
drag, startPoint x: 1193, startPoint y: 445, endPoint x: 1161, endPoint y: 445, distance: 32.0
click at [1161, 445] on div "334.71€" at bounding box center [1156, 443] width 81 height 17
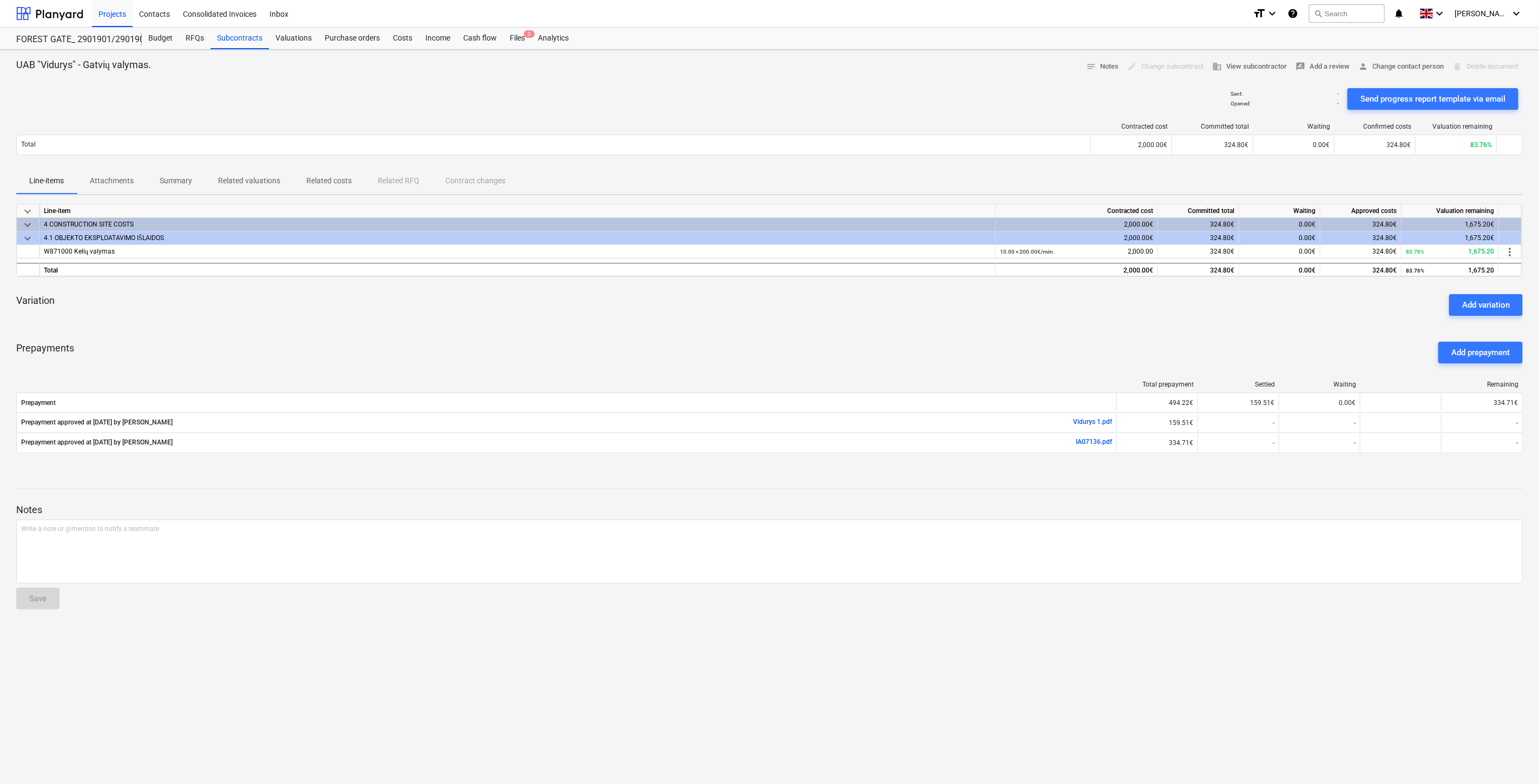
click at [1156, 487] on div "Notes Write a note or @mention to notify a teammate ﻿ Save" at bounding box center [769, 547] width 1506 height 143
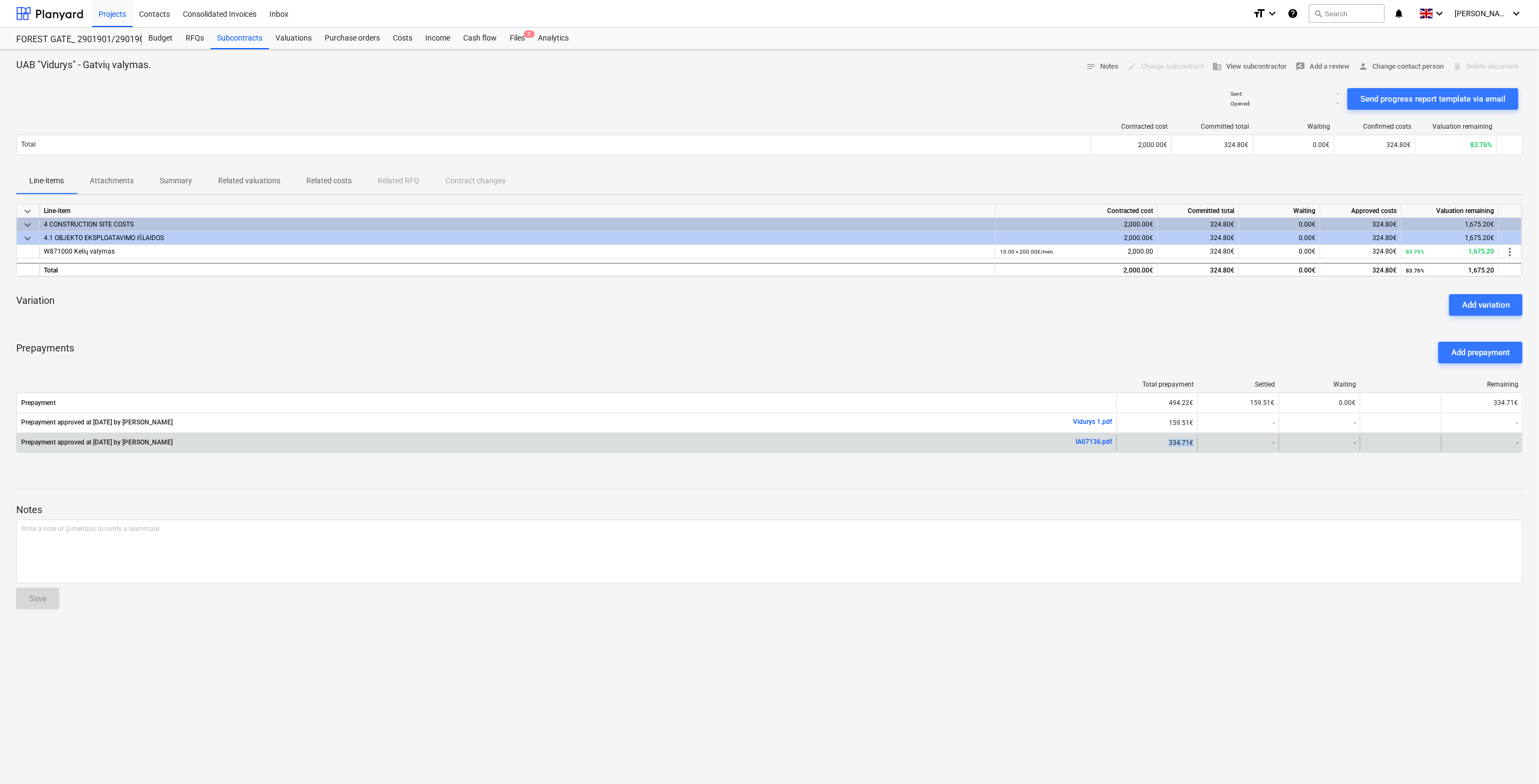
drag, startPoint x: 1194, startPoint y: 441, endPoint x: 1155, endPoint y: 446, distance: 39.3
click at [1155, 446] on div "334.71€" at bounding box center [1156, 443] width 81 height 17
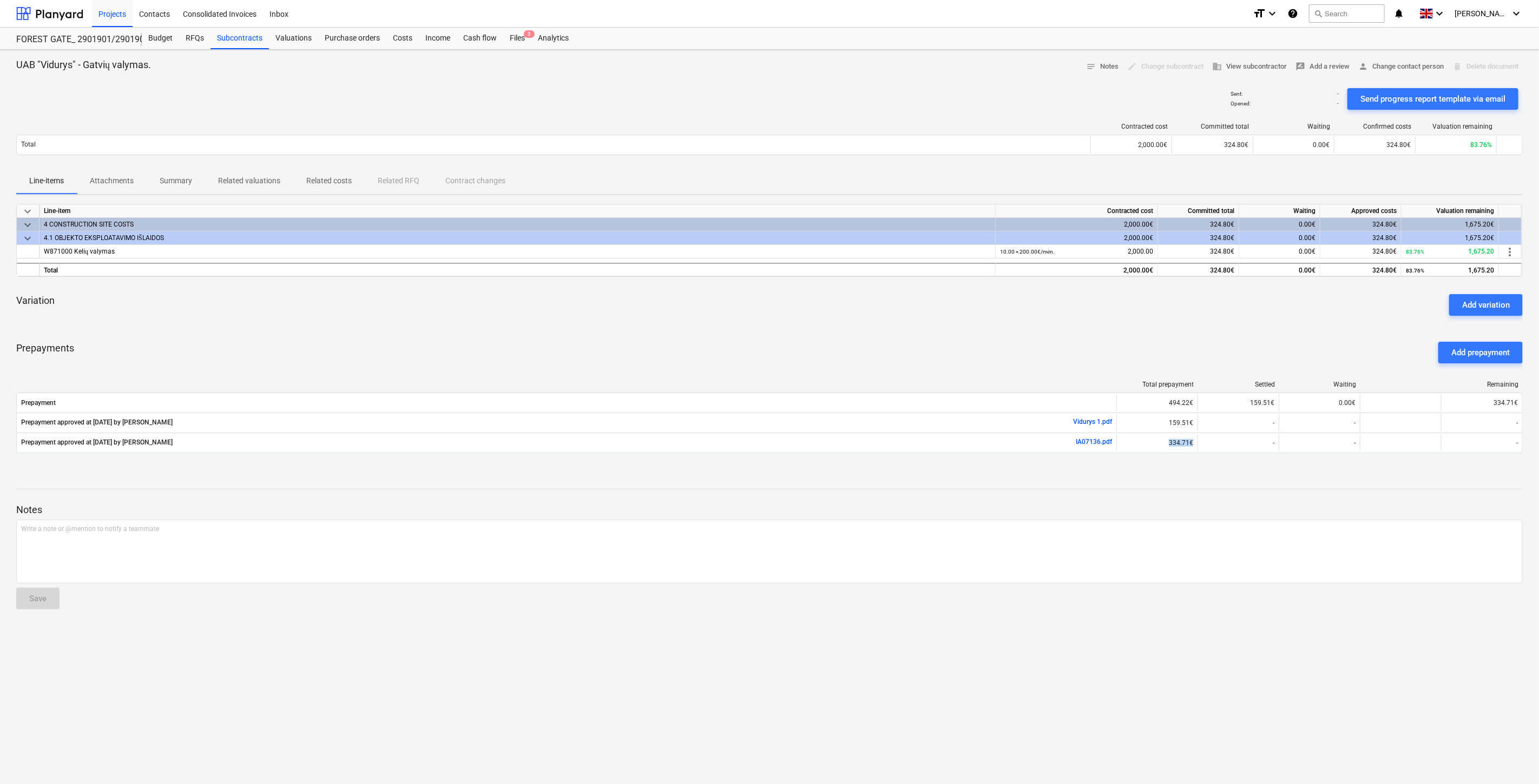
click at [1155, 466] on div "Total prepayment Settled Waiting Remaining Prepayment 494.22€ 159.51€ 0.00€ 334…" at bounding box center [769, 419] width 1506 height 94
drag, startPoint x: 1135, startPoint y: 449, endPoint x: 1154, endPoint y: 355, distance: 95.9
click at [1154, 355] on div "Prepayments Add prepayment" at bounding box center [769, 353] width 1506 height 39
click at [523, 40] on div "Files 3" at bounding box center [517, 38] width 28 height 22
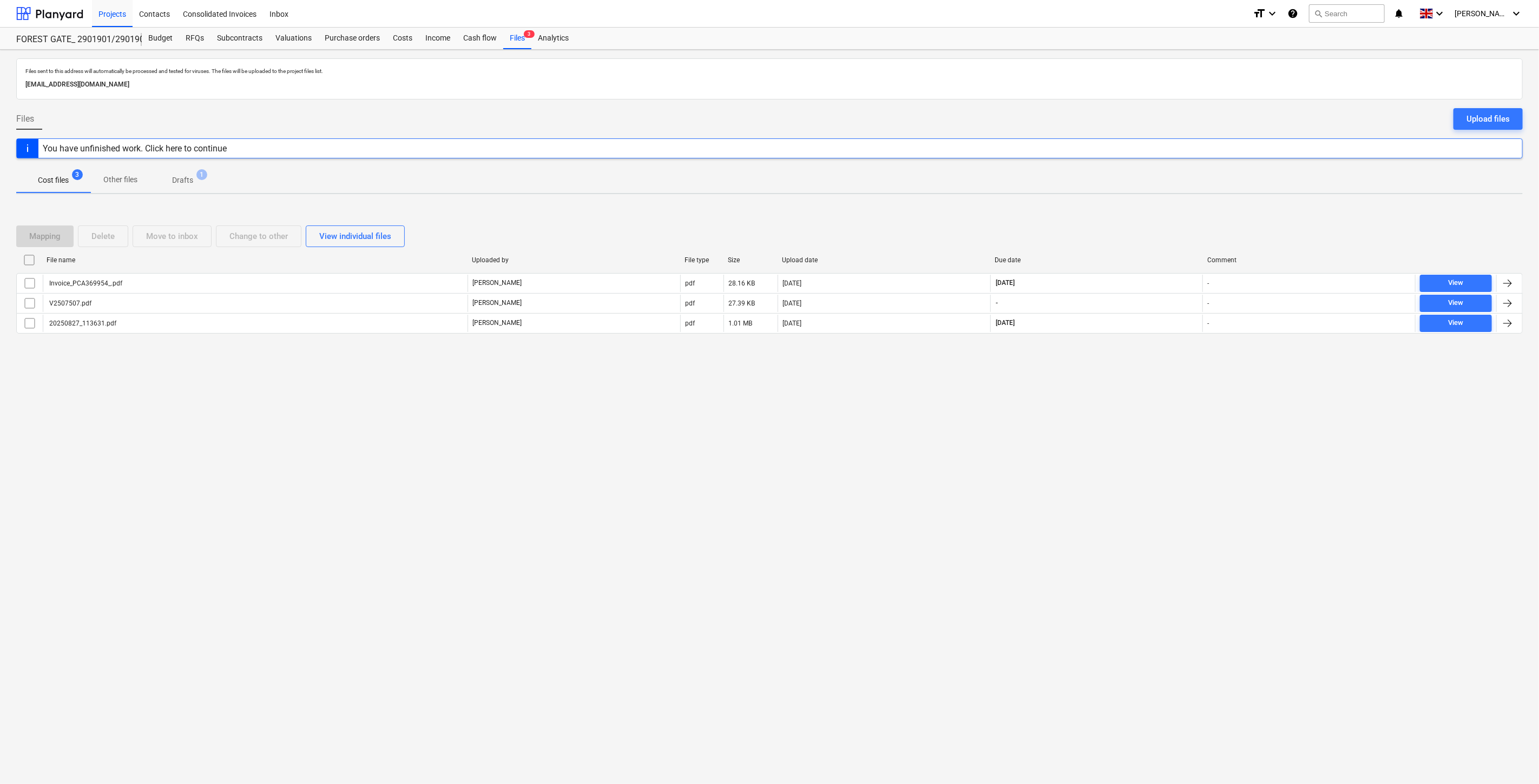
click at [1090, 459] on div "Files sent to this address will automatically be processed and tested for virus…" at bounding box center [769, 417] width 1539 height 734
drag, startPoint x: 1105, startPoint y: 442, endPoint x: 352, endPoint y: 436, distance: 753.0
click at [1099, 442] on div "Files sent to this address will automatically be processed and tested for virus…" at bounding box center [769, 417] width 1539 height 734
click at [1133, 416] on div "Files sent to this address will automatically be processed and tested for virus…" at bounding box center [769, 417] width 1539 height 734
click at [1146, 391] on div "Files sent to this address will automatically be processed and tested for virus…" at bounding box center [769, 417] width 1539 height 734
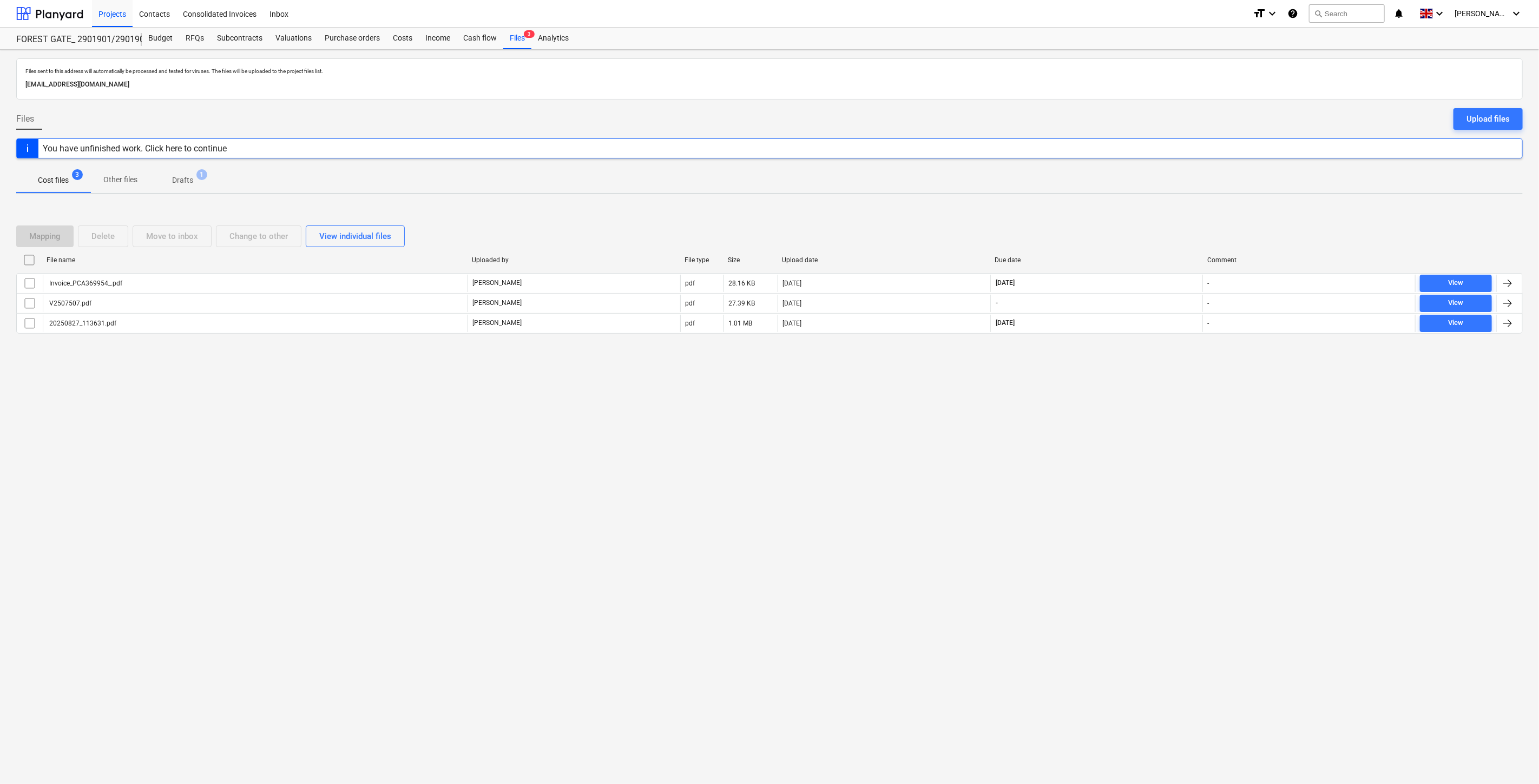
click at [901, 520] on div "Files sent to this address will automatically be processed and tested for virus…" at bounding box center [769, 417] width 1539 height 734
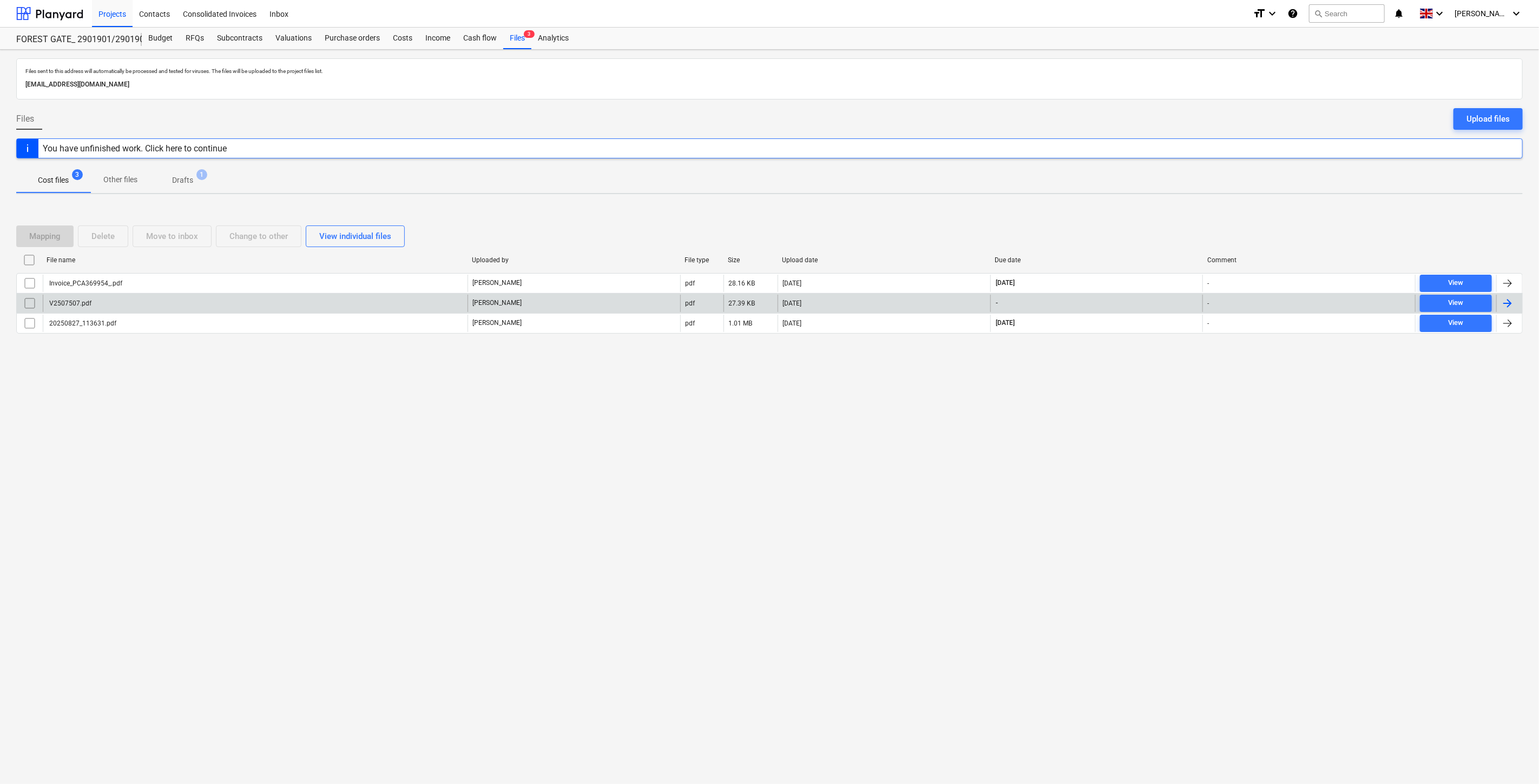
click at [290, 303] on div "V2507507.pdf" at bounding box center [255, 303] width 425 height 17
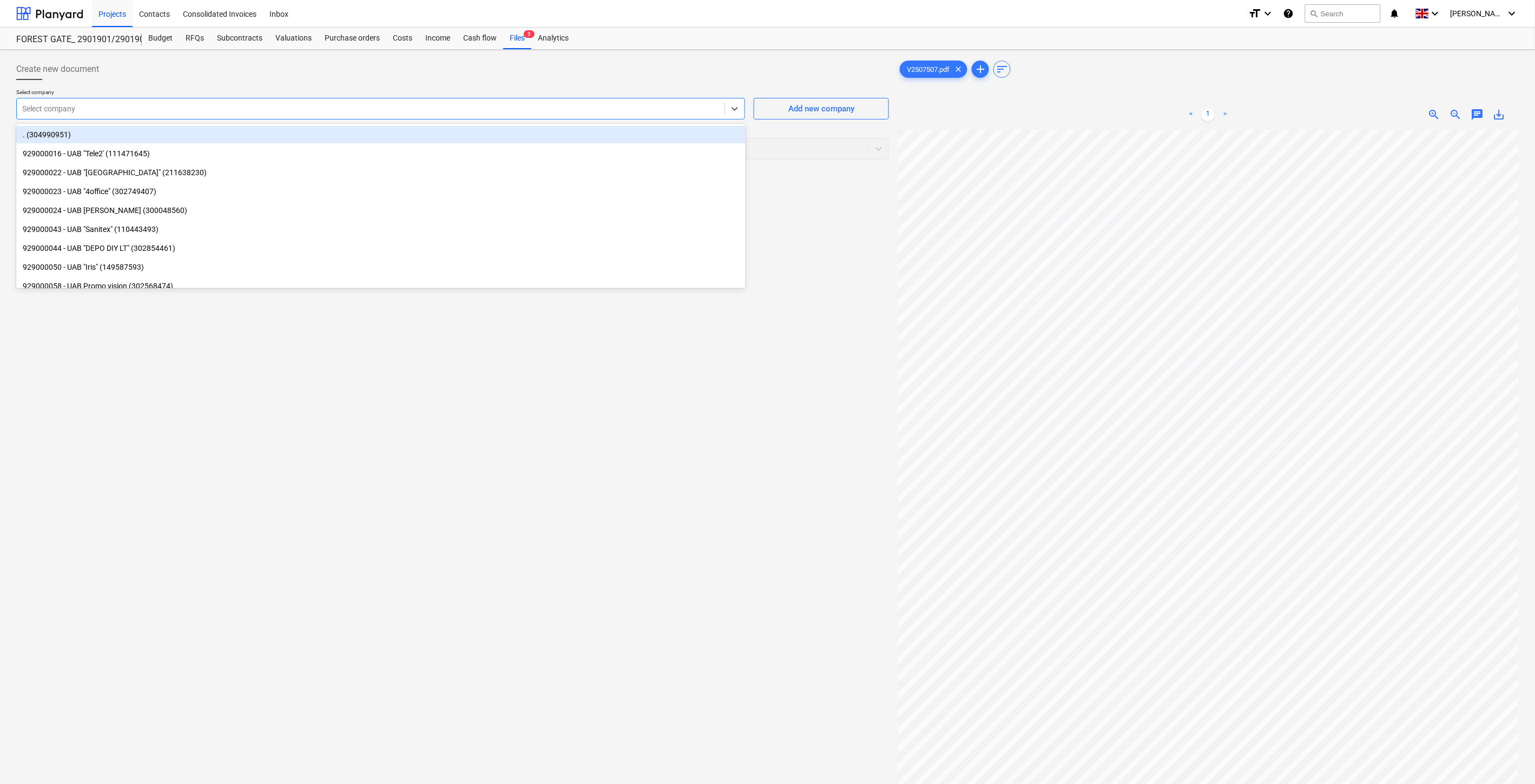
click at [356, 106] on div at bounding box center [370, 108] width 697 height 11
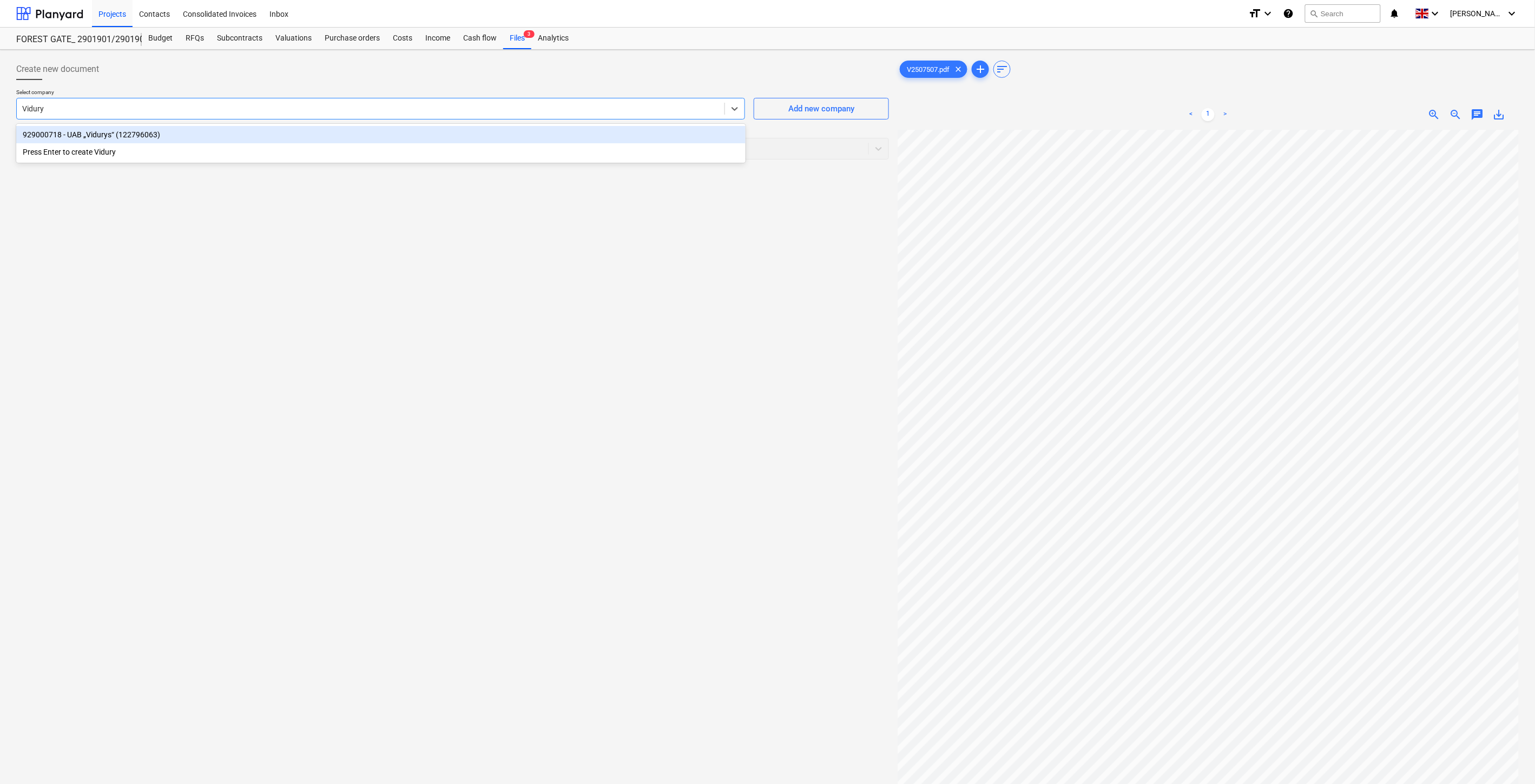
type input "Vidurys"
click at [354, 134] on div "929000718 - UAB „Vidurys“ (122796063)" at bounding box center [381, 135] width 730 height 17
click at [336, 144] on div at bounding box center [442, 148] width 841 height 11
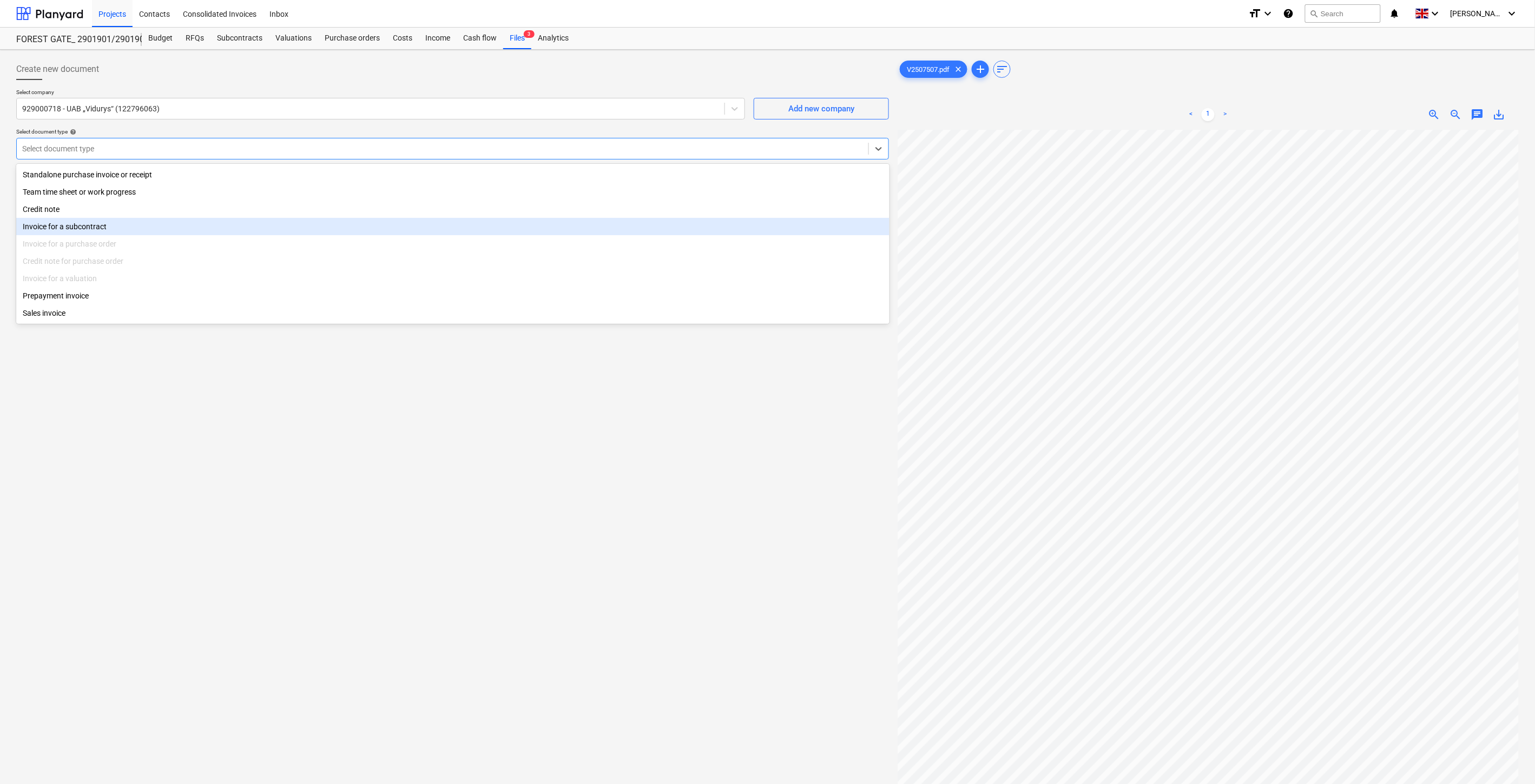
click at [155, 224] on div "Invoice for a subcontract" at bounding box center [452, 227] width 873 height 17
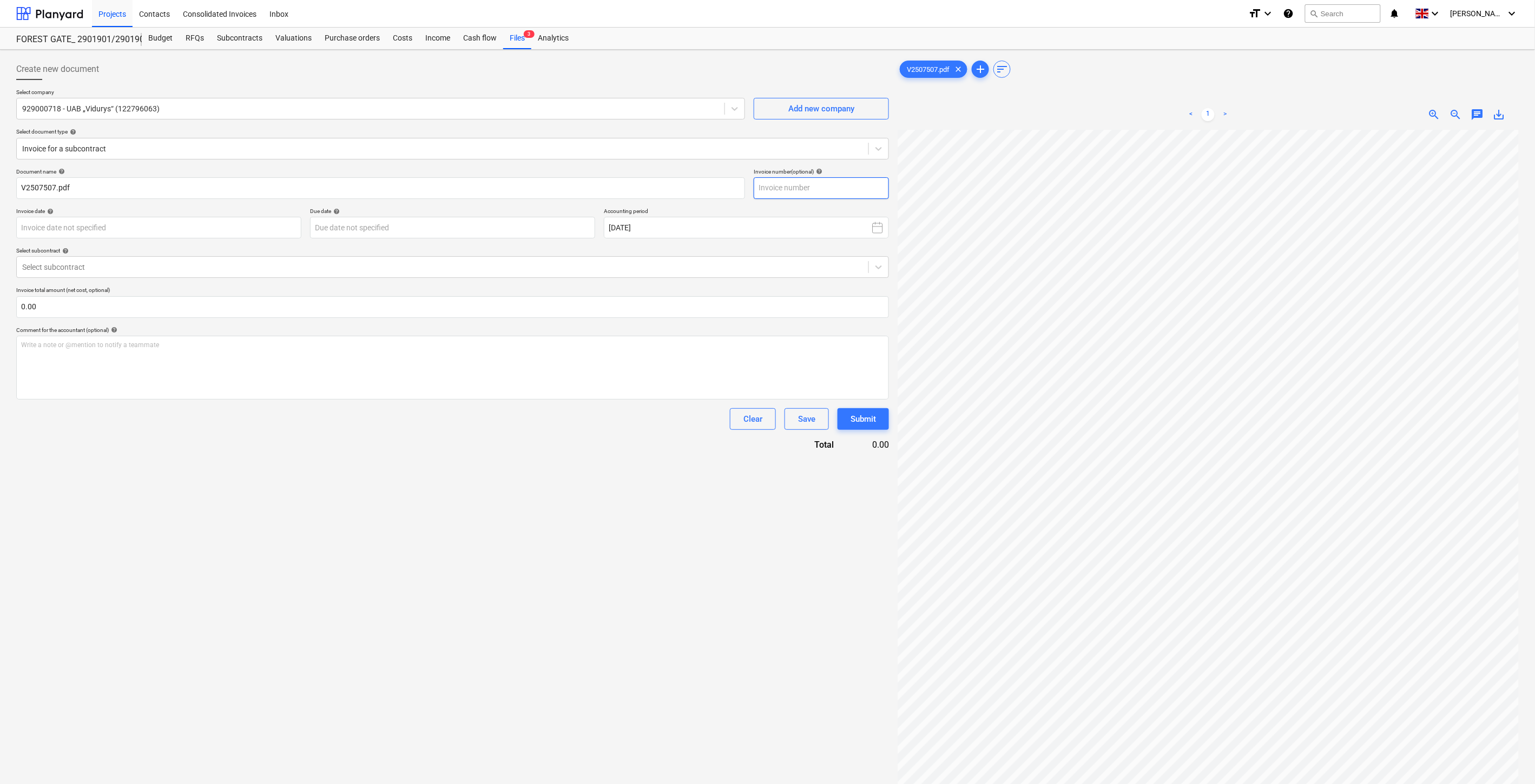
click at [837, 184] on input "text" at bounding box center [821, 188] width 135 height 22
type input "V2507507"
click at [247, 234] on body "Projects Contacts Consolidated Invoices Inbox format_size keyboard_arrow_down h…" at bounding box center [767, 392] width 1535 height 784
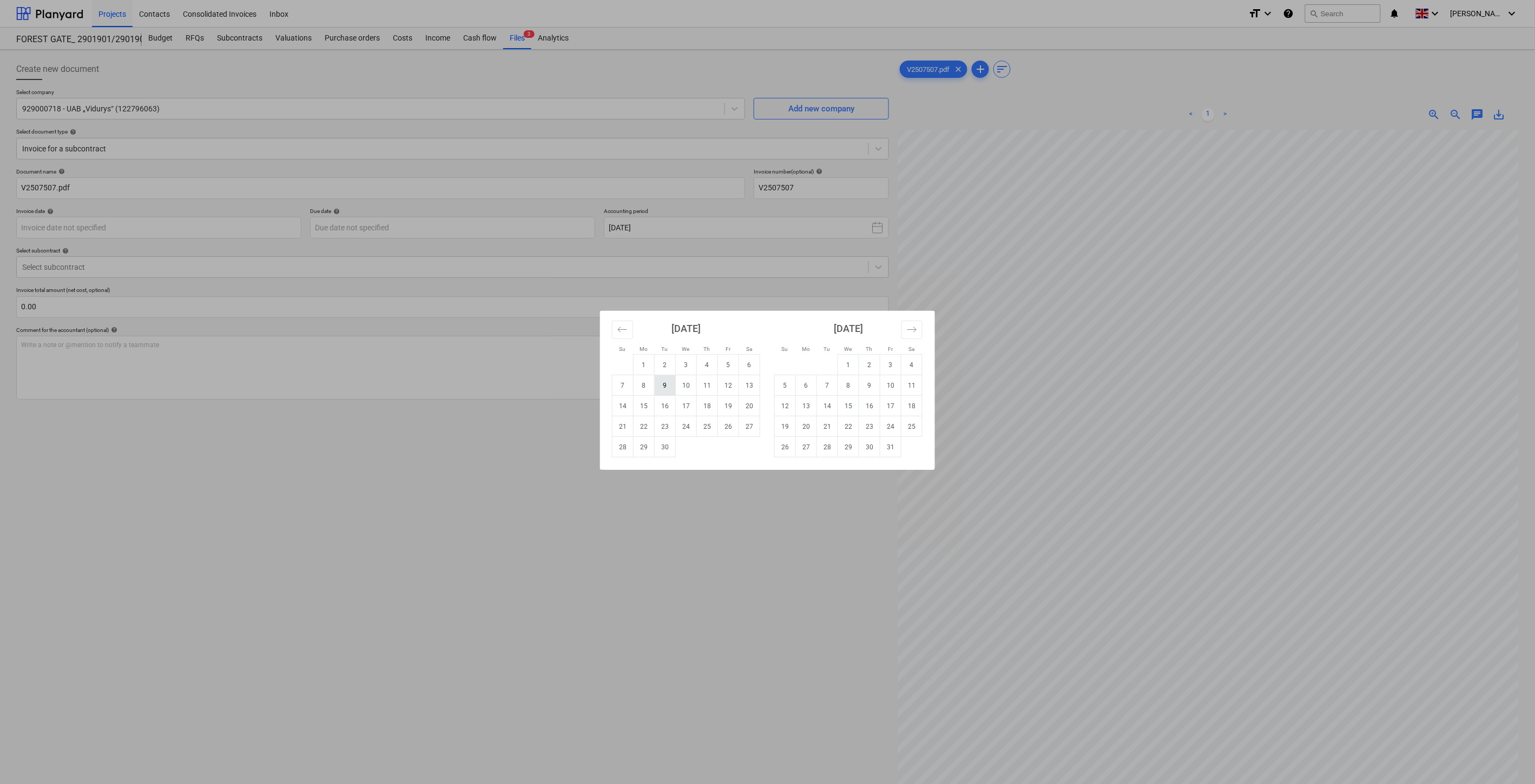
click at [664, 384] on td "9" at bounding box center [666, 386] width 21 height 21
type input "09 Sep 2025"
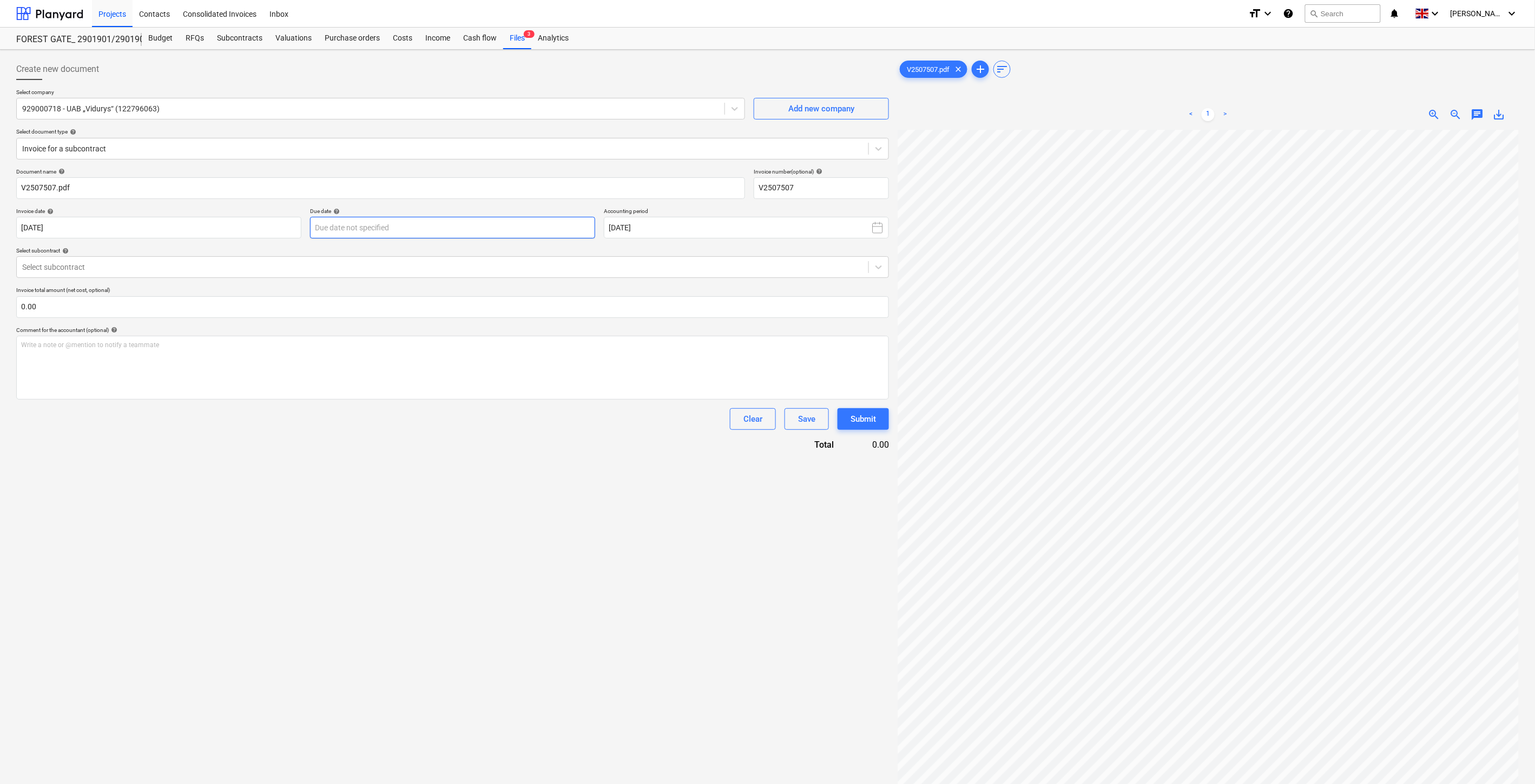
click at [427, 229] on body "Projects Contacts Consolidated Invoices Inbox format_size keyboard_arrow_down h…" at bounding box center [767, 392] width 1535 height 784
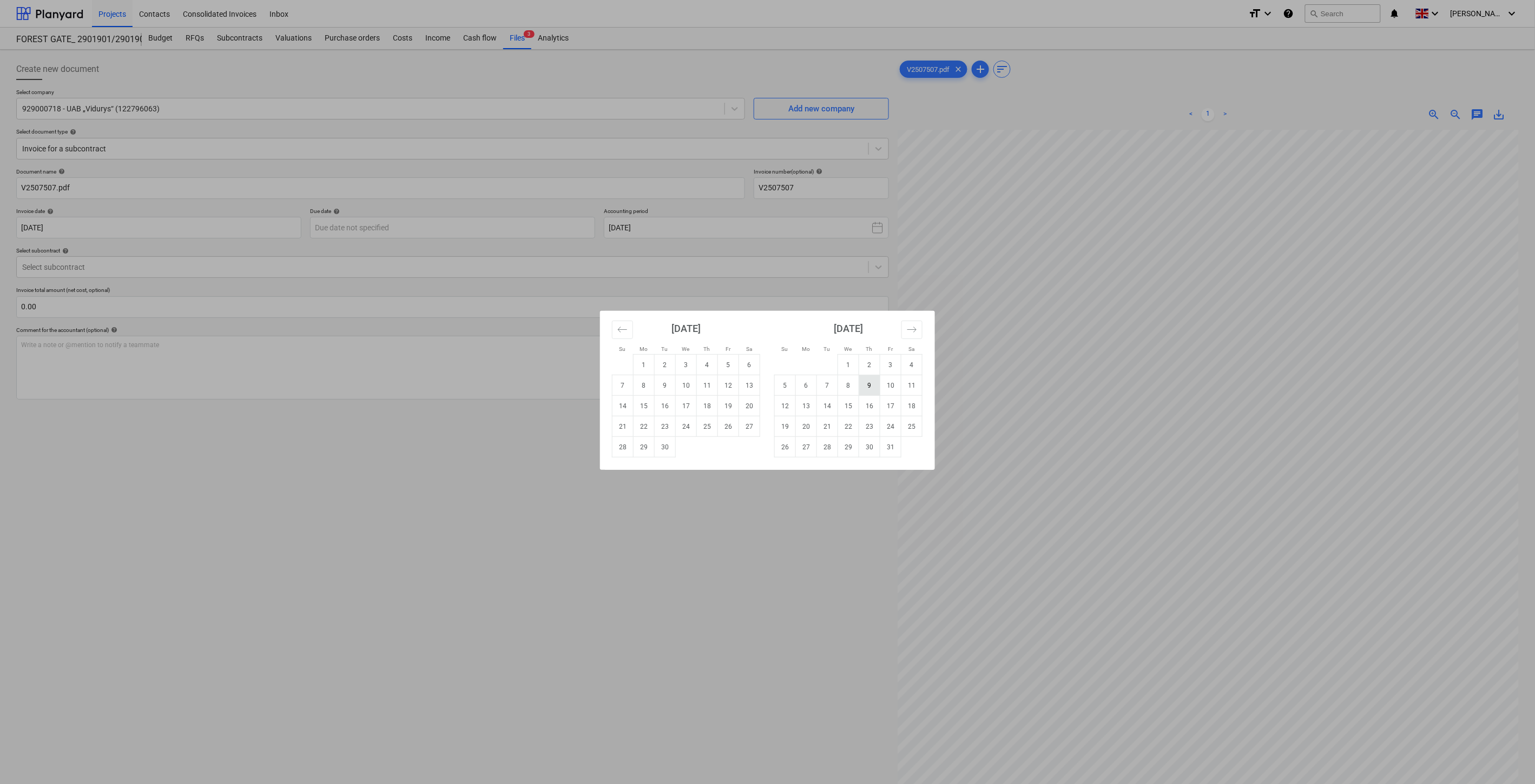
click at [875, 381] on td "9" at bounding box center [870, 386] width 21 height 21
type input "09 Oct 2025"
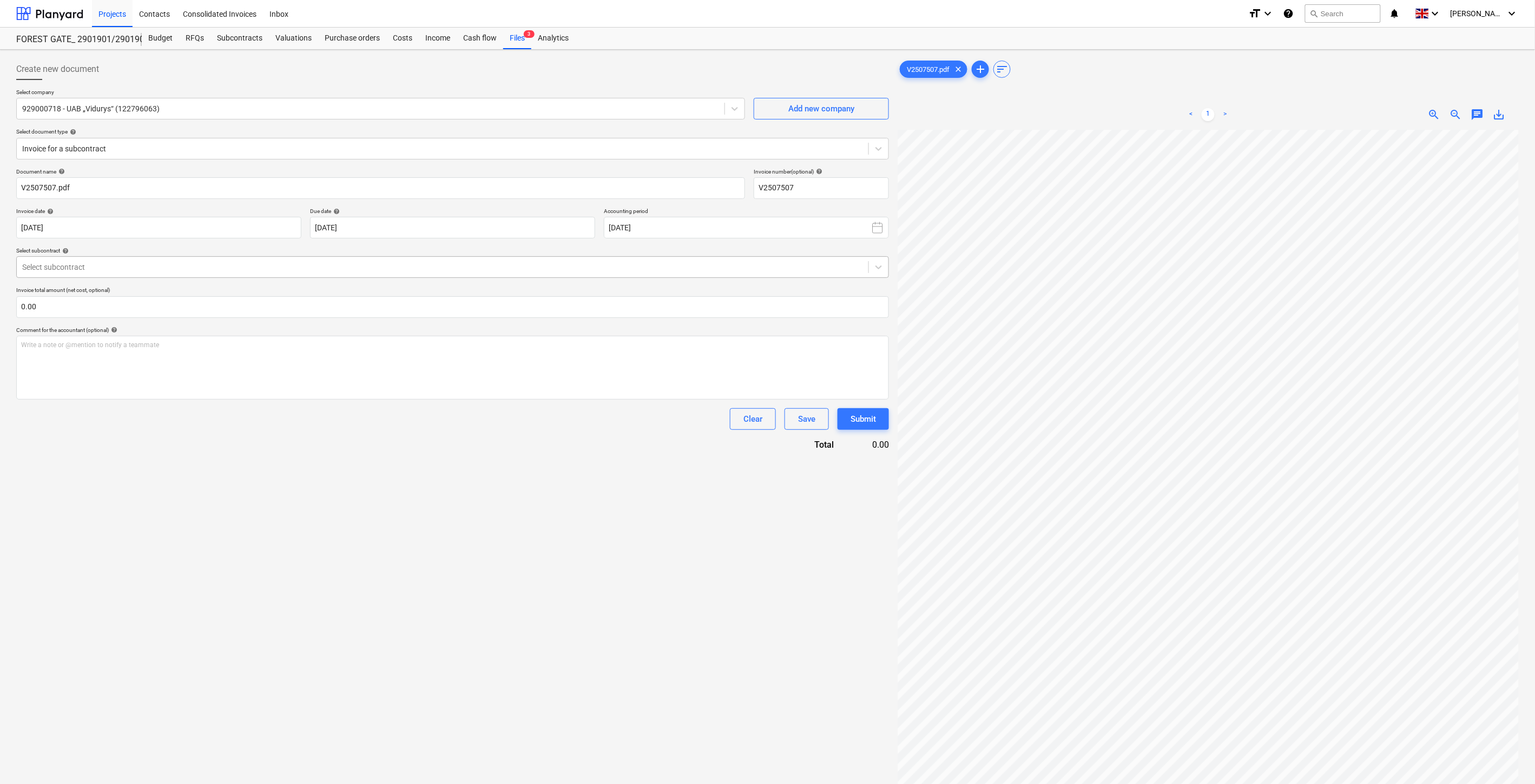
click at [291, 264] on div at bounding box center [442, 267] width 841 height 11
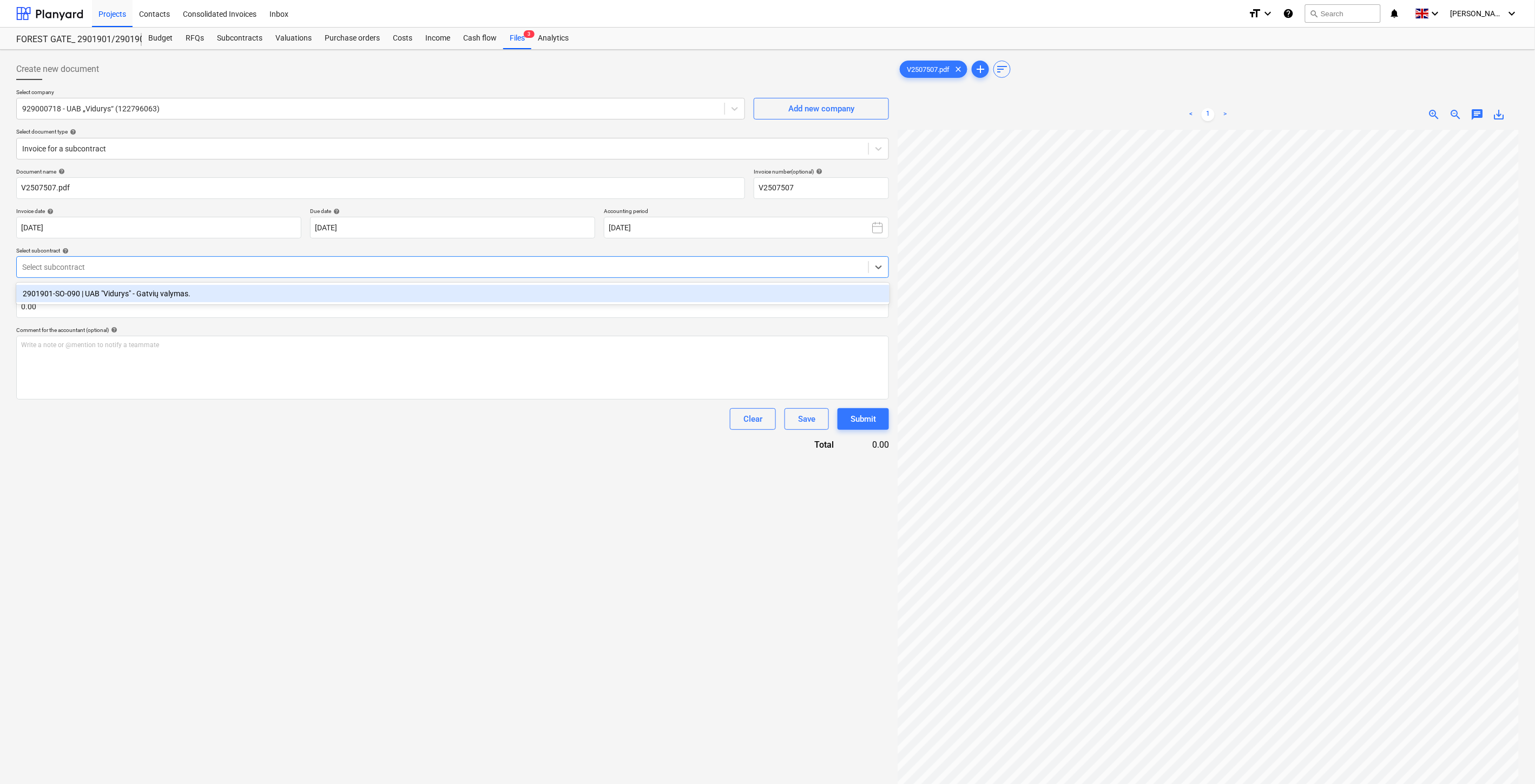
click at [285, 288] on div "2901901-SO-090 | UAB "Vidurys" - Gatvių valymas." at bounding box center [452, 294] width 873 height 17
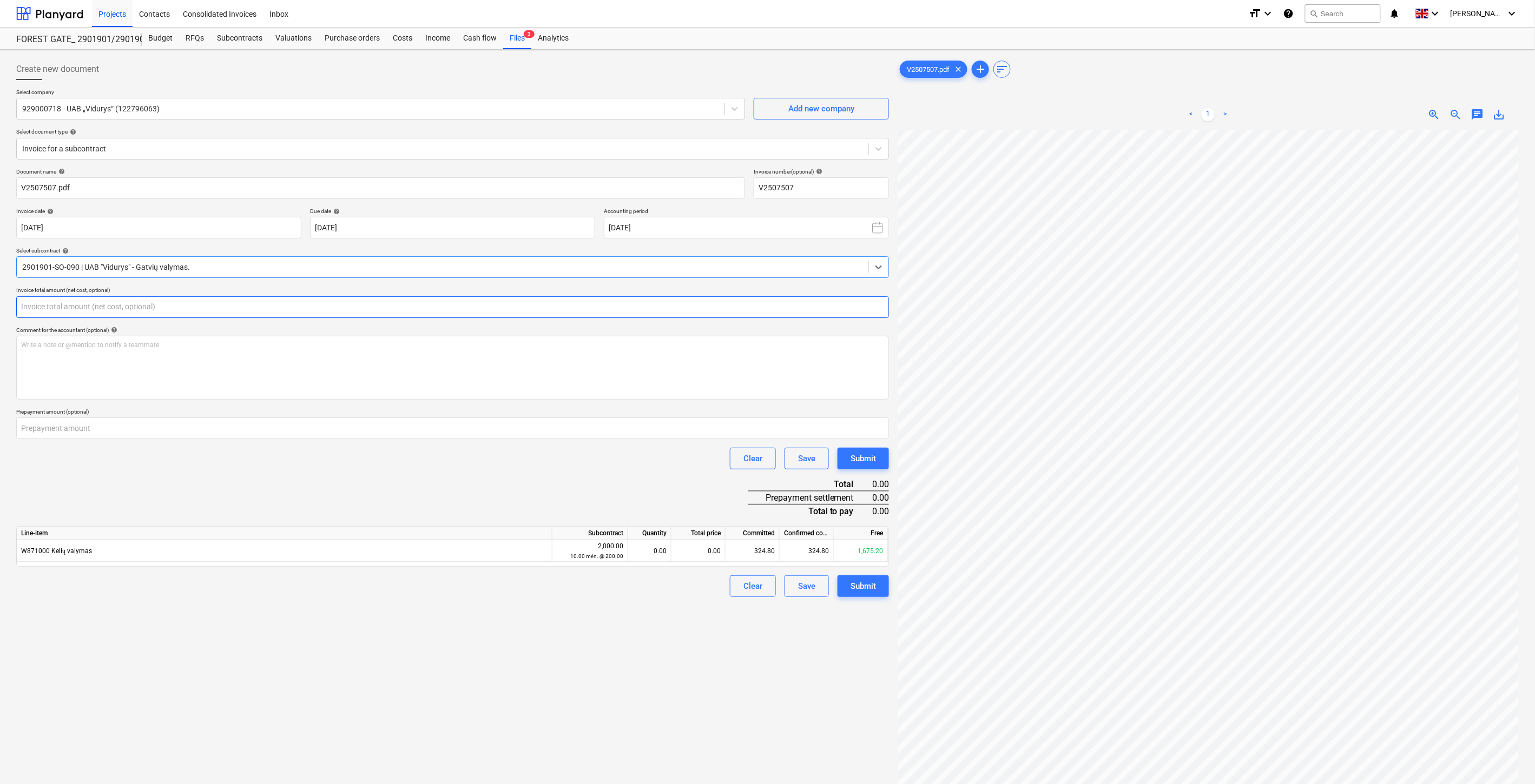
click at [281, 303] on input "text" at bounding box center [452, 307] width 873 height 22
type input "280.99"
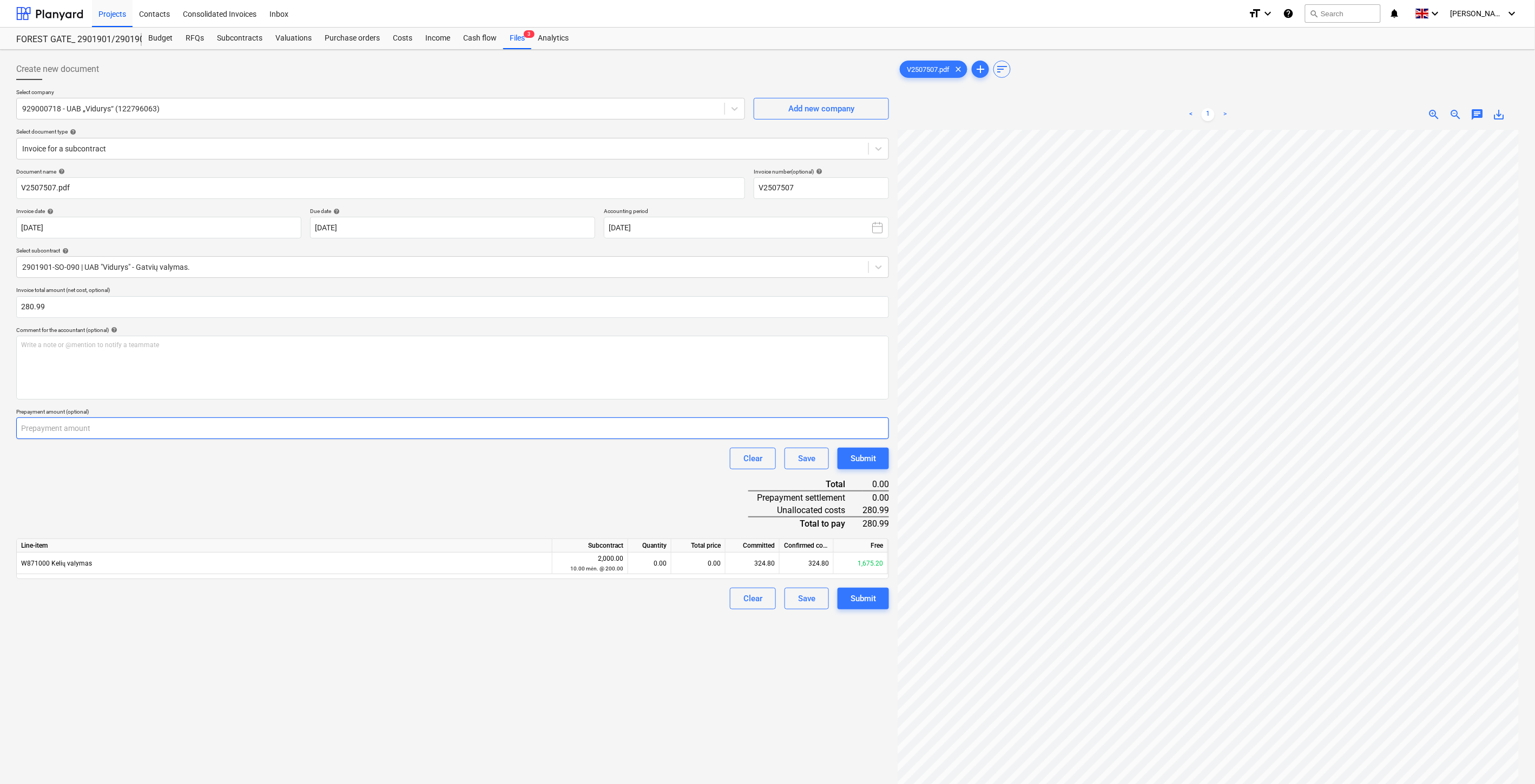
drag, startPoint x: 262, startPoint y: 439, endPoint x: 296, endPoint y: 425, distance: 36.8
click at [262, 439] on input "number" at bounding box center [452, 428] width 873 height 22
type input "280.99"
click at [699, 566] on div "0.00" at bounding box center [698, 563] width 55 height 22
type input "280.99"
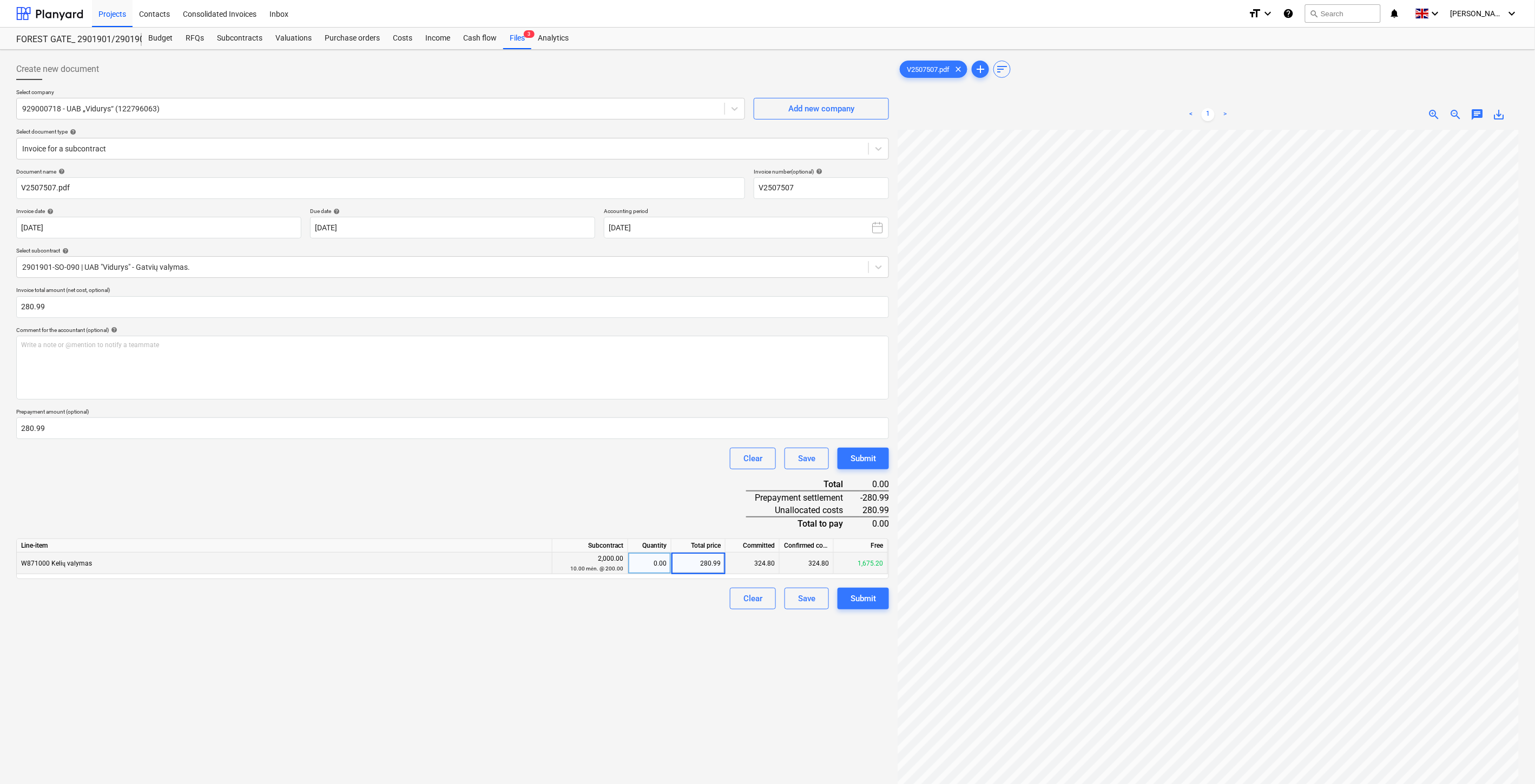
click at [646, 467] on div "Clear Save Submit" at bounding box center [452, 459] width 873 height 22
click at [800, 599] on div "Save" at bounding box center [807, 599] width 17 height 14
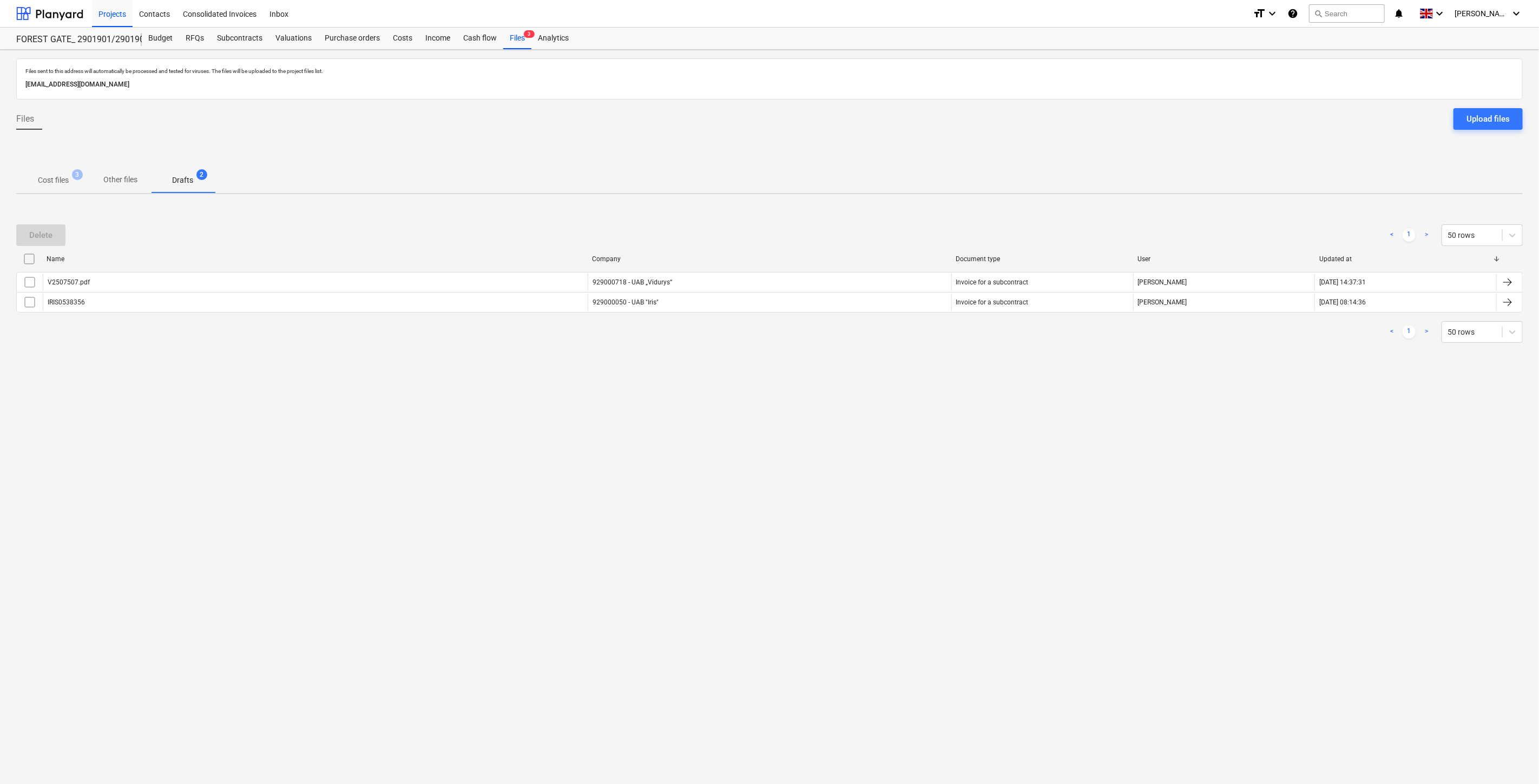
click at [55, 178] on p "Cost files" at bounding box center [54, 181] width 31 height 11
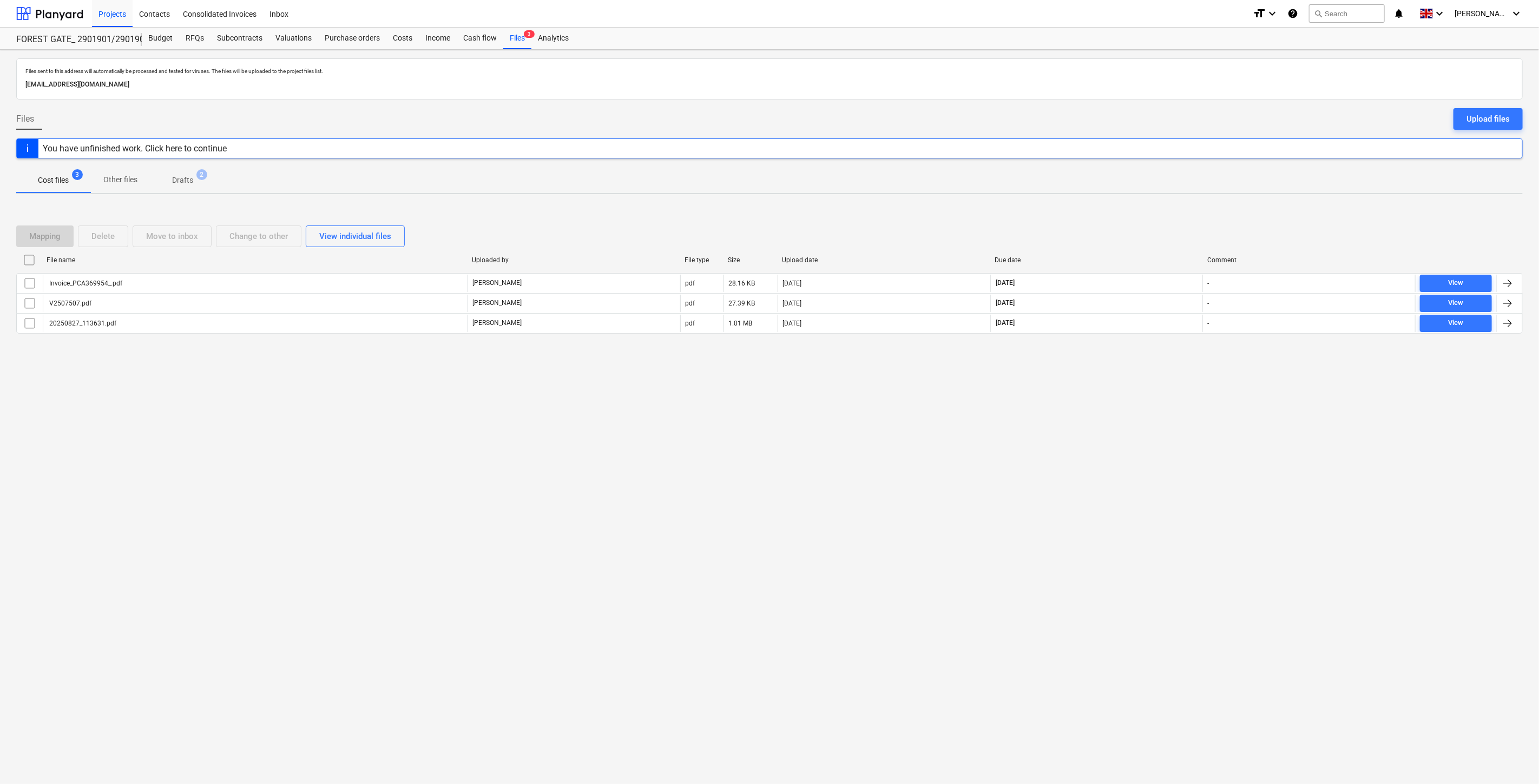
click at [1108, 446] on div "Files sent to this address will automatically be processed and tested for virus…" at bounding box center [769, 417] width 1539 height 734
click at [1112, 438] on div "Files sent to this address will automatically be processed and tested for virus…" at bounding box center [769, 417] width 1539 height 734
click at [1123, 429] on div "Files sent to this address will automatically be processed and tested for virus…" at bounding box center [769, 417] width 1539 height 734
click at [1135, 414] on div "Files sent to this address will automatically be processed and tested for virus…" at bounding box center [769, 417] width 1539 height 734
click at [1128, 398] on div "Files sent to this address will automatically be processed and tested for virus…" at bounding box center [769, 417] width 1539 height 734
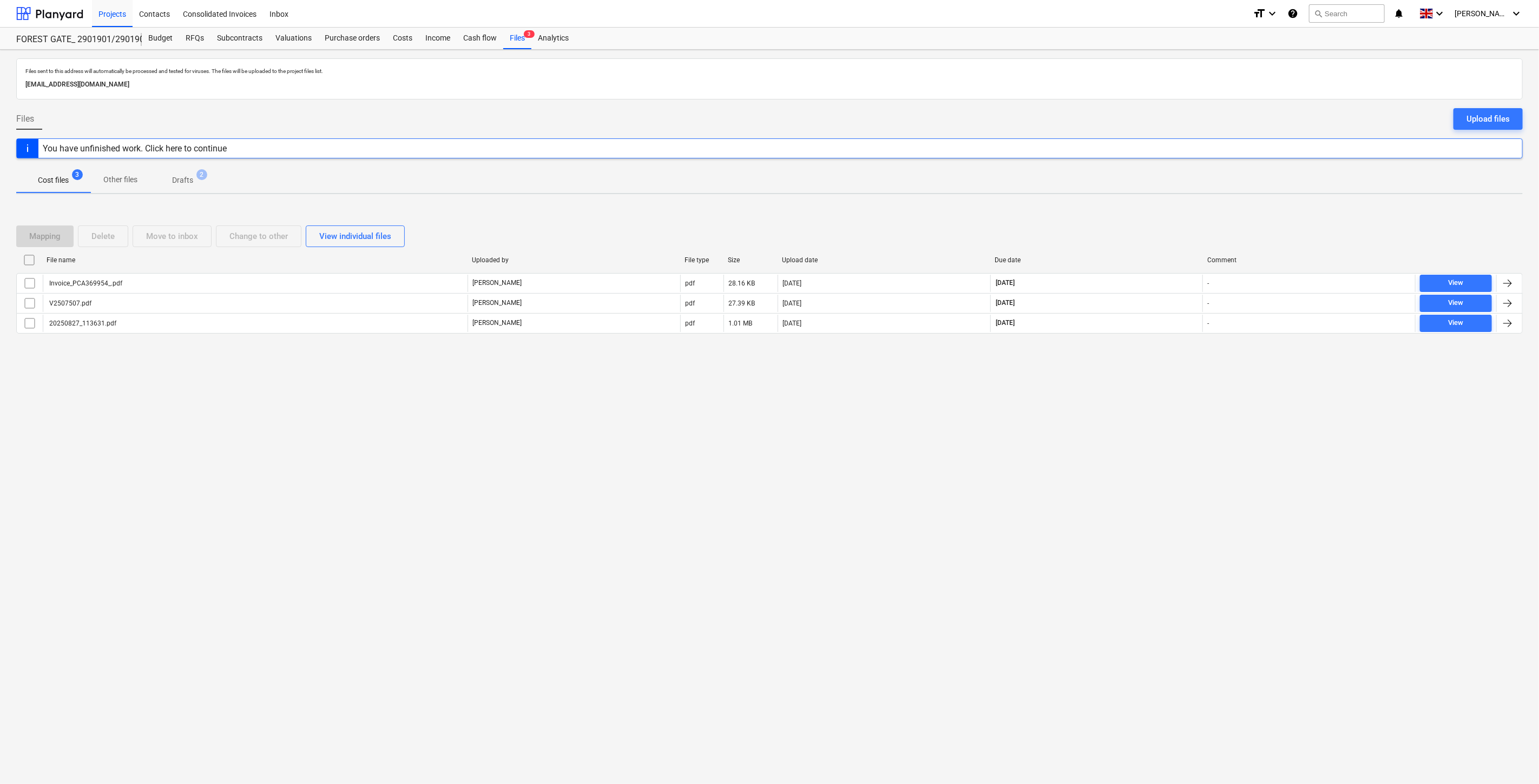
click at [1154, 368] on div "Files sent to this address will automatically be processed and tested for virus…" at bounding box center [769, 417] width 1539 height 734
click at [1162, 354] on div "Mapping Delete Move to inbox Change to other View individual files File name Up…" at bounding box center [769, 283] width 1506 height 142
click at [1173, 348] on div "Mapping Delete Move to inbox Change to other View individual files File name Up…" at bounding box center [769, 283] width 1506 height 142
click at [1151, 223] on div "Mapping Delete Move to inbox Change to other View individual files" at bounding box center [769, 236] width 1506 height 31
drag, startPoint x: 1152, startPoint y: 223, endPoint x: 1159, endPoint y: 217, distance: 9.2
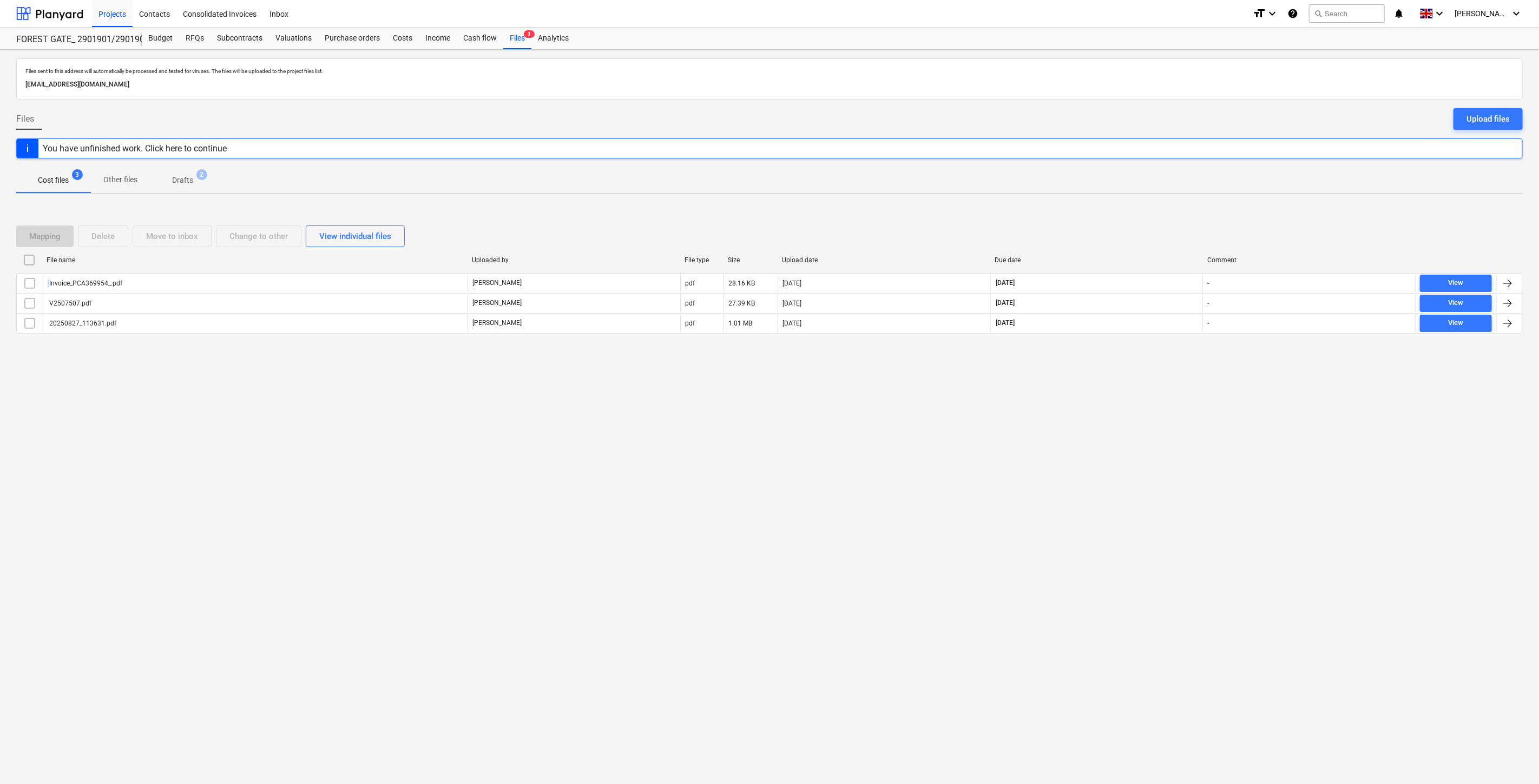
click at [1154, 221] on div "Mapping Delete Move to inbox Change to other View individual files" at bounding box center [769, 236] width 1506 height 31
click at [1162, 215] on div "Mapping Delete Move to inbox Change to other View individual files File name Up…" at bounding box center [769, 283] width 1506 height 142
click at [1178, 207] on div "Mapping Delete Move to inbox Change to other View individual files File name Up…" at bounding box center [769, 284] width 1506 height 163
click at [1155, 219] on div "Mapping Delete Move to inbox Change to other View individual files File name Up…" at bounding box center [769, 283] width 1506 height 142
click at [1166, 208] on div "Mapping Delete Move to inbox Change to other View individual files File name Up…" at bounding box center [769, 284] width 1506 height 163
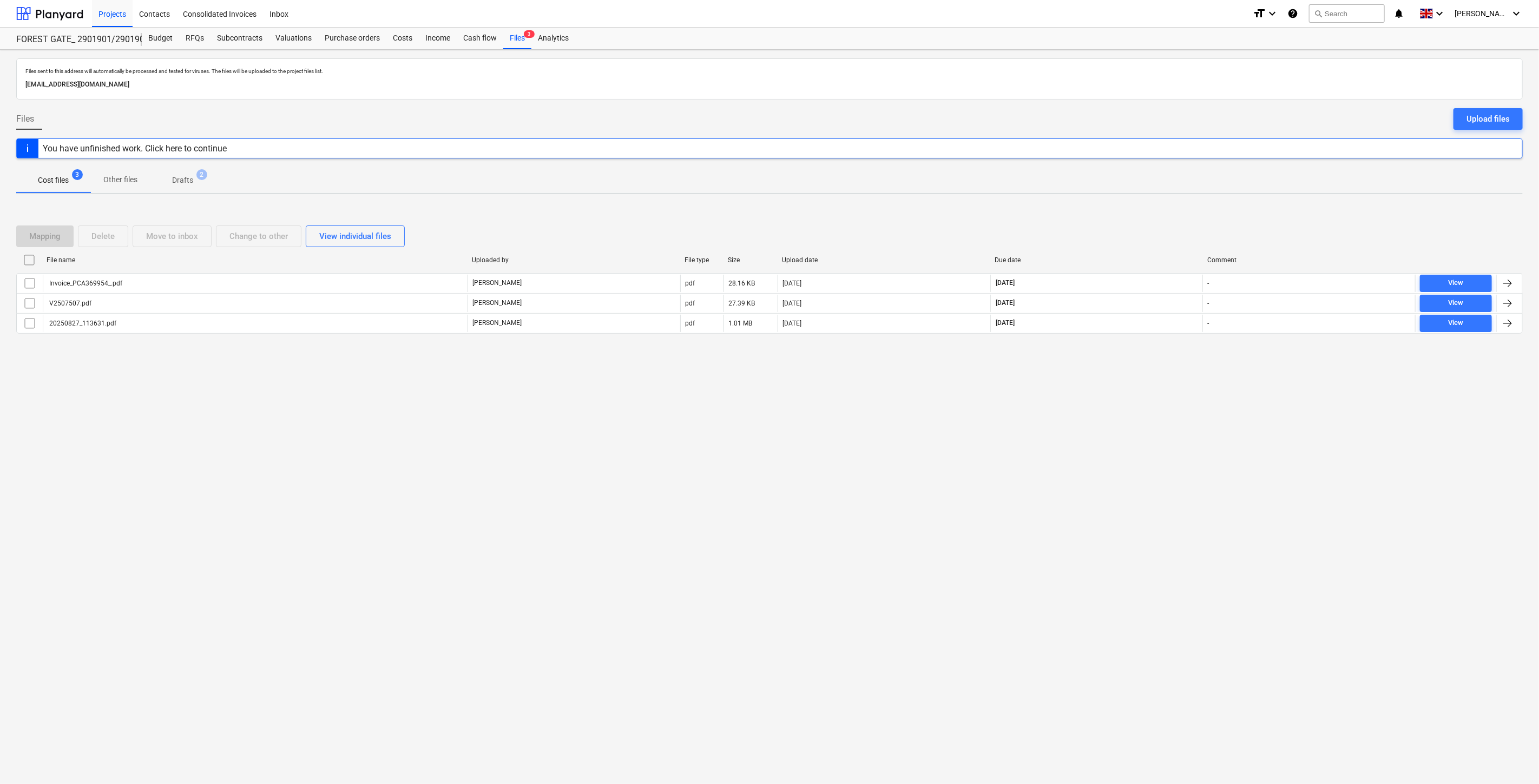
click at [1168, 207] on div "Mapping Delete Move to inbox Change to other View individual files File name Up…" at bounding box center [769, 284] width 1506 height 163
click at [1177, 202] on div "Files sent to this address will automatically be processed and tested for virus…" at bounding box center [769, 417] width 1539 height 734
click at [58, 18] on div at bounding box center [50, 13] width 67 height 27
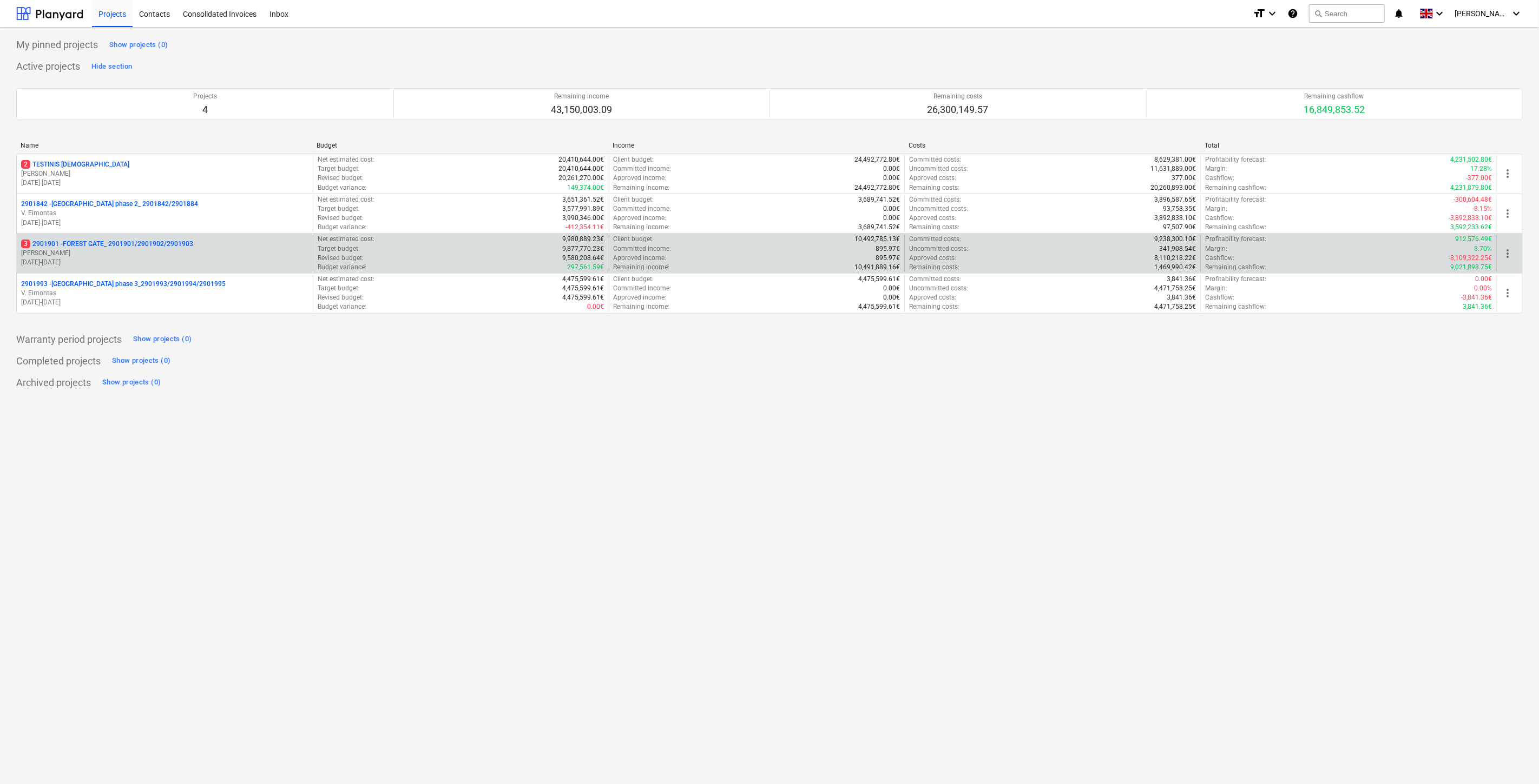
click at [133, 244] on p "3 2901901 - FOREST GATE_ 2901901/2901902/2901903" at bounding box center [107, 245] width 172 height 10
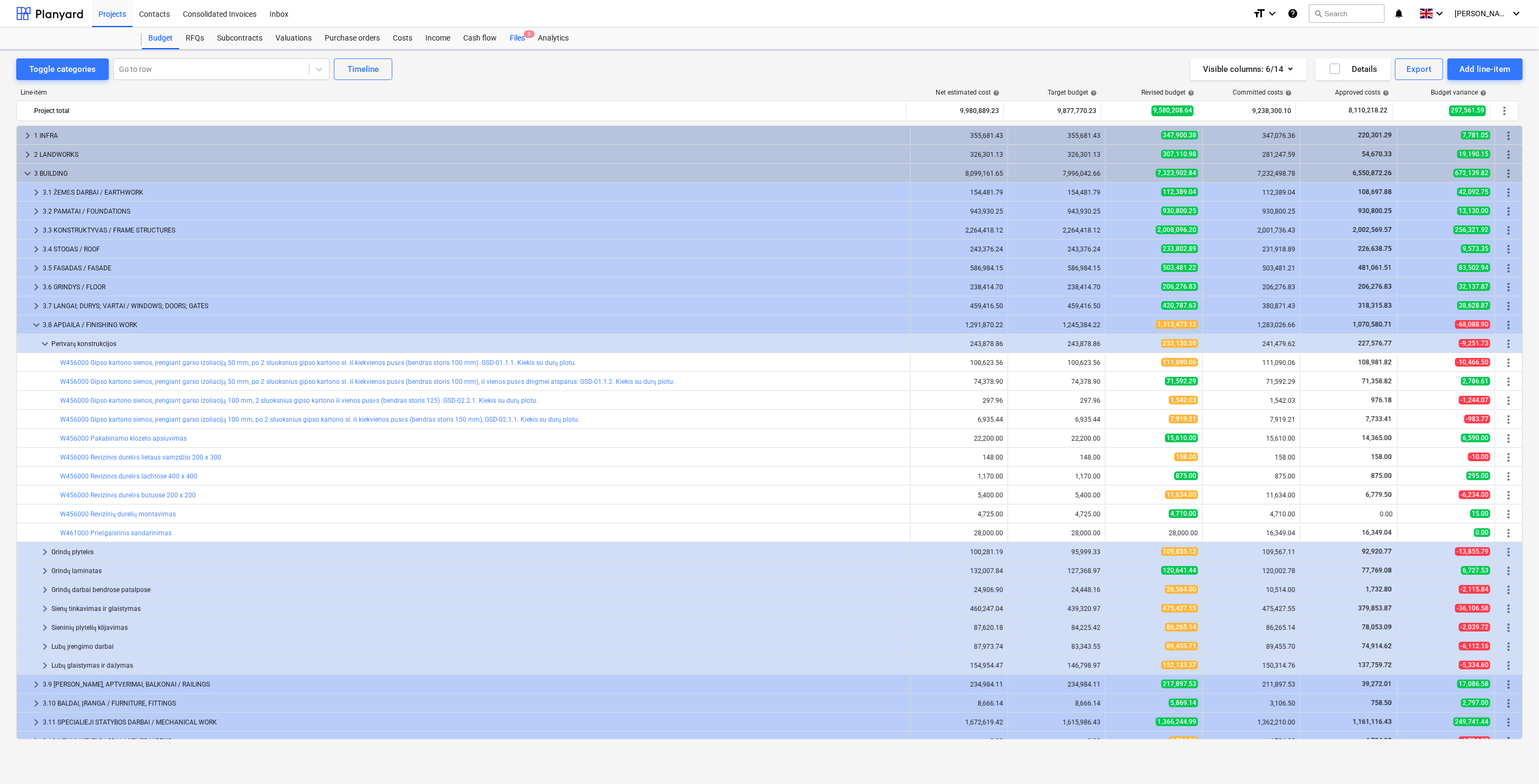
click at [513, 36] on div "Files 3" at bounding box center [517, 38] width 28 height 22
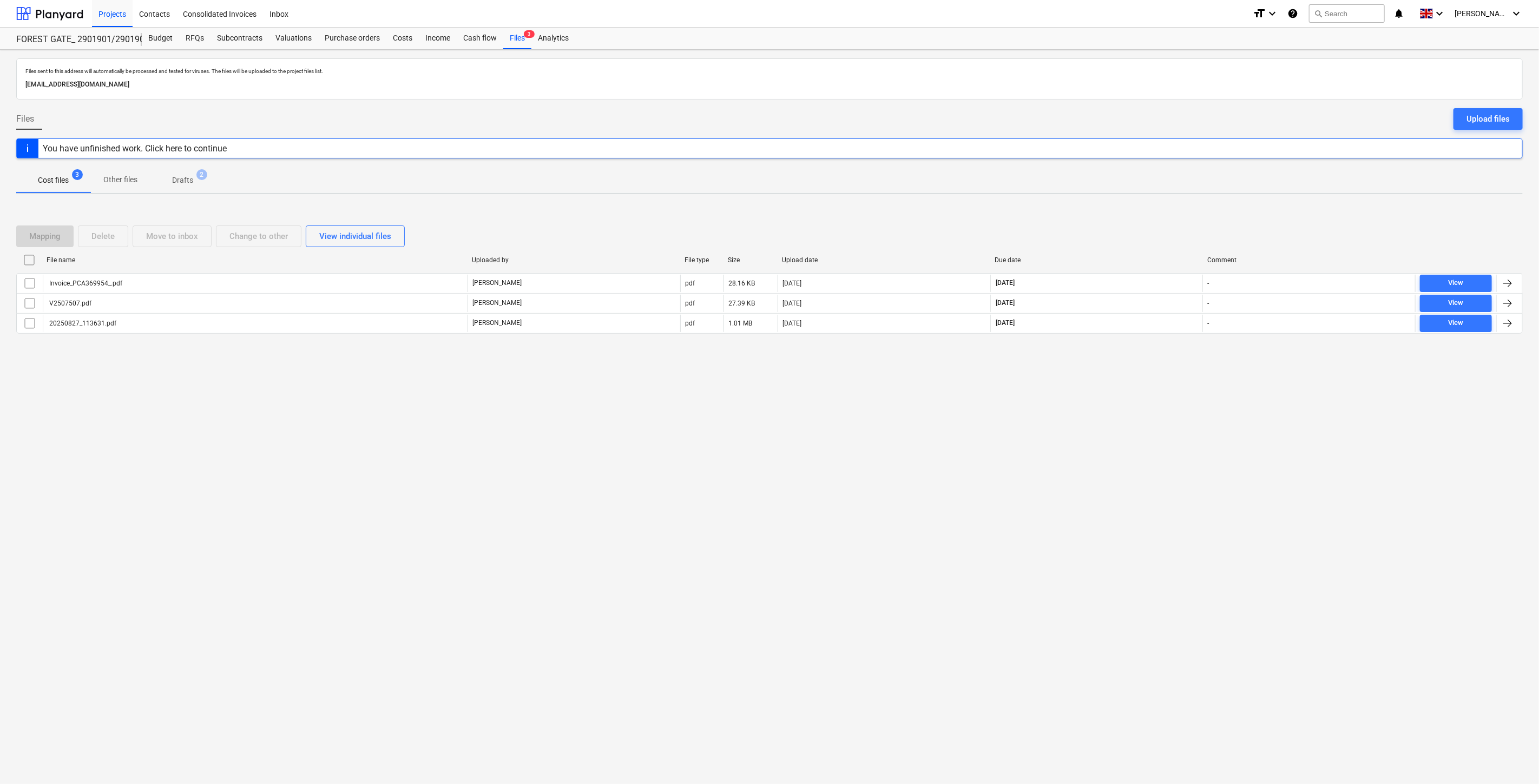
click at [1071, 404] on div "Files sent to this address will automatically be processed and tested for virus…" at bounding box center [769, 417] width 1539 height 734
click at [1082, 401] on div "Files sent to this address will automatically be processed and tested for virus…" at bounding box center [769, 417] width 1539 height 734
click at [1094, 393] on div "Files sent to this address will automatically be processed and tested for virus…" at bounding box center [769, 417] width 1539 height 734
click at [1119, 377] on div "Files sent to this address will automatically be processed and tested for virus…" at bounding box center [769, 417] width 1539 height 734
click at [1149, 381] on div "Files sent to this address will automatically be processed and tested for virus…" at bounding box center [769, 417] width 1539 height 734
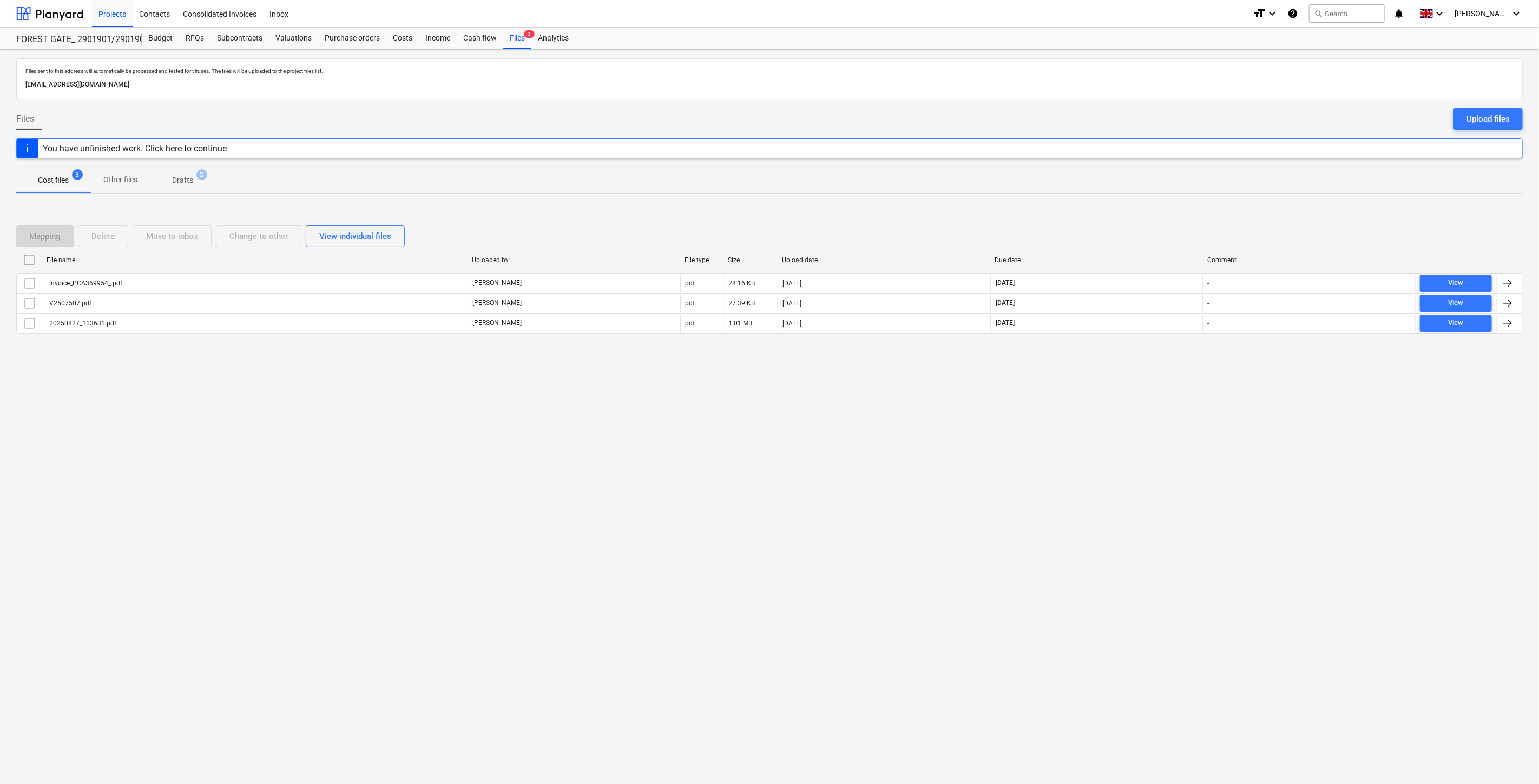
click at [1151, 379] on div "Files sent to this address will automatically be processed and tested for virus…" at bounding box center [769, 417] width 1539 height 734
click at [1153, 373] on div "Files sent to this address will automatically be processed and tested for virus…" at bounding box center [769, 417] width 1539 height 734
click at [1162, 360] on div "Mapping Delete Move to inbox Change to other View individual files File name Up…" at bounding box center [769, 284] width 1506 height 163
click at [1086, 423] on div "Files sent to this address will automatically be processed and tested for virus…" at bounding box center [769, 417] width 1539 height 734
click at [1102, 412] on div "Files sent to this address will automatically be processed and tested for virus…" at bounding box center [769, 417] width 1539 height 734
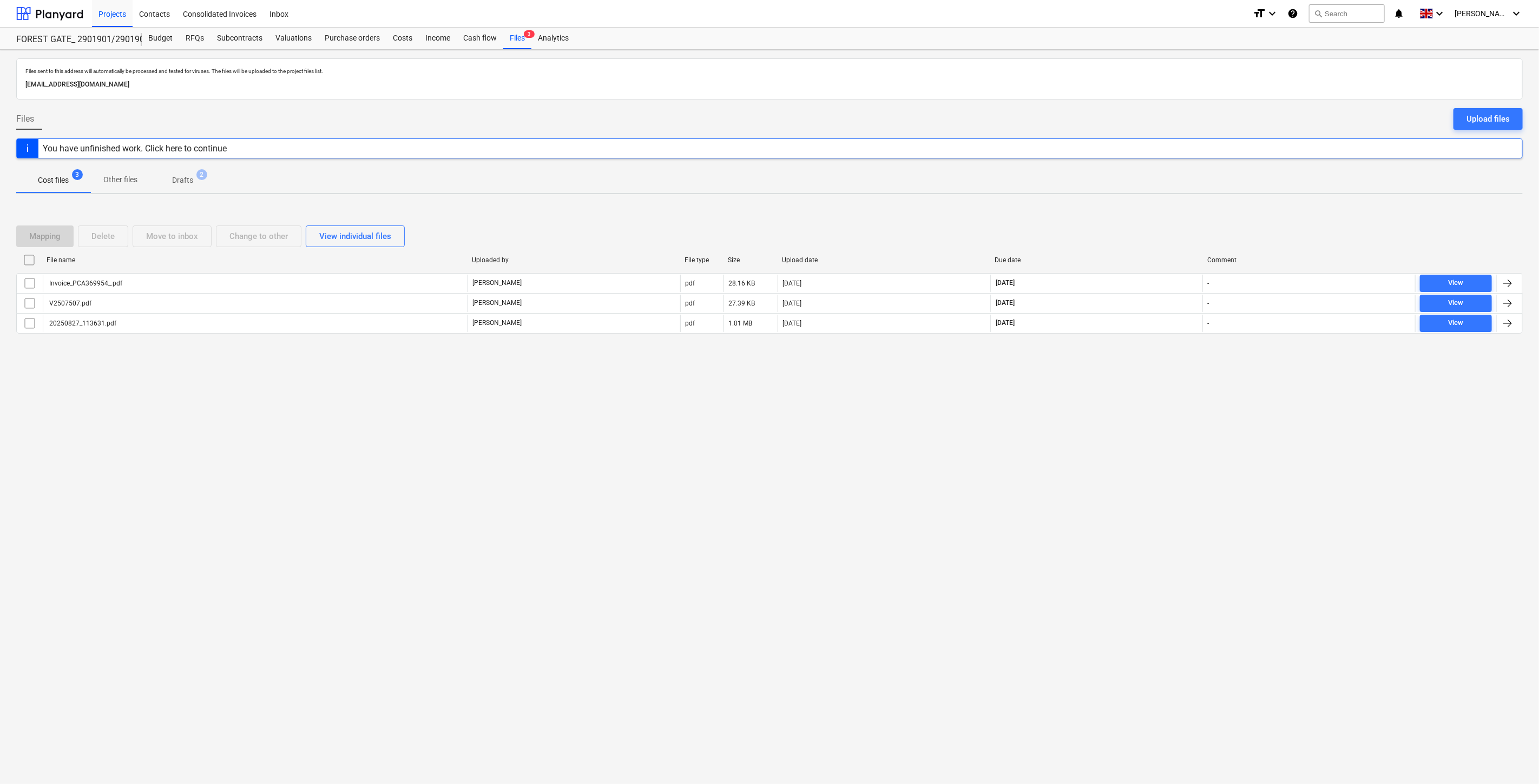
click at [1124, 393] on div "Files sent to this address will automatically be processed and tested for virus…" at bounding box center [769, 417] width 1539 height 734
click at [1144, 376] on div "Files sent to this address will automatically be processed and tested for virus…" at bounding box center [769, 417] width 1539 height 734
click at [1127, 413] on div "Files sent to this address will automatically be processed and tested for virus…" at bounding box center [769, 417] width 1539 height 734
click at [1164, 388] on div "Files sent to this address will automatically be processed and tested for virus…" at bounding box center [769, 417] width 1539 height 734
click at [1095, 386] on div "Files sent to this address will automatically be processed and tested for virus…" at bounding box center [769, 417] width 1539 height 734
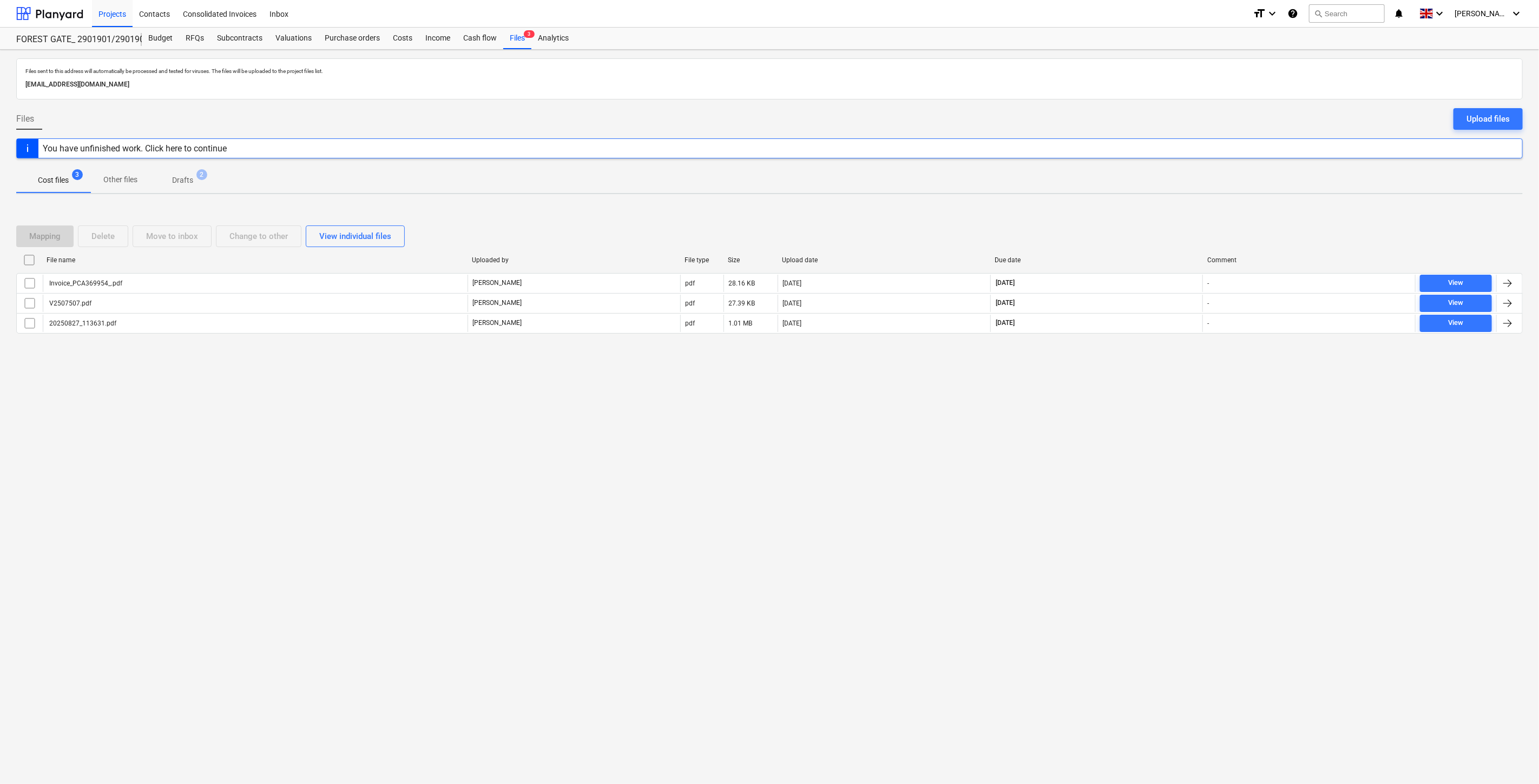
click at [1126, 366] on div "Files sent to this address will automatically be processed and tested for virus…" at bounding box center [769, 417] width 1539 height 734
click at [1120, 370] on div "Files sent to this address will automatically be processed and tested for virus…" at bounding box center [769, 417] width 1539 height 734
click at [1148, 359] on div "Mapping Delete Move to inbox Change to other View individual files File name Up…" at bounding box center [769, 284] width 1506 height 163
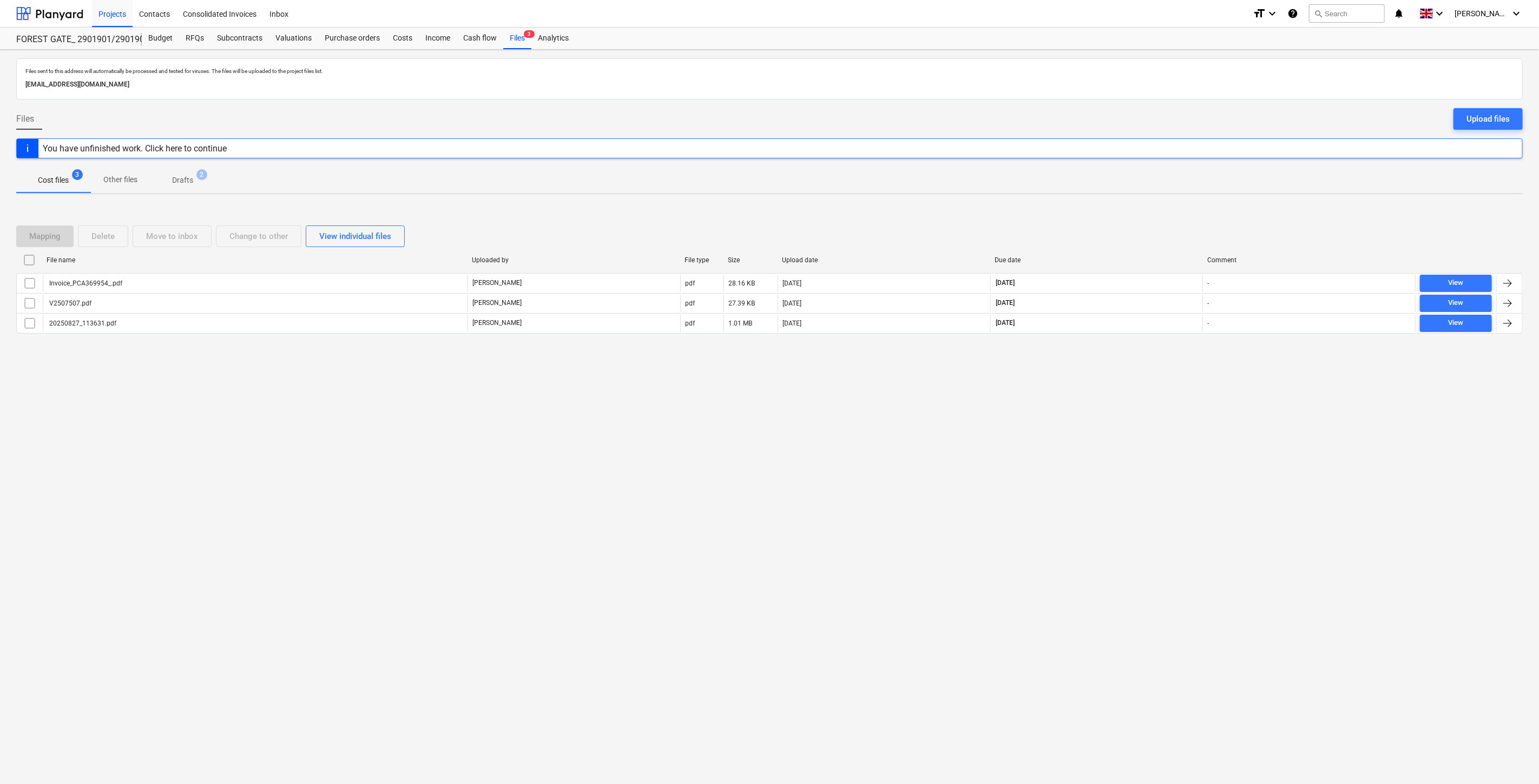
click at [1154, 355] on div "Mapping Delete Move to inbox Change to other View individual files File name Up…" at bounding box center [769, 283] width 1506 height 142
click at [1121, 397] on div "Files sent to this address will automatically be processed and tested for virus…" at bounding box center [769, 417] width 1539 height 734
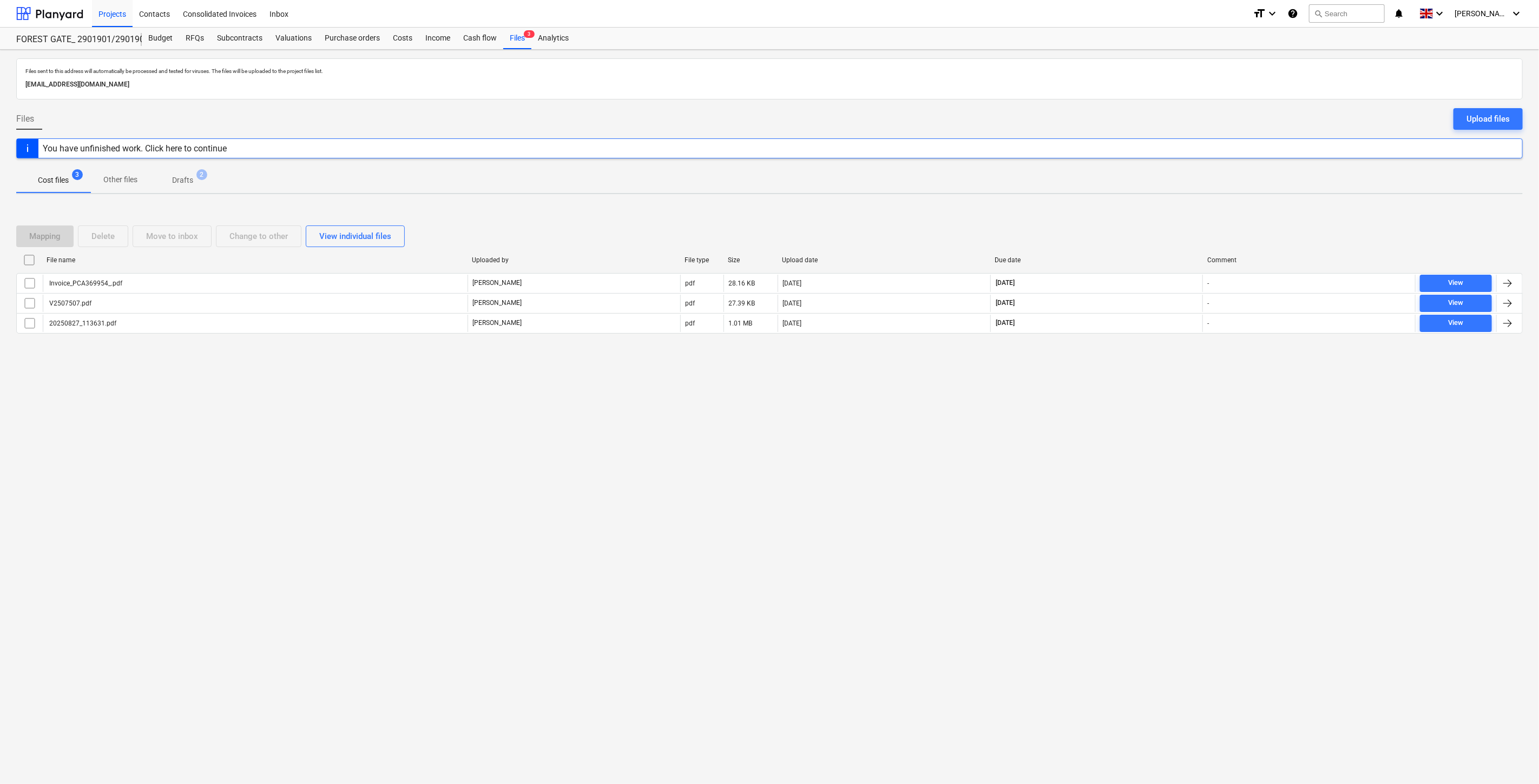
click at [1133, 383] on div "Files sent to this address will automatically be processed and tested for virus…" at bounding box center [769, 417] width 1539 height 734
click at [1117, 394] on div "Files sent to this address will automatically be processed and tested for virus…" at bounding box center [769, 417] width 1539 height 734
click at [1127, 389] on div "Files sent to this address will automatically be processed and tested for virus…" at bounding box center [769, 417] width 1539 height 734
click at [1140, 377] on div "Files sent to this address will automatically be processed and tested for virus…" at bounding box center [769, 417] width 1539 height 734
click at [1160, 355] on div "Mapping Delete Move to inbox Change to other View individual files File name Up…" at bounding box center [769, 283] width 1506 height 142
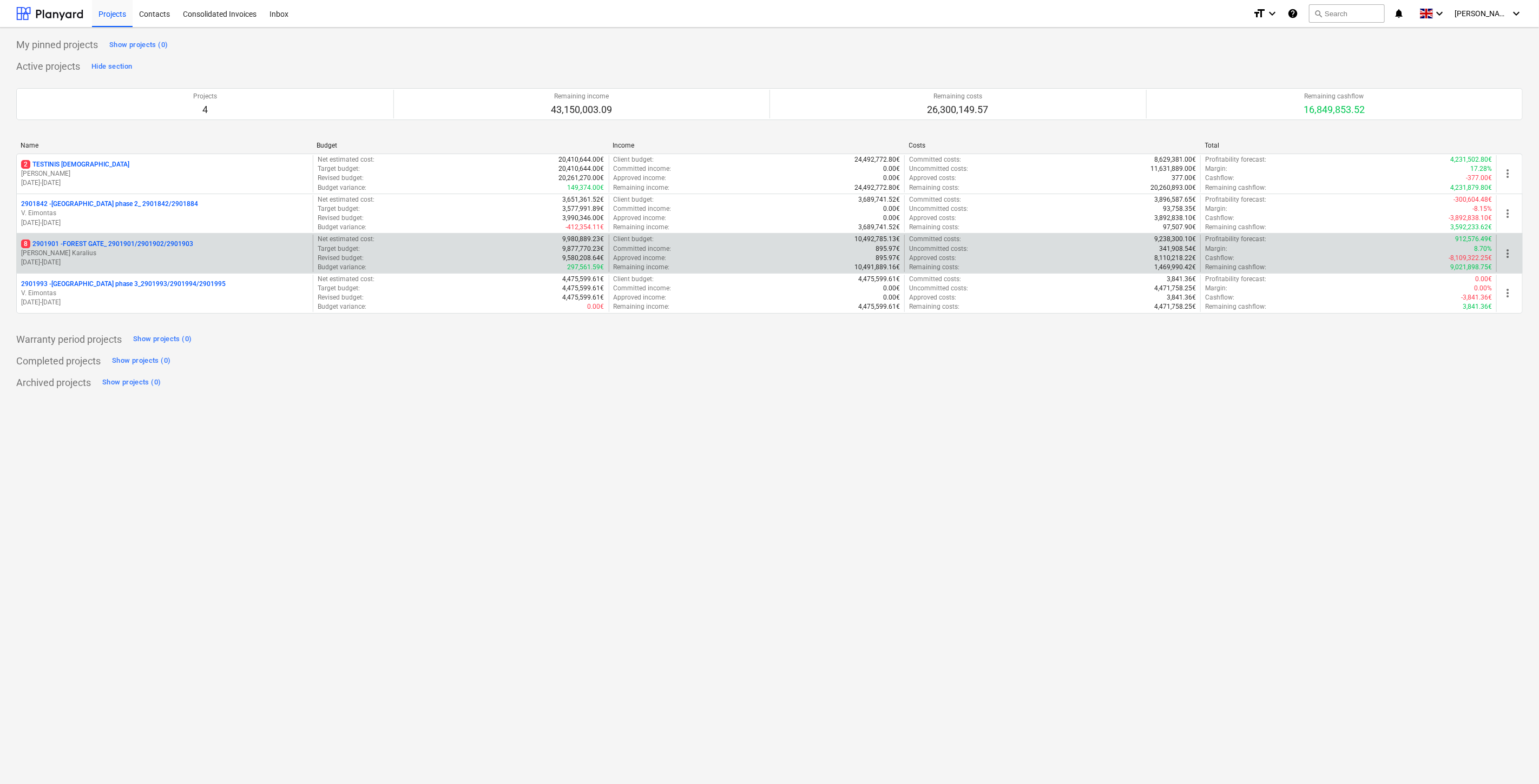
click at [231, 256] on p "[PERSON_NAME]" at bounding box center [165, 253] width 287 height 10
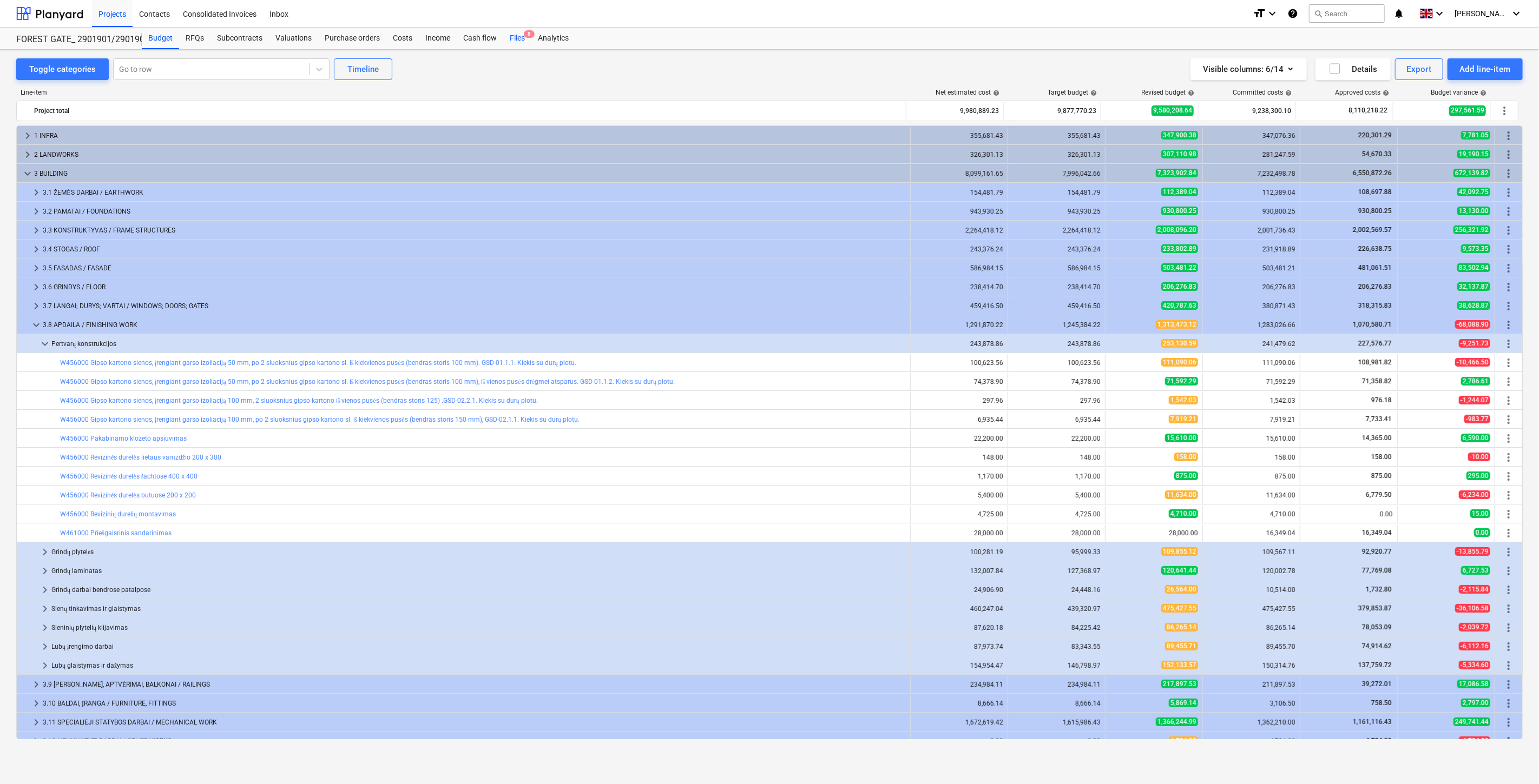
click at [515, 43] on div "Files 8" at bounding box center [517, 38] width 28 height 22
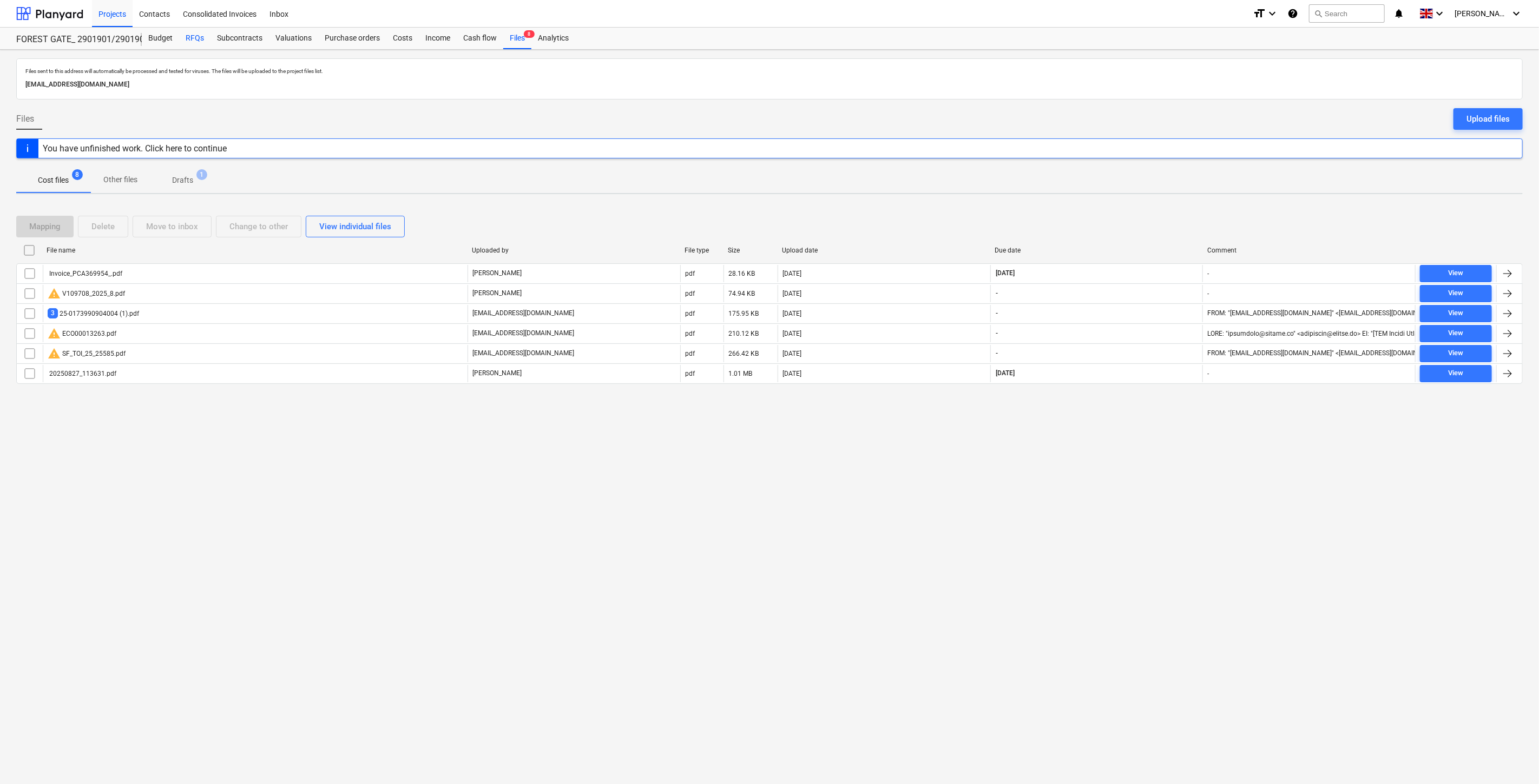
click at [202, 31] on div "RFQs" at bounding box center [194, 38] width 32 height 22
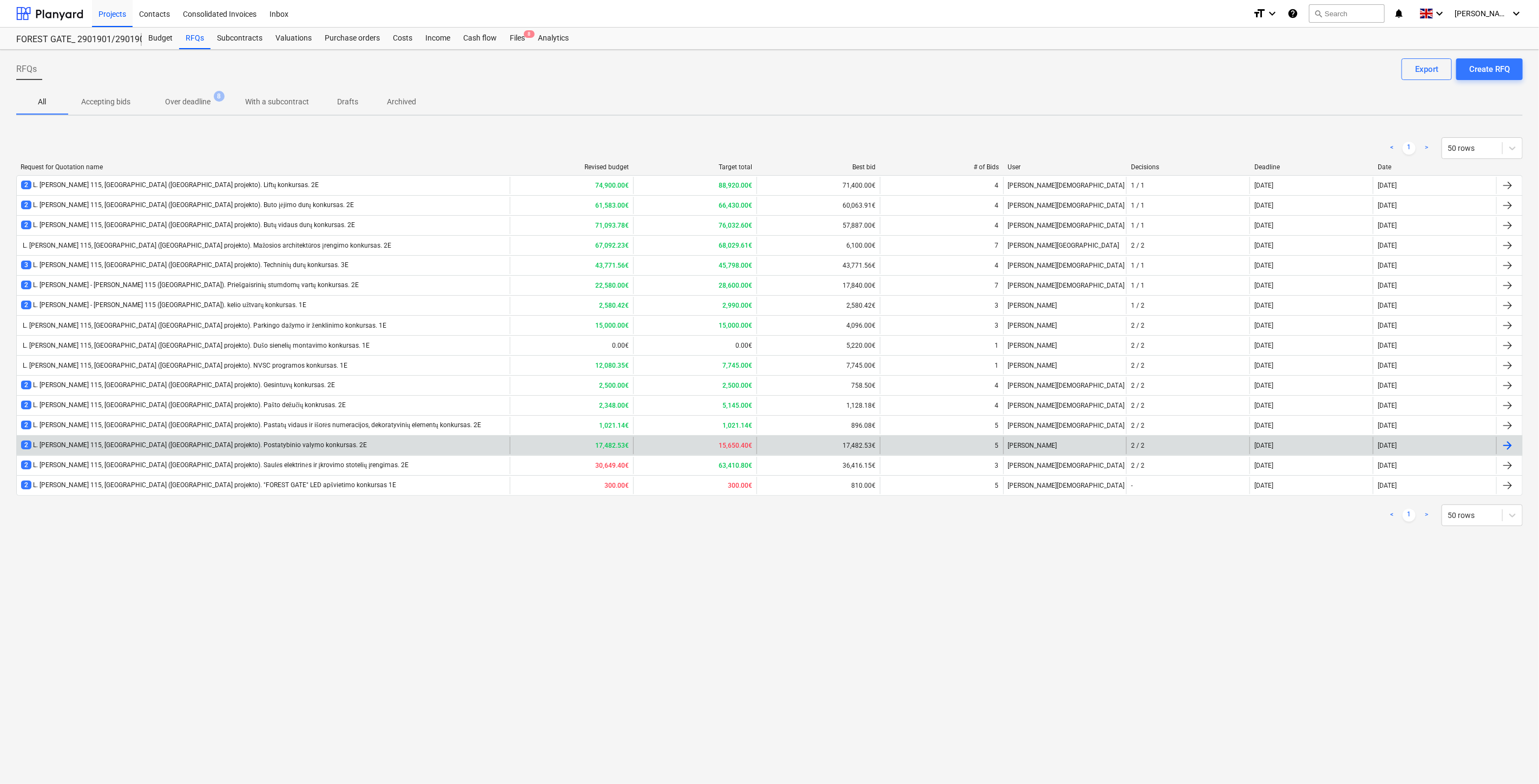
click at [369, 444] on div "2 L. Baliukevičiaus Dzūko g. 115, Vilnius (Forest Gate projekto). Postatybinio …" at bounding box center [263, 446] width 493 height 17
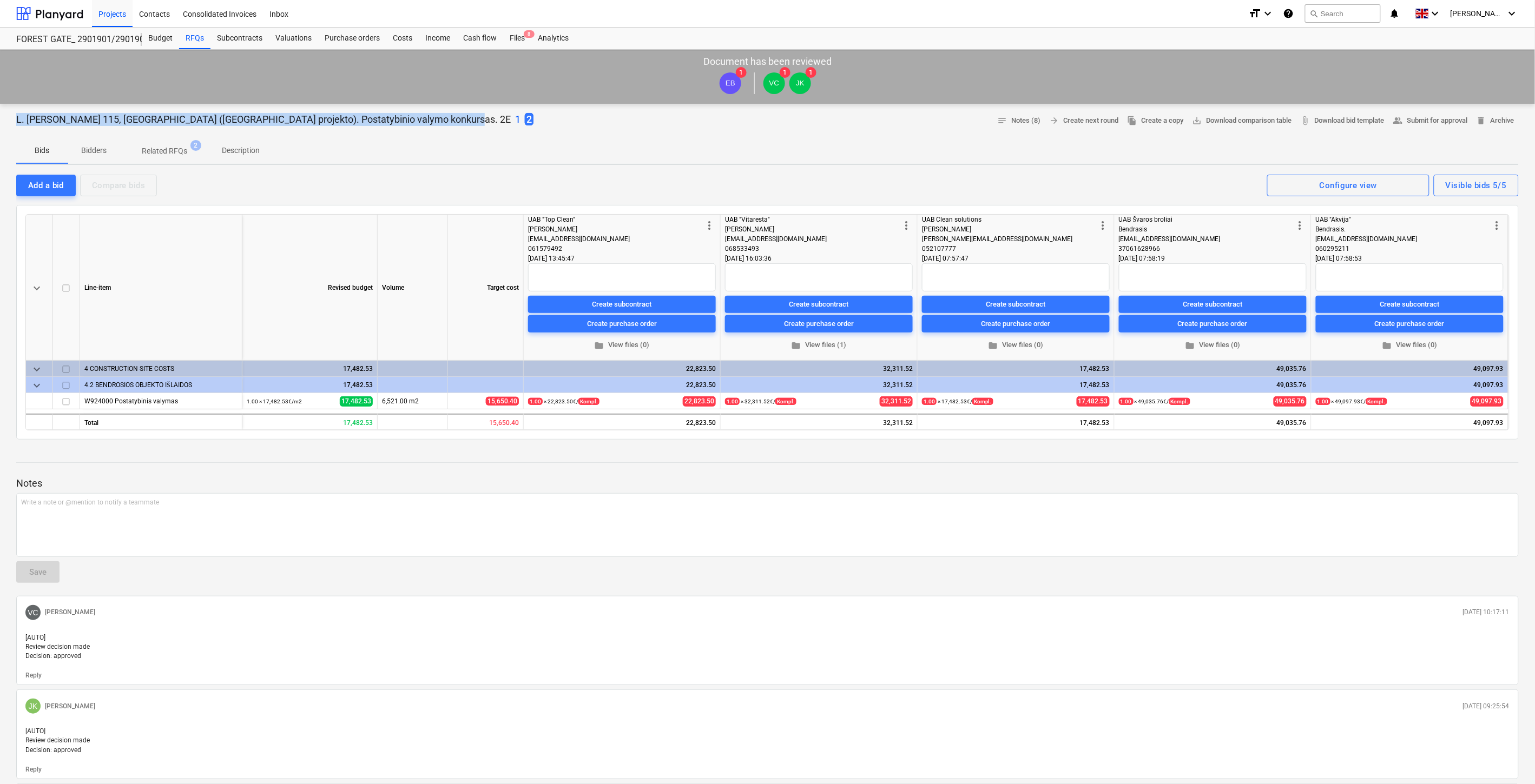
drag, startPoint x: 430, startPoint y: 121, endPoint x: 17, endPoint y: 118, distance: 413.0
click at [17, 118] on p "L. Baliukevičiaus Dzūko g. 115, Vilnius (Forest Gate projekto). Postatybinio va…" at bounding box center [263, 120] width 494 height 13
copy p "L. Baliukevičiaus Dzūko g. 115, Vilnius (Forest Gate projekto). Postatybinio va…"
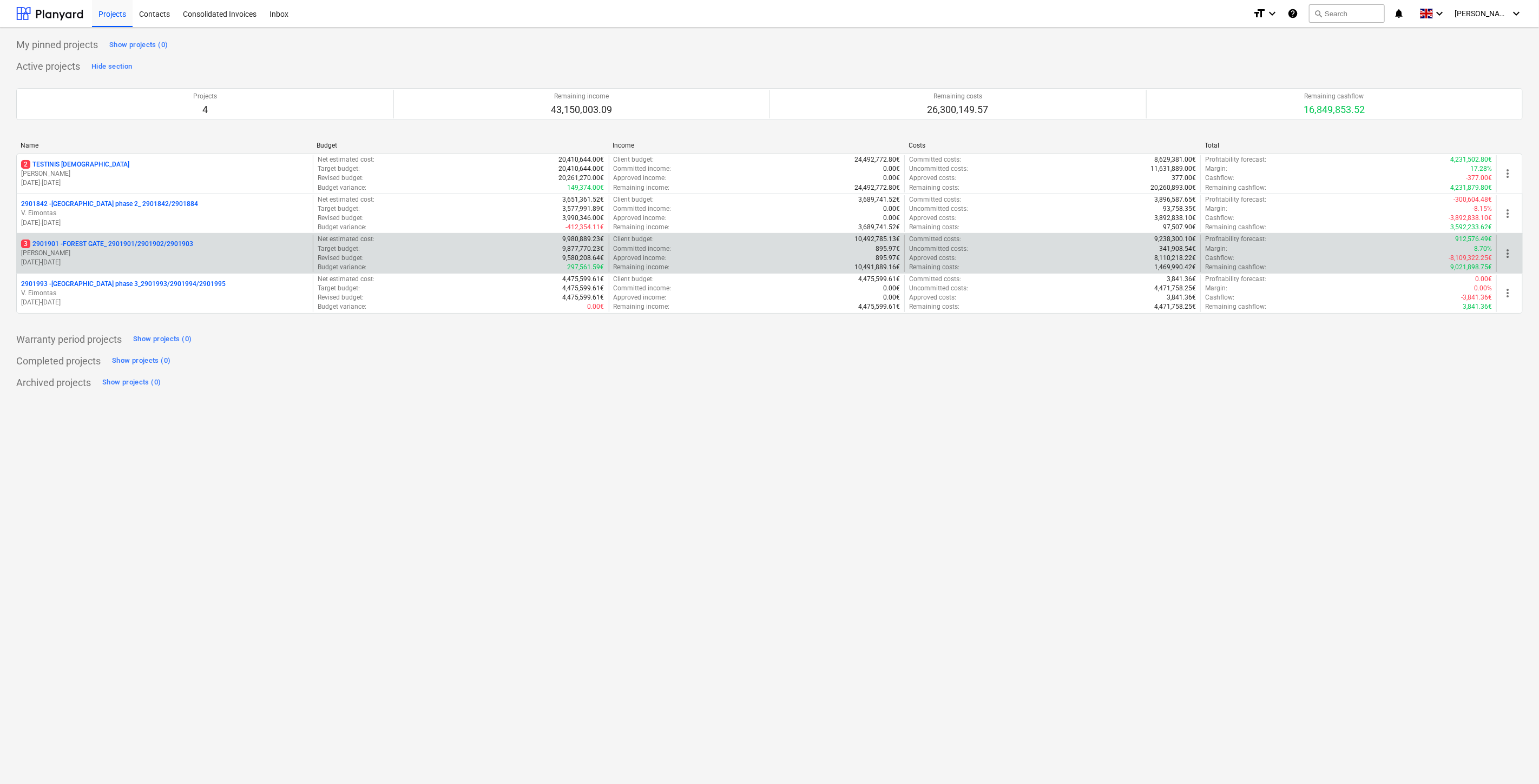
click at [174, 258] on p "[DATE] - [DATE]" at bounding box center [165, 263] width 287 height 10
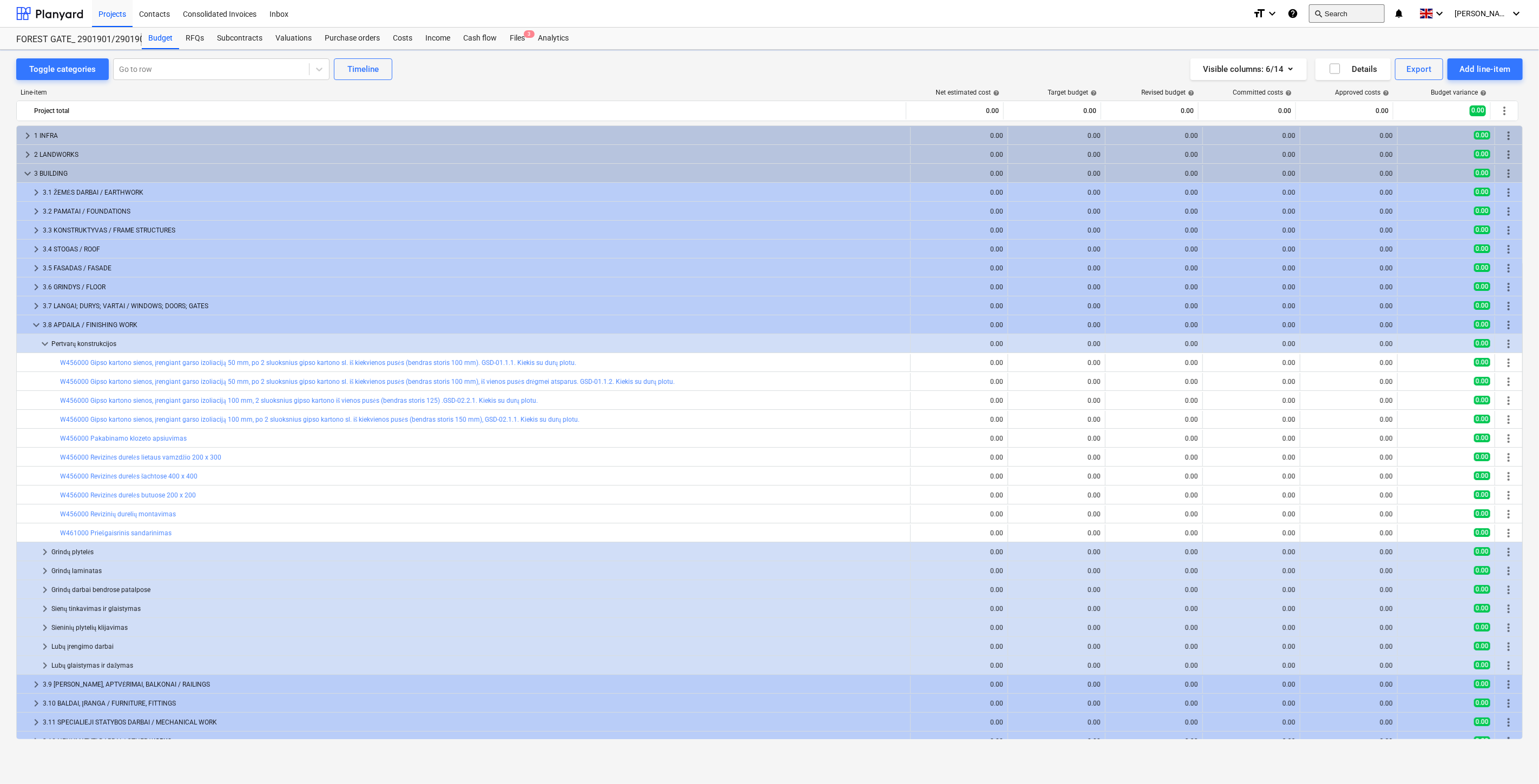
click at [1352, 12] on button "search Search" at bounding box center [1347, 13] width 76 height 18
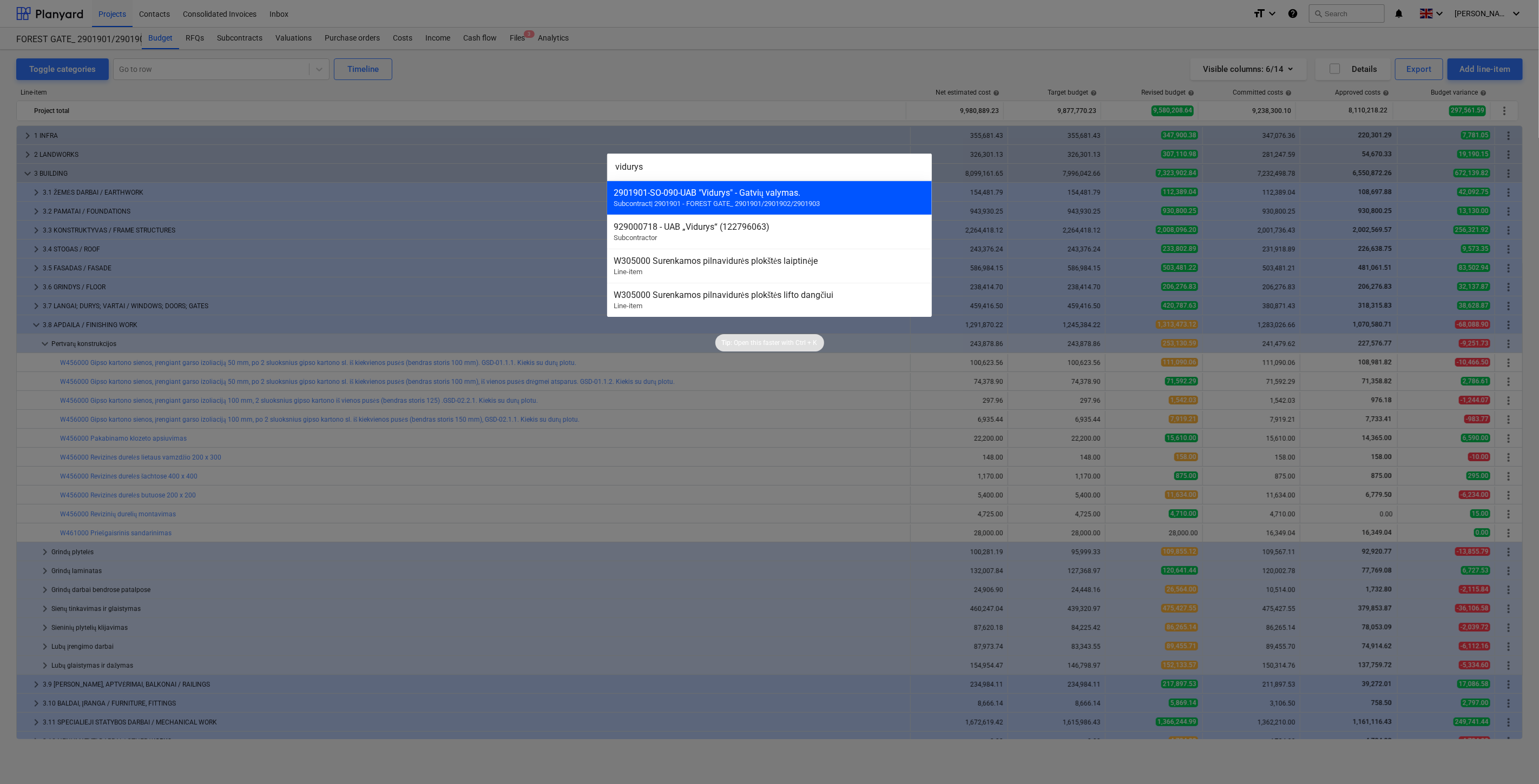
type input "vidurys"
click at [820, 202] on span "Subcontract | 2901901 - FOREST GATE_ 2901901/2901902/2901903" at bounding box center [717, 204] width 207 height 8
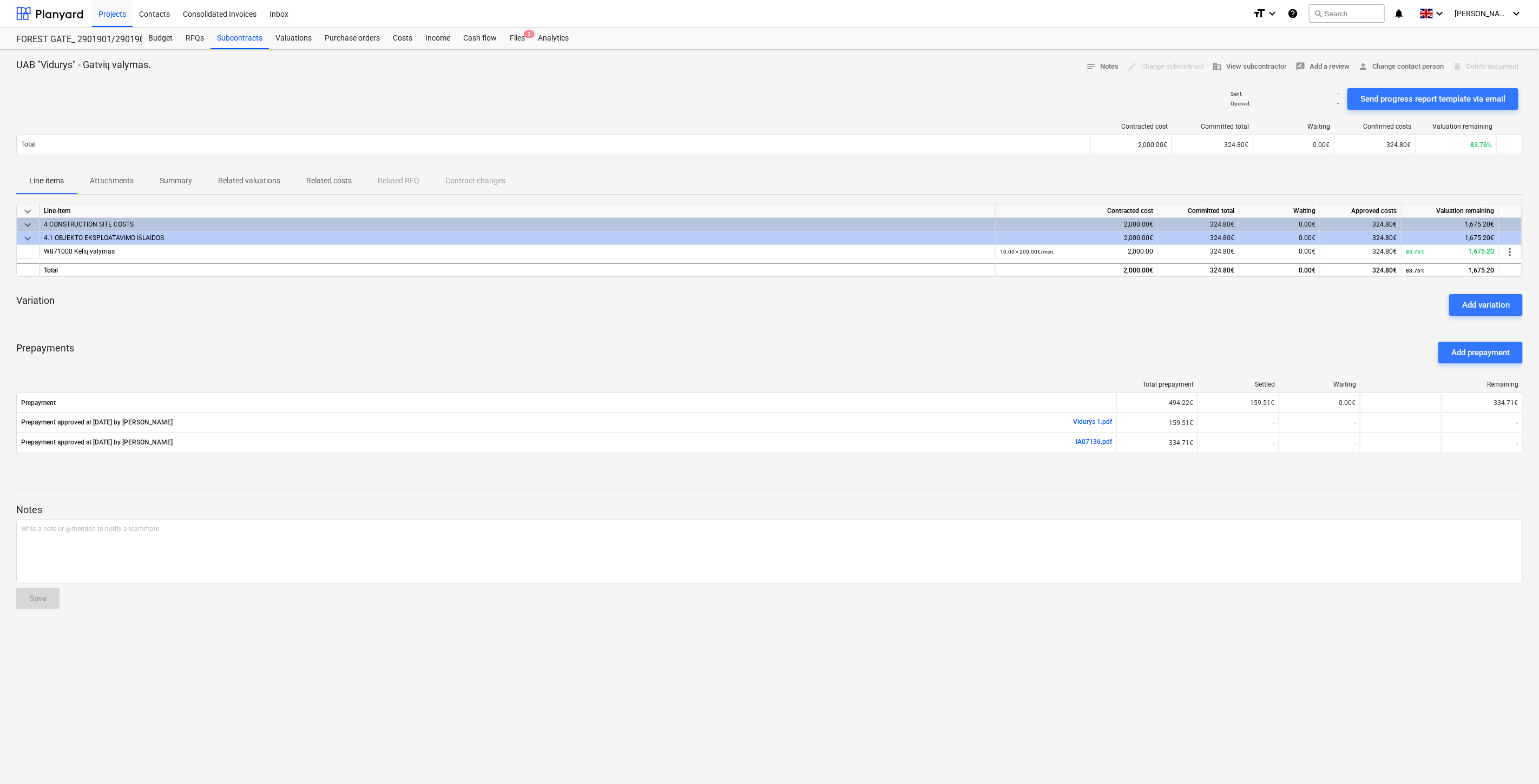
click at [942, 363] on div "Prepayments Add prepayment" at bounding box center [769, 353] width 1506 height 39
click at [955, 356] on div "Prepayments Add prepayment" at bounding box center [769, 353] width 1506 height 39
click at [520, 40] on div "Files 3" at bounding box center [517, 38] width 28 height 22
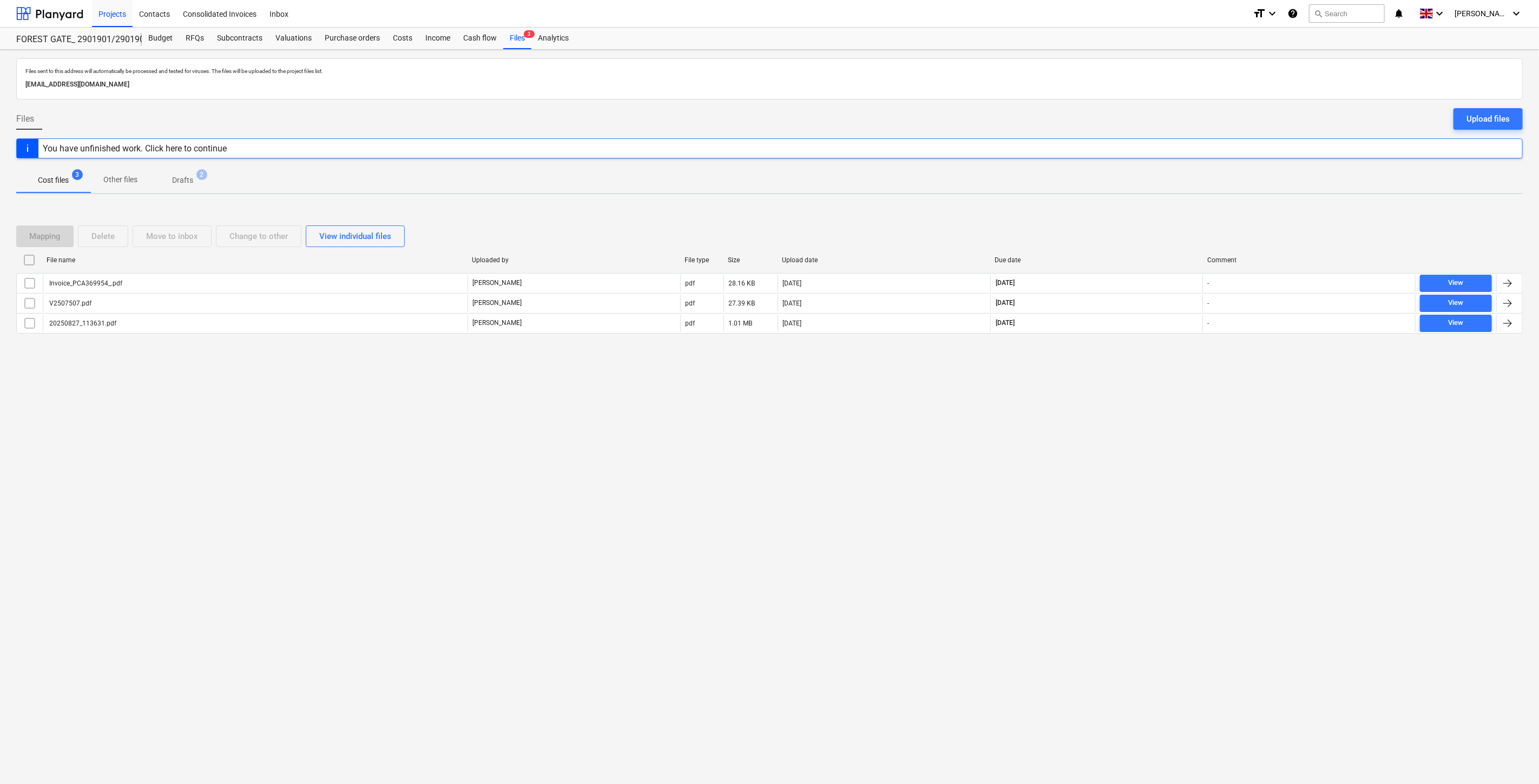
click at [1159, 460] on div "Files sent to this address will automatically be processed and tested for virus…" at bounding box center [769, 417] width 1539 height 734
click at [1175, 424] on div "Files sent to this address will automatically be processed and tested for virus…" at bounding box center [769, 417] width 1539 height 734
click at [1124, 395] on div "Files sent to this address will automatically be processed and tested for virus…" at bounding box center [769, 417] width 1539 height 734
click at [1132, 388] on div "Files sent to this address will automatically be processed and tested for virus…" at bounding box center [769, 417] width 1539 height 734
click at [1154, 366] on div "Files sent to this address will automatically be processed and tested for virus…" at bounding box center [769, 417] width 1539 height 734
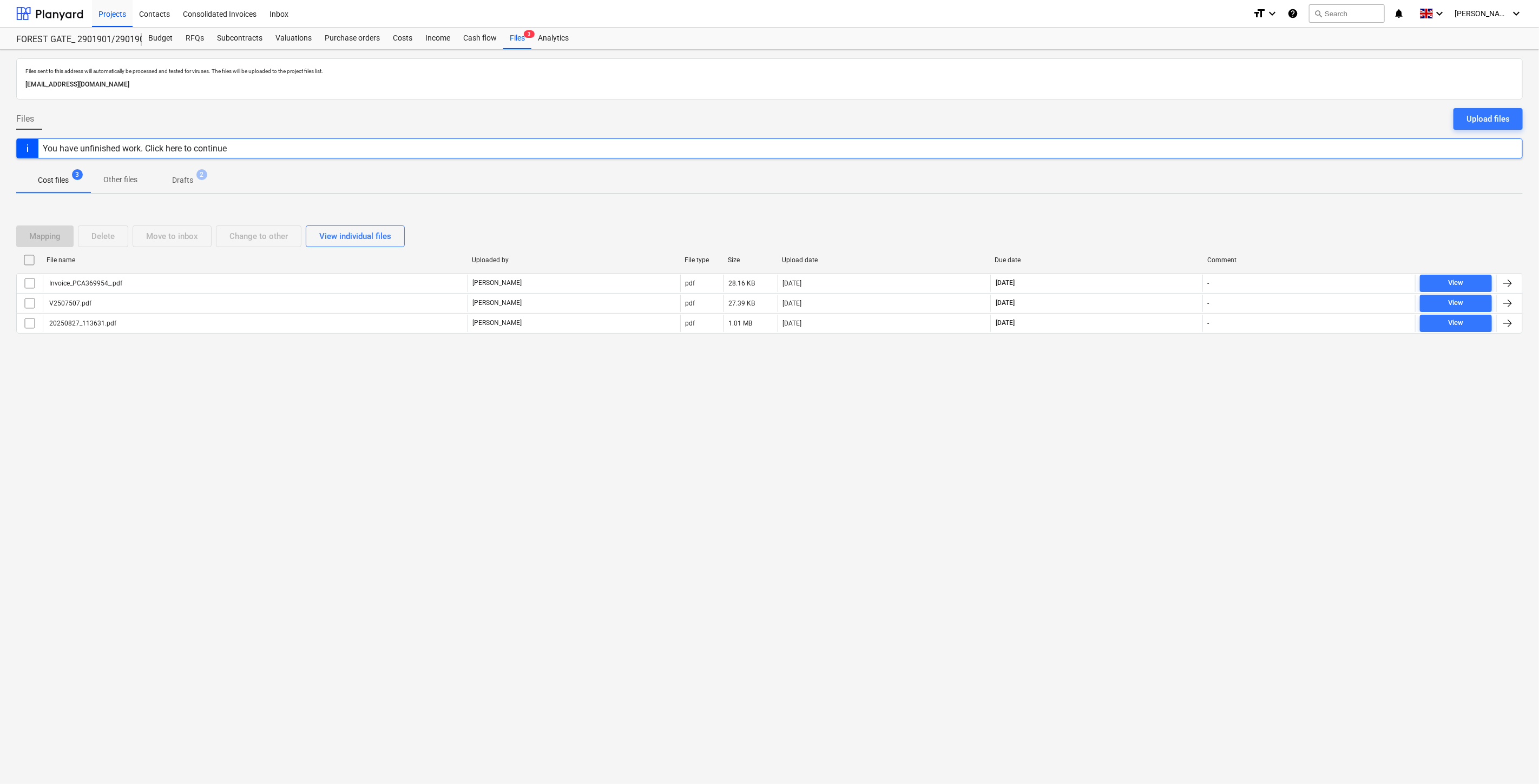
click at [1160, 360] on div "Mapping Delete Move to inbox Change to other View individual files File name Up…" at bounding box center [769, 284] width 1506 height 163
